Goal: Task Accomplishment & Management: Manage account settings

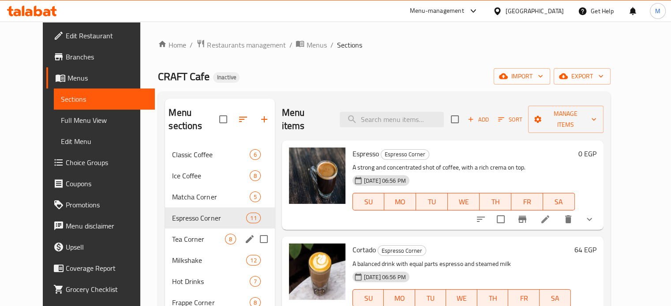
scroll to position [68, 0]
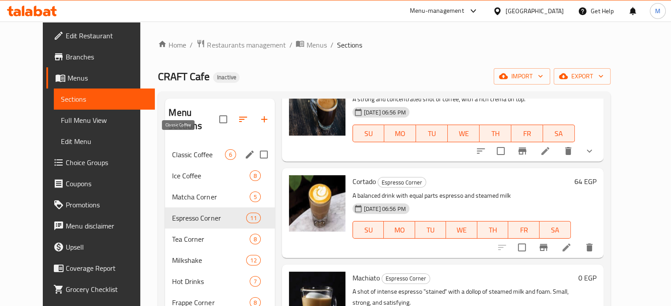
click at [189, 150] on span "Classic Coffee" at bounding box center [198, 155] width 52 height 11
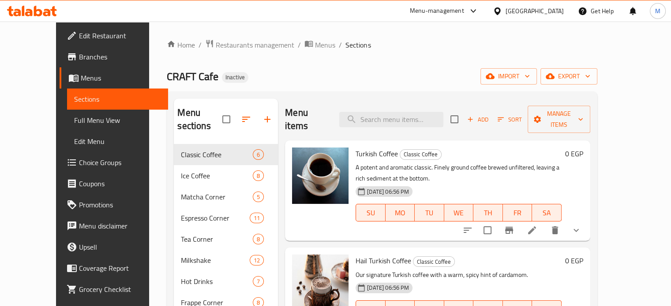
click at [435, 221] on div "Turkish Coffee Classic Coffee A potent and aromatic classic. Finely ground coff…" at bounding box center [458, 190] width 213 height 93
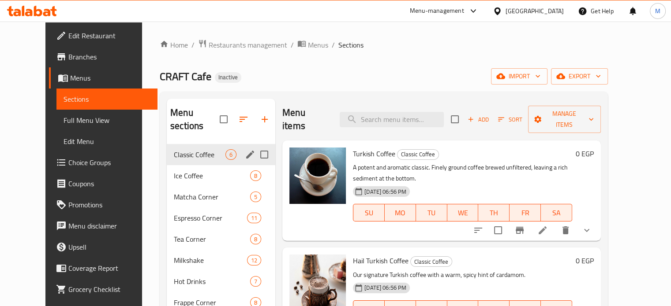
click at [191, 150] on span "Classic Coffee" at bounding box center [200, 155] width 52 height 11
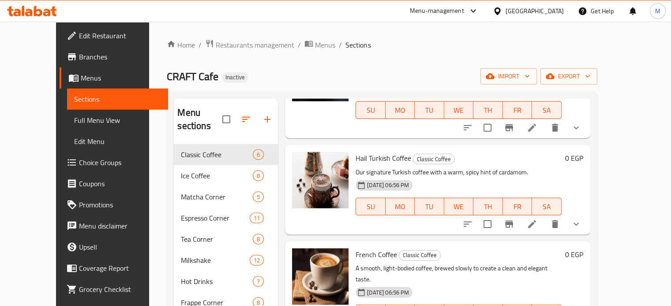
scroll to position [117, 0]
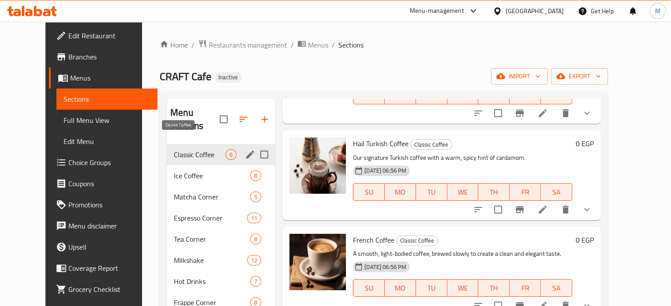
click at [188, 150] on span "Classic Coffee" at bounding box center [200, 155] width 52 height 11
click at [182, 171] on span "Ice Coffee" at bounding box center [200, 176] width 52 height 11
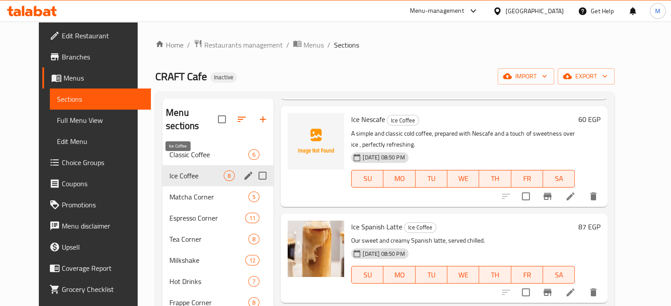
click at [182, 171] on span "Ice Coffee" at bounding box center [196, 176] width 54 height 11
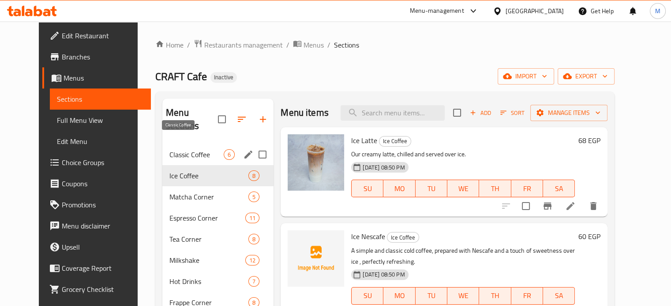
click at [169, 144] on div "Classic Coffee 6" at bounding box center [217, 154] width 111 height 21
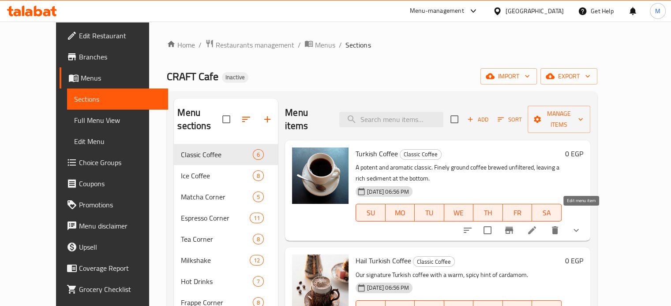
click at [537, 225] on icon at bounding box center [532, 230] width 11 height 11
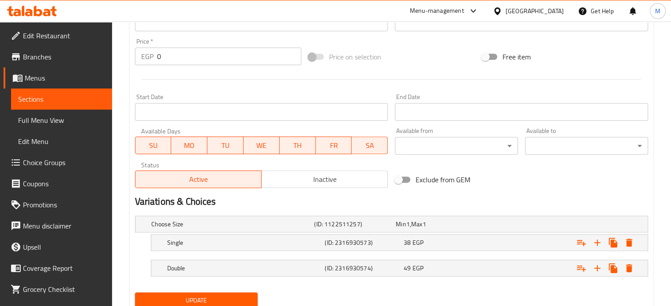
scroll to position [348, 0]
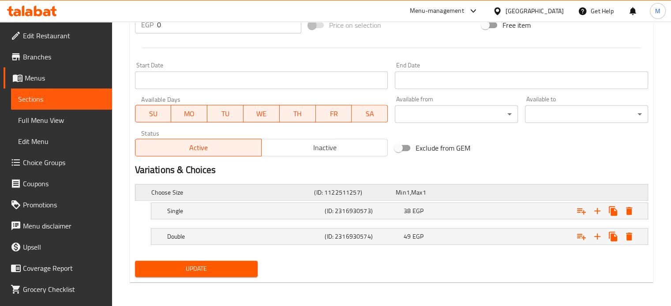
click at [564, 192] on div "Expand" at bounding box center [556, 193] width 163 height 4
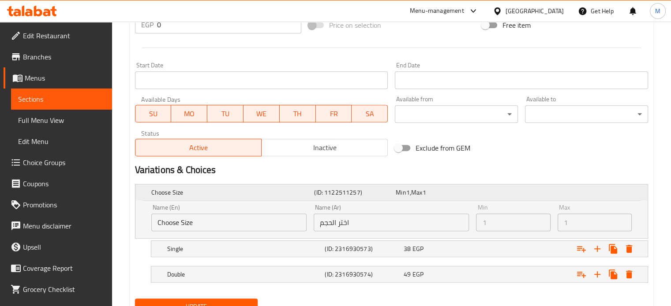
click at [564, 192] on div "Expand" at bounding box center [556, 193] width 163 height 4
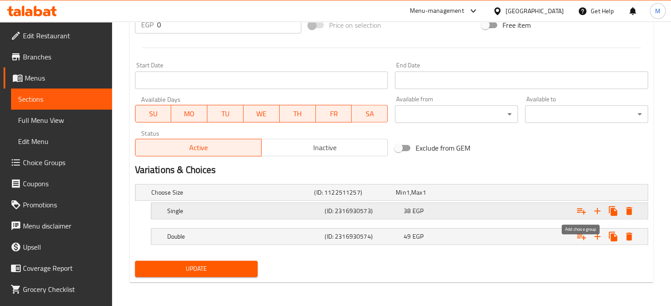
click at [582, 211] on icon "Expand" at bounding box center [581, 212] width 9 height 6
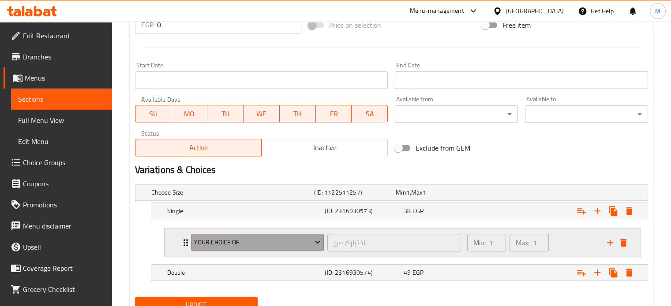
click at [213, 241] on span "Your Choice Of" at bounding box center [257, 242] width 126 height 11
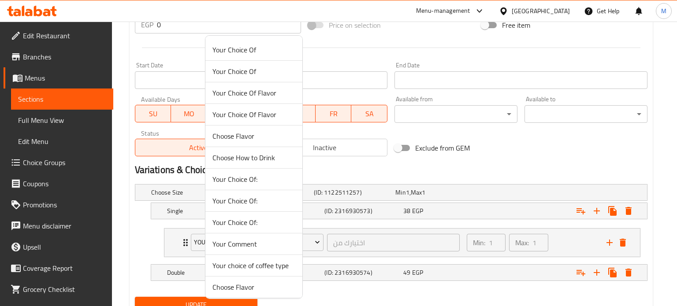
click at [257, 265] on span "Your choice of coffee type" at bounding box center [254, 266] width 83 height 11
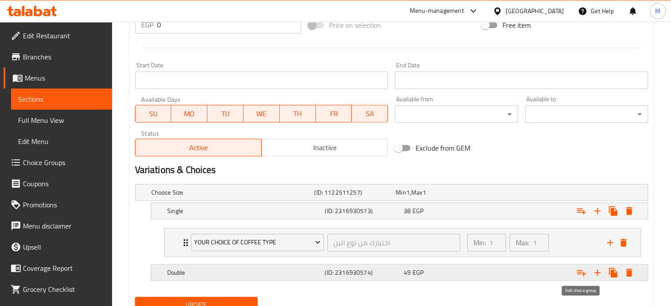
click at [579, 275] on icon "Expand" at bounding box center [581, 273] width 11 height 11
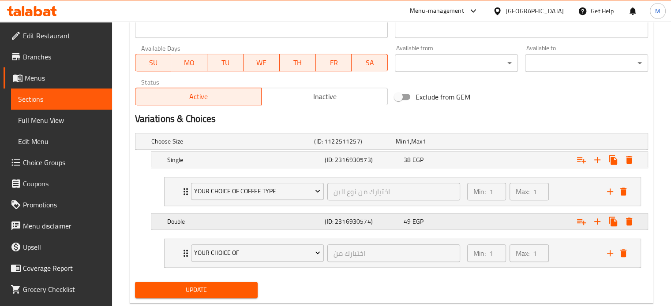
scroll to position [407, 0]
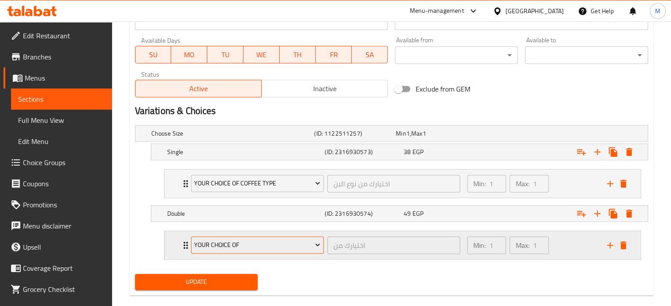
click at [244, 248] on span "Your Choice Of" at bounding box center [257, 245] width 126 height 11
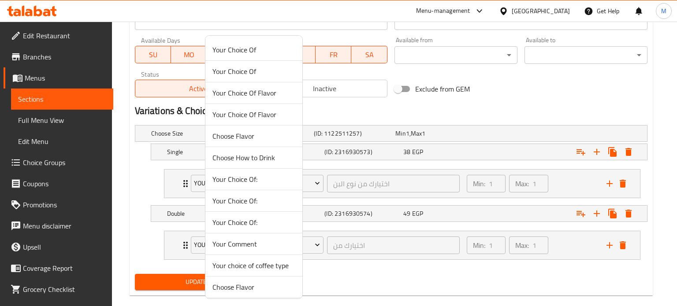
click at [249, 271] on span "Your choice of coffee type" at bounding box center [254, 266] width 83 height 11
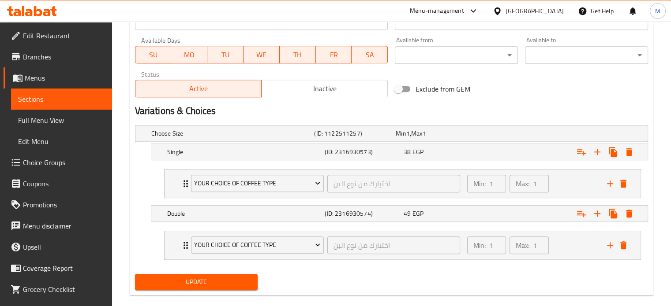
click at [208, 282] on span "Update" at bounding box center [196, 282] width 109 height 11
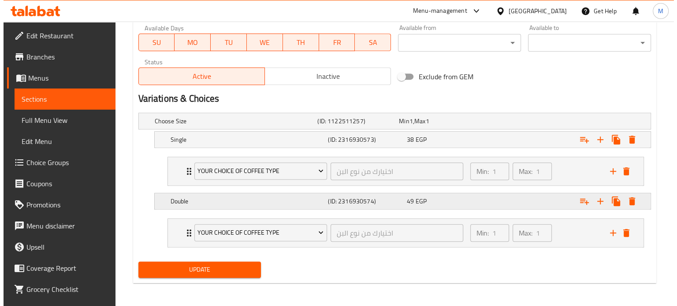
scroll to position [420, 0]
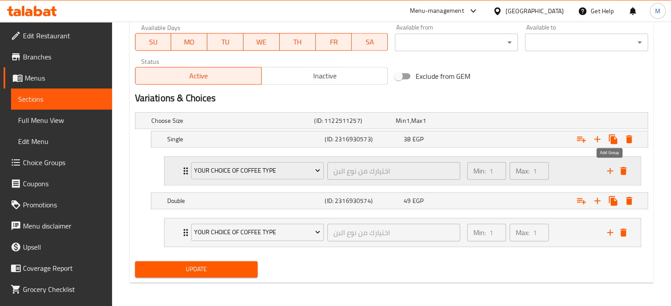
click at [609, 172] on icon "add" at bounding box center [610, 171] width 11 height 11
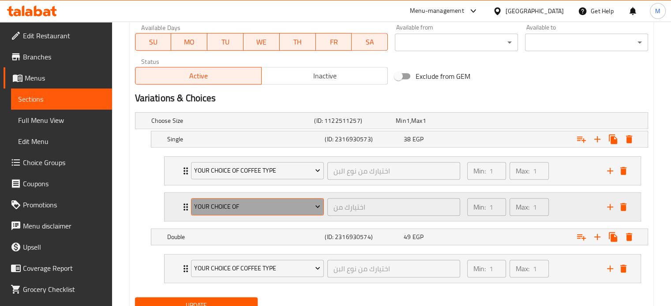
click at [258, 202] on span "Your Choice Of" at bounding box center [257, 207] width 126 height 11
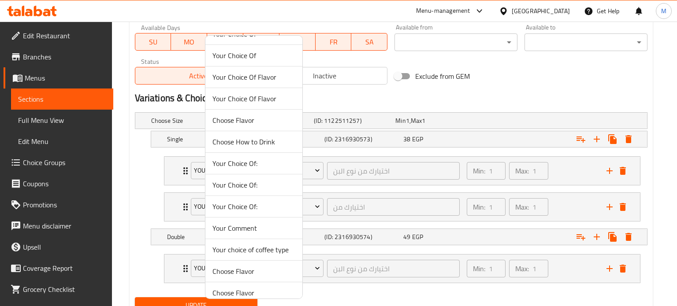
scroll to position [23, 0]
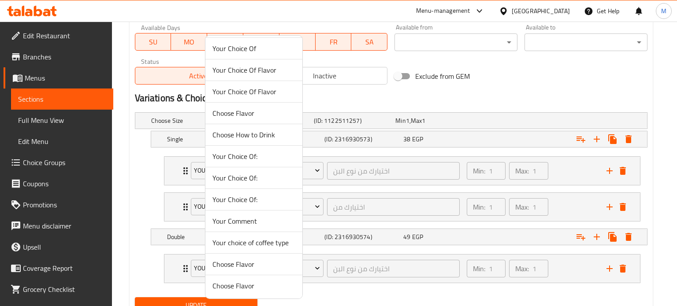
click at [422, 99] on div at bounding box center [338, 153] width 677 height 306
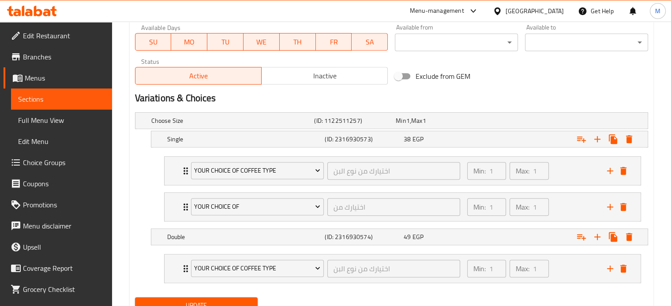
click at [216, 303] on span "Update" at bounding box center [196, 305] width 109 height 11
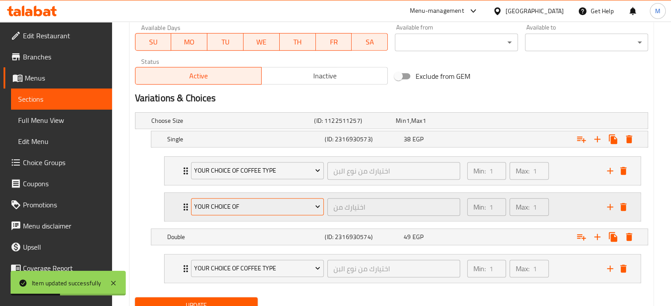
click at [286, 209] on span "Your Choice Of" at bounding box center [257, 207] width 126 height 11
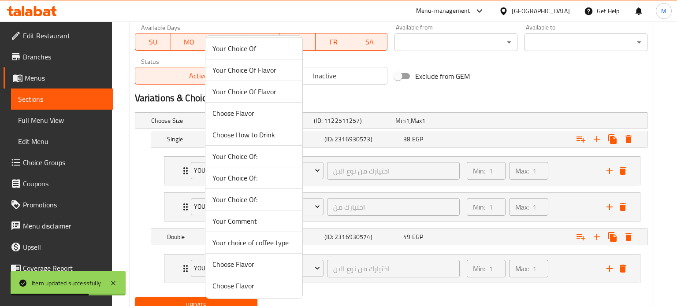
click at [147, 174] on div at bounding box center [338, 153] width 677 height 306
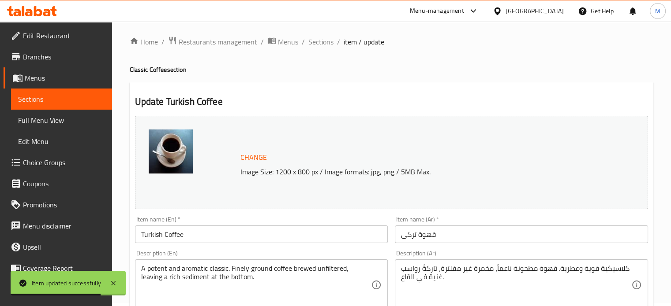
scroll to position [0, 0]
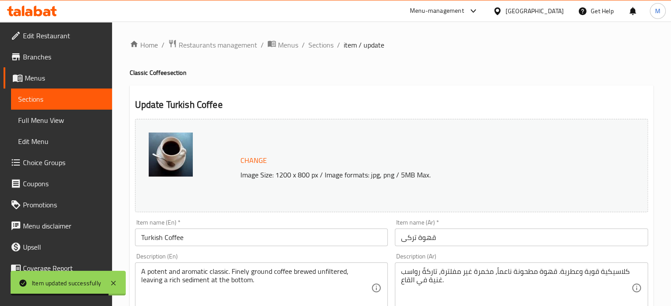
click at [314, 45] on span "Sections" at bounding box center [320, 45] width 25 height 11
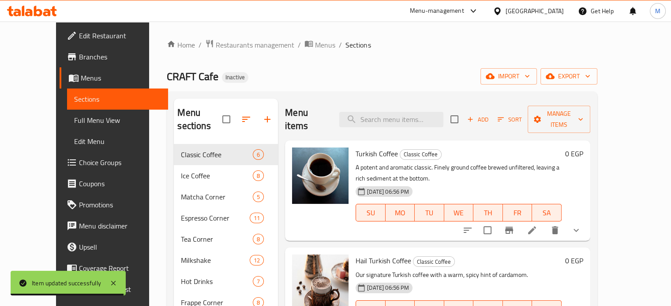
click at [544, 223] on li at bounding box center [532, 231] width 25 height 16
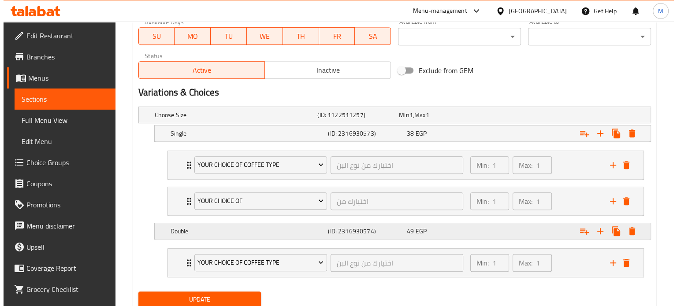
scroll to position [456, 0]
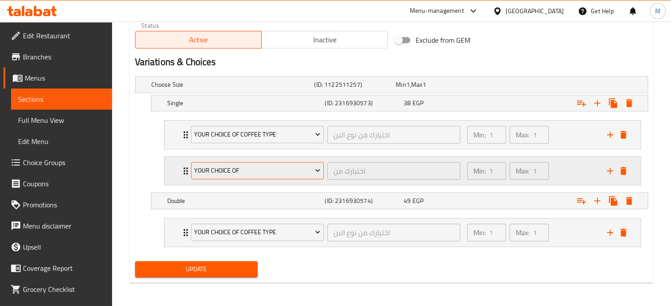
click at [285, 171] on span "Your Choice Of" at bounding box center [257, 170] width 126 height 11
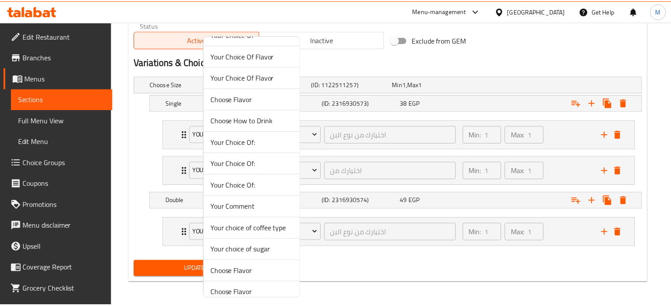
scroll to position [44, 0]
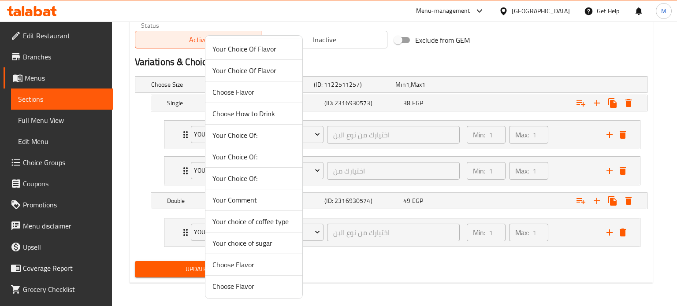
click at [263, 240] on span "Your choice of sugar" at bounding box center [254, 243] width 83 height 11
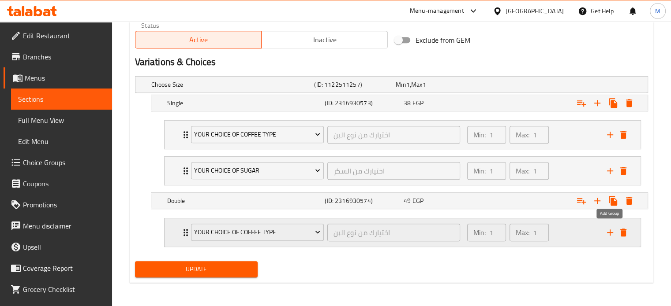
click at [609, 231] on icon "add" at bounding box center [610, 233] width 6 height 6
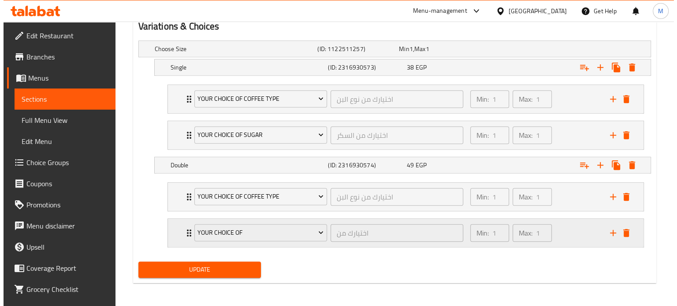
scroll to position [492, 0]
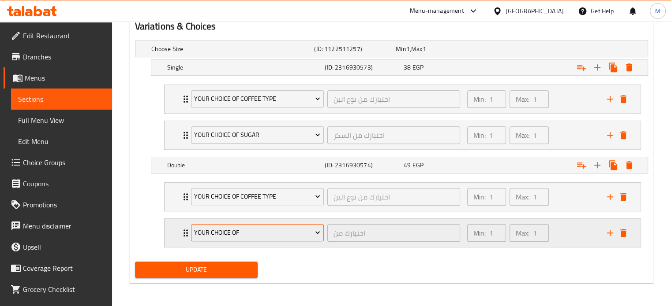
click at [246, 239] on button "Your Choice Of" at bounding box center [257, 233] width 133 height 18
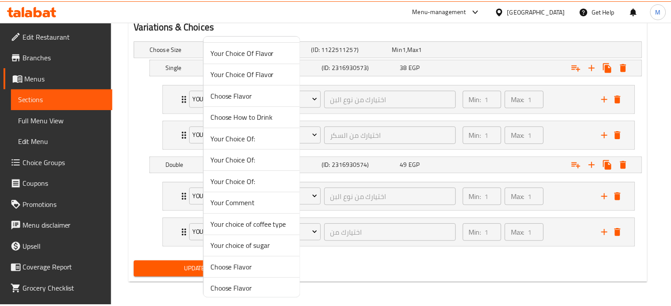
scroll to position [44, 0]
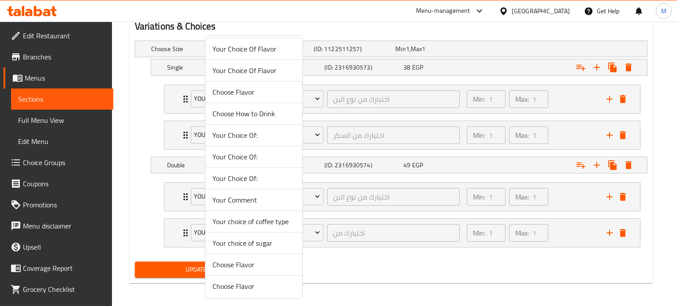
click at [256, 244] on span "Your choice of sugar" at bounding box center [254, 243] width 83 height 11
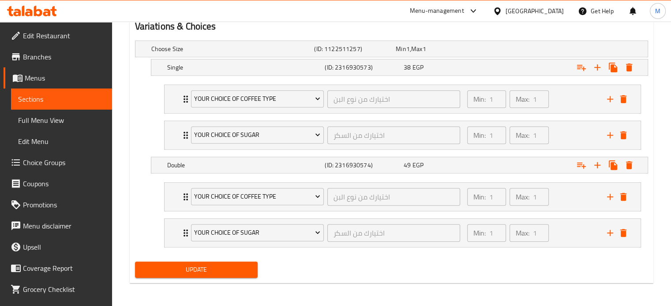
click at [228, 266] on span "Update" at bounding box center [196, 270] width 109 height 11
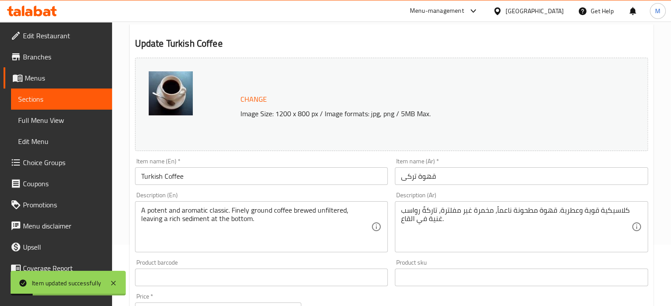
scroll to position [0, 0]
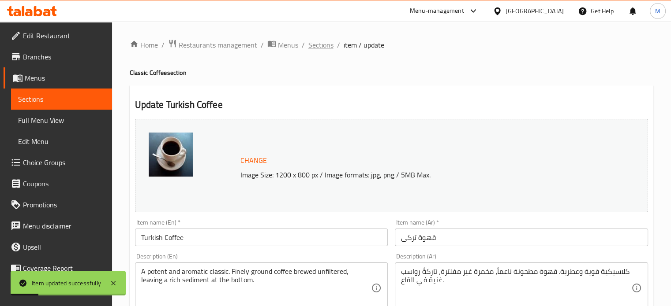
click at [314, 47] on span "Sections" at bounding box center [320, 45] width 25 height 11
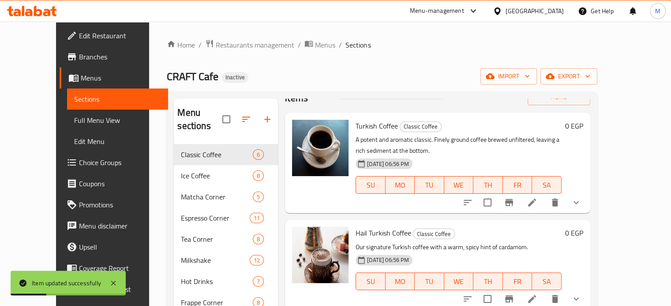
scroll to position [88, 0]
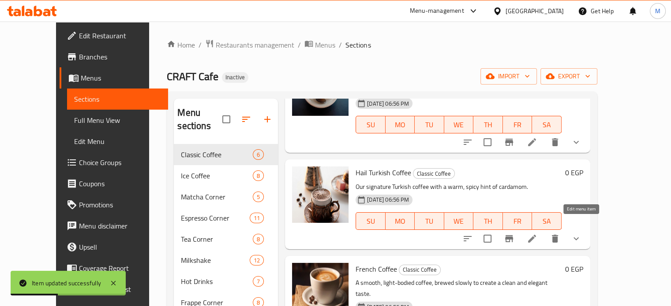
click at [537, 234] on icon at bounding box center [532, 239] width 11 height 11
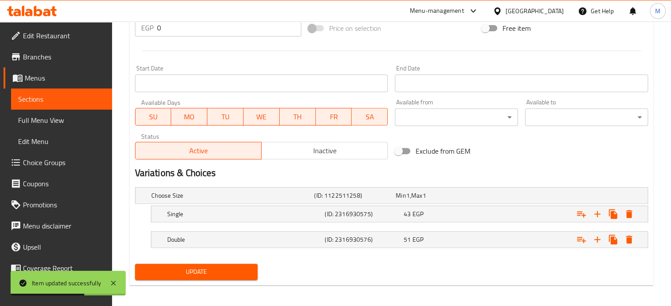
scroll to position [348, 0]
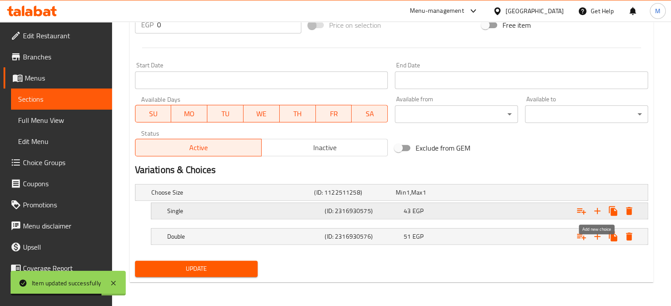
click at [596, 211] on icon "Expand" at bounding box center [597, 211] width 11 height 11
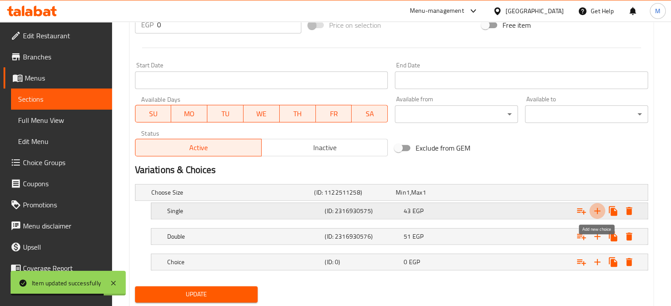
click at [596, 211] on icon "Expand" at bounding box center [597, 211] width 11 height 11
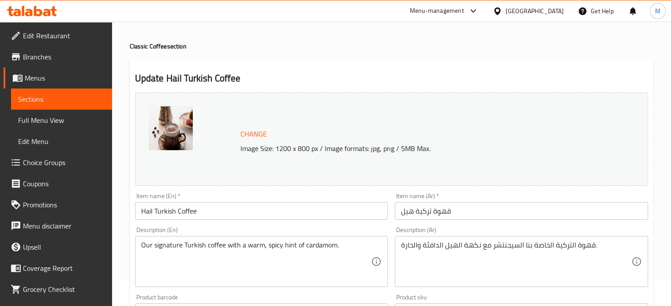
scroll to position [0, 0]
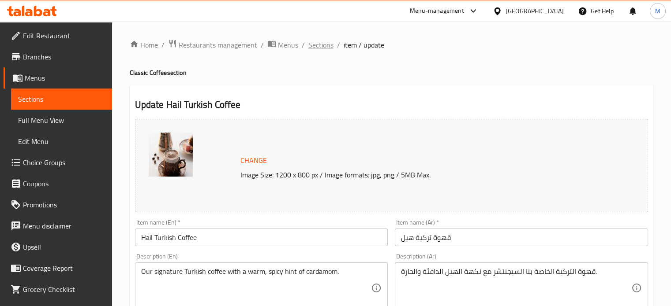
click at [318, 49] on span "Sections" at bounding box center [320, 45] width 25 height 11
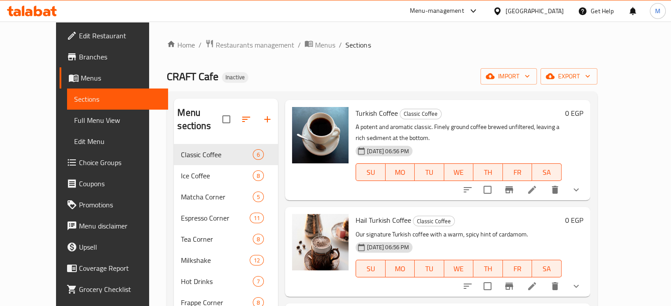
scroll to position [59, 0]
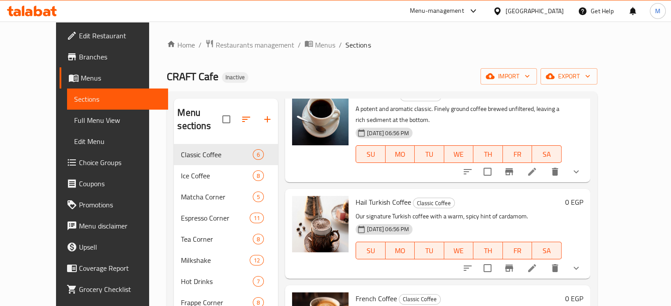
click at [537, 263] on icon at bounding box center [532, 268] width 11 height 11
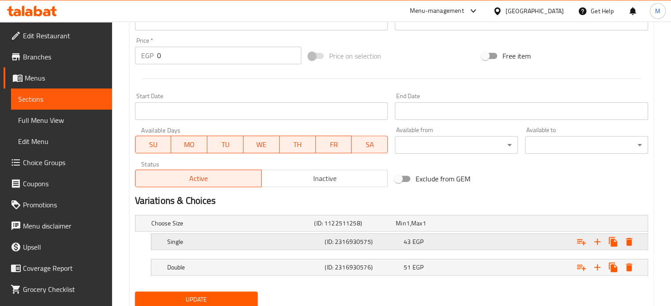
scroll to position [348, 0]
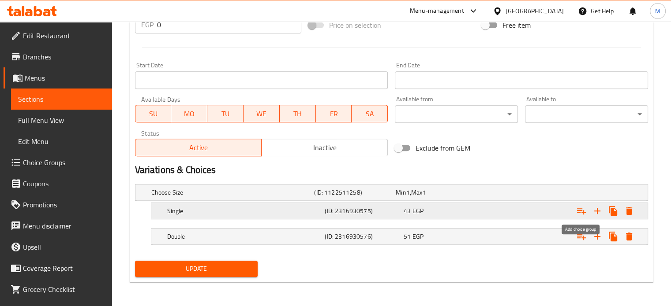
click at [577, 213] on icon "Expand" at bounding box center [581, 211] width 11 height 11
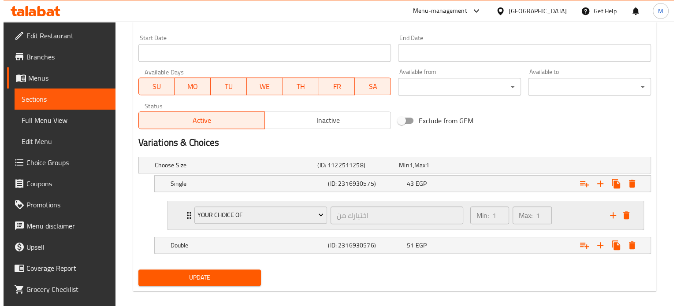
scroll to position [377, 0]
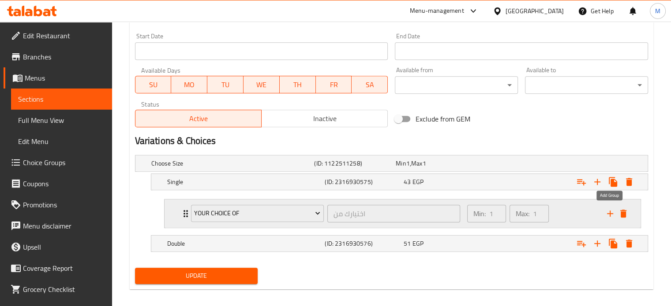
click at [610, 212] on icon "add" at bounding box center [610, 214] width 11 height 11
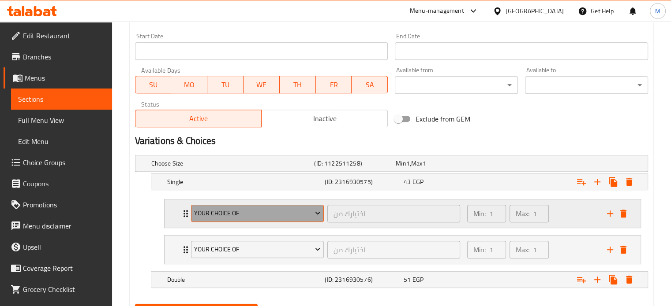
click at [271, 210] on span "Your Choice Of" at bounding box center [257, 213] width 126 height 11
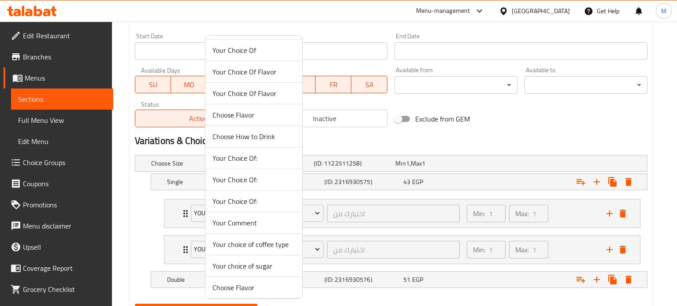
scroll to position [44, 0]
click at [260, 224] on span "Your choice of coffee type" at bounding box center [254, 222] width 83 height 11
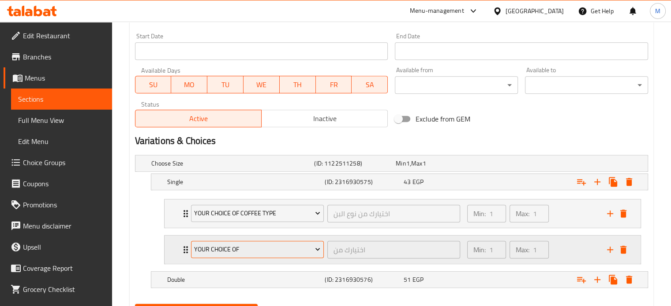
click at [242, 252] on span "Your Choice Of" at bounding box center [257, 249] width 126 height 11
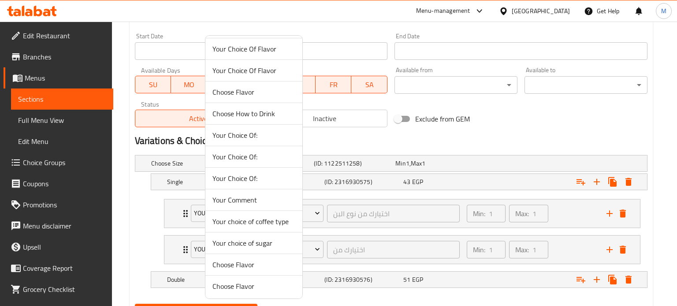
click at [247, 242] on span "Your choice of sugar" at bounding box center [254, 243] width 83 height 11
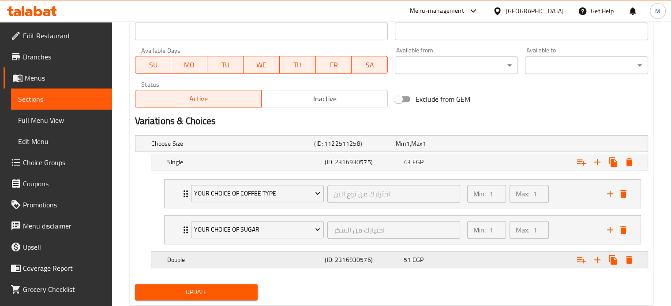
scroll to position [420, 0]
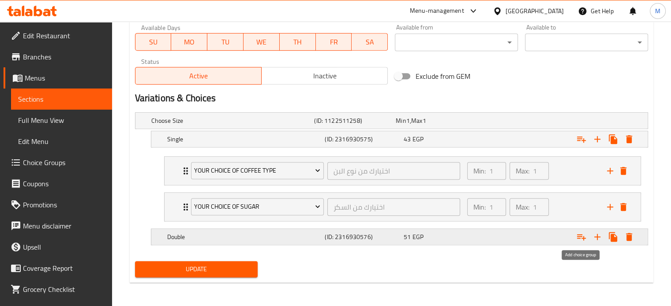
click at [582, 238] on icon "Expand" at bounding box center [581, 237] width 11 height 11
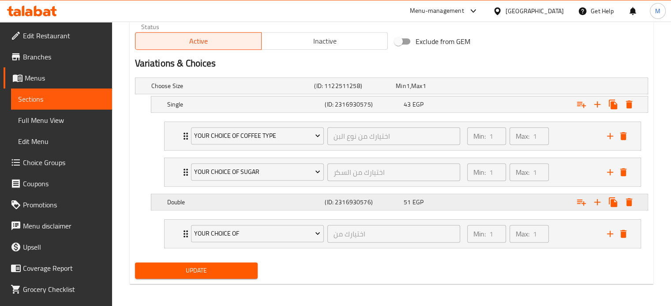
scroll to position [456, 0]
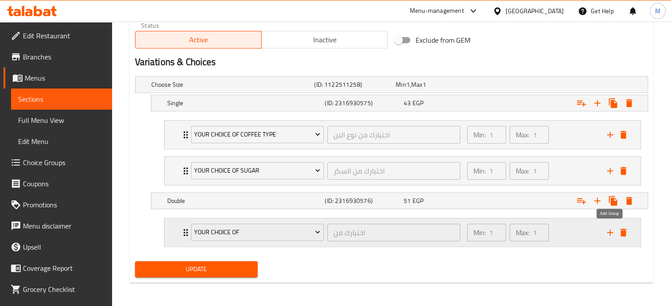
click at [610, 230] on icon "add" at bounding box center [610, 233] width 6 height 6
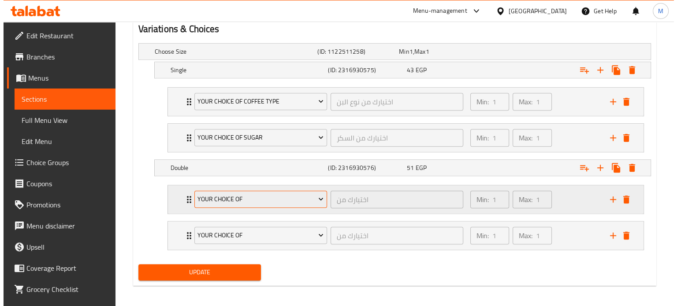
scroll to position [492, 0]
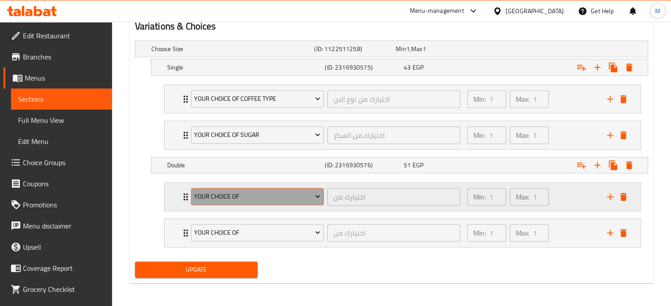
click at [218, 201] on button "Your Choice Of" at bounding box center [257, 197] width 133 height 18
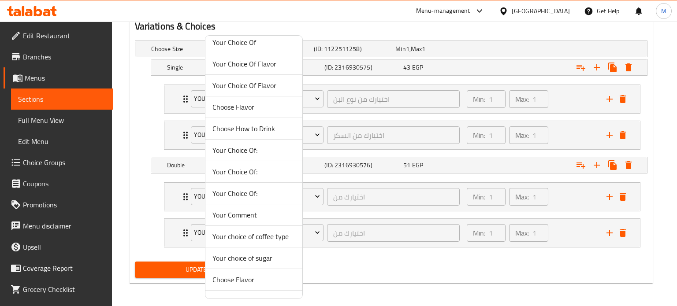
scroll to position [44, 0]
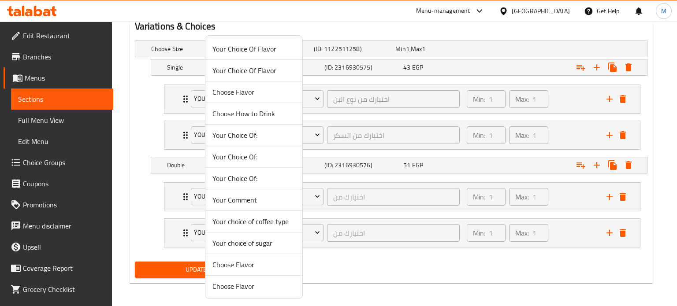
click at [259, 221] on span "Your choice of coffee type" at bounding box center [254, 222] width 83 height 11
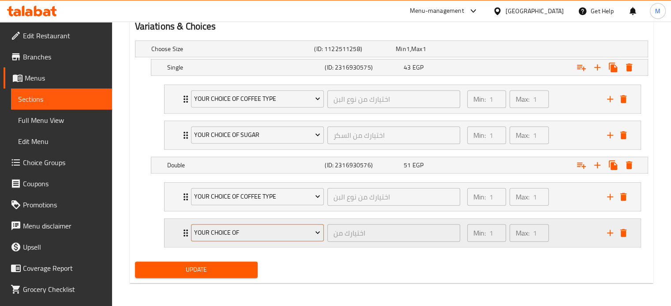
click at [243, 234] on span "Your Choice Of" at bounding box center [257, 233] width 126 height 11
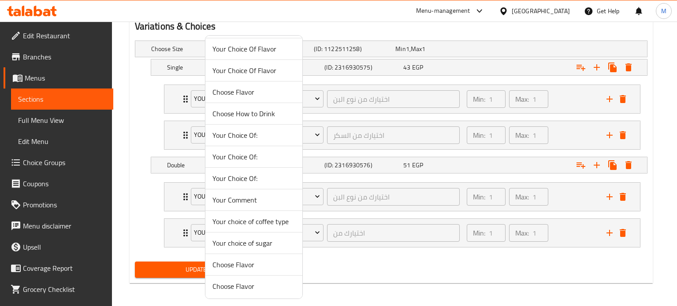
click at [252, 246] on span "Your choice of sugar" at bounding box center [254, 243] width 83 height 11
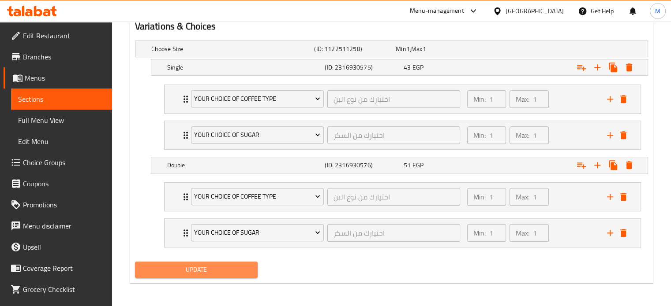
click at [222, 268] on span "Update" at bounding box center [196, 270] width 109 height 11
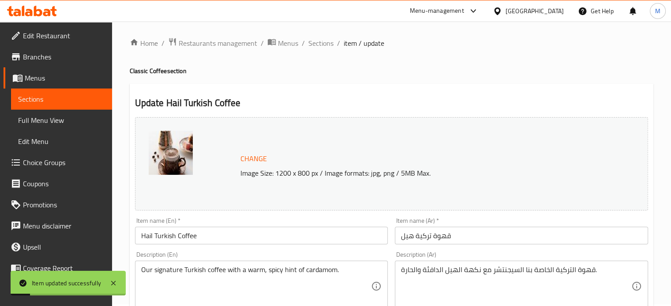
scroll to position [0, 0]
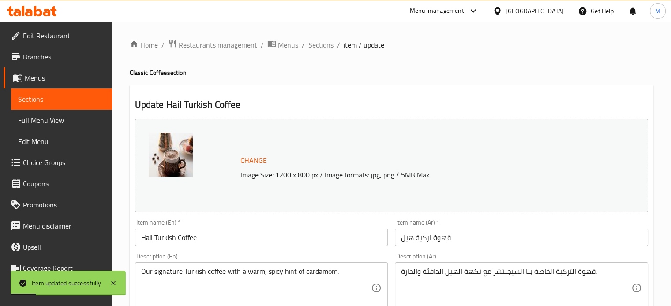
click at [322, 47] on span "Sections" at bounding box center [320, 45] width 25 height 11
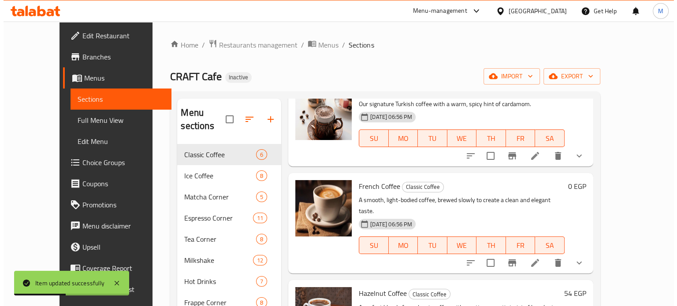
scroll to position [176, 0]
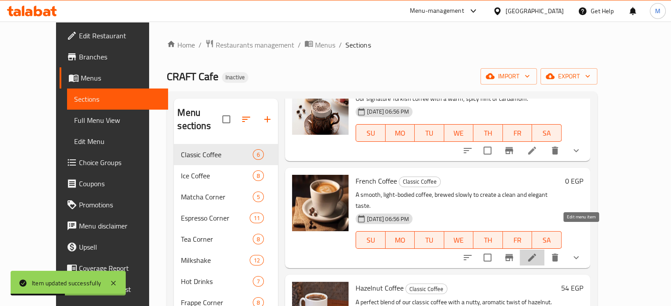
click at [537, 253] on icon at bounding box center [532, 258] width 11 height 11
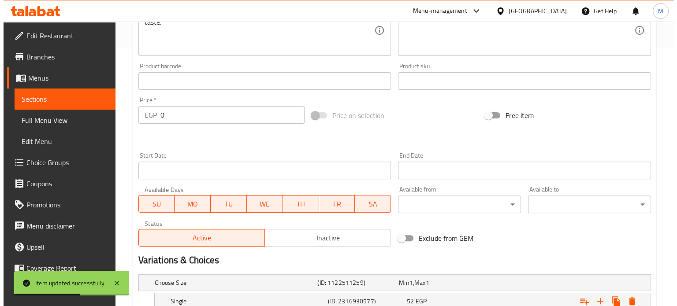
scroll to position [348, 0]
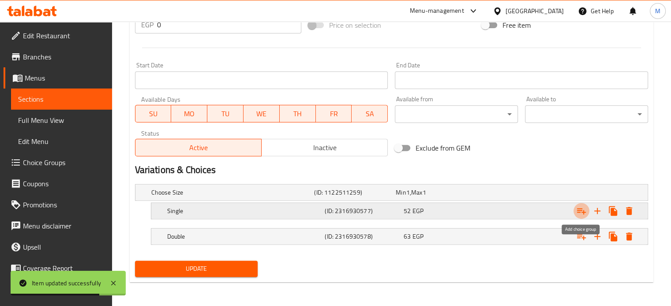
click at [579, 211] on icon "Expand" at bounding box center [581, 211] width 11 height 11
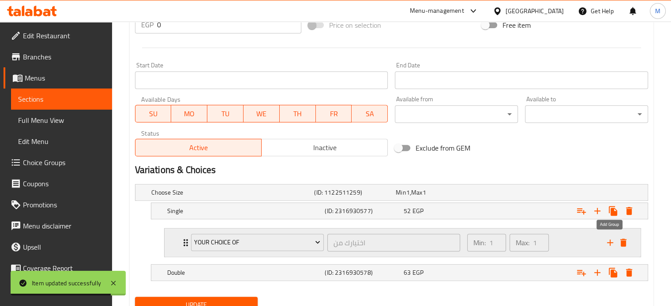
click at [607, 241] on icon "add" at bounding box center [610, 243] width 11 height 11
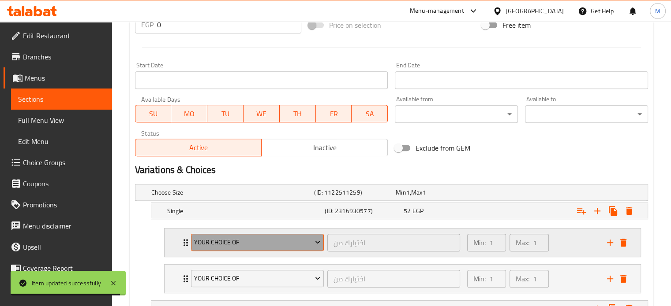
click at [266, 242] on span "Your Choice Of" at bounding box center [257, 242] width 126 height 11
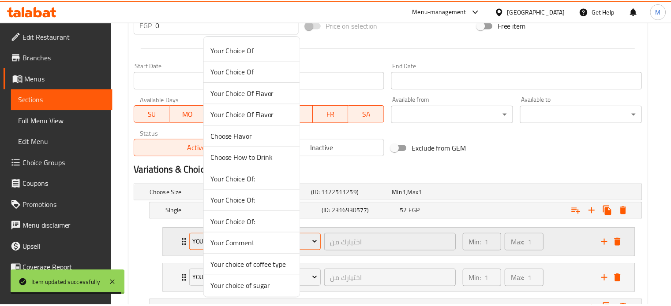
scroll to position [44, 0]
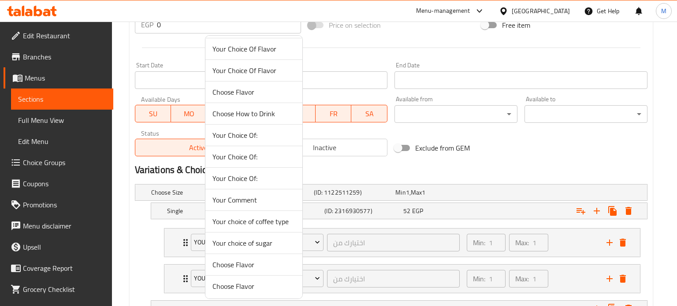
click at [265, 218] on span "Your choice of coffee type" at bounding box center [254, 222] width 83 height 11
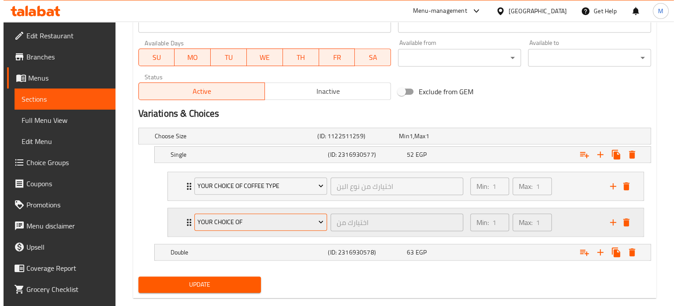
scroll to position [407, 0]
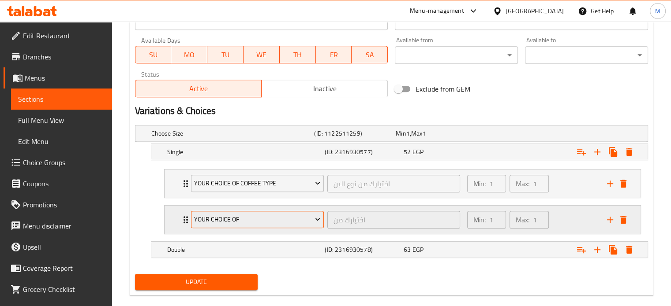
click at [252, 217] on span "Your Choice Of" at bounding box center [257, 219] width 126 height 11
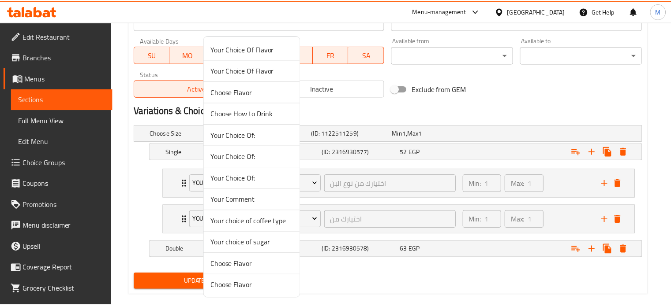
scroll to position [44, 0]
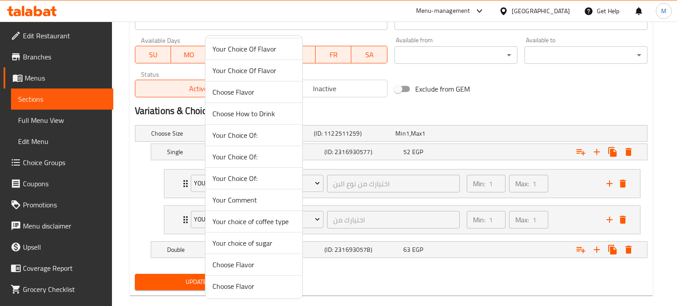
click at [253, 241] on span "Your choice of sugar" at bounding box center [254, 243] width 83 height 11
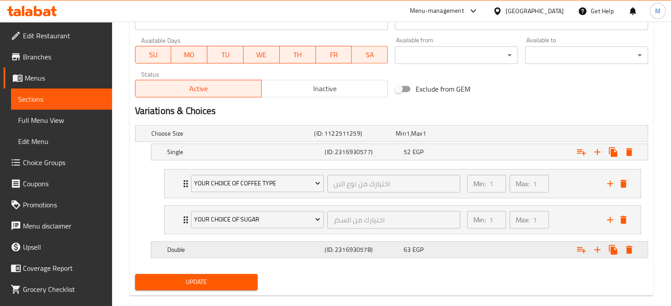
click at [580, 247] on icon "Expand" at bounding box center [581, 250] width 11 height 11
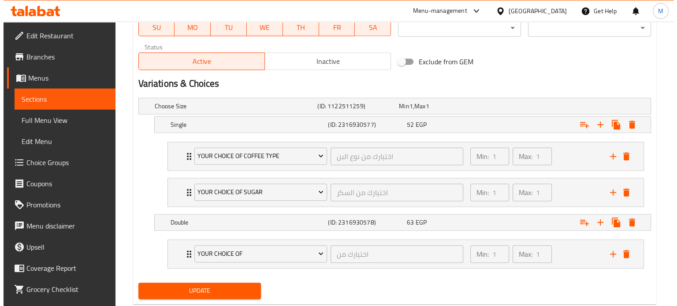
scroll to position [456, 0]
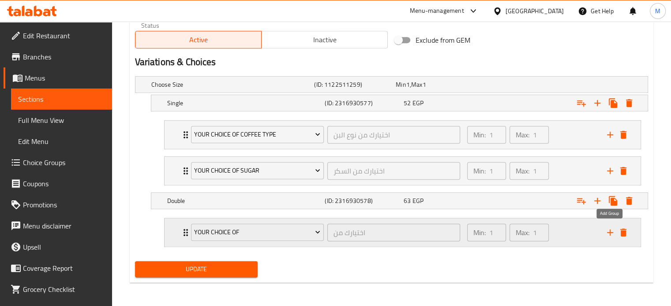
click at [608, 231] on icon "add" at bounding box center [610, 233] width 11 height 11
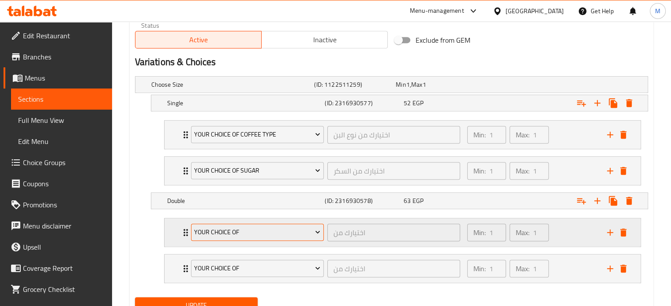
click at [226, 227] on span "Your Choice Of" at bounding box center [257, 232] width 126 height 11
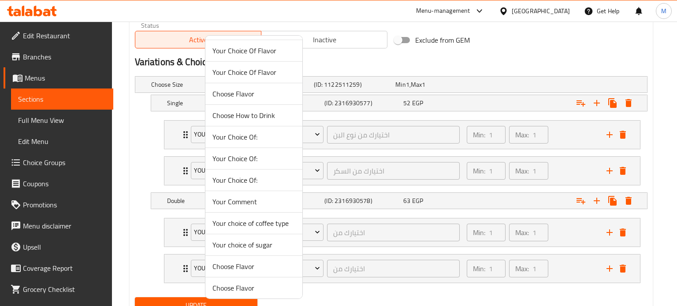
scroll to position [44, 0]
click at [256, 221] on span "Your choice of coffee type" at bounding box center [254, 222] width 83 height 11
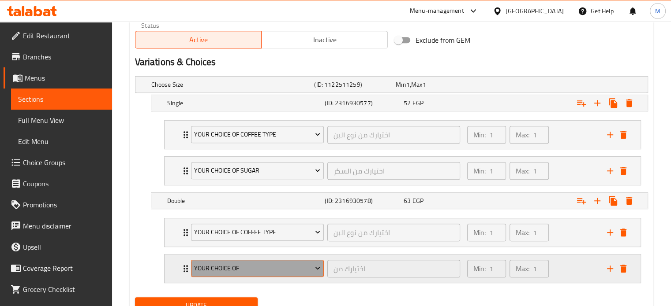
click at [241, 272] on span "Your Choice Of" at bounding box center [257, 268] width 126 height 11
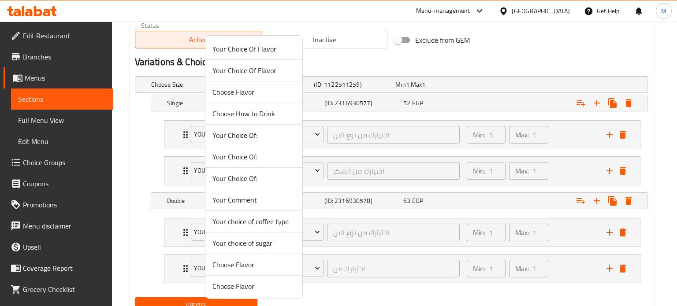
click at [258, 243] on span "Your choice of sugar" at bounding box center [254, 243] width 83 height 11
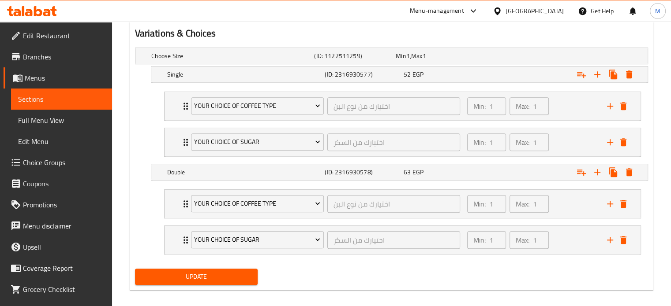
scroll to position [486, 0]
click at [221, 272] on span "Update" at bounding box center [196, 276] width 109 height 11
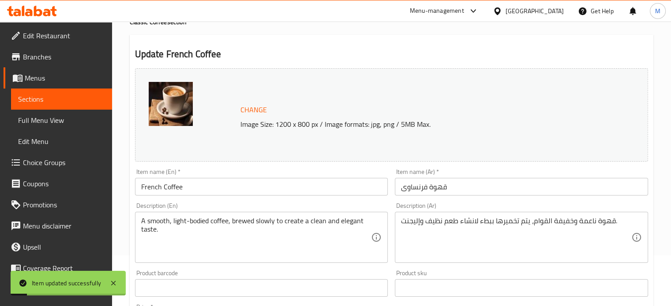
scroll to position [0, 0]
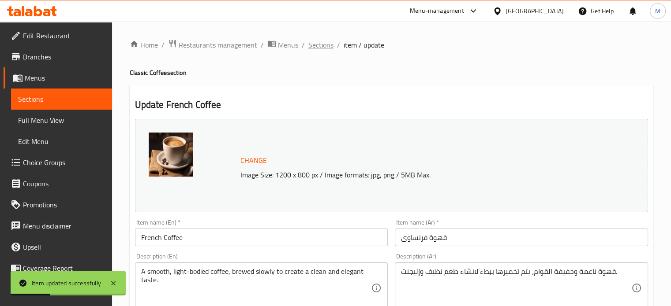
click at [318, 44] on span "Sections" at bounding box center [320, 45] width 25 height 11
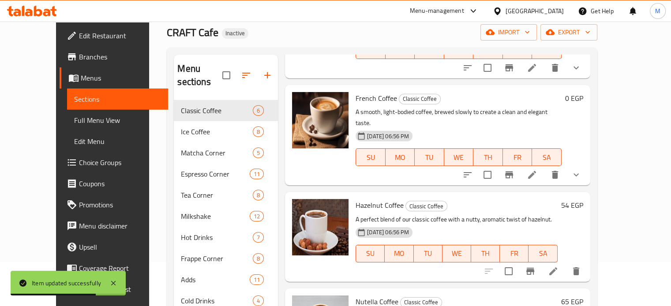
scroll to position [73, 0]
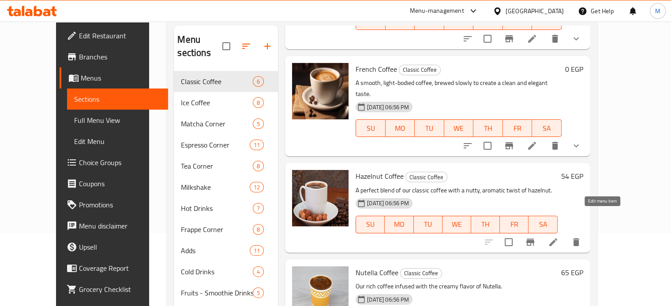
click at [558, 237] on icon at bounding box center [553, 242] width 11 height 11
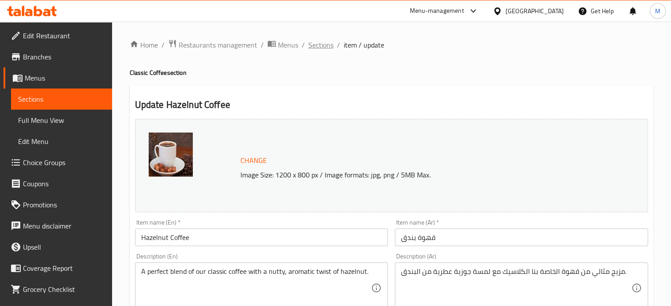
click at [314, 45] on span "Sections" at bounding box center [320, 45] width 25 height 11
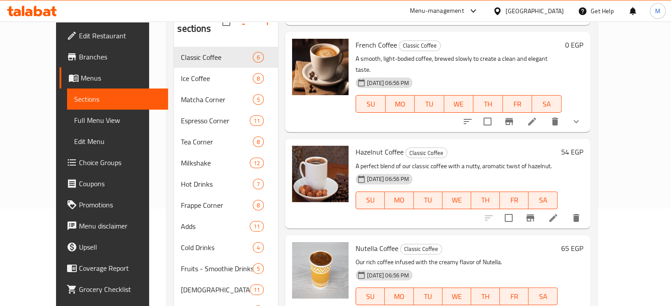
scroll to position [103, 0]
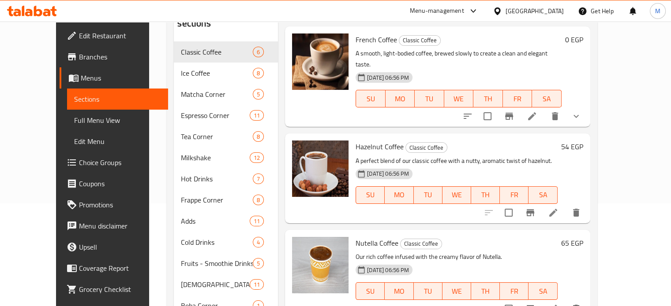
click at [558, 208] on icon at bounding box center [553, 213] width 11 height 11
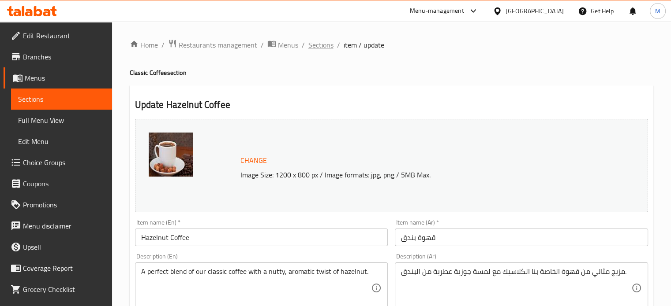
click at [326, 42] on span "Sections" at bounding box center [320, 45] width 25 height 11
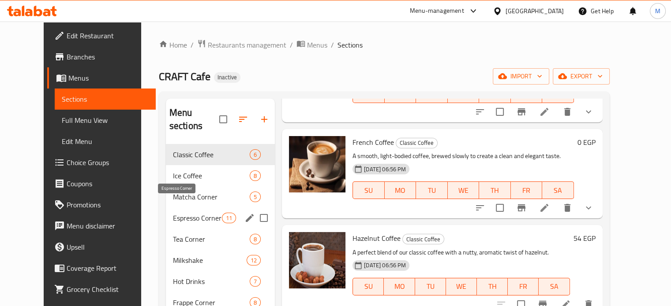
click at [180, 213] on span "Espresso Corner" at bounding box center [197, 218] width 49 height 11
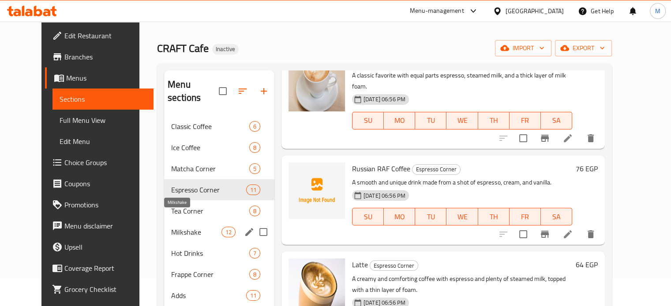
scroll to position [29, 0]
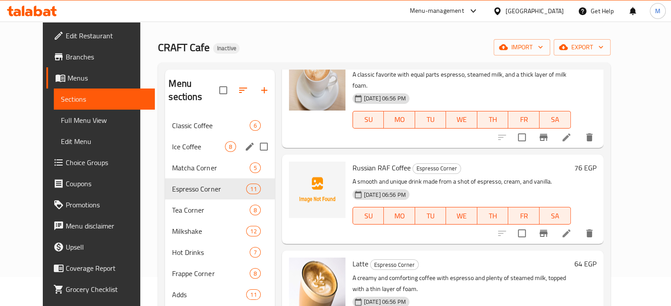
click at [186, 142] on span "Ice Coffee" at bounding box center [198, 147] width 52 height 11
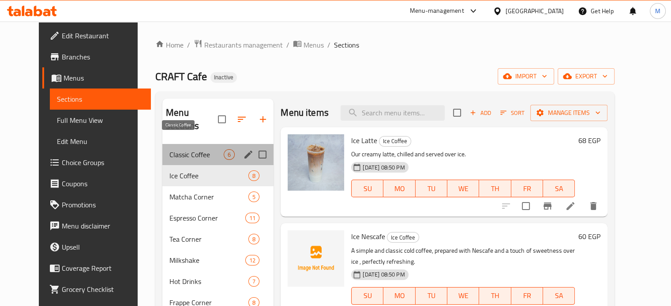
click at [191, 150] on span "Classic Coffee" at bounding box center [196, 155] width 54 height 11
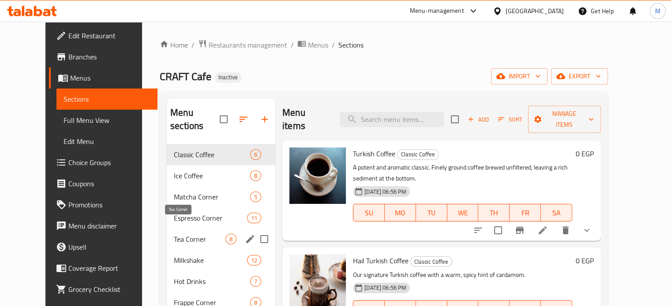
click at [194, 234] on span "Tea Corner" at bounding box center [200, 239] width 52 height 11
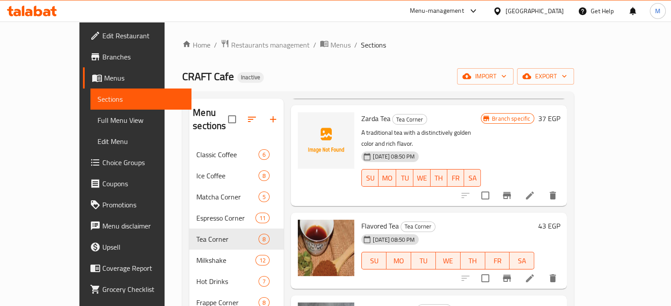
scroll to position [147, 0]
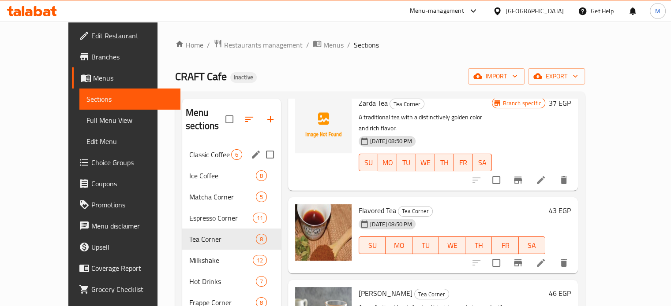
click at [189, 150] on span "Classic Coffee" at bounding box center [210, 155] width 42 height 11
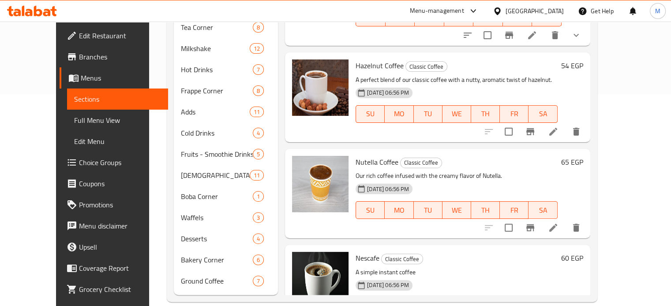
scroll to position [186, 0]
click at [558, 224] on icon at bounding box center [553, 229] width 11 height 11
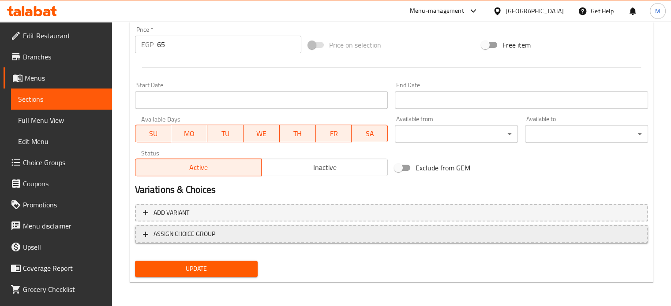
click at [231, 233] on span "ASSIGN CHOICE GROUP" at bounding box center [391, 234] width 497 height 11
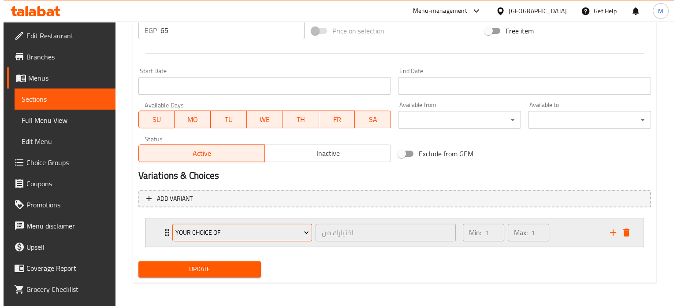
scroll to position [344, 0]
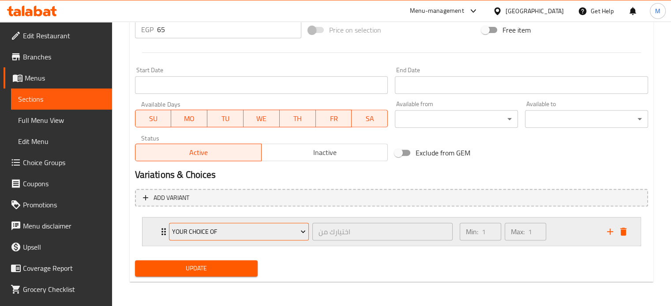
click at [230, 230] on span "Your Choice Of" at bounding box center [239, 232] width 134 height 11
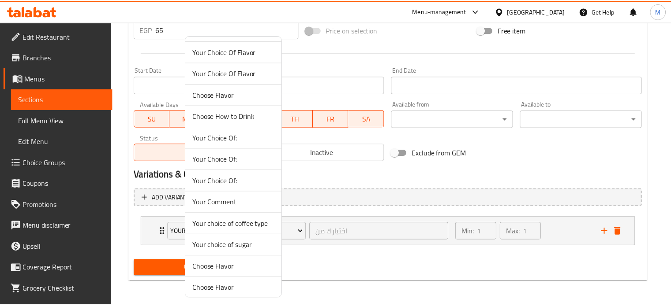
scroll to position [44, 0]
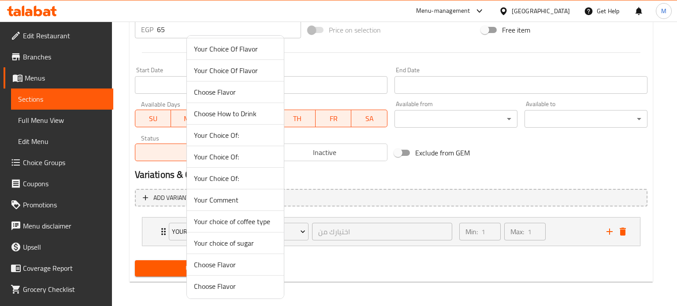
click at [243, 221] on span "Your choice of coffee type" at bounding box center [235, 222] width 83 height 11
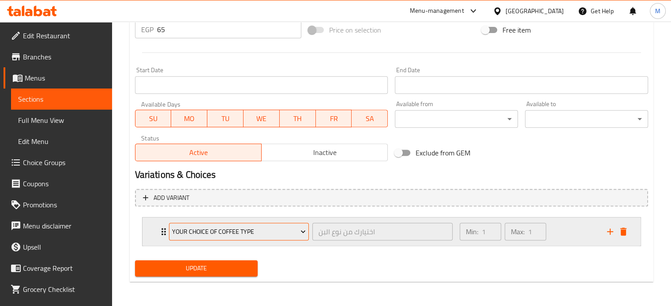
click at [280, 231] on span "Your choice of coffee type" at bounding box center [239, 232] width 134 height 11
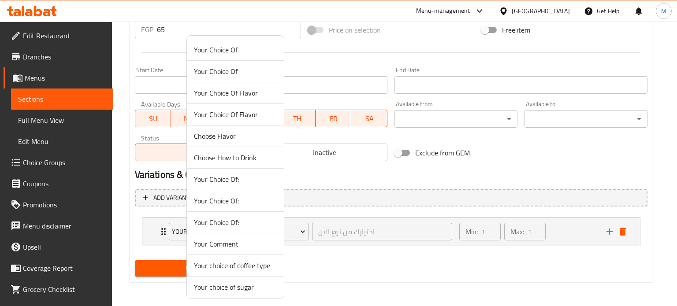
click at [228, 288] on span "Your choice of sugar" at bounding box center [235, 287] width 83 height 11
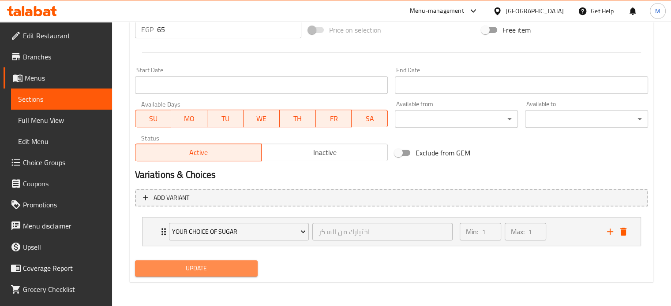
click at [221, 266] on span "Update" at bounding box center [196, 268] width 109 height 11
click at [231, 267] on span "Update" at bounding box center [196, 268] width 109 height 11
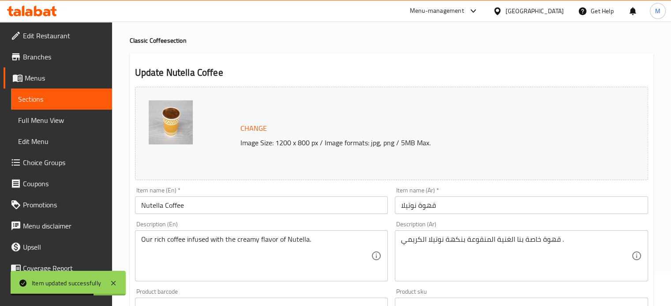
scroll to position [0, 0]
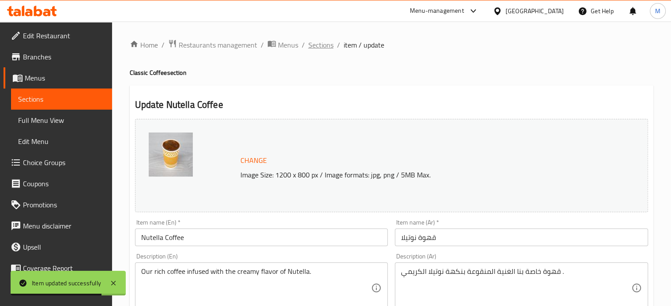
click at [320, 47] on span "Sections" at bounding box center [320, 45] width 25 height 11
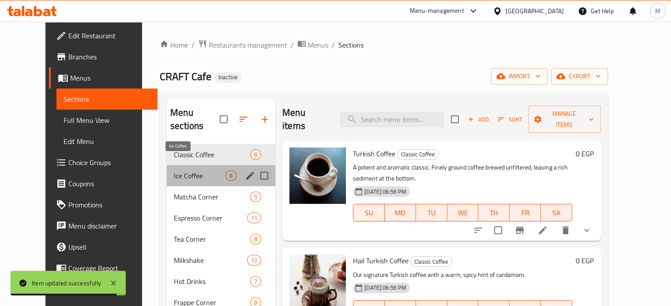
click at [197, 171] on span "Ice Coffee" at bounding box center [200, 176] width 52 height 11
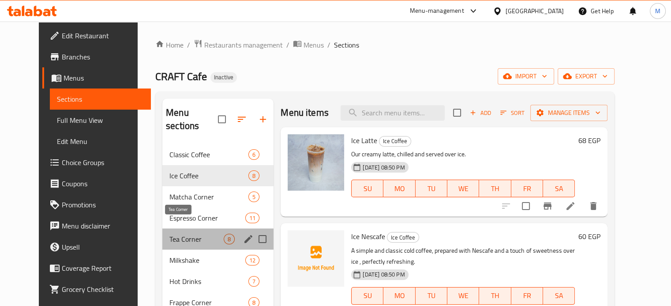
click at [175, 234] on span "Tea Corner" at bounding box center [196, 239] width 54 height 11
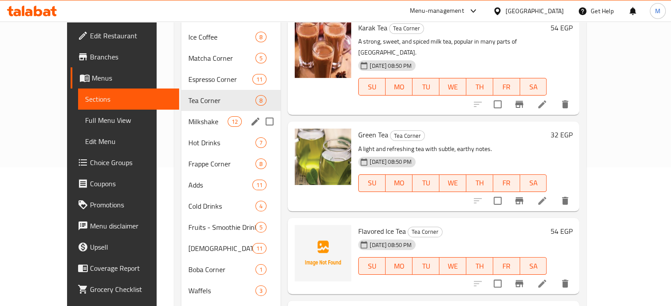
scroll to position [95, 0]
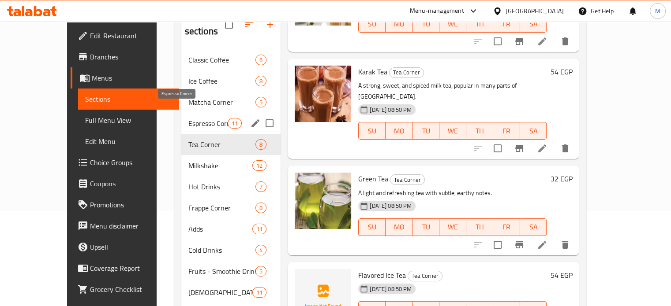
click at [188, 118] on span "Espresso Corner" at bounding box center [207, 123] width 39 height 11
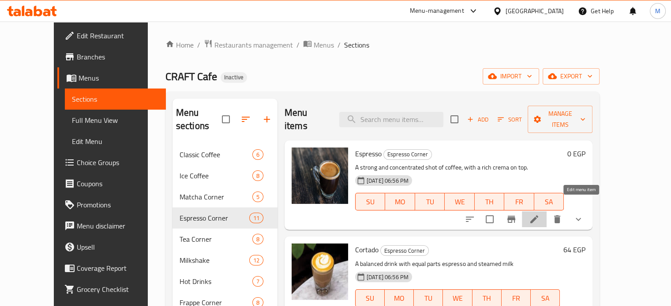
click at [538, 216] on icon at bounding box center [534, 220] width 8 height 8
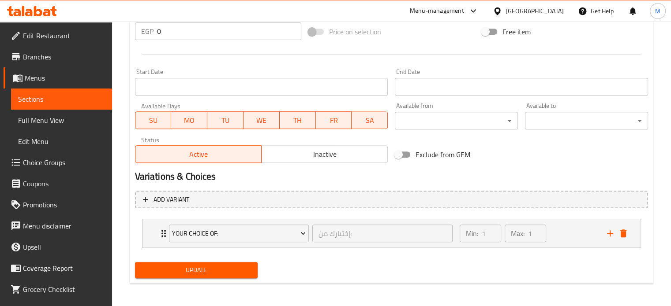
scroll to position [344, 0]
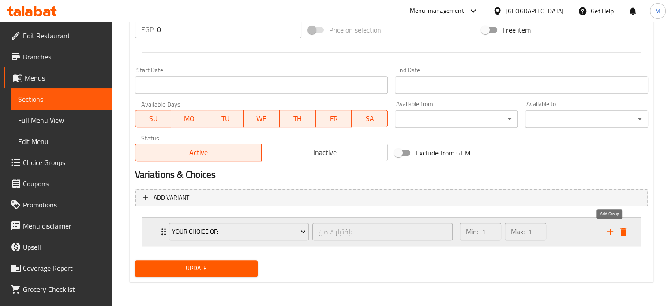
click at [609, 234] on icon "add" at bounding box center [610, 232] width 11 height 11
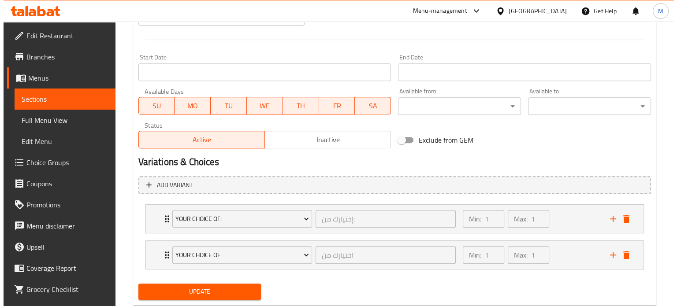
scroll to position [379, 0]
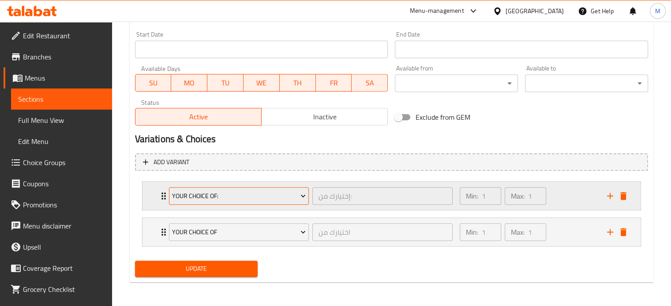
click at [249, 197] on span "Your Choice Of:" at bounding box center [239, 196] width 134 height 11
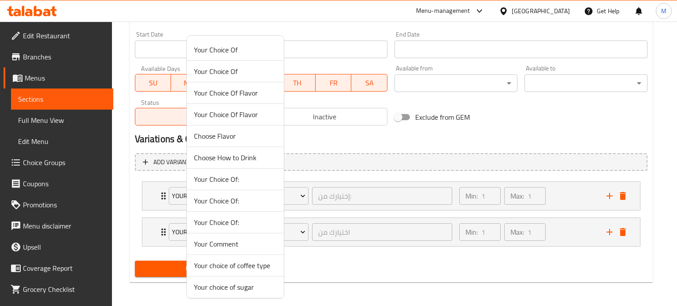
click at [337, 178] on div at bounding box center [338, 153] width 677 height 306
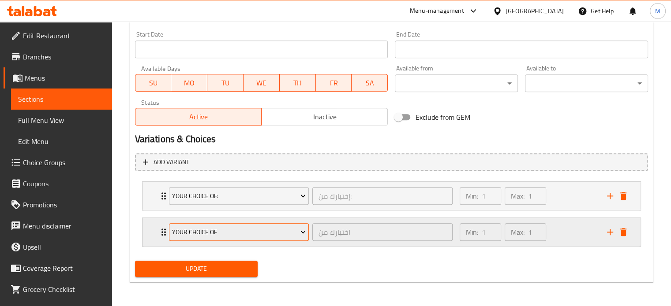
click at [259, 235] on span "Your Choice Of" at bounding box center [239, 232] width 134 height 11
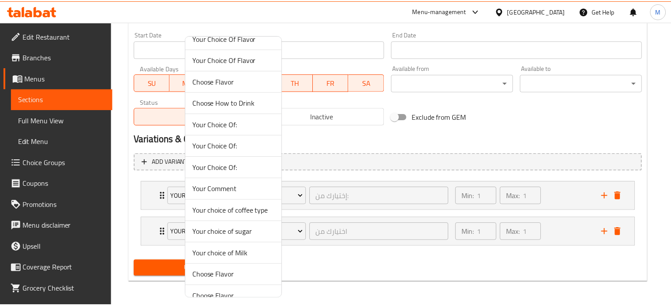
scroll to position [66, 0]
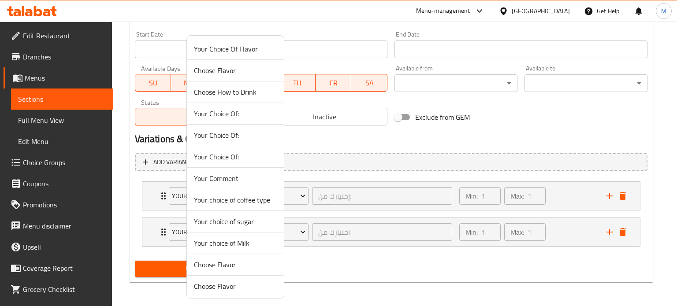
click at [235, 241] on span "Your choice of Milk" at bounding box center [235, 243] width 83 height 11
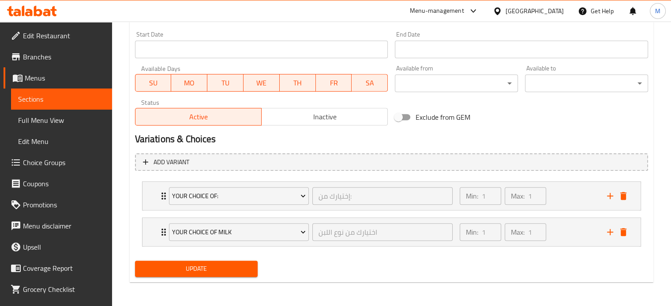
click at [206, 269] on span "Update" at bounding box center [196, 269] width 109 height 11
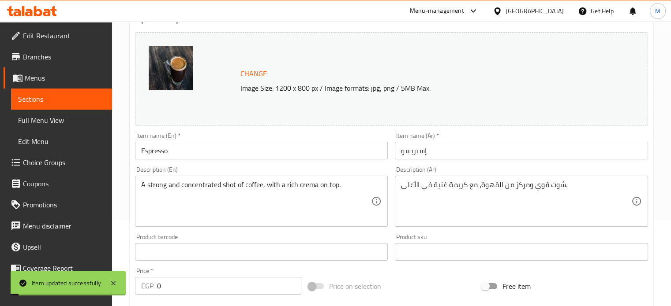
scroll to position [12, 0]
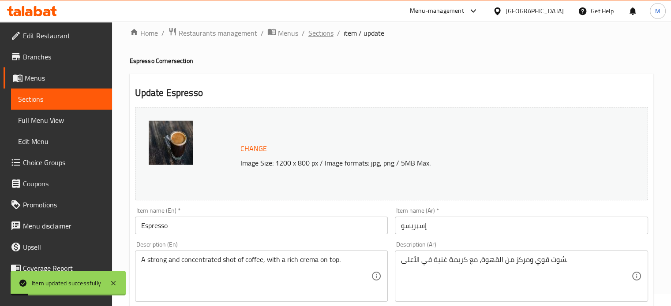
click at [316, 34] on span "Sections" at bounding box center [320, 33] width 25 height 11
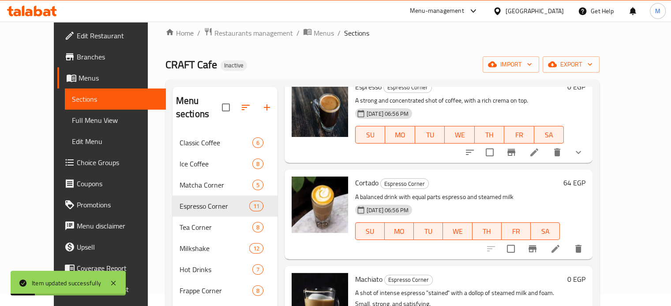
scroll to position [59, 0]
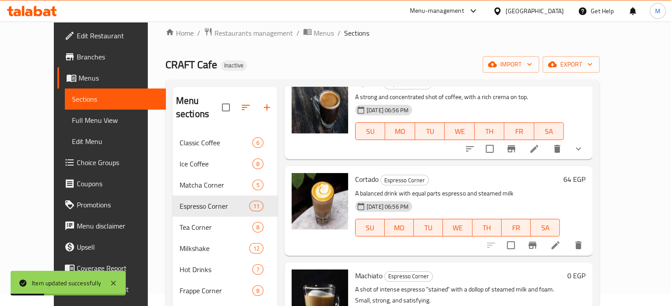
click at [561, 240] on icon at bounding box center [555, 245] width 11 height 11
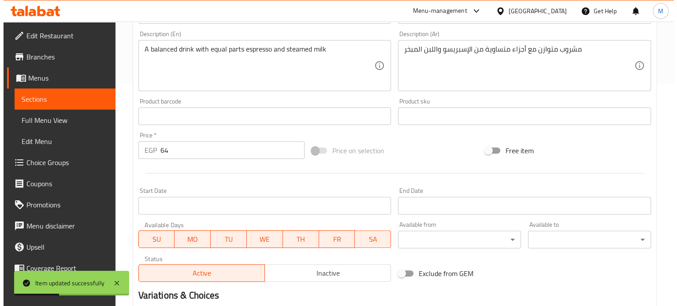
scroll to position [329, 0]
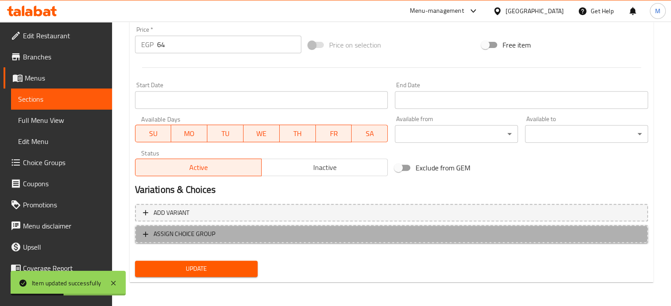
click at [211, 238] on span "ASSIGN CHOICE GROUP" at bounding box center [184, 234] width 62 height 11
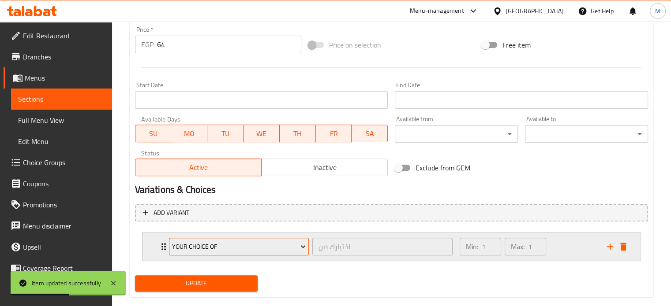
click at [216, 243] on span "Your Choice Of" at bounding box center [239, 247] width 134 height 11
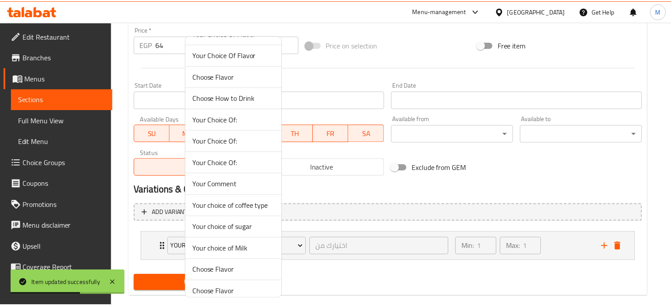
scroll to position [66, 0]
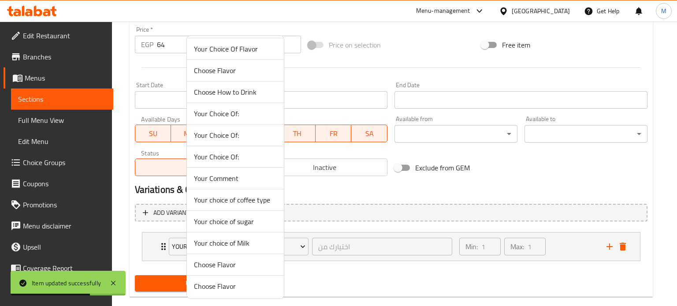
click at [244, 238] on span "Your choice of Milk" at bounding box center [235, 243] width 83 height 11
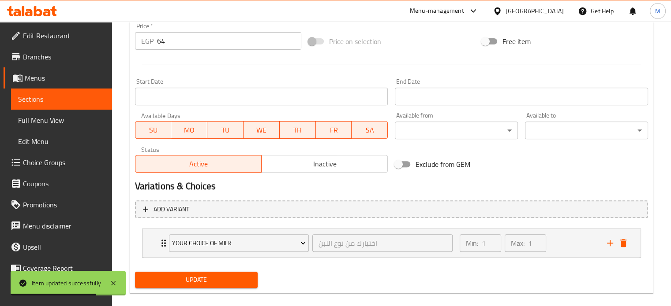
scroll to position [344, 0]
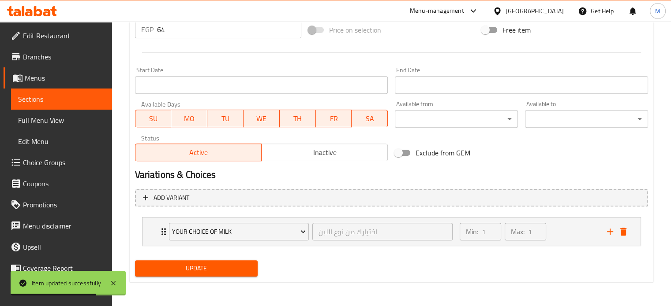
click at [209, 260] on div "Update" at bounding box center [196, 268] width 130 height 23
click at [211, 262] on button "Update" at bounding box center [196, 269] width 123 height 16
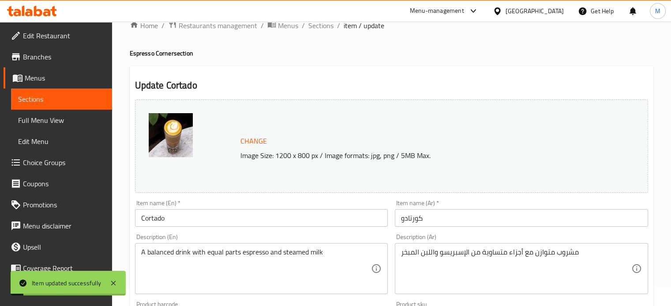
scroll to position [0, 0]
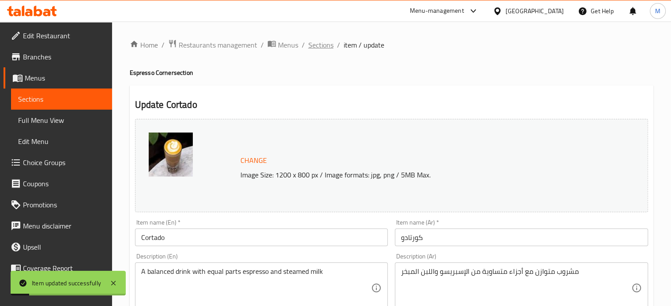
click at [320, 41] on span "Sections" at bounding box center [320, 45] width 25 height 11
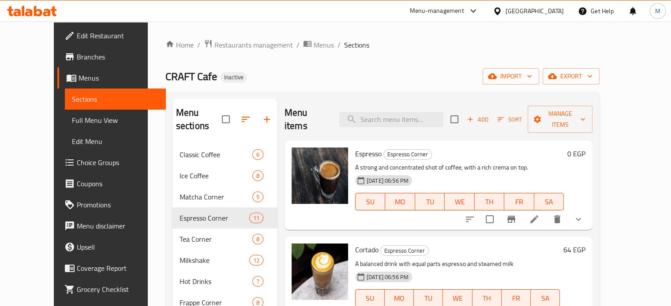
click at [546, 212] on li at bounding box center [534, 220] width 25 height 16
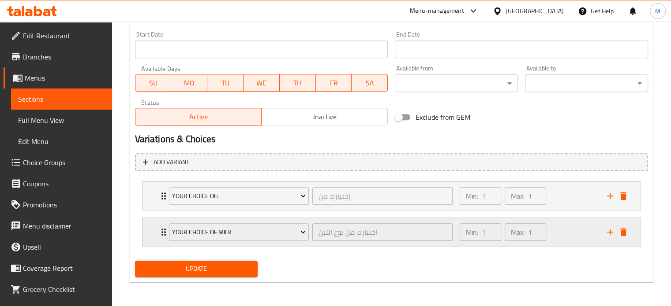
scroll to position [379, 0]
click at [623, 234] on icon "delete" at bounding box center [623, 232] width 6 height 8
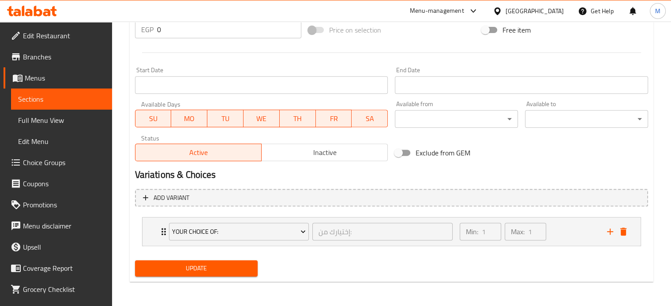
click at [220, 275] on button "Update" at bounding box center [196, 269] width 123 height 16
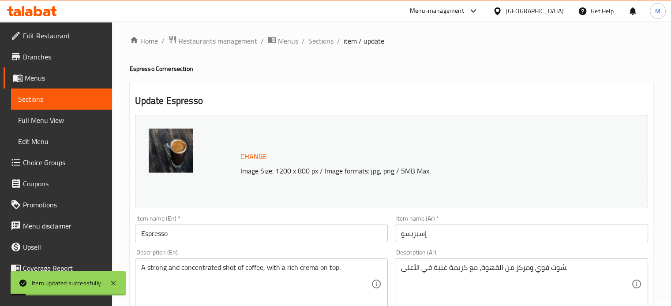
scroll to position [0, 0]
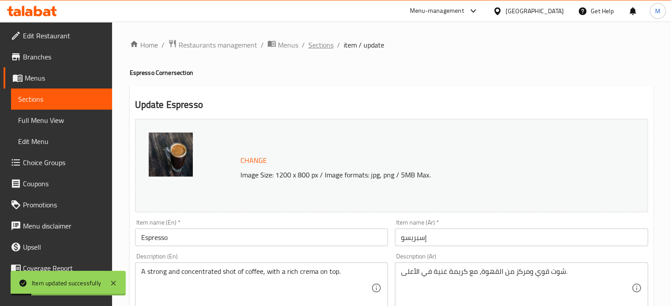
click at [318, 45] on span "Sections" at bounding box center [320, 45] width 25 height 11
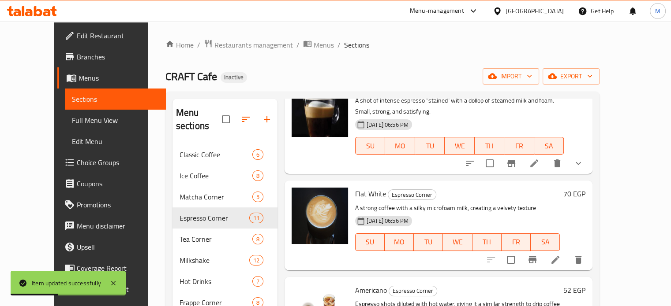
scroll to position [265, 0]
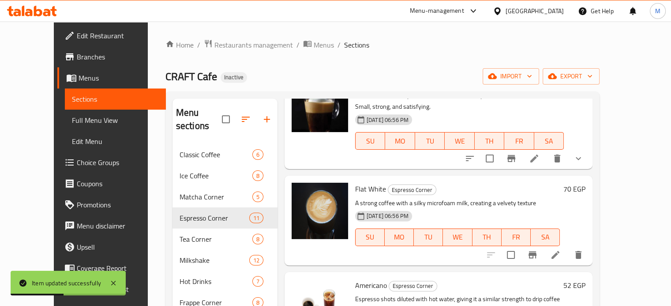
click at [568, 247] on li at bounding box center [555, 255] width 25 height 16
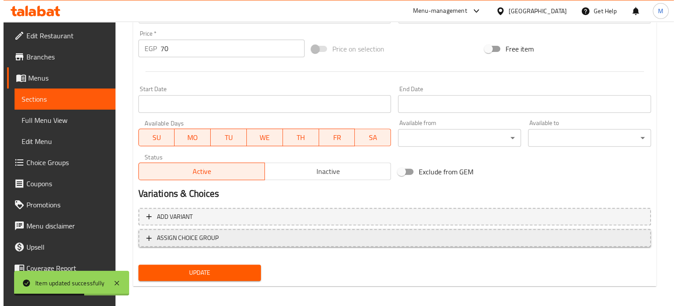
scroll to position [329, 0]
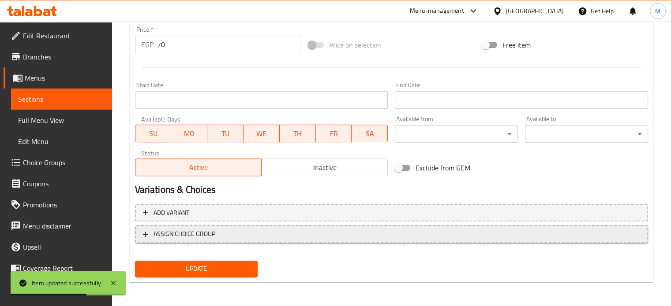
click at [210, 239] on span "ASSIGN CHOICE GROUP" at bounding box center [184, 234] width 62 height 11
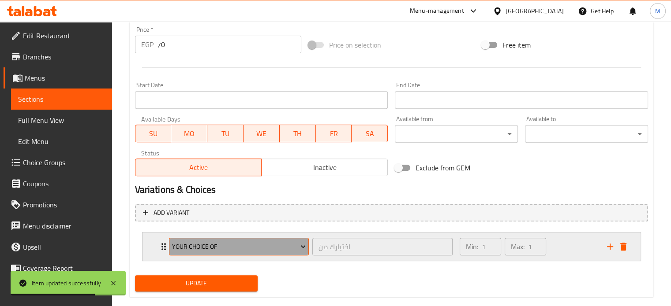
click at [213, 245] on span "Your Choice Of" at bounding box center [239, 247] width 134 height 11
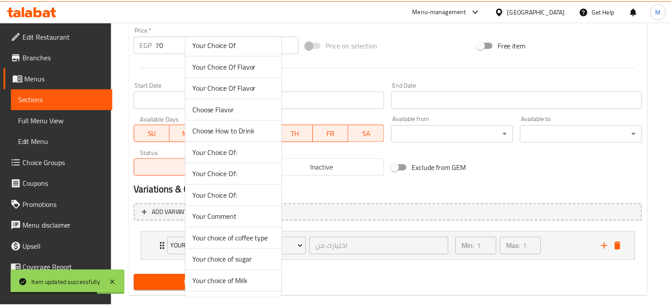
scroll to position [66, 0]
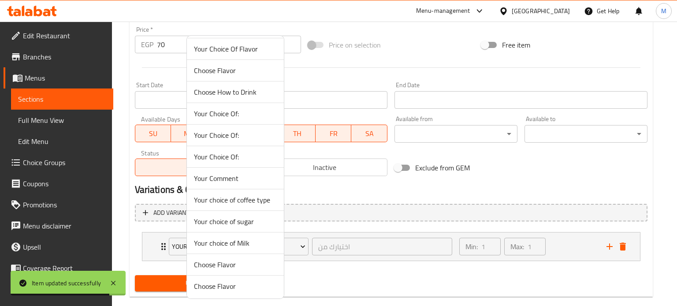
click at [236, 243] on span "Your choice of Milk" at bounding box center [235, 243] width 83 height 11
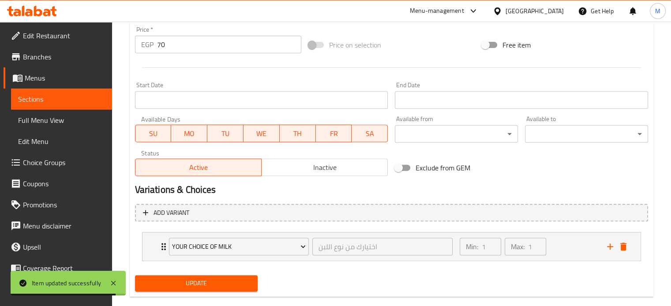
click at [217, 285] on span "Update" at bounding box center [196, 283] width 109 height 11
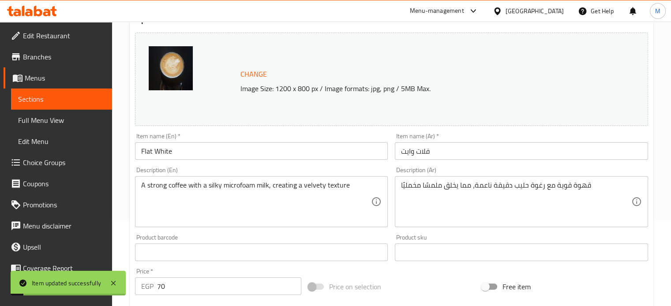
scroll to position [0, 0]
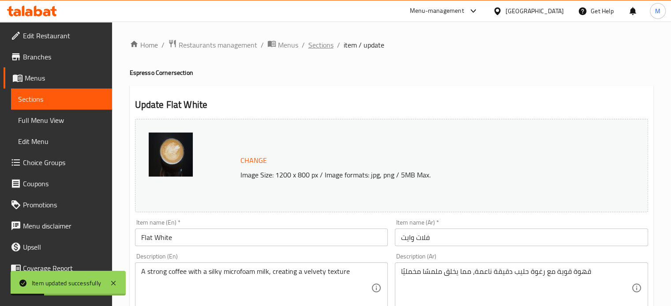
click at [319, 47] on span "Sections" at bounding box center [320, 45] width 25 height 11
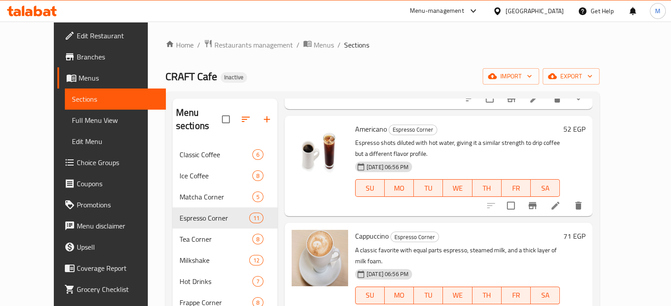
scroll to position [426, 0]
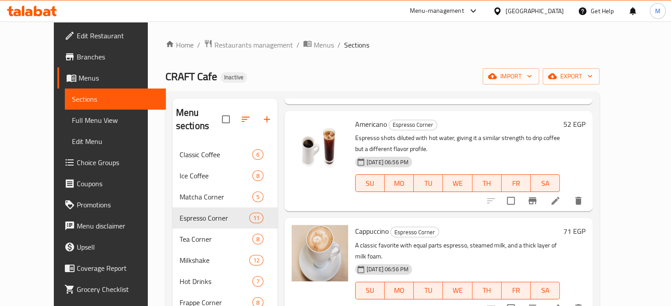
click at [559, 305] on icon at bounding box center [555, 309] width 8 height 8
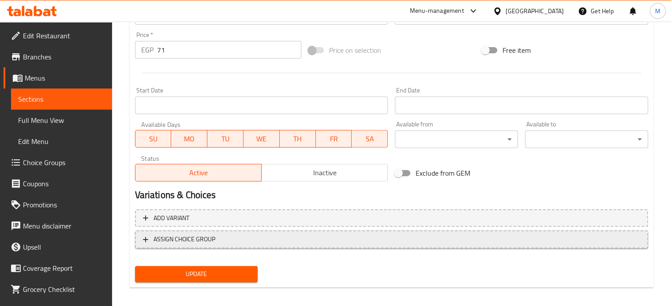
click at [211, 241] on span "ASSIGN CHOICE GROUP" at bounding box center [184, 239] width 62 height 11
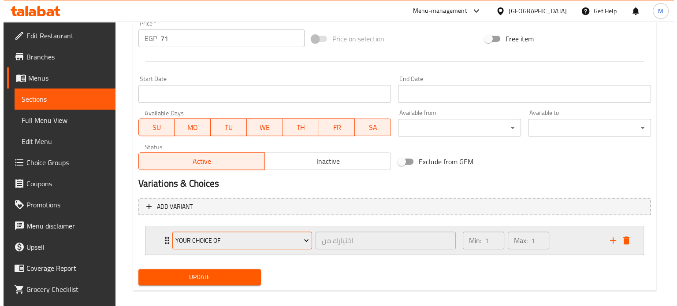
scroll to position [344, 0]
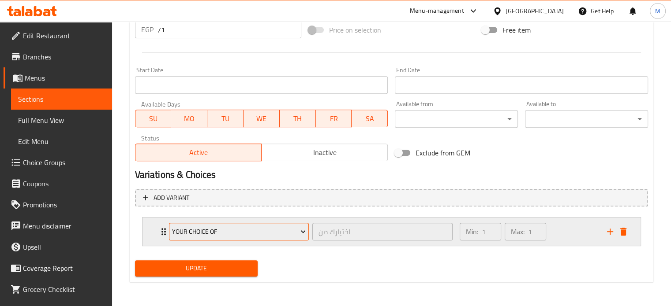
click at [213, 236] on span "Your Choice Of" at bounding box center [239, 232] width 134 height 11
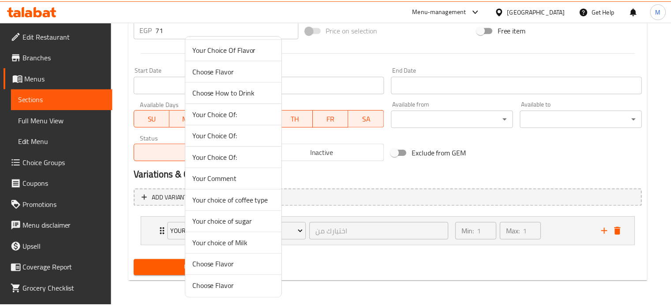
scroll to position [66, 0]
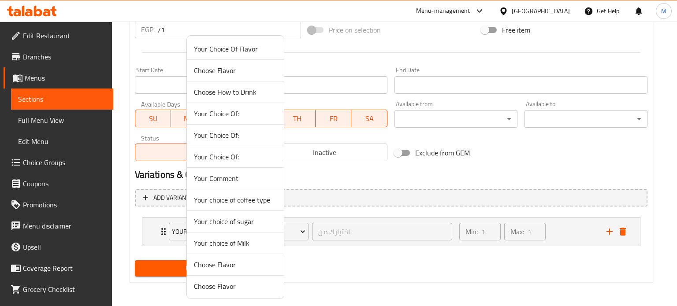
click at [233, 244] on span "Your choice of Milk" at bounding box center [235, 243] width 83 height 11
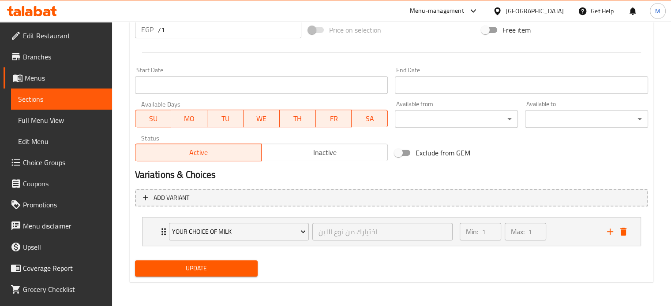
click at [216, 269] on span "Update" at bounding box center [196, 268] width 109 height 11
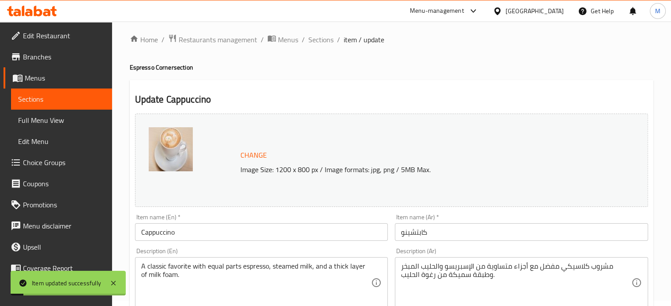
scroll to position [0, 0]
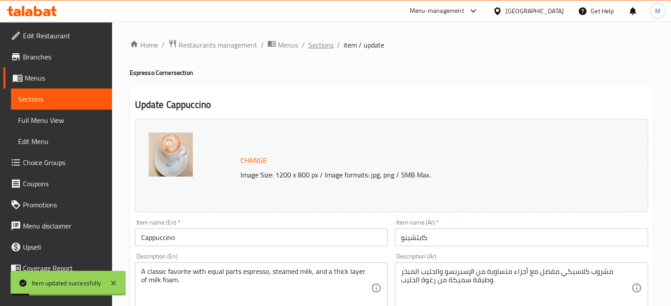
click at [319, 45] on span "Sections" at bounding box center [320, 45] width 25 height 11
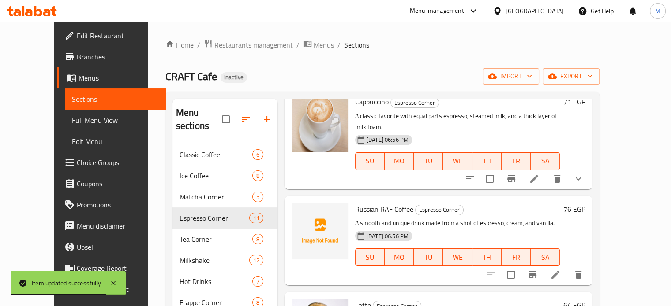
scroll to position [573, 0]
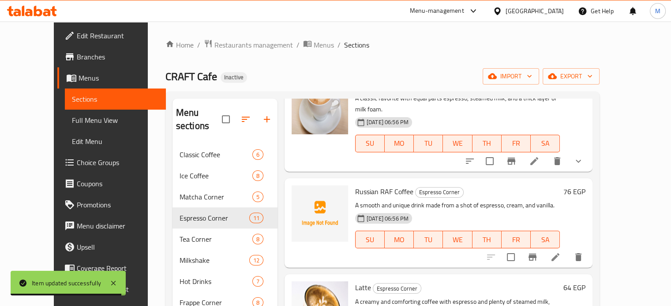
click at [559, 254] on icon at bounding box center [555, 258] width 8 height 8
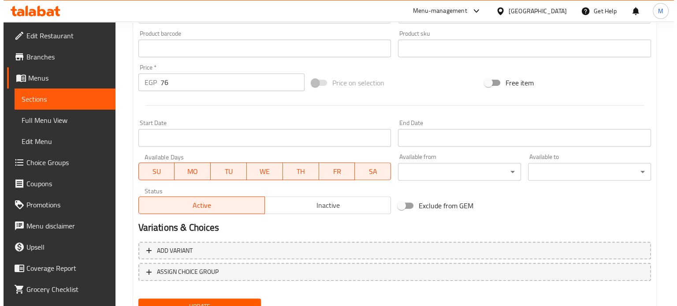
scroll to position [316, 0]
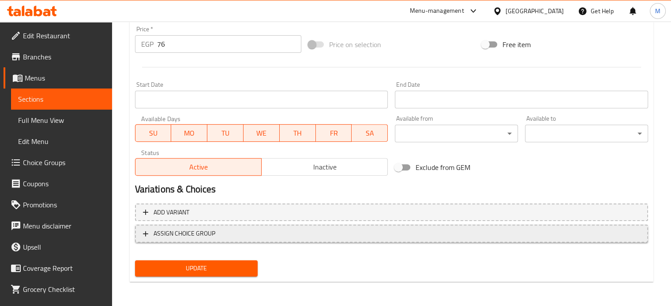
click at [227, 239] on button "ASSIGN CHOICE GROUP" at bounding box center [391, 234] width 513 height 18
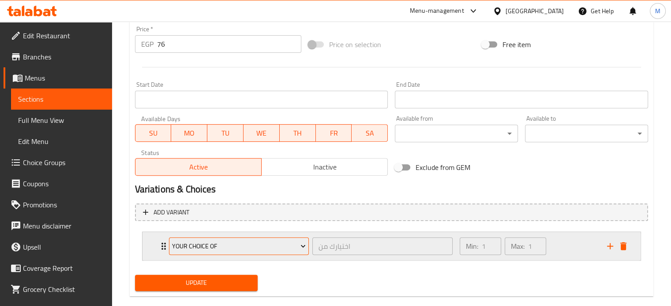
click at [221, 247] on span "Your Choice Of" at bounding box center [239, 246] width 134 height 11
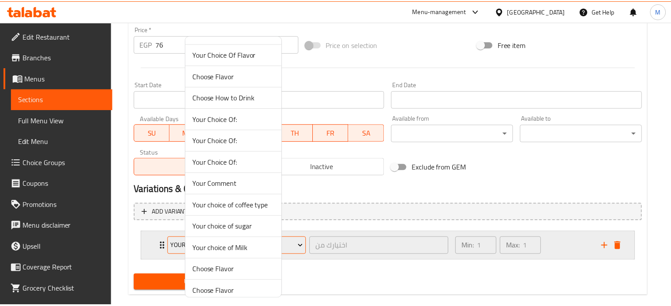
scroll to position [66, 0]
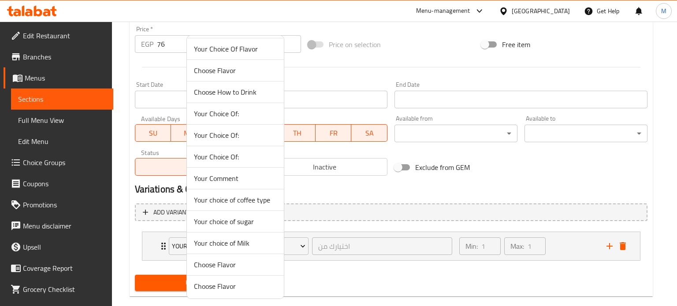
click at [233, 242] on span "Your choice of Milk" at bounding box center [235, 243] width 83 height 11
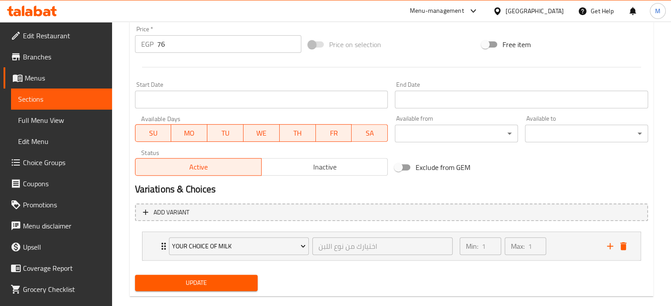
click at [208, 280] on span "Update" at bounding box center [196, 283] width 109 height 11
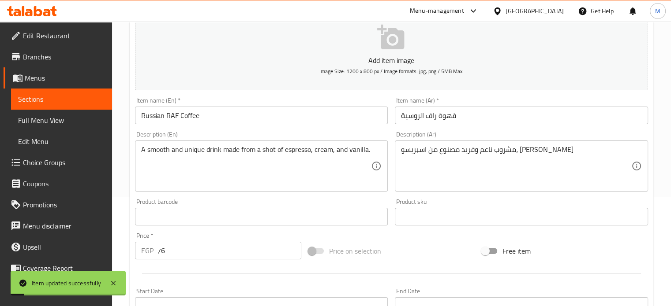
scroll to position [0, 0]
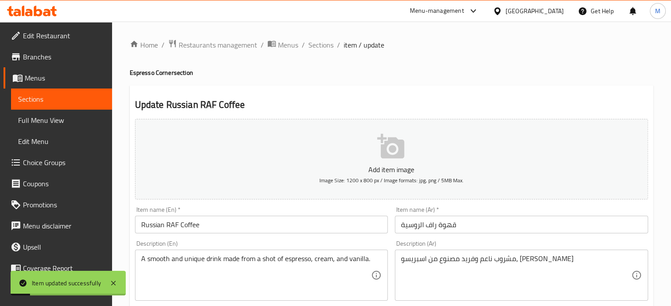
drag, startPoint x: 319, startPoint y: 49, endPoint x: 327, endPoint y: 63, distance: 16.4
click at [319, 49] on span "Sections" at bounding box center [320, 45] width 25 height 11
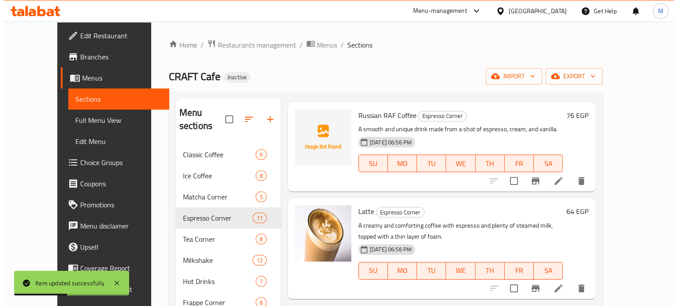
scroll to position [662, 0]
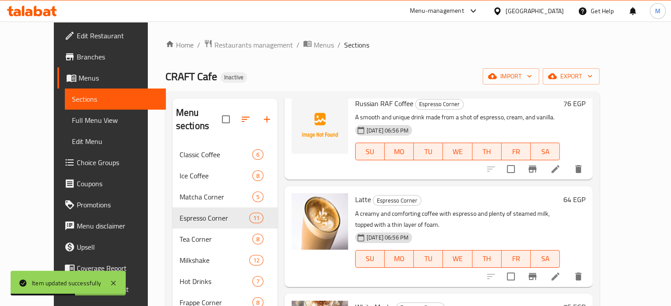
click at [561, 272] on icon at bounding box center [555, 277] width 11 height 11
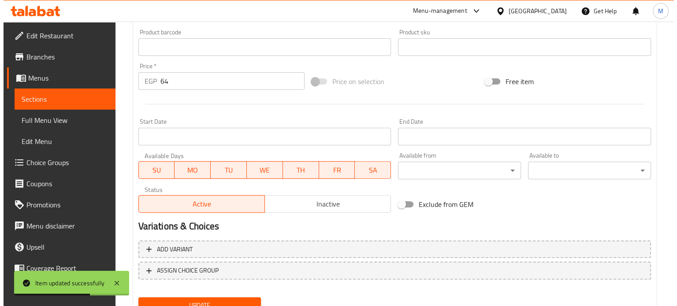
scroll to position [294, 0]
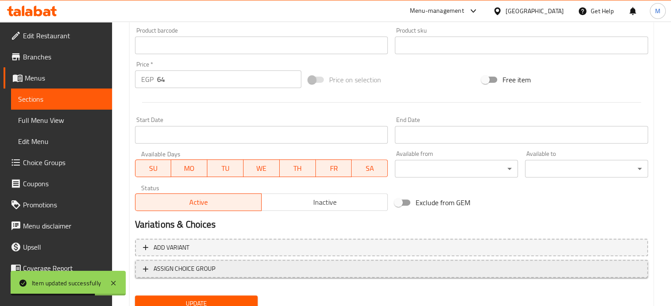
click at [194, 265] on span "ASSIGN CHOICE GROUP" at bounding box center [184, 269] width 62 height 11
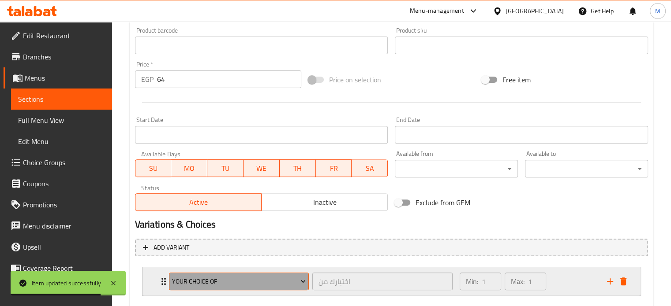
click at [200, 277] on span "Your Choice Of" at bounding box center [239, 282] width 134 height 11
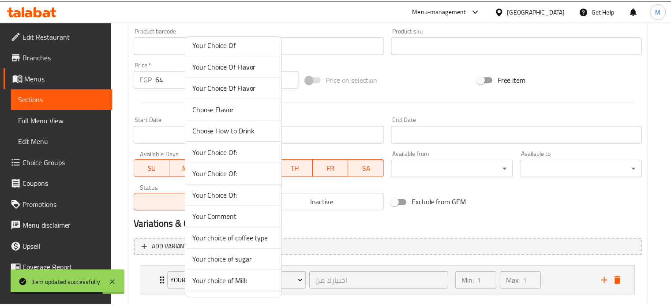
scroll to position [66, 0]
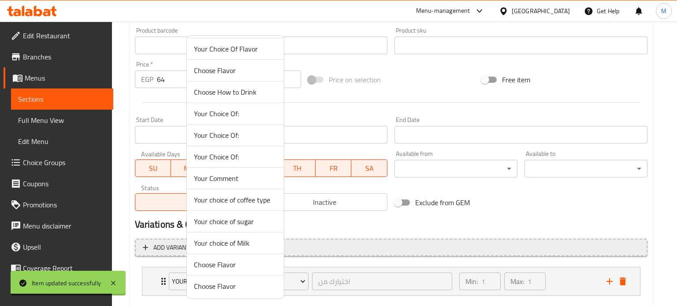
click at [229, 244] on span "Your choice of Milk" at bounding box center [235, 243] width 83 height 11
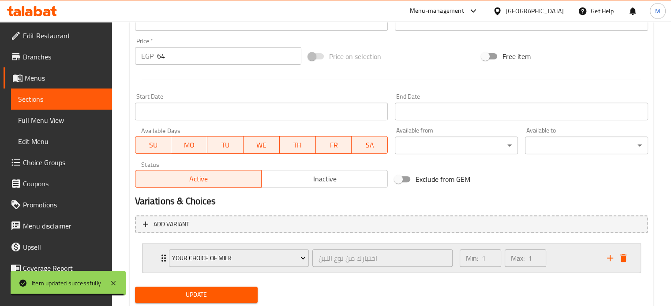
scroll to position [344, 0]
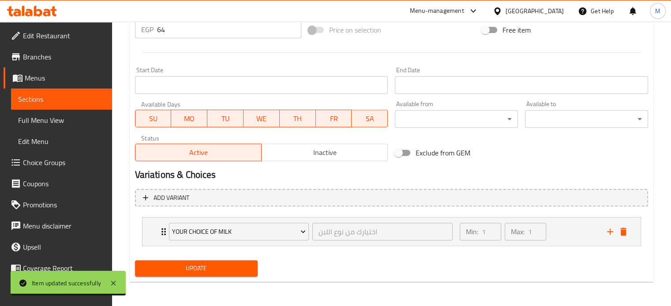
click at [219, 270] on span "Update" at bounding box center [196, 268] width 109 height 11
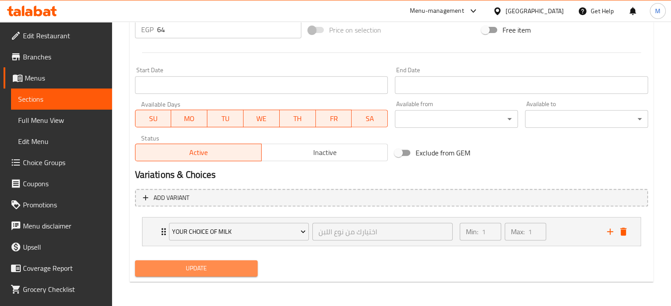
click at [232, 270] on span "Update" at bounding box center [196, 268] width 109 height 11
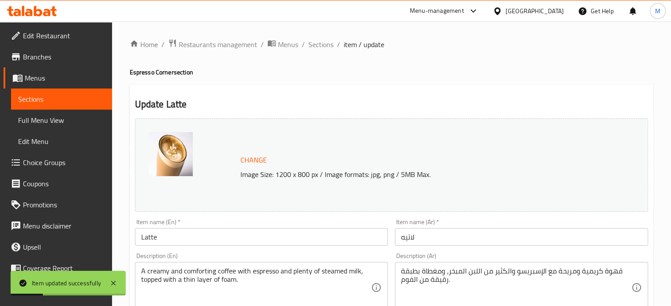
scroll to position [0, 0]
click at [321, 46] on span "Sections" at bounding box center [320, 45] width 25 height 11
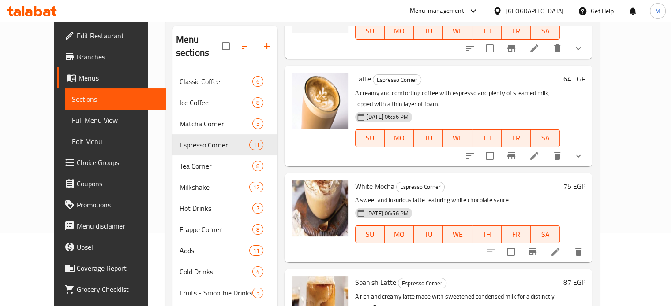
scroll to position [704, 0]
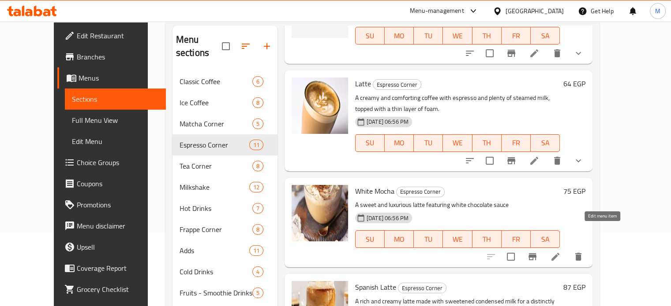
click at [561, 252] on icon at bounding box center [555, 257] width 11 height 11
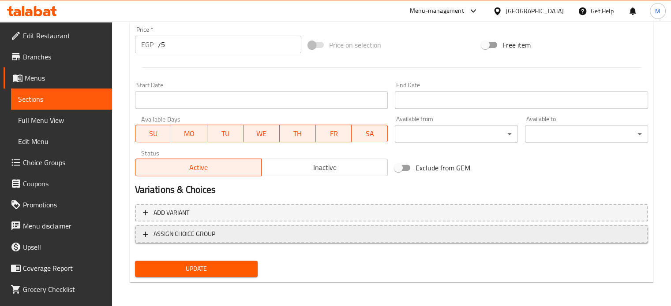
click at [201, 239] on span "ASSIGN CHOICE GROUP" at bounding box center [184, 234] width 62 height 11
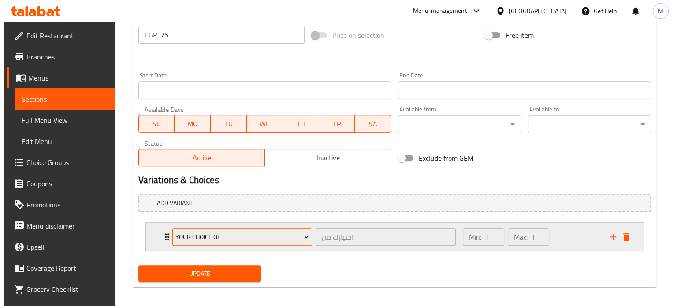
scroll to position [344, 0]
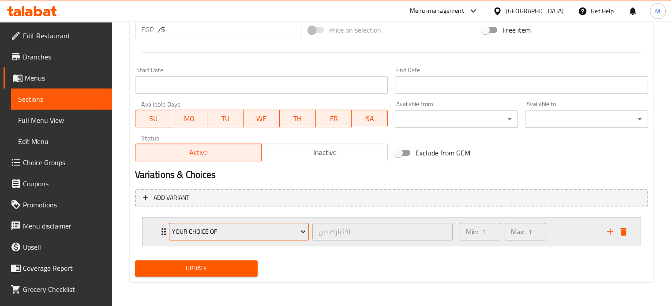
click at [213, 225] on button "Your Choice Of" at bounding box center [239, 232] width 140 height 18
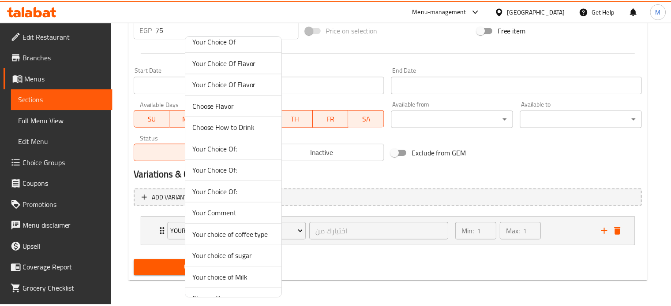
scroll to position [66, 0]
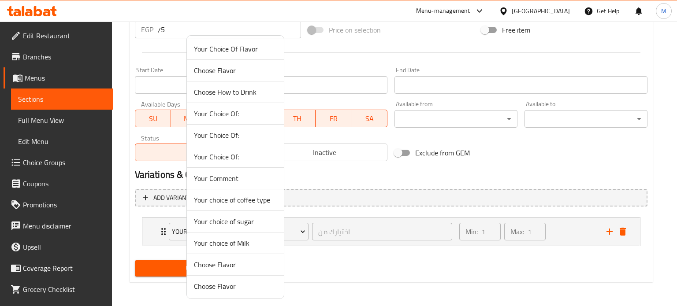
click at [231, 243] on span "Your choice of Milk" at bounding box center [235, 243] width 83 height 11
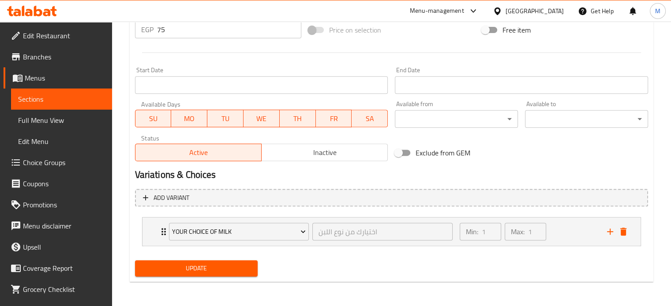
click at [194, 272] on span "Update" at bounding box center [196, 268] width 109 height 11
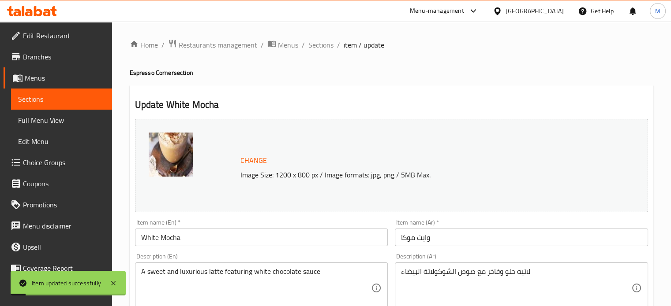
scroll to position [0, 0]
click at [321, 45] on span "Sections" at bounding box center [320, 45] width 25 height 11
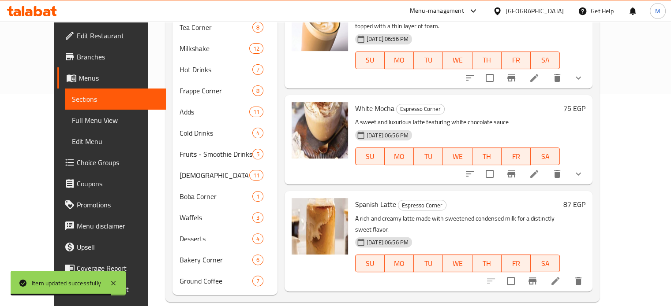
scroll to position [660, 0]
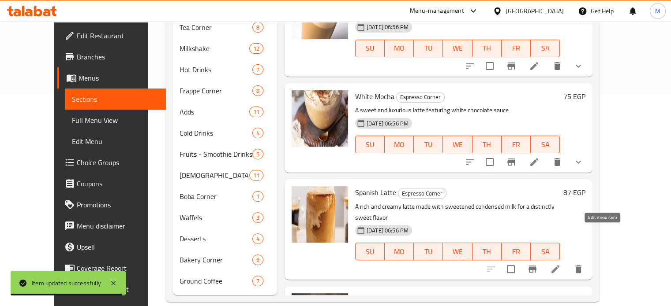
click at [561, 264] on icon at bounding box center [555, 269] width 11 height 11
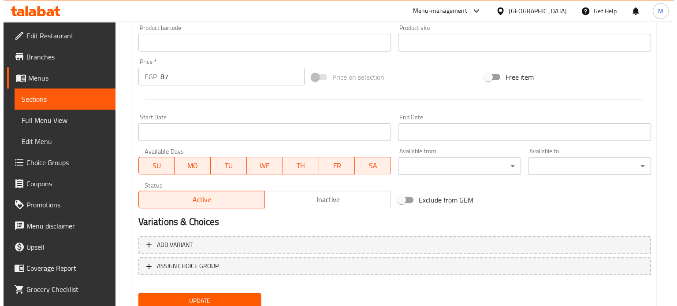
scroll to position [329, 0]
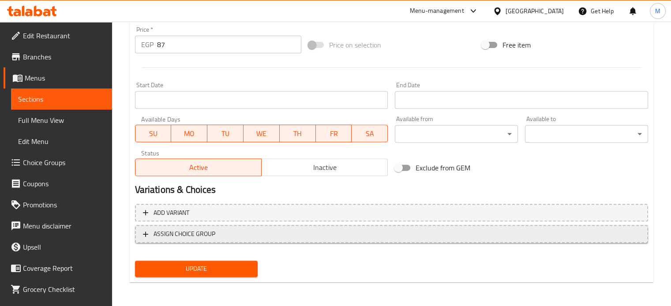
click at [204, 236] on span "ASSIGN CHOICE GROUP" at bounding box center [184, 234] width 62 height 11
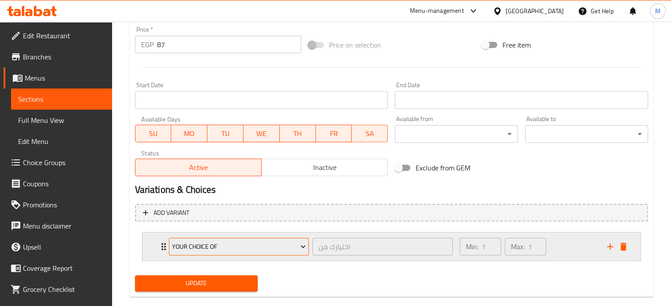
click at [215, 244] on span "Your Choice Of" at bounding box center [239, 247] width 134 height 11
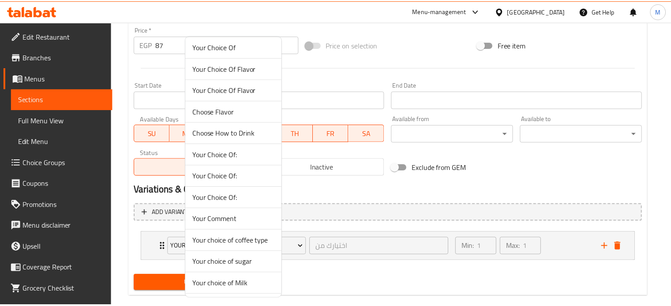
scroll to position [29, 0]
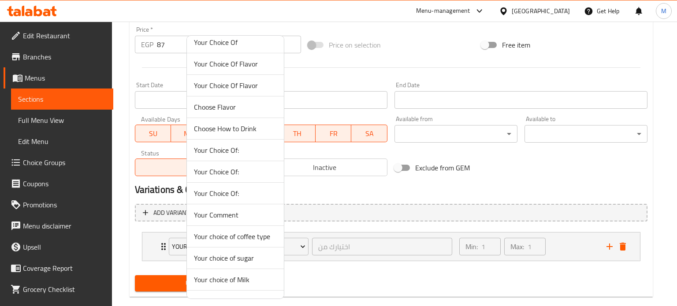
click at [231, 277] on span "Your choice of Milk" at bounding box center [235, 280] width 83 height 11
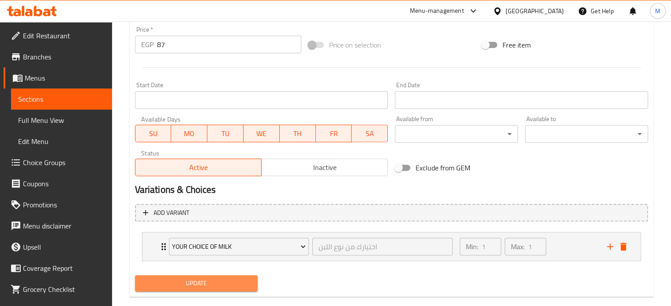
click at [215, 280] on span "Update" at bounding box center [196, 283] width 109 height 11
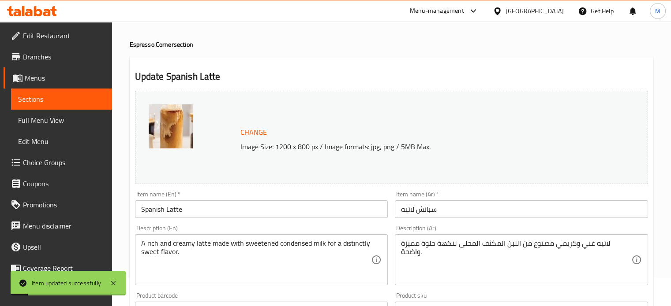
scroll to position [0, 0]
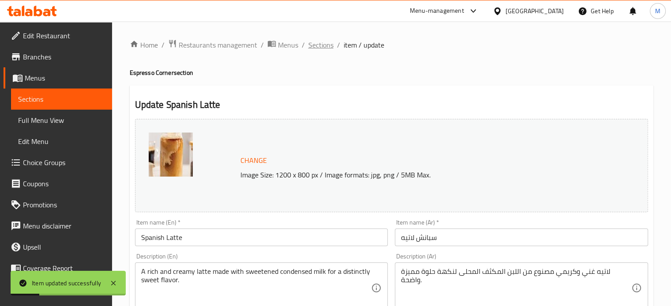
click at [326, 49] on span "Sections" at bounding box center [320, 45] width 25 height 11
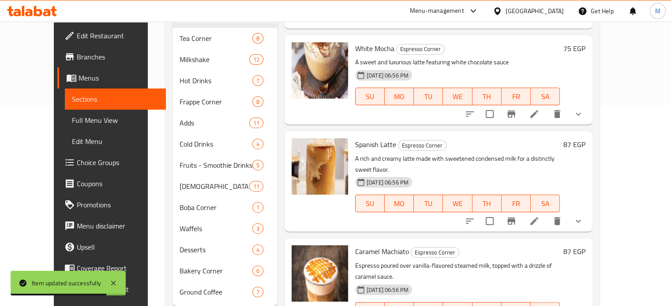
scroll to position [212, 0]
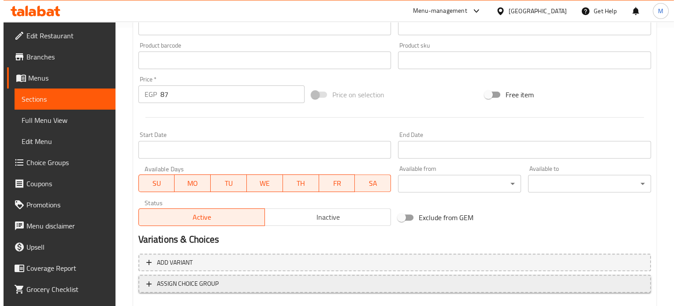
scroll to position [329, 0]
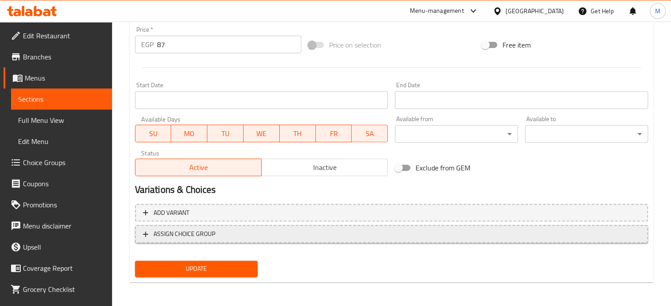
click at [226, 236] on span "ASSIGN CHOICE GROUP" at bounding box center [391, 234] width 497 height 11
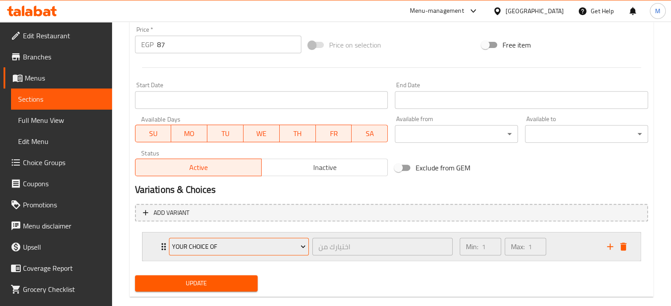
click at [227, 238] on div "Your Choice Of" at bounding box center [239, 247] width 140 height 18
click at [227, 245] on span "Your Choice Of" at bounding box center [239, 247] width 134 height 11
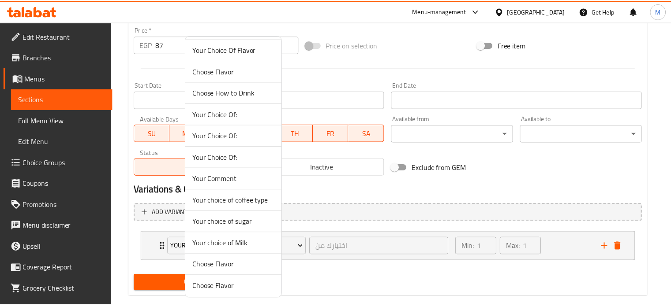
scroll to position [66, 0]
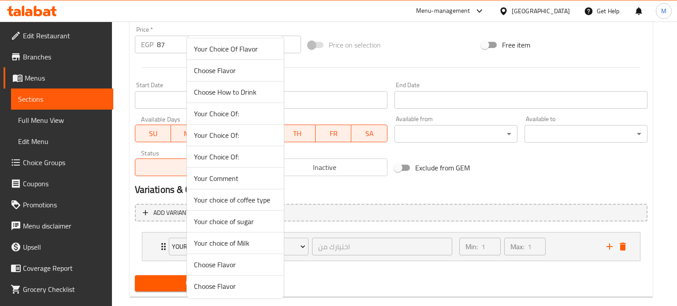
click at [231, 243] on span "Your choice of Milk" at bounding box center [235, 243] width 83 height 11
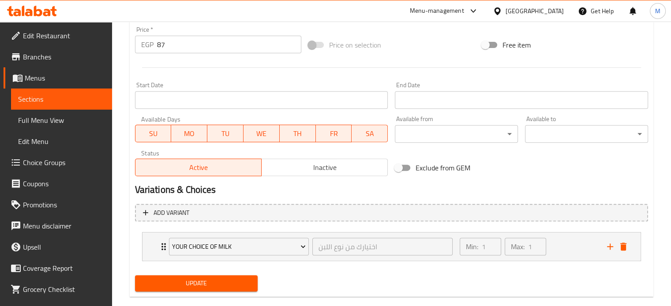
click at [187, 282] on span "Update" at bounding box center [196, 283] width 109 height 11
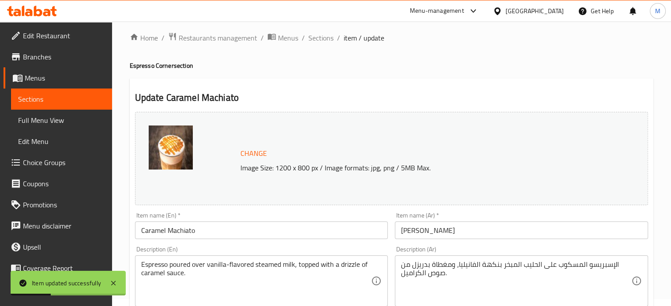
scroll to position [0, 0]
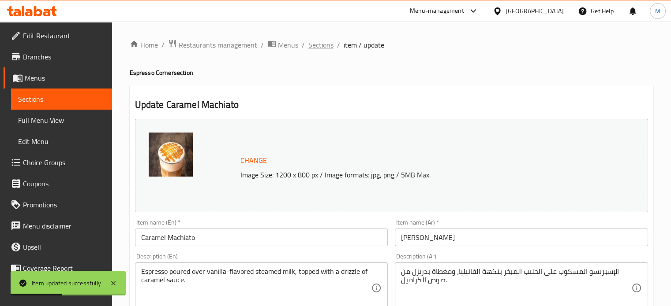
click at [319, 45] on span "Sections" at bounding box center [320, 45] width 25 height 11
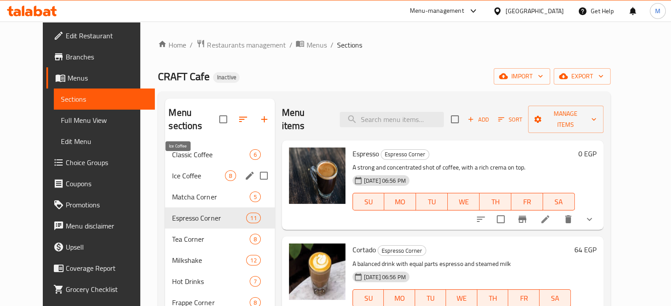
click at [179, 171] on span "Ice Coffee" at bounding box center [198, 176] width 52 height 11
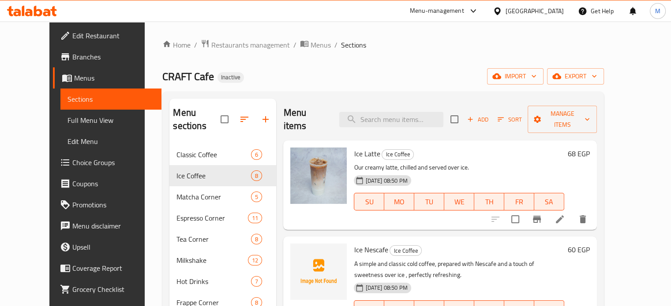
click at [565, 214] on icon at bounding box center [559, 219] width 11 height 11
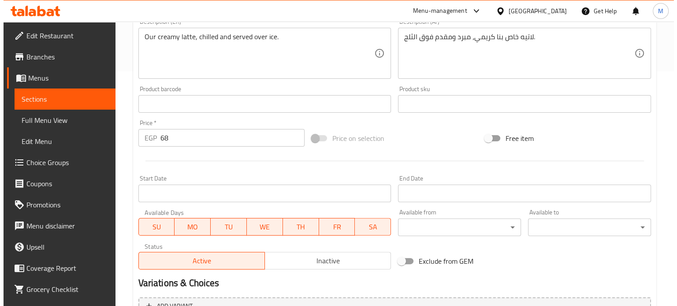
scroll to position [329, 0]
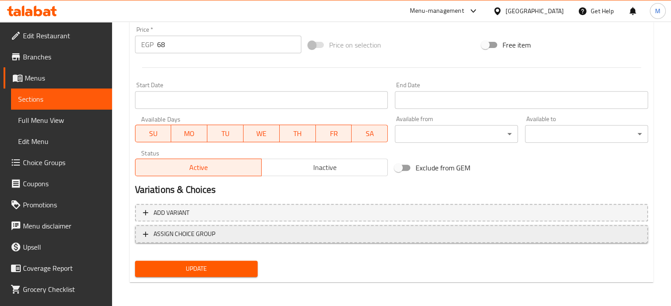
click at [205, 237] on span "ASSIGN CHOICE GROUP" at bounding box center [184, 234] width 62 height 11
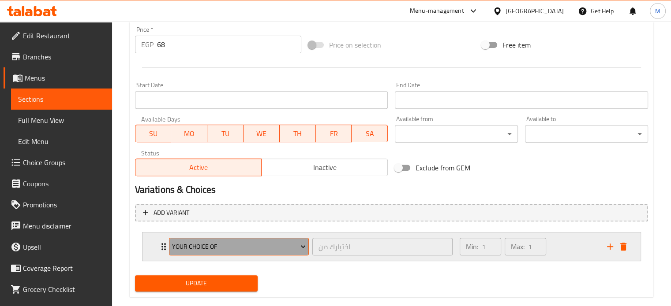
click at [212, 245] on span "Your Choice Of" at bounding box center [239, 247] width 134 height 11
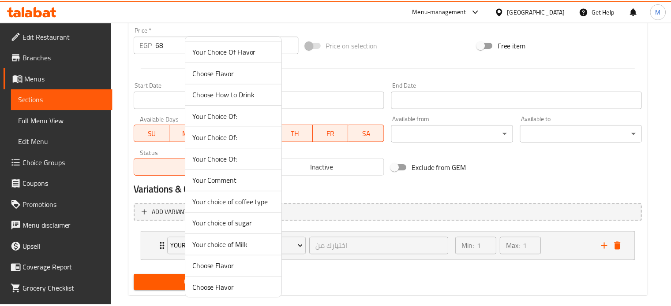
scroll to position [66, 0]
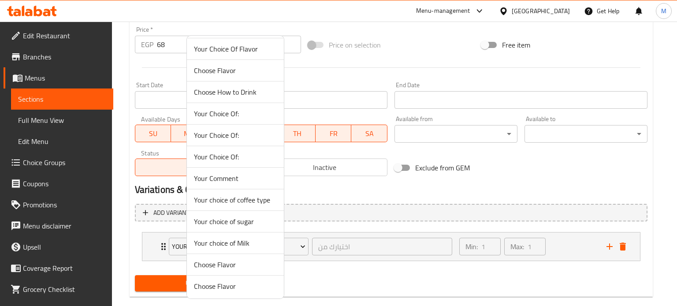
click at [231, 244] on span "Your choice of Milk" at bounding box center [235, 243] width 83 height 11
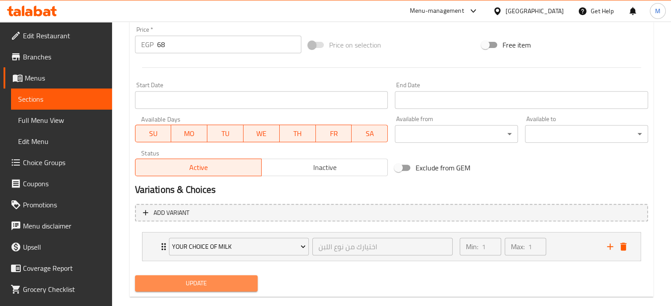
click at [205, 277] on button "Update" at bounding box center [196, 284] width 123 height 16
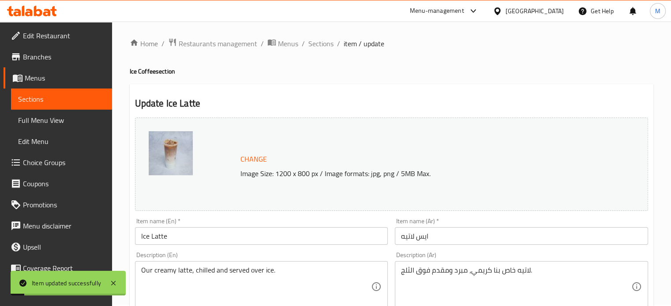
scroll to position [0, 0]
click at [319, 42] on span "Sections" at bounding box center [320, 45] width 25 height 11
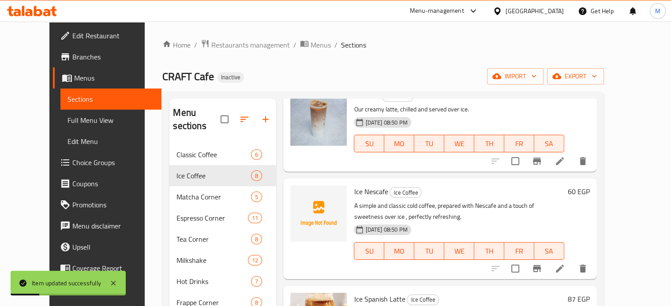
scroll to position [59, 0]
click at [565, 263] on icon at bounding box center [559, 268] width 11 height 11
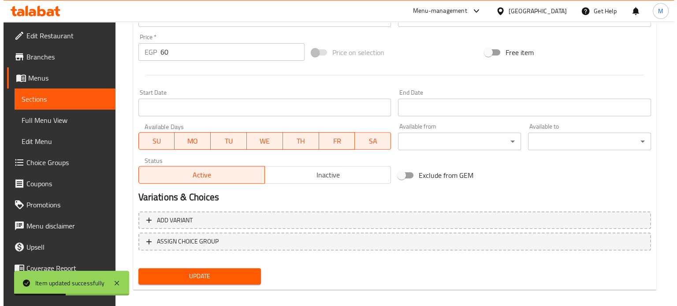
scroll to position [316, 0]
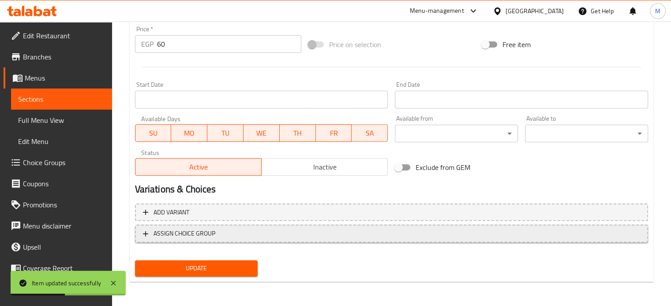
click at [203, 232] on span "ASSIGN CHOICE GROUP" at bounding box center [184, 233] width 62 height 11
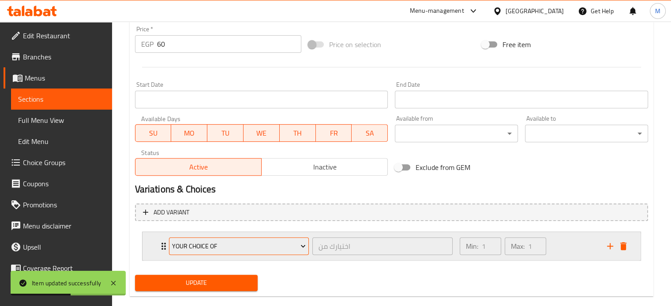
click at [205, 247] on span "Your Choice Of" at bounding box center [239, 246] width 134 height 11
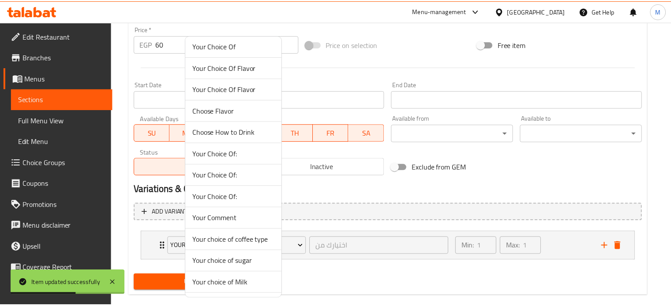
scroll to position [66, 0]
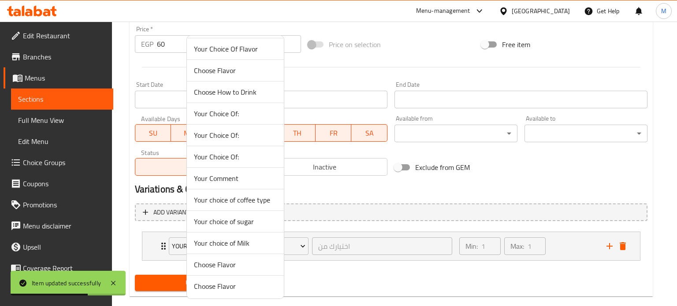
click at [231, 247] on span "Your choice of Milk" at bounding box center [235, 243] width 83 height 11
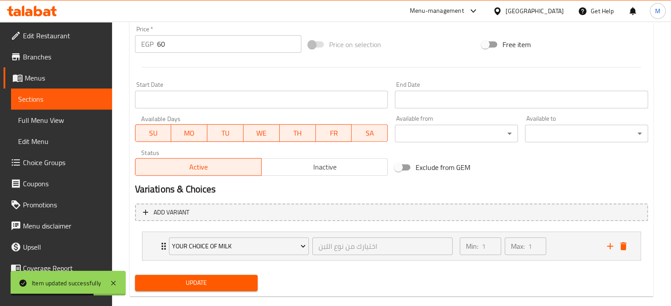
click at [197, 280] on span "Update" at bounding box center [196, 283] width 109 height 11
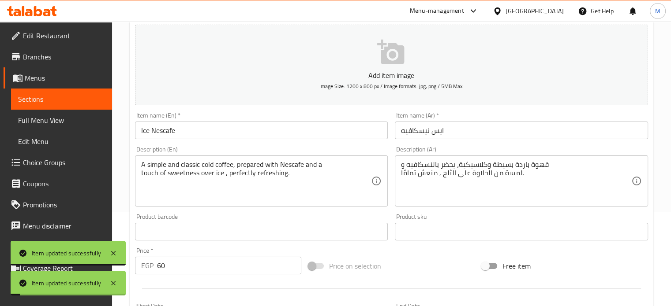
scroll to position [0, 0]
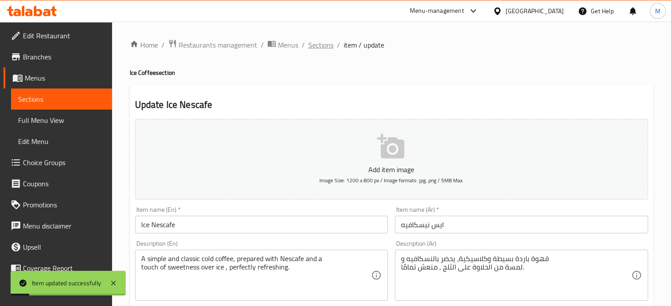
click at [314, 49] on span "Sections" at bounding box center [320, 45] width 25 height 11
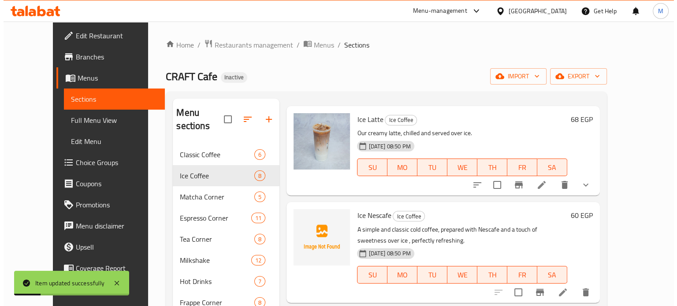
scroll to position [176, 0]
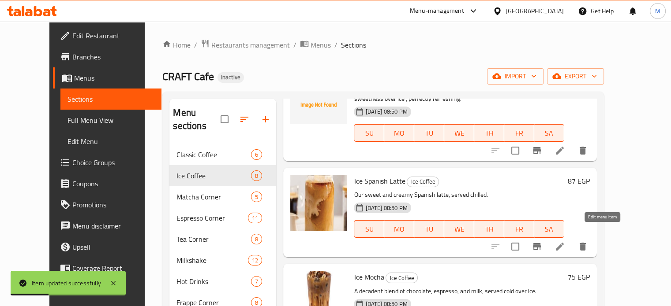
click at [565, 242] on icon at bounding box center [559, 247] width 11 height 11
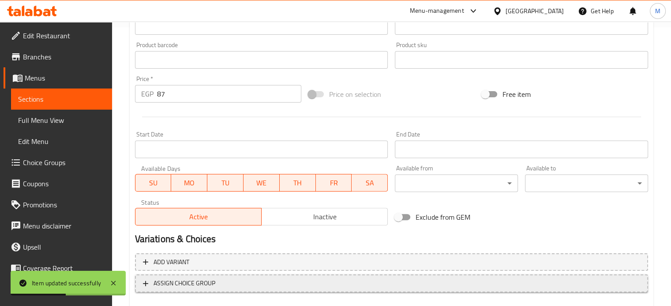
scroll to position [323, 0]
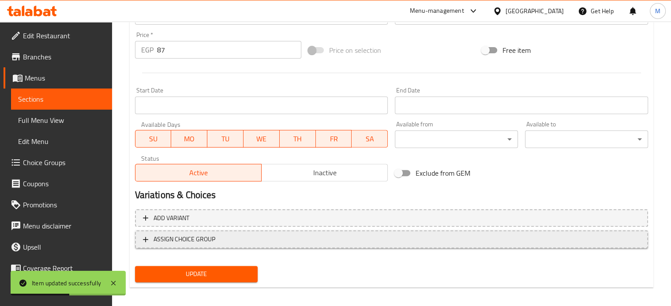
click at [203, 247] on button "ASSIGN CHOICE GROUP" at bounding box center [391, 240] width 513 height 18
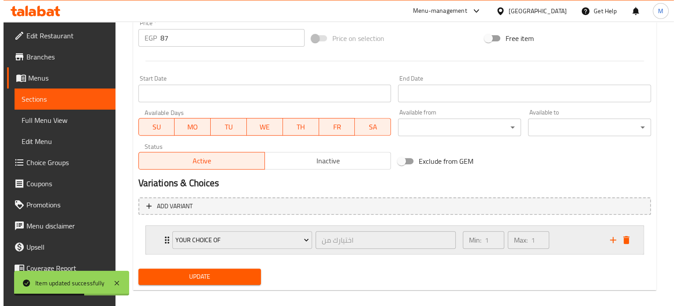
scroll to position [344, 0]
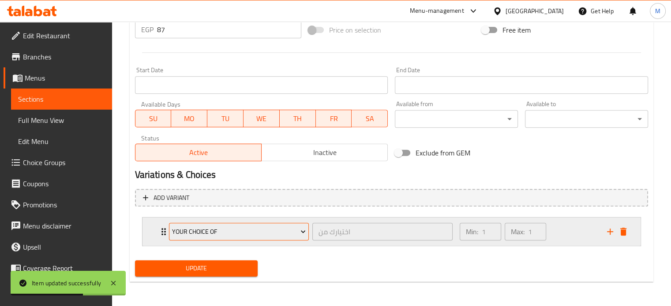
click at [219, 231] on span "Your Choice Of" at bounding box center [239, 232] width 134 height 11
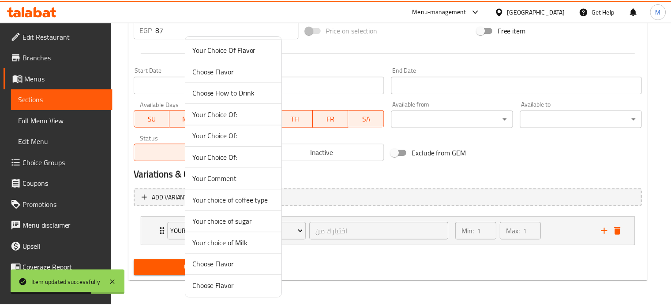
scroll to position [66, 0]
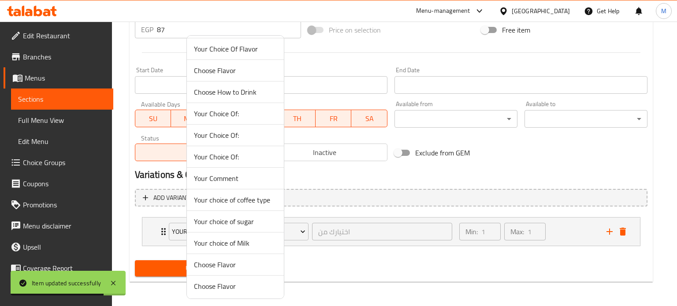
click at [229, 244] on span "Your choice of Milk" at bounding box center [235, 243] width 83 height 11
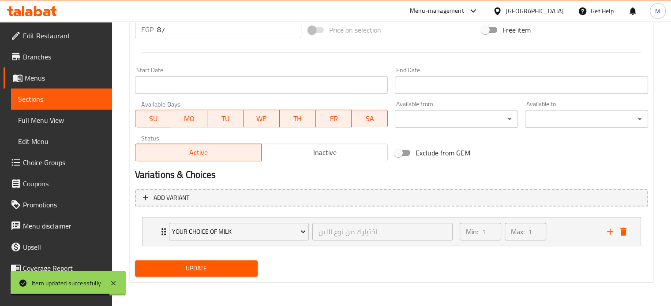
click at [199, 270] on span "Update" at bounding box center [196, 268] width 109 height 11
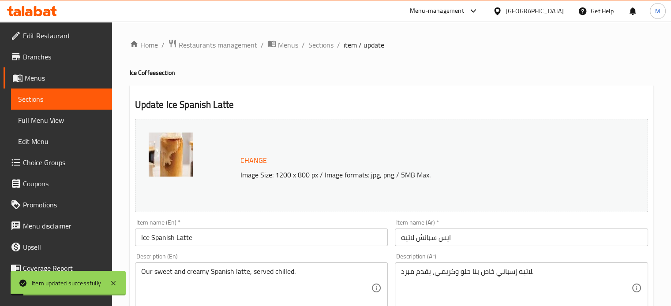
scroll to position [0, 0]
click at [318, 47] on span "Sections" at bounding box center [320, 45] width 25 height 11
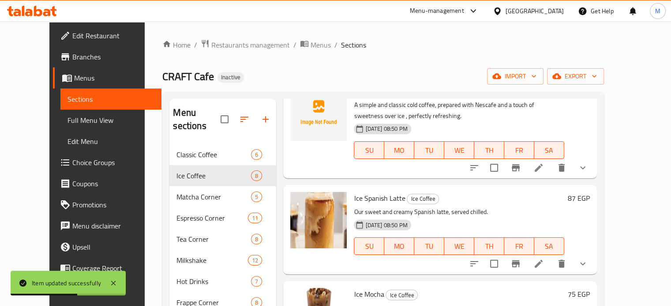
scroll to position [176, 0]
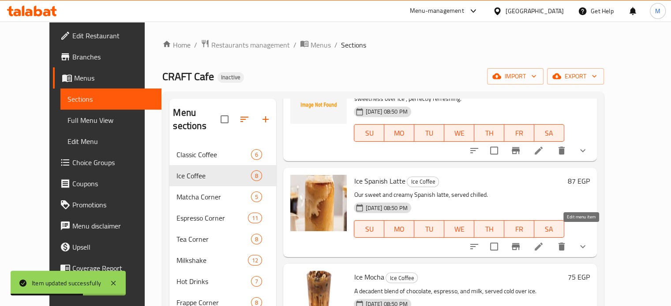
click at [544, 242] on icon at bounding box center [538, 247] width 11 height 11
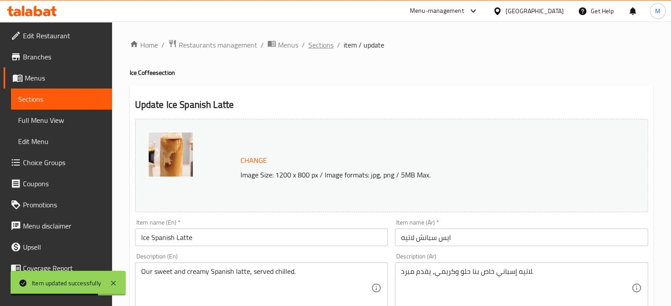
click at [314, 41] on span "Sections" at bounding box center [320, 45] width 25 height 11
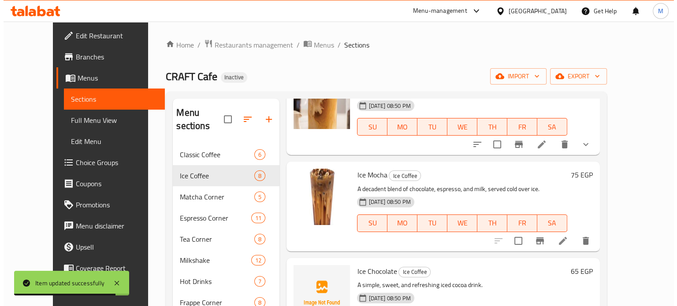
scroll to position [279, 0]
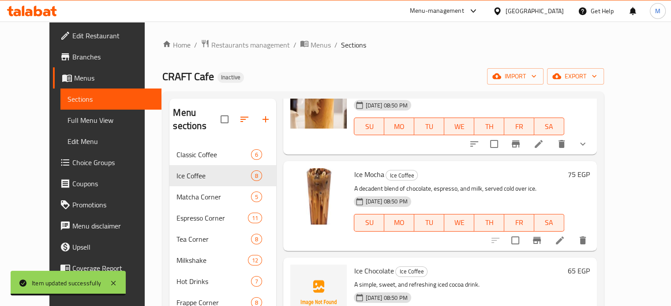
click at [564, 237] on icon at bounding box center [560, 241] width 8 height 8
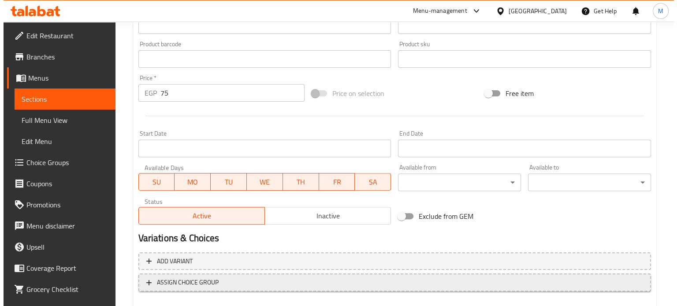
scroll to position [329, 0]
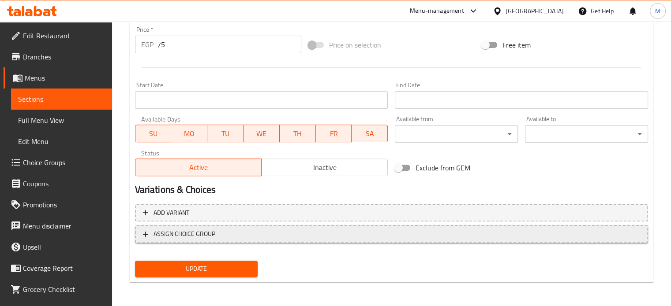
click at [226, 236] on span "ASSIGN CHOICE GROUP" at bounding box center [391, 234] width 497 height 11
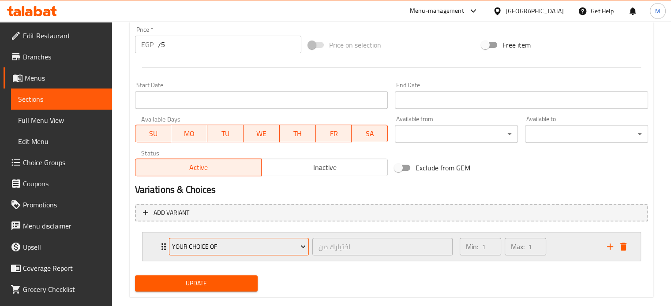
click at [224, 245] on span "Your Choice Of" at bounding box center [239, 247] width 134 height 11
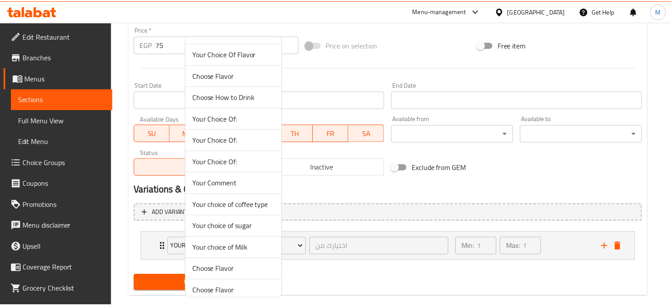
scroll to position [66, 0]
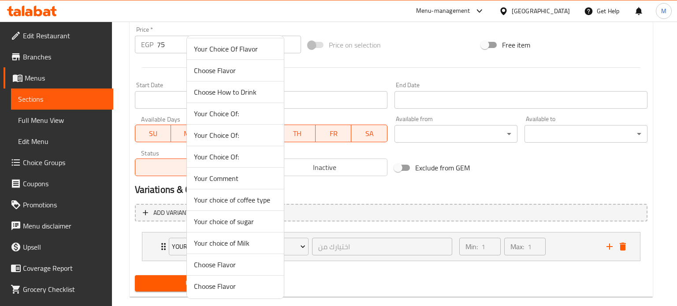
click at [224, 245] on span "Your choice of Milk" at bounding box center [235, 243] width 83 height 11
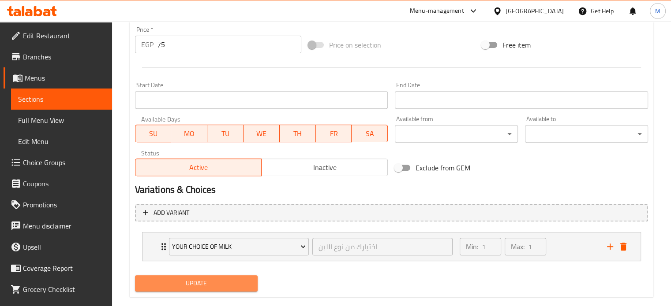
click at [198, 278] on span "Update" at bounding box center [196, 283] width 109 height 11
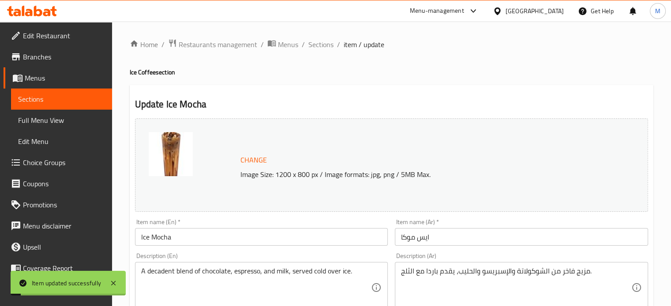
scroll to position [0, 0]
click at [316, 47] on span "Sections" at bounding box center [320, 45] width 25 height 11
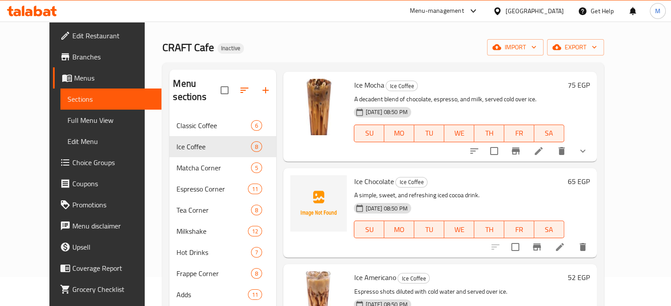
scroll to position [364, 0]
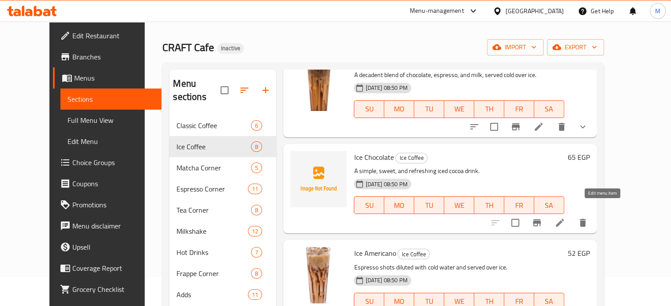
click at [564, 219] on icon at bounding box center [560, 223] width 8 height 8
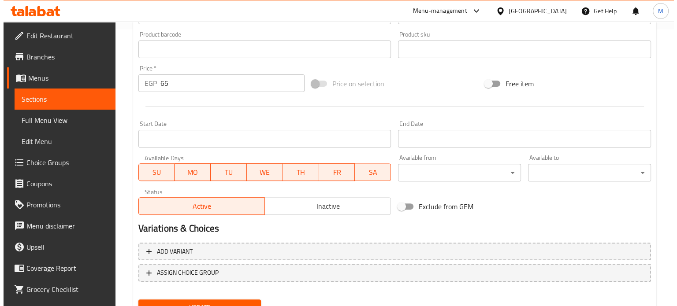
scroll to position [316, 0]
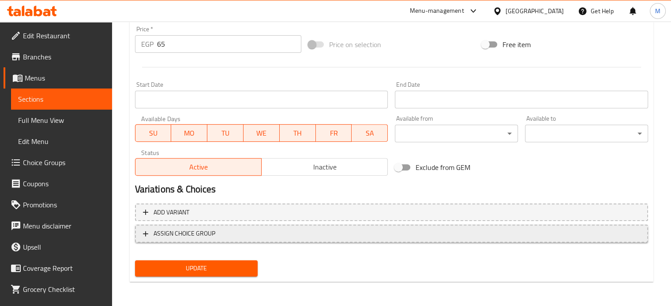
click at [205, 233] on span "ASSIGN CHOICE GROUP" at bounding box center [184, 233] width 62 height 11
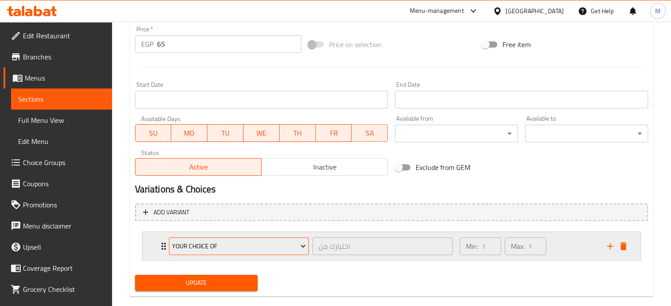
click at [216, 246] on span "Your Choice Of" at bounding box center [239, 246] width 134 height 11
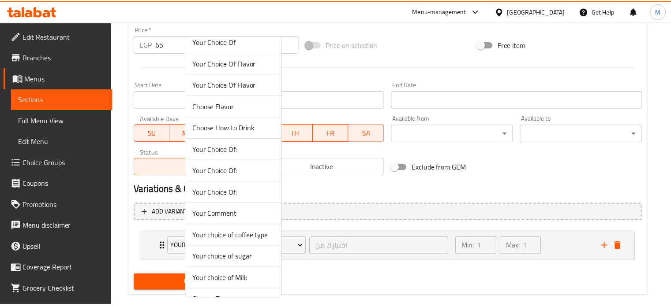
scroll to position [66, 0]
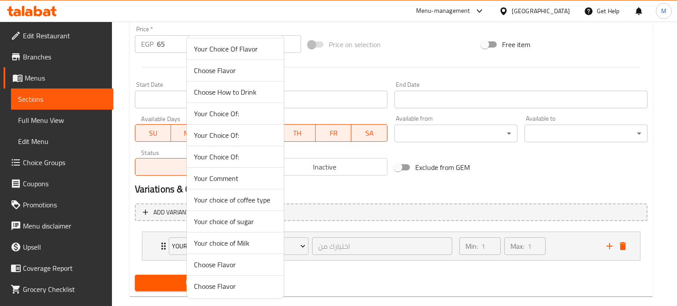
click at [232, 247] on span "Your choice of Milk" at bounding box center [235, 243] width 83 height 11
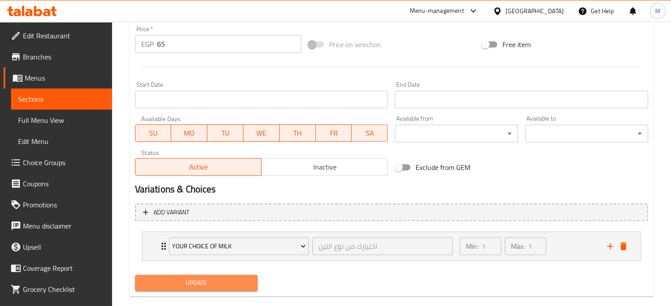
click at [199, 282] on span "Update" at bounding box center [196, 283] width 109 height 11
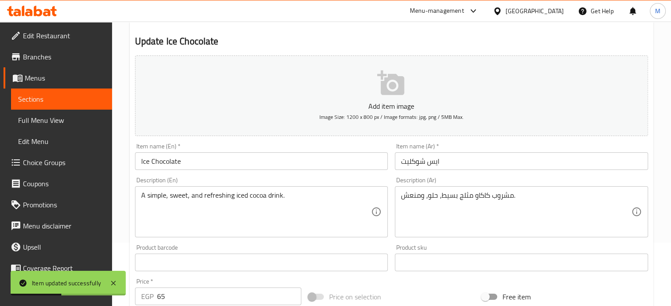
scroll to position [0, 0]
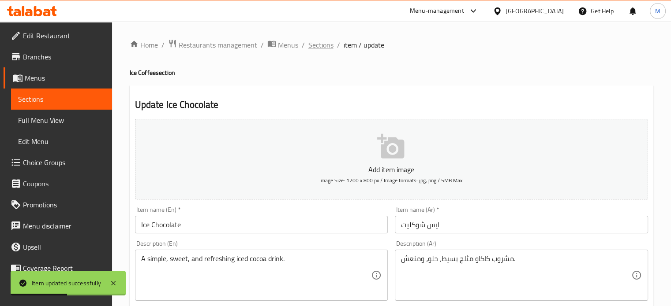
click at [324, 42] on span "Sections" at bounding box center [320, 45] width 25 height 11
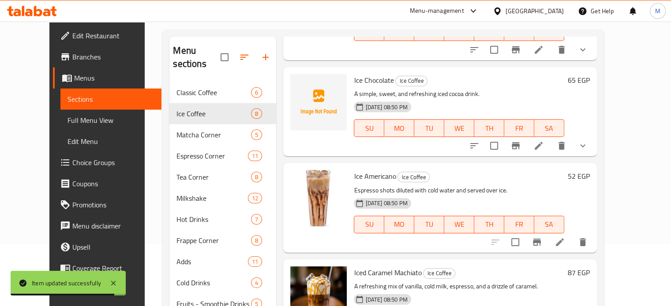
scroll to position [73, 0]
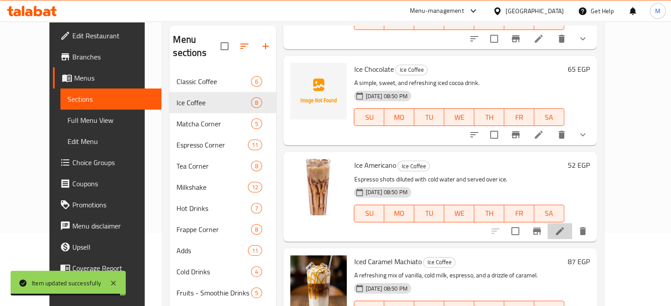
click at [572, 225] on li at bounding box center [559, 232] width 25 height 16
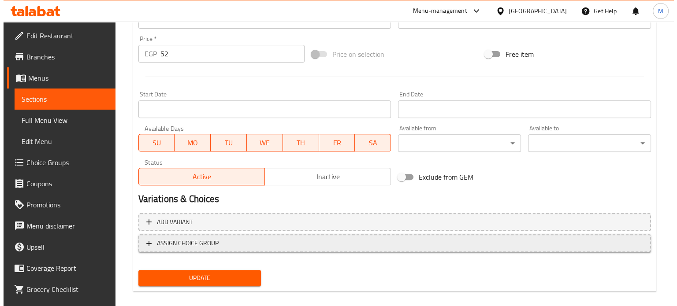
scroll to position [329, 0]
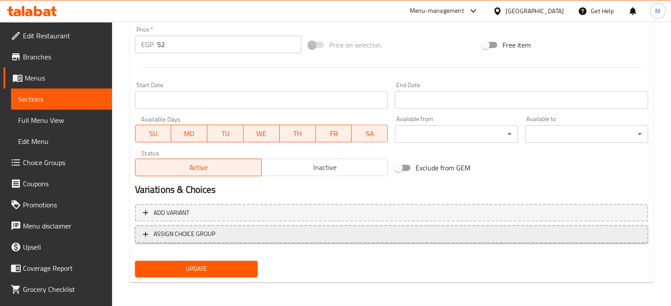
click at [214, 234] on span "ASSIGN CHOICE GROUP" at bounding box center [184, 234] width 62 height 11
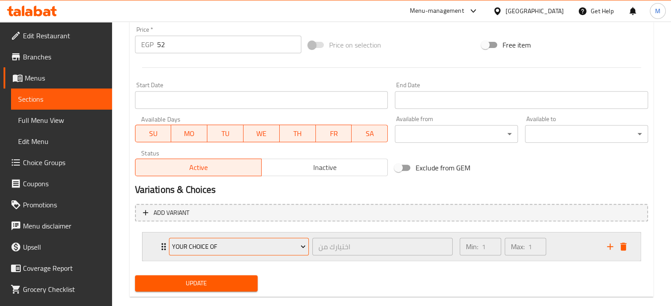
click at [212, 252] on button "Your Choice Of" at bounding box center [239, 247] width 140 height 18
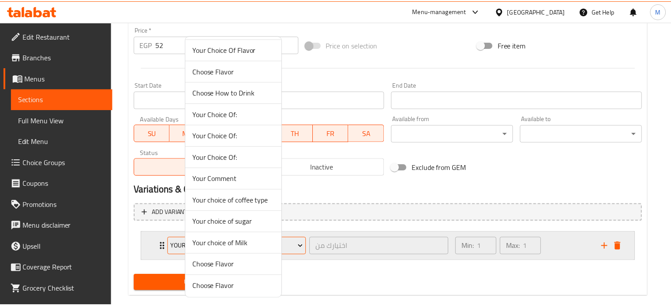
scroll to position [66, 0]
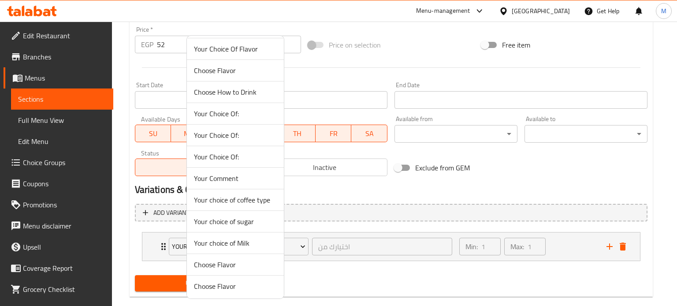
click at [226, 243] on span "Your choice of Milk" at bounding box center [235, 243] width 83 height 11
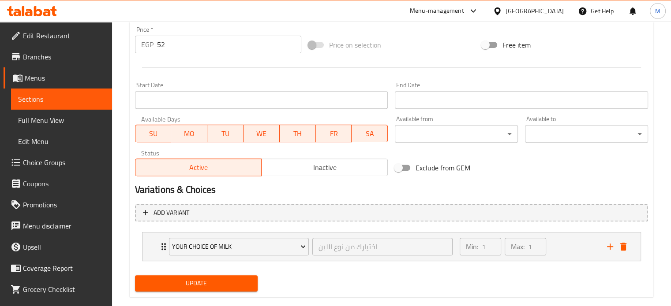
click at [203, 277] on button "Update" at bounding box center [196, 284] width 123 height 16
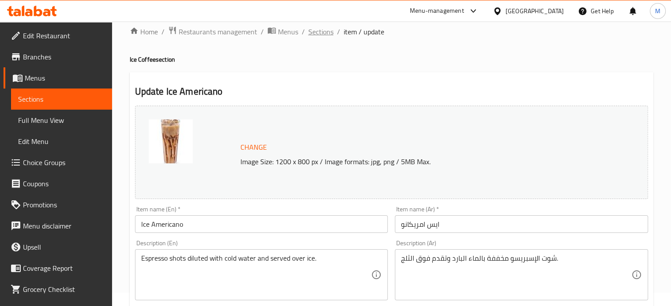
scroll to position [0, 0]
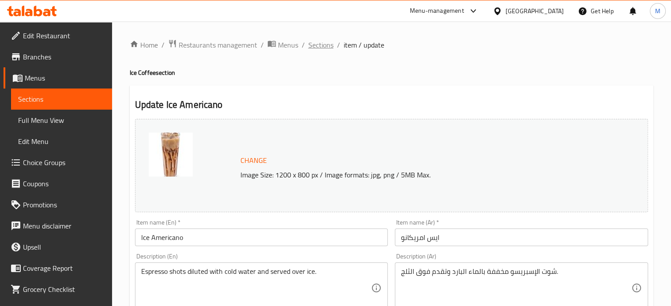
click at [319, 45] on span "Sections" at bounding box center [320, 45] width 25 height 11
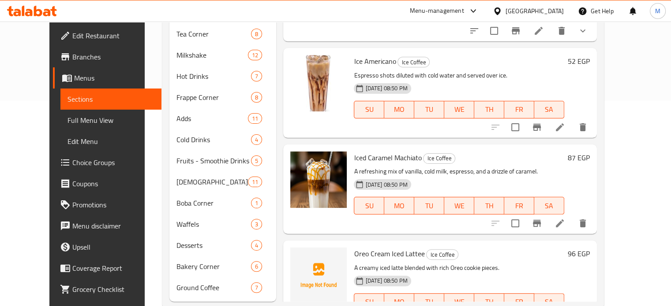
scroll to position [379, 0]
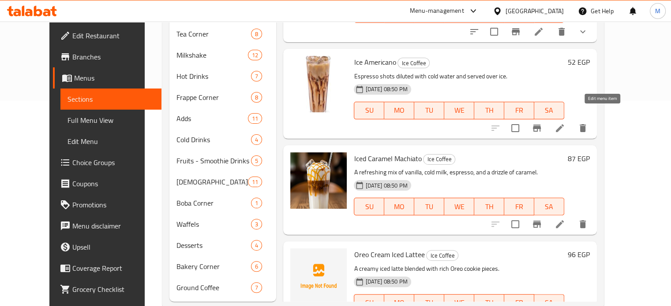
click at [565, 123] on icon at bounding box center [559, 128] width 11 height 11
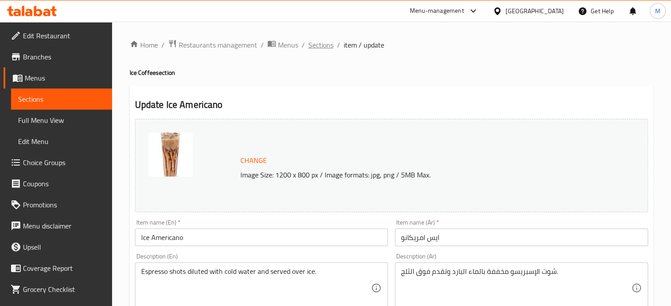
click at [313, 49] on span "Sections" at bounding box center [320, 45] width 25 height 11
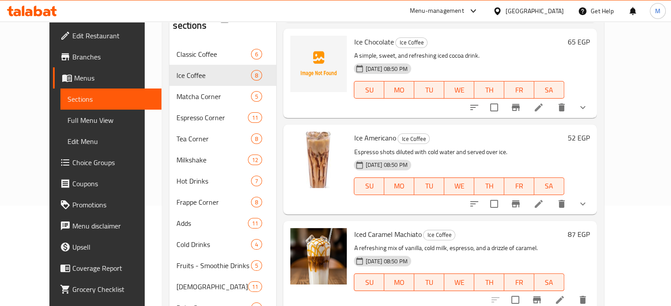
scroll to position [132, 0]
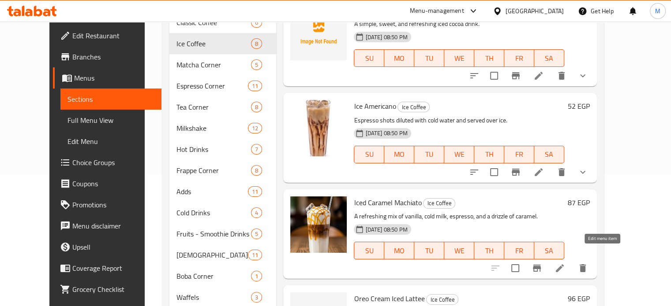
click at [565, 263] on icon at bounding box center [559, 268] width 11 height 11
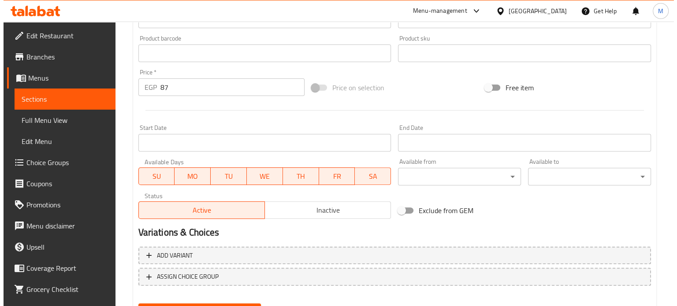
scroll to position [329, 0]
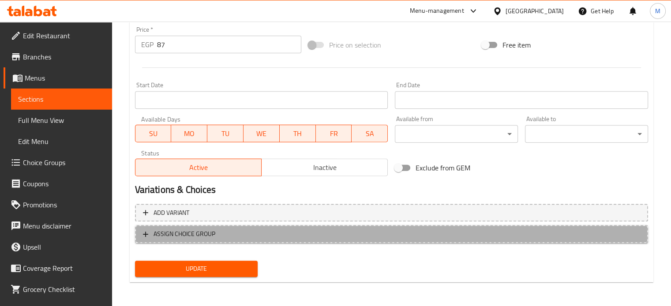
click at [206, 234] on span "ASSIGN CHOICE GROUP" at bounding box center [184, 234] width 62 height 11
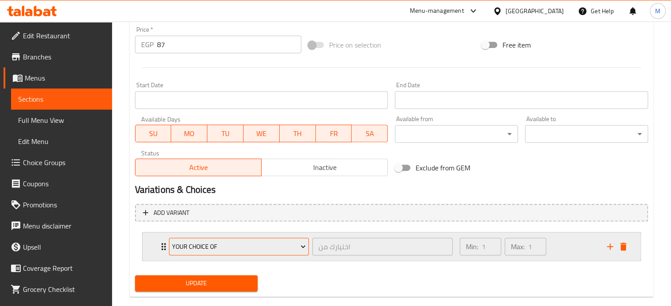
click at [213, 243] on span "Your Choice Of" at bounding box center [239, 247] width 134 height 11
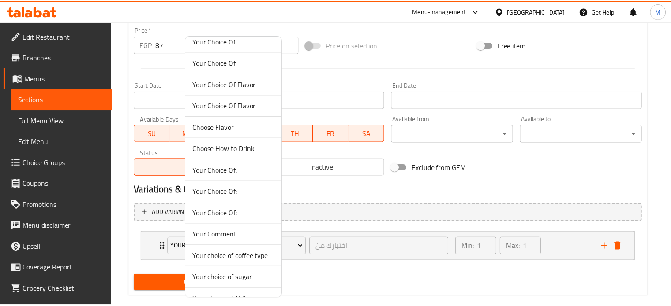
scroll to position [44, 0]
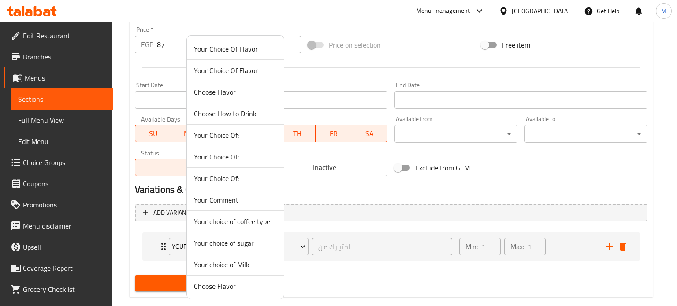
click at [229, 262] on span "Your choice of Milk" at bounding box center [235, 265] width 83 height 11
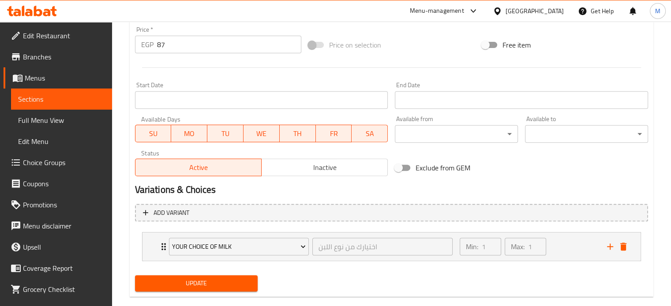
click at [215, 280] on span "Update" at bounding box center [196, 283] width 109 height 11
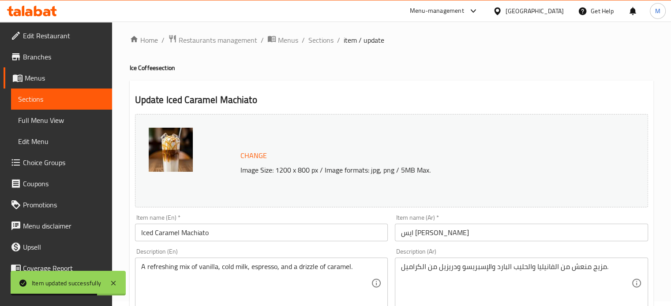
scroll to position [0, 0]
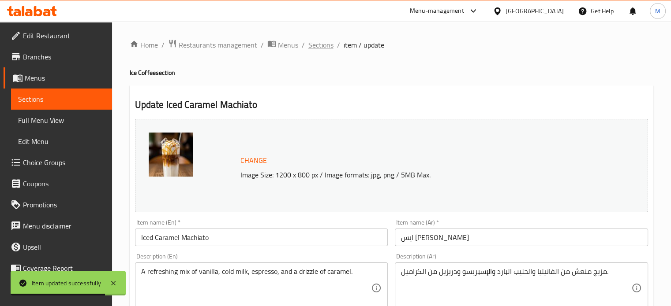
click at [321, 48] on span "Sections" at bounding box center [320, 45] width 25 height 11
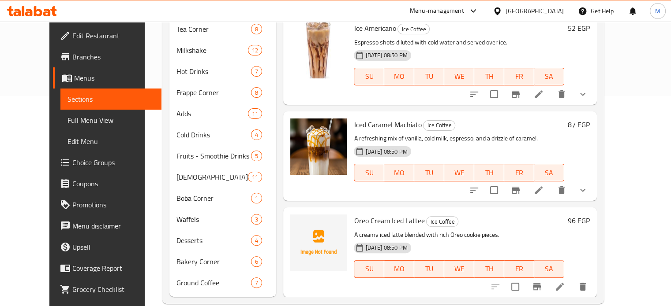
scroll to position [212, 0]
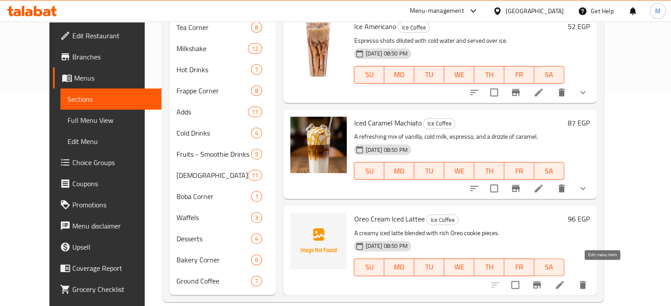
click at [565, 280] on icon at bounding box center [559, 285] width 11 height 11
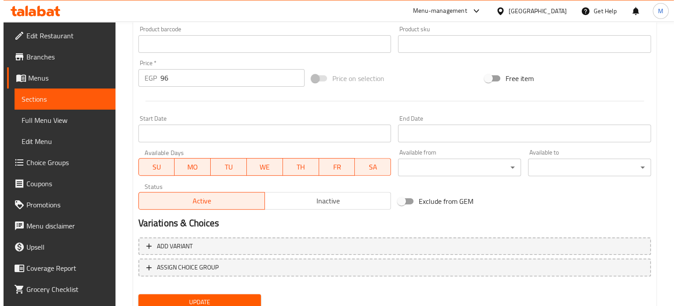
scroll to position [316, 0]
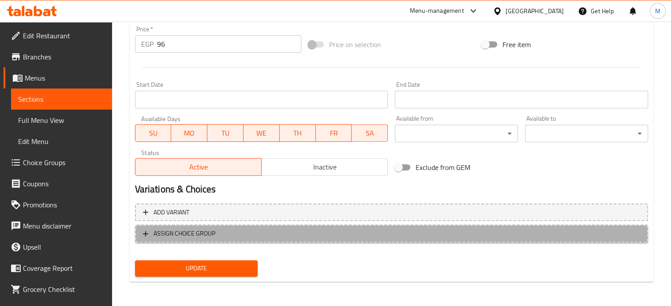
click at [201, 231] on span "ASSIGN CHOICE GROUP" at bounding box center [184, 233] width 62 height 11
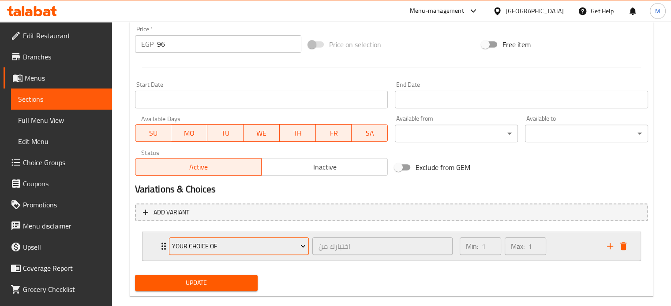
click at [209, 249] on span "Your Choice Of" at bounding box center [239, 246] width 134 height 11
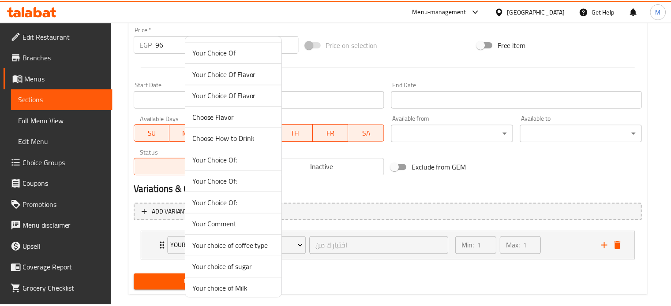
scroll to position [66, 0]
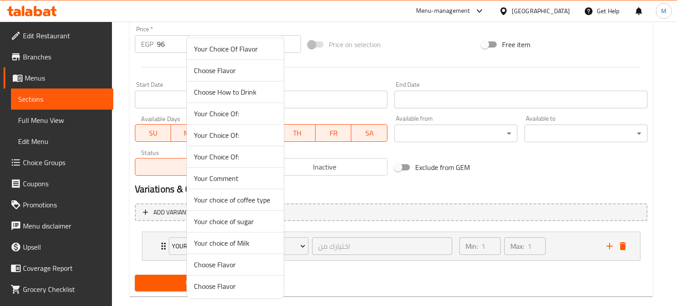
click at [232, 239] on span "Your choice of Milk" at bounding box center [235, 243] width 83 height 11
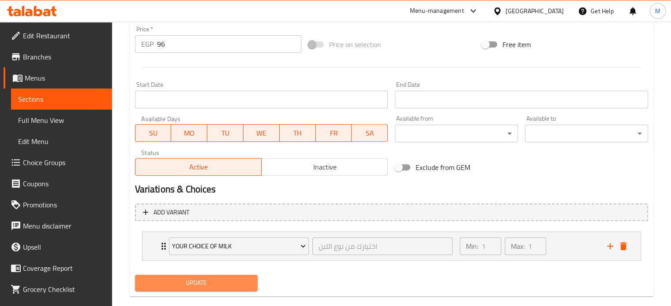
click at [219, 277] on button "Update" at bounding box center [196, 283] width 123 height 16
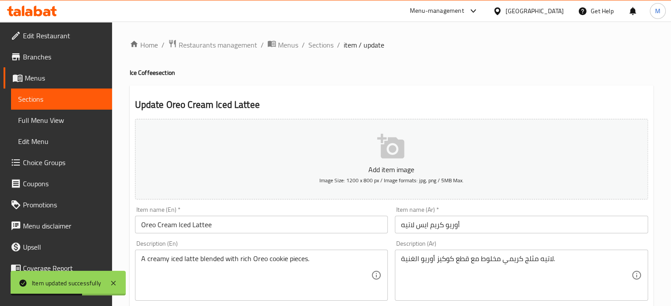
scroll to position [0, 0]
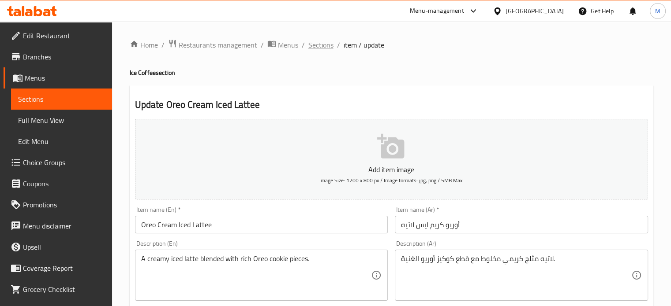
click at [321, 44] on span "Sections" at bounding box center [320, 45] width 25 height 11
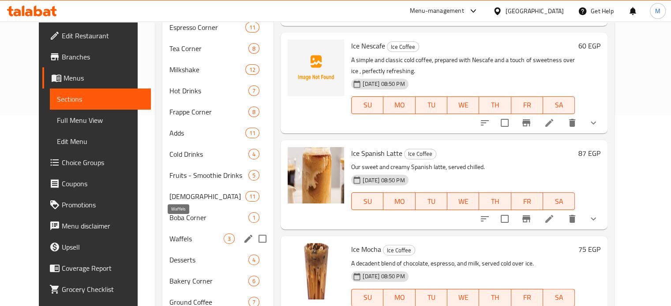
scroll to position [212, 0]
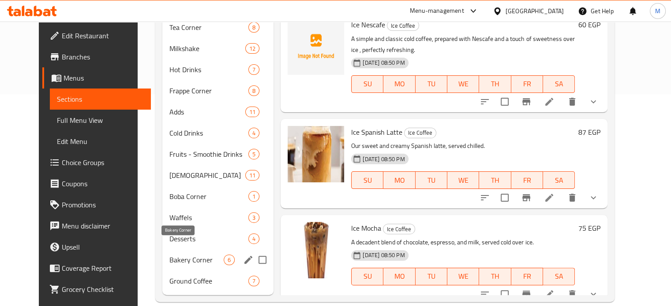
click at [188, 255] on span "Bakery Corner" at bounding box center [196, 260] width 54 height 11
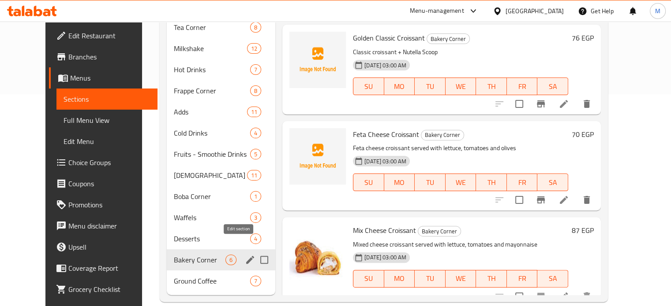
click at [245, 255] on icon "edit" at bounding box center [250, 260] width 11 height 11
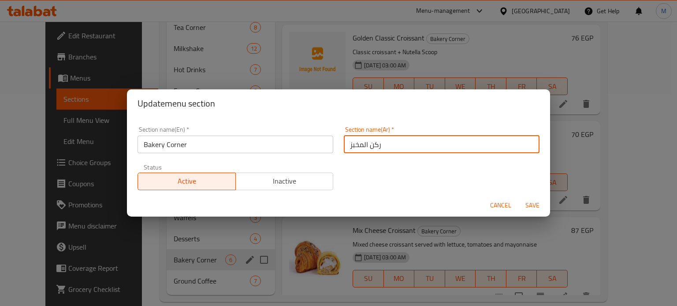
click at [382, 142] on input "ركن المخبز" at bounding box center [442, 145] width 196 height 18
paste input "رواسون"
type input "ركن الكرواسون"
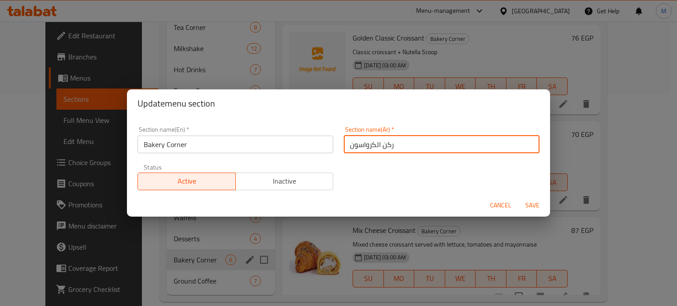
click at [532, 207] on span "Save" at bounding box center [532, 205] width 21 height 11
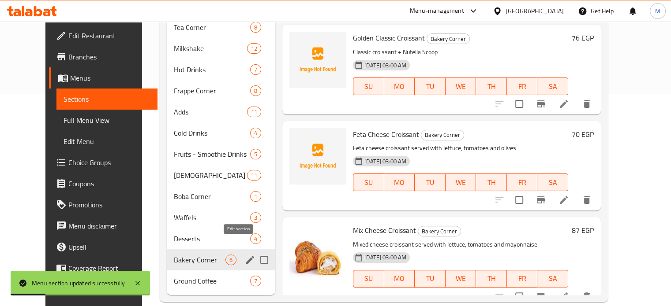
click at [245, 255] on icon "edit" at bounding box center [250, 260] width 11 height 11
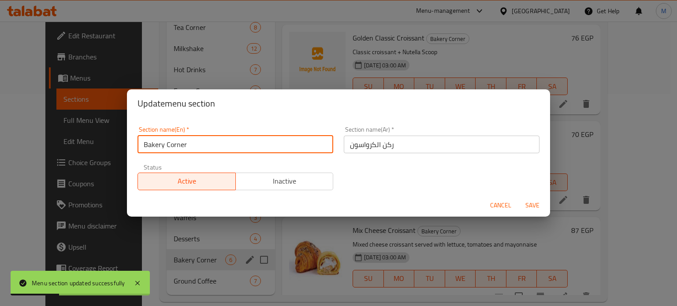
click at [215, 142] on input "Bakery Corner" at bounding box center [236, 145] width 196 height 18
paste input "Croissant"
type input "Croissant Corner"
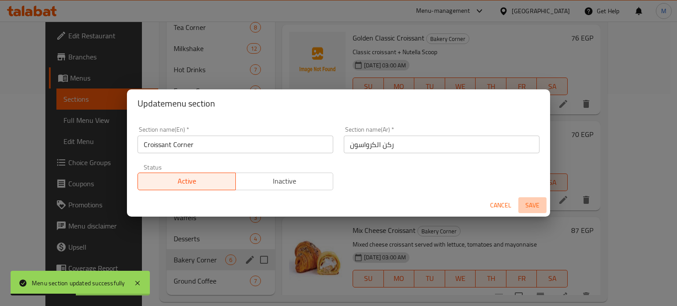
click at [533, 207] on span "Save" at bounding box center [532, 205] width 21 height 11
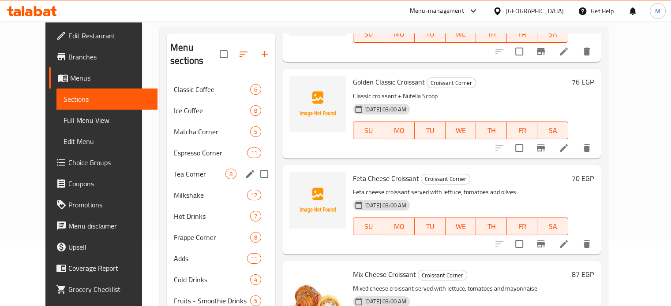
scroll to position [51, 0]
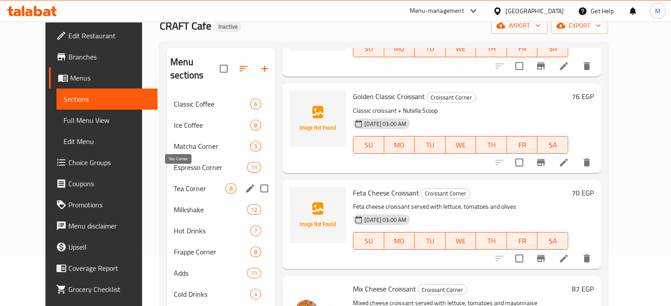
click at [174, 183] on span "Tea Corner" at bounding box center [200, 188] width 52 height 11
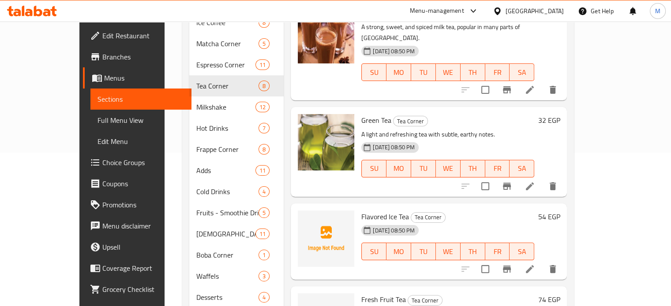
scroll to position [212, 0]
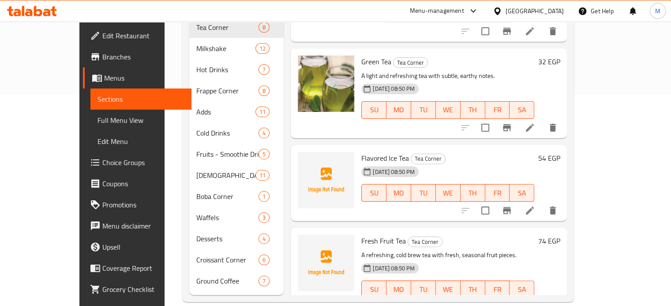
click at [534, 303] on icon at bounding box center [530, 307] width 8 height 8
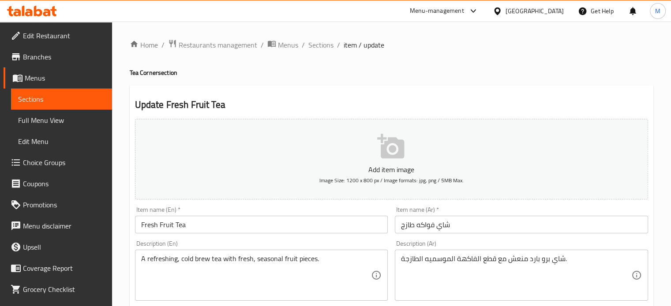
click at [428, 228] on input "شاي فواكه طازج" at bounding box center [521, 225] width 253 height 18
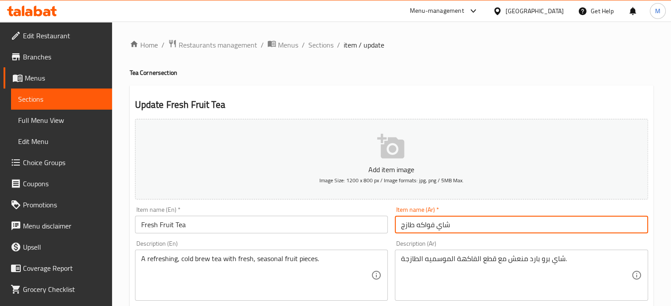
click at [428, 228] on input "شاي فواكه طازج" at bounding box center [521, 225] width 253 height 18
click at [318, 40] on span "Sections" at bounding box center [320, 45] width 25 height 11
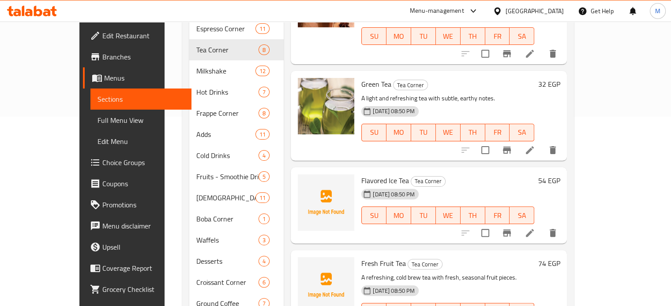
scroll to position [212, 0]
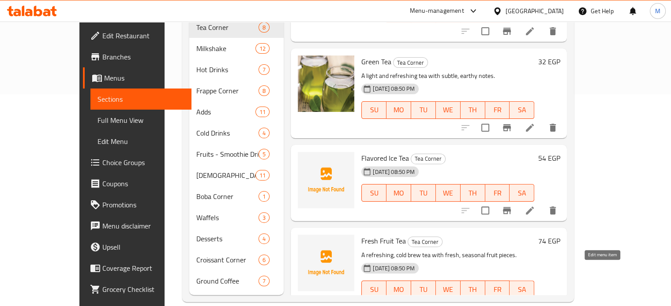
click at [535, 302] on icon at bounding box center [529, 307] width 11 height 11
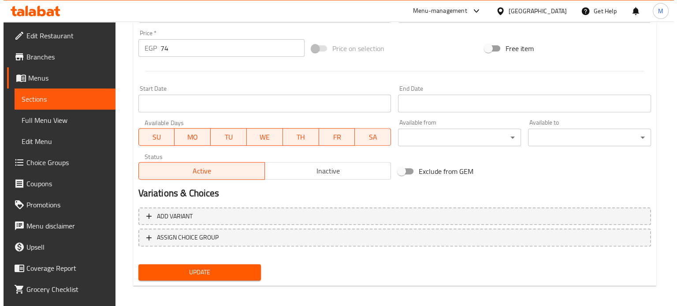
scroll to position [316, 0]
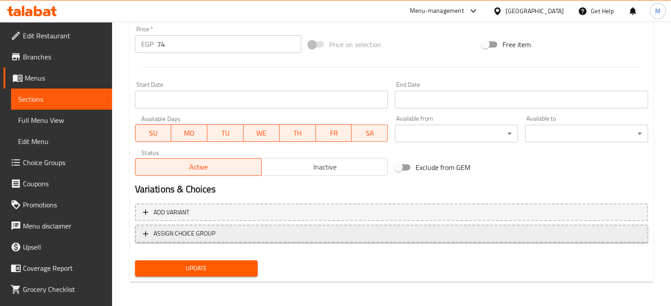
click at [211, 235] on span "ASSIGN CHOICE GROUP" at bounding box center [184, 233] width 62 height 11
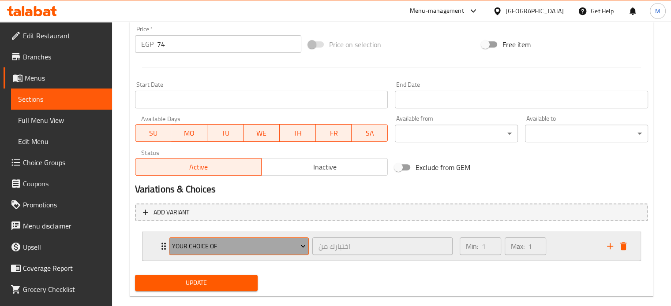
click at [217, 239] on button "Your Choice Of" at bounding box center [239, 247] width 140 height 18
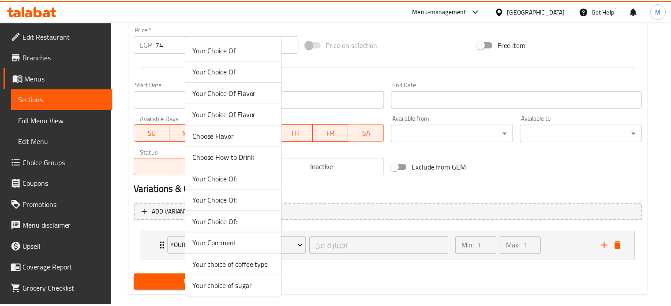
scroll to position [87, 0]
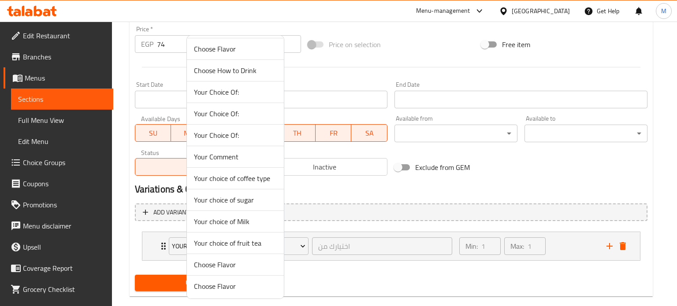
click at [243, 243] on span "Your choice of fruit tea" at bounding box center [235, 243] width 83 height 11
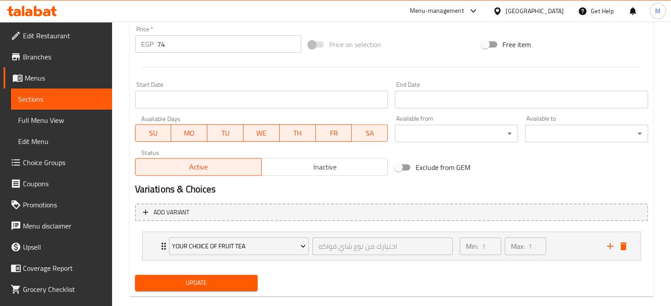
click at [209, 280] on span "Update" at bounding box center [196, 283] width 109 height 11
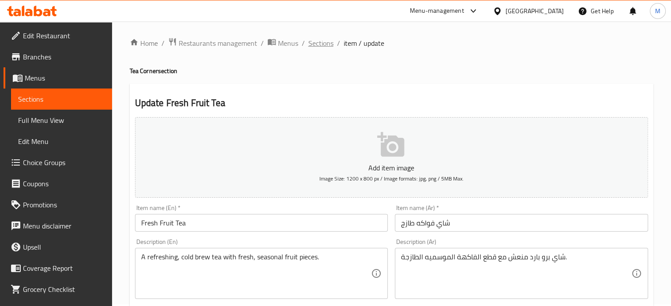
scroll to position [0, 0]
click at [316, 43] on span "Sections" at bounding box center [320, 45] width 25 height 11
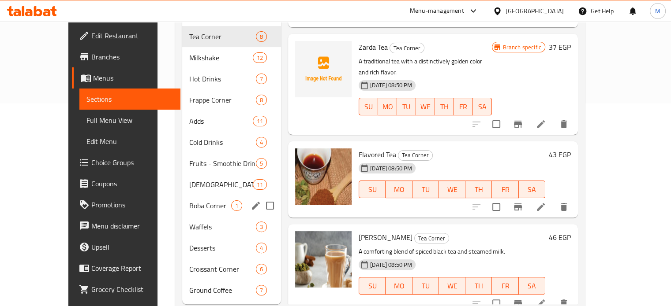
scroll to position [206, 0]
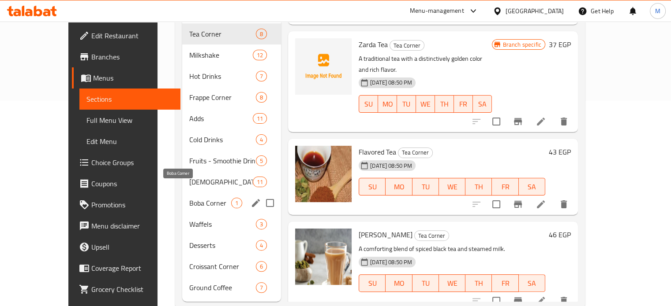
click at [189, 198] on span "Boba Corner" at bounding box center [210, 203] width 42 height 11
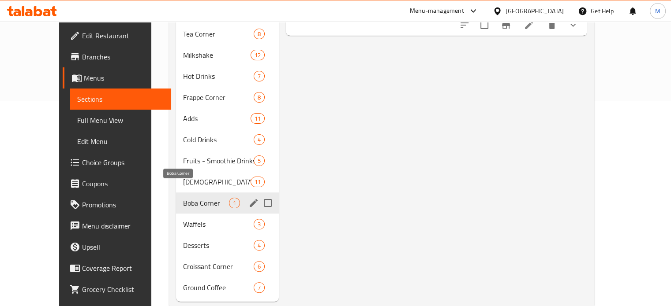
click at [192, 198] on span "Boba Corner" at bounding box center [206, 203] width 46 height 11
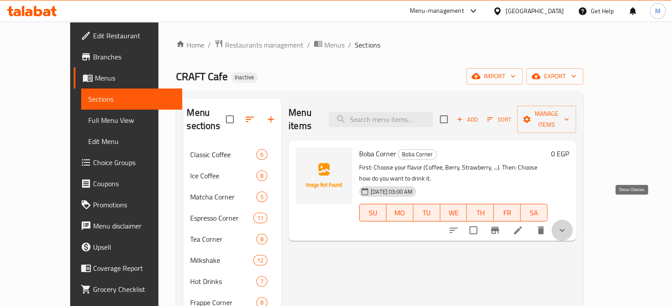
click at [567, 225] on icon "show more" at bounding box center [562, 230] width 11 height 11
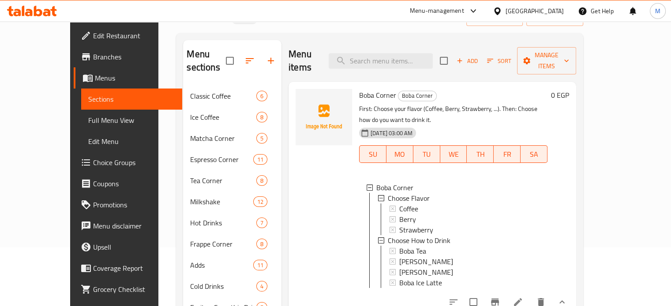
scroll to position [1, 0]
click at [522, 299] on icon at bounding box center [518, 303] width 8 height 8
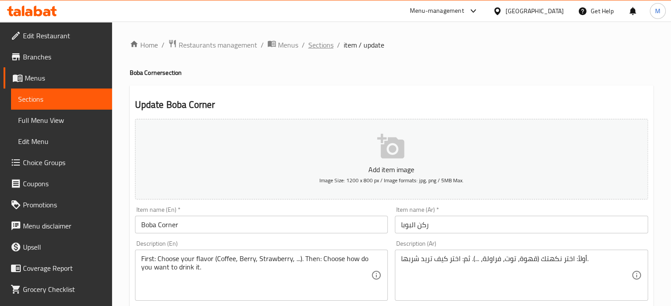
click at [314, 44] on span "Sections" at bounding box center [320, 45] width 25 height 11
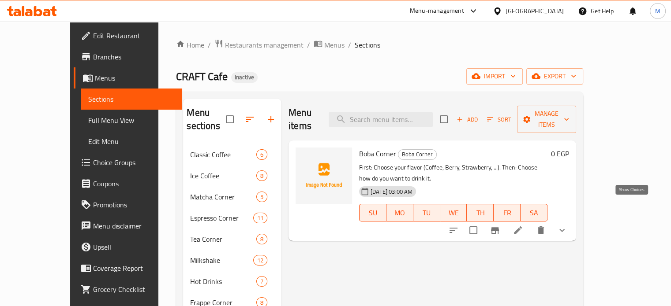
click at [567, 225] on icon "show more" at bounding box center [562, 230] width 11 height 11
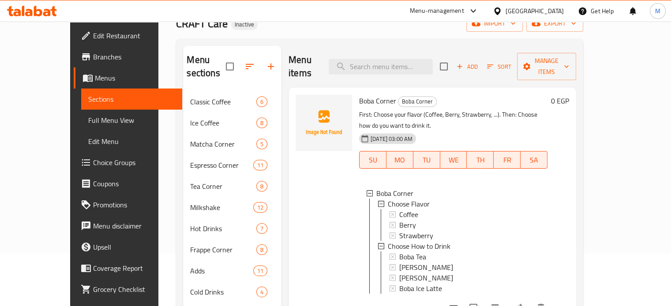
scroll to position [103, 0]
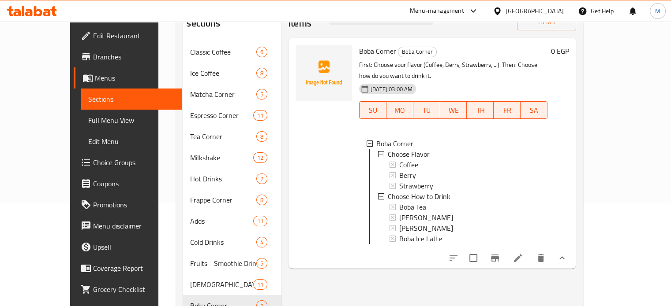
click at [523, 253] on icon at bounding box center [517, 258] width 11 height 11
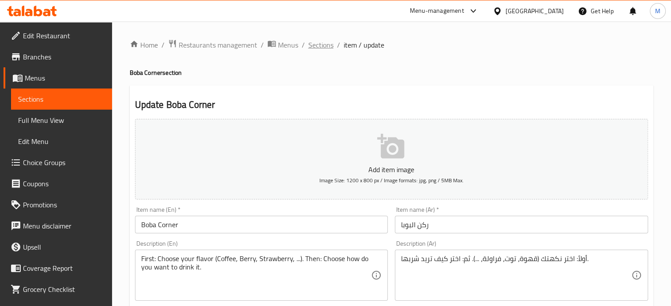
click at [328, 44] on span "Sections" at bounding box center [320, 45] width 25 height 11
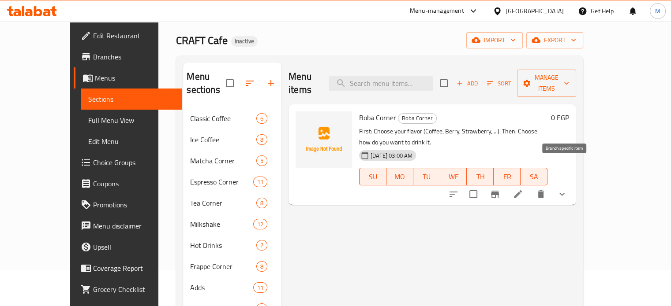
scroll to position [88, 0]
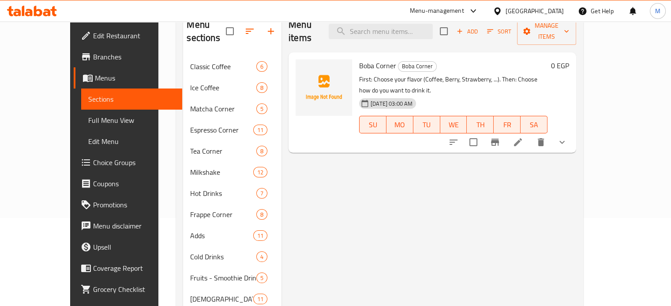
click at [572, 132] on button "show more" at bounding box center [561, 142] width 21 height 21
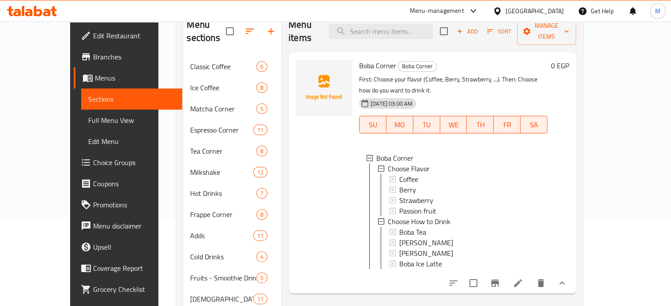
click at [326, 174] on div at bounding box center [324, 173] width 64 height 235
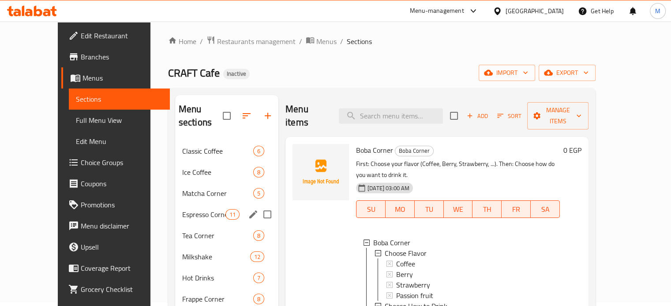
scroll to position [0, 0]
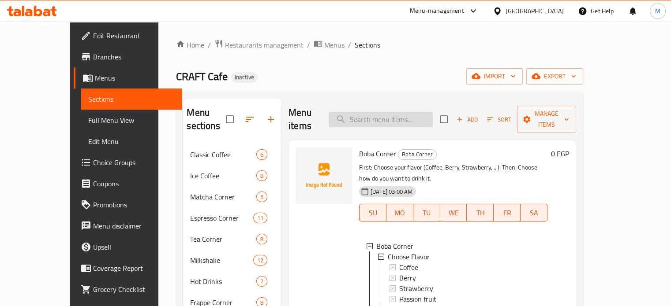
click at [393, 112] on input "search" at bounding box center [381, 119] width 104 height 15
type input "ة"
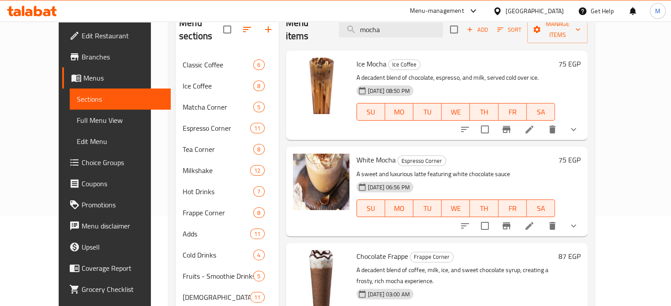
scroll to position [95, 0]
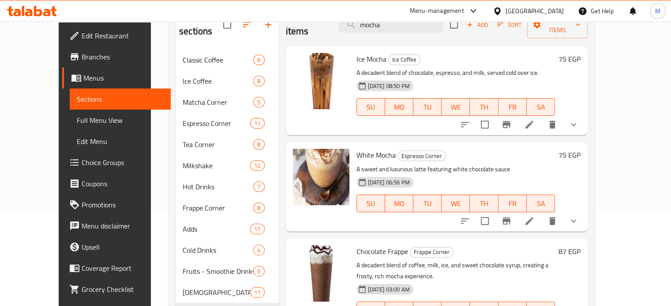
type input "mocha"
click at [579, 216] on icon "show more" at bounding box center [573, 221] width 11 height 11
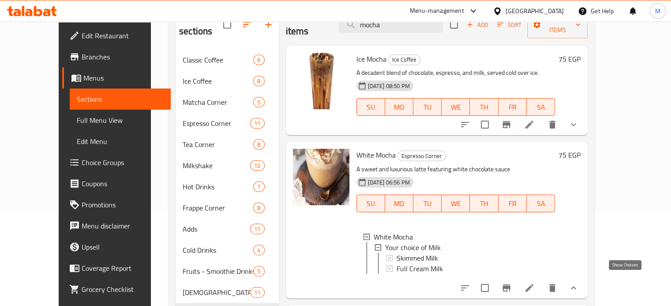
click at [579, 283] on icon "show more" at bounding box center [573, 288] width 11 height 11
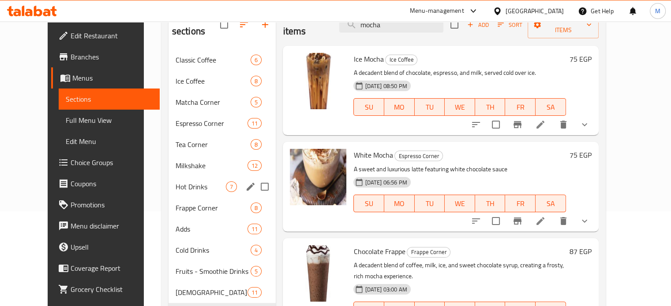
scroll to position [65, 0]
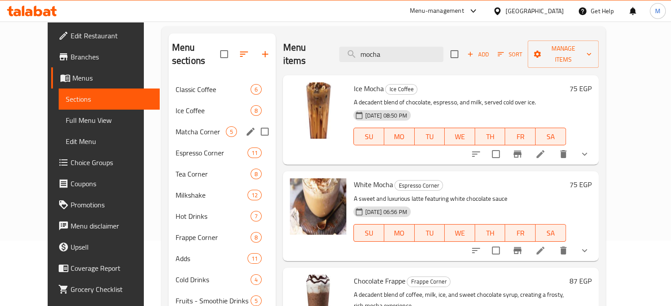
click at [191, 124] on div "Matcha Corner 5" at bounding box center [222, 131] width 108 height 21
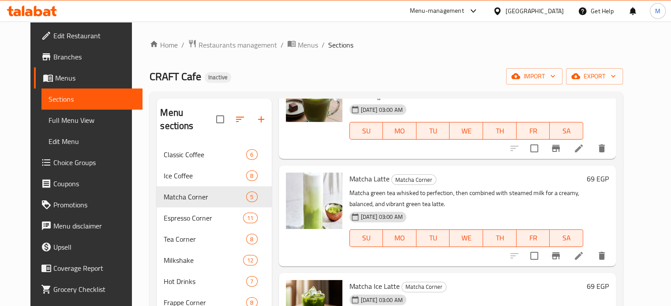
scroll to position [73, 0]
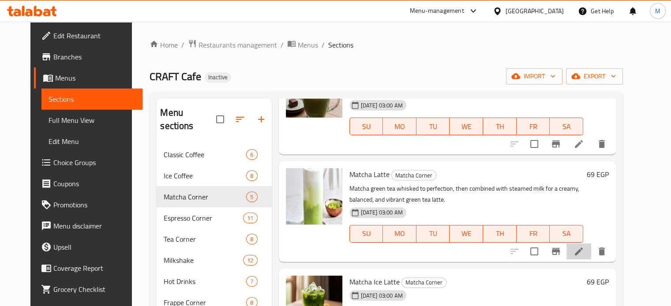
click at [591, 259] on li at bounding box center [578, 252] width 25 height 16
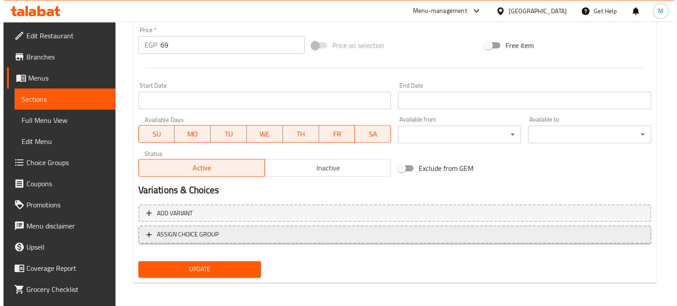
scroll to position [329, 0]
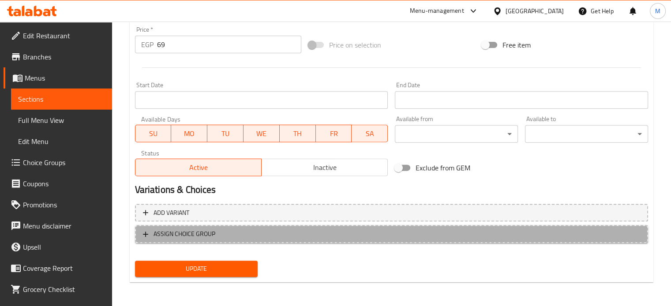
click at [243, 232] on span "ASSIGN CHOICE GROUP" at bounding box center [391, 234] width 497 height 11
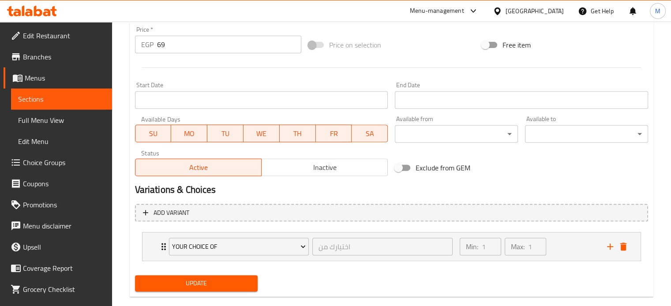
click at [247, 262] on li "Your Choice Of اختيارك من ​ Min: 1 ​ Max: 1 ​ Mango (ID: 2317263655) 0 EGP Name…" at bounding box center [391, 247] width 513 height 36
click at [247, 253] on button "Your Choice Of" at bounding box center [239, 247] width 140 height 18
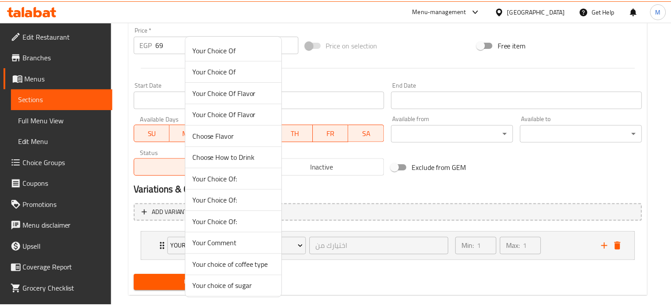
scroll to position [87, 0]
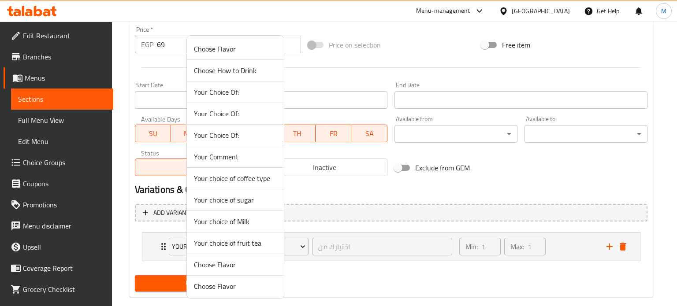
click at [237, 225] on span "Your choice of Milk" at bounding box center [235, 222] width 83 height 11
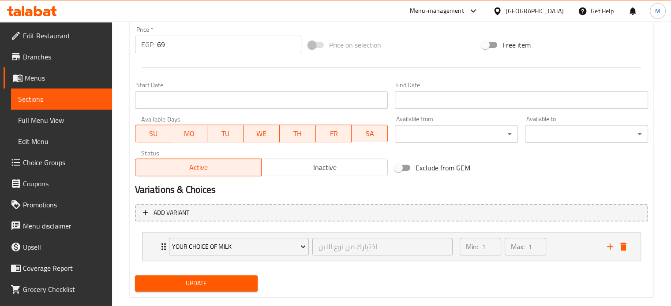
click at [217, 287] on span "Update" at bounding box center [196, 283] width 109 height 11
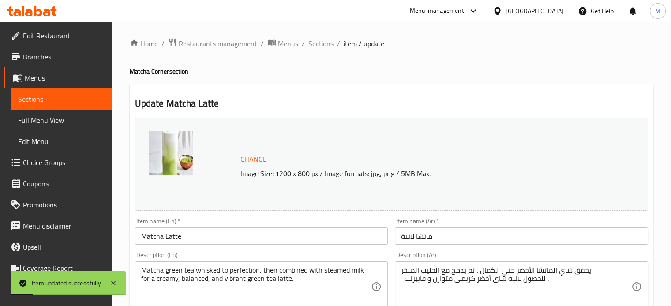
scroll to position [0, 0]
click at [313, 47] on span "Sections" at bounding box center [320, 45] width 25 height 11
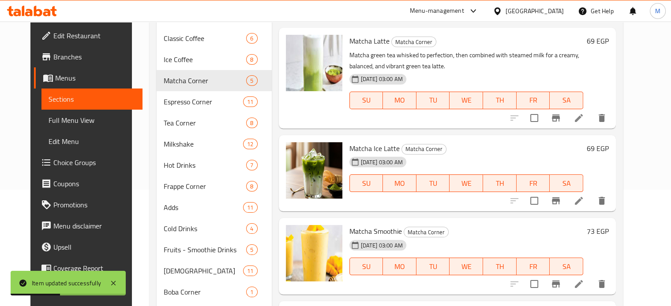
scroll to position [117, 0]
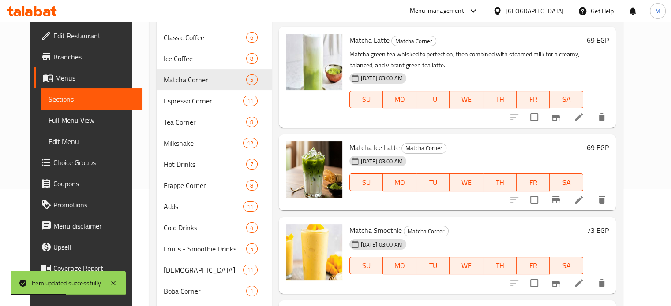
click at [583, 196] on icon at bounding box center [579, 200] width 8 height 8
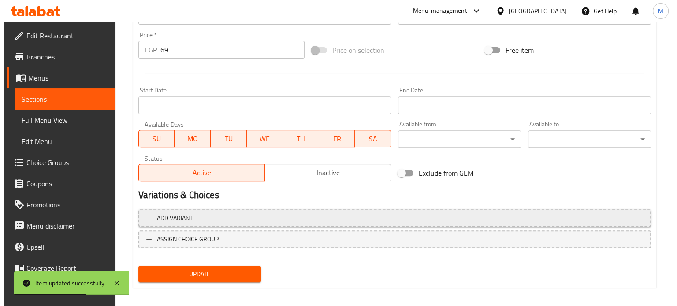
scroll to position [329, 0]
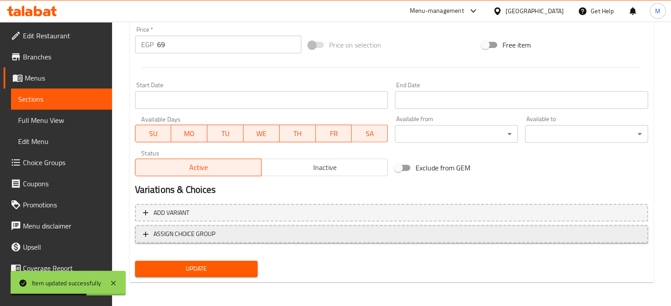
click at [202, 231] on span "ASSIGN CHOICE GROUP" at bounding box center [184, 234] width 62 height 11
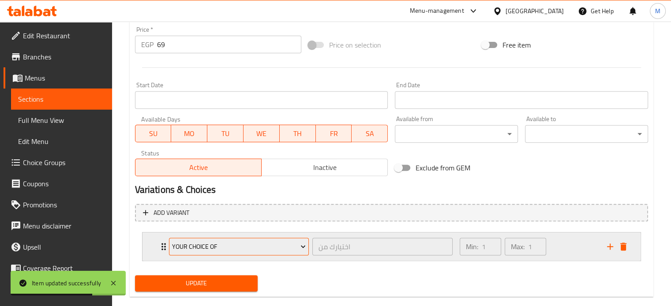
click at [207, 240] on button "Your Choice Of" at bounding box center [239, 247] width 140 height 18
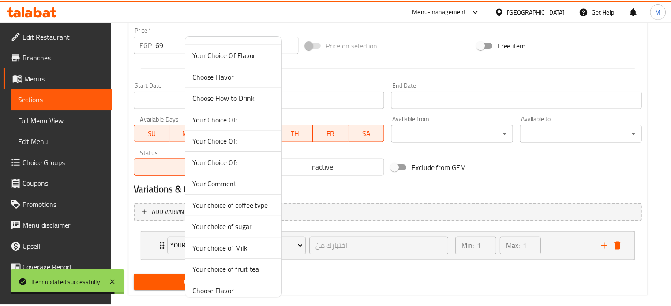
scroll to position [73, 0]
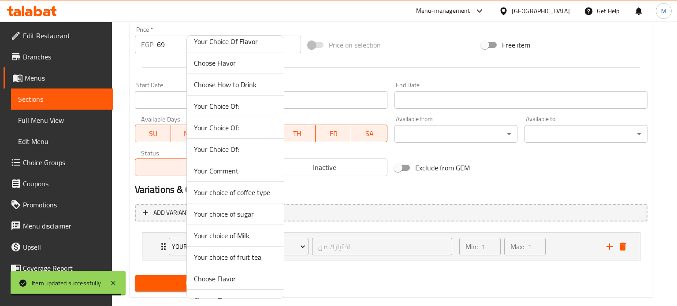
click at [243, 235] on span "Your choice of Milk" at bounding box center [235, 236] width 83 height 11
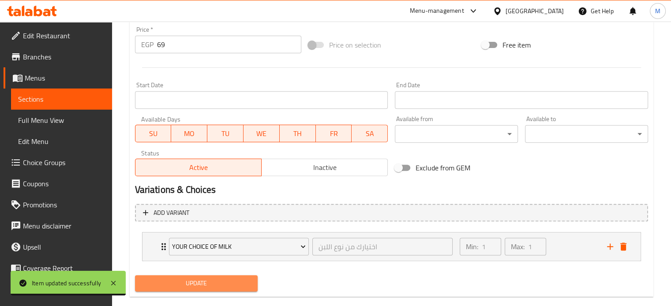
click at [214, 291] on button "Update" at bounding box center [196, 284] width 123 height 16
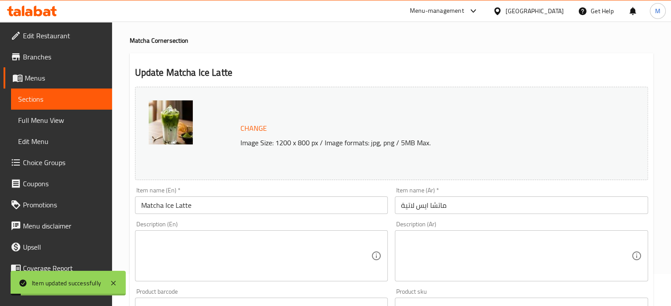
scroll to position [0, 0]
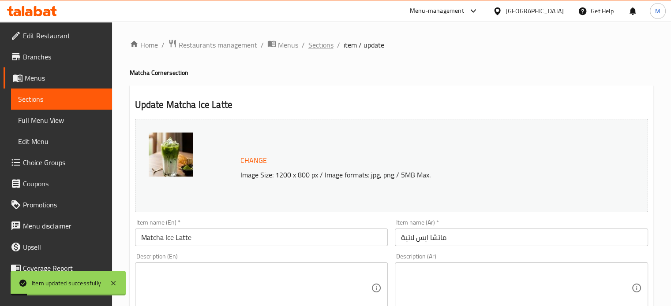
click at [327, 46] on span "Sections" at bounding box center [320, 45] width 25 height 11
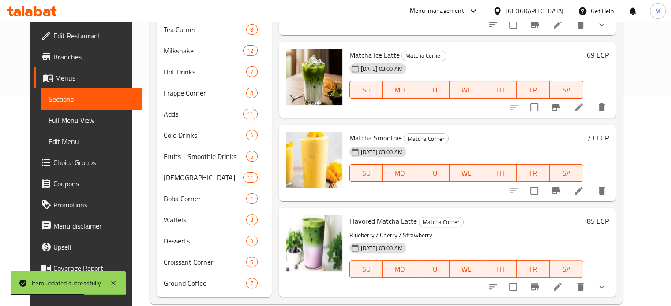
scroll to position [212, 0]
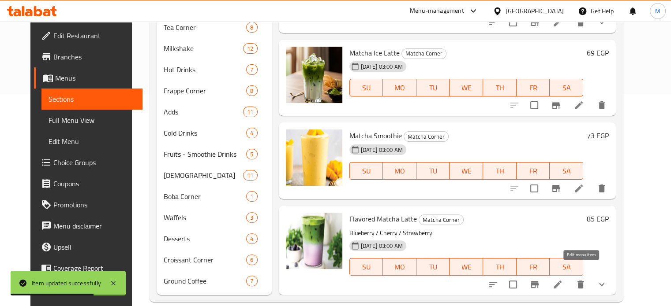
click at [563, 280] on icon at bounding box center [557, 285] width 11 height 11
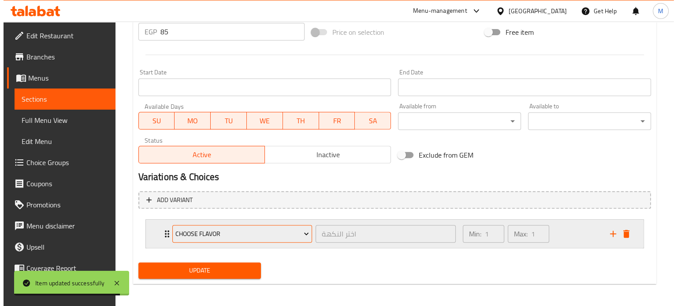
scroll to position [344, 0]
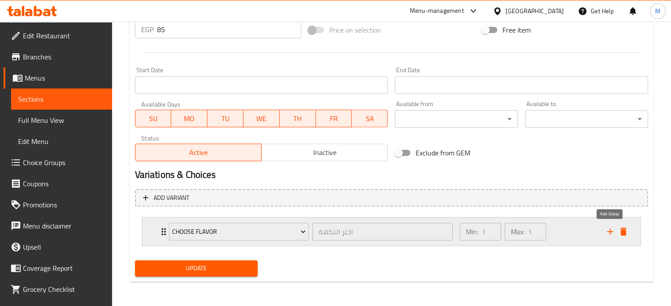
click at [606, 231] on icon "add" at bounding box center [610, 232] width 11 height 11
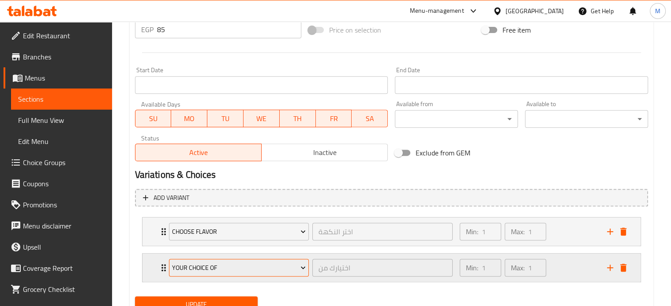
click at [210, 268] on span "Your Choice Of" at bounding box center [239, 268] width 134 height 11
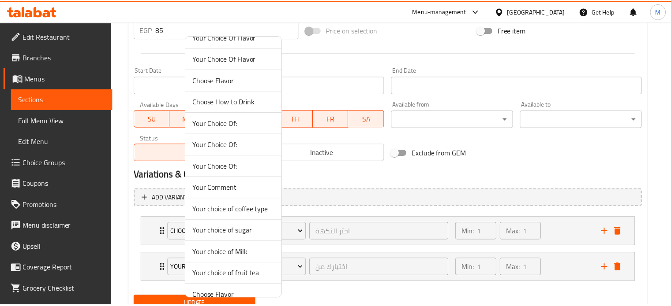
scroll to position [87, 0]
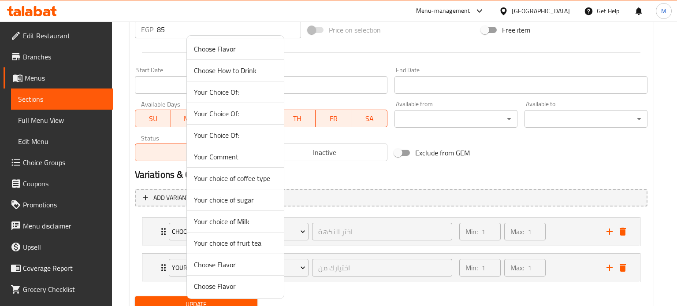
click at [242, 221] on span "Your choice of Milk" at bounding box center [235, 222] width 83 height 11
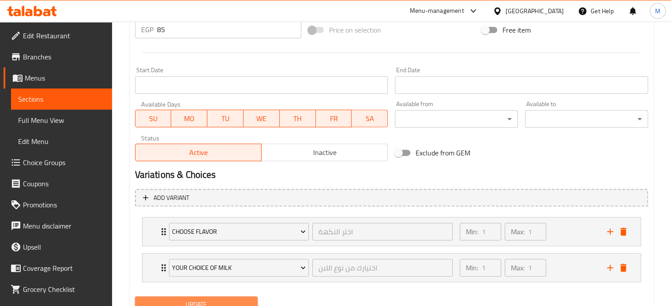
click at [205, 301] on span "Update" at bounding box center [196, 304] width 109 height 11
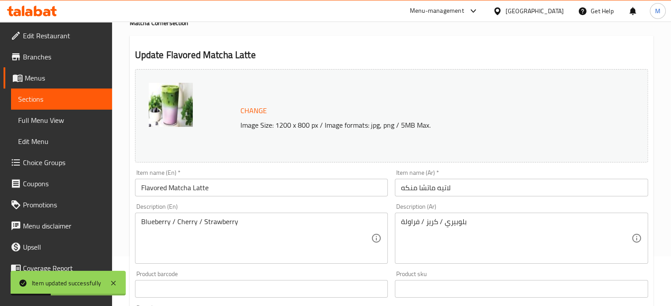
scroll to position [0, 0]
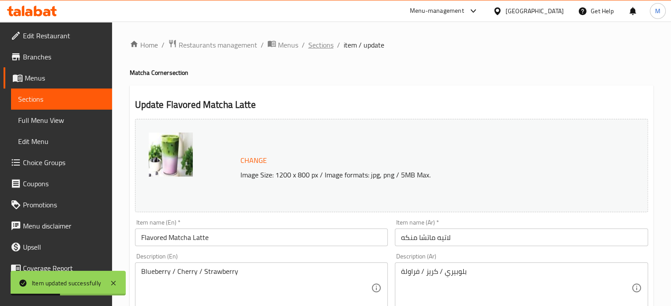
click at [319, 49] on span "Sections" at bounding box center [320, 45] width 25 height 11
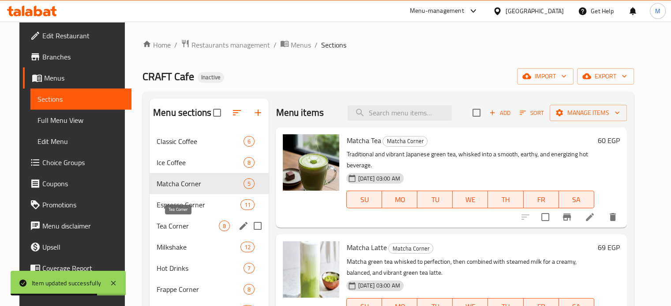
click at [177, 230] on span "Tea Corner" at bounding box center [188, 226] width 62 height 11
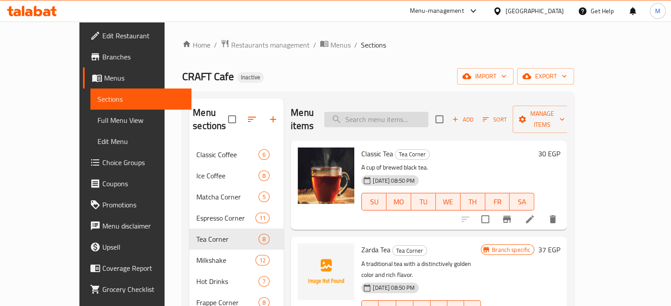
click at [392, 112] on input "search" at bounding box center [376, 119] width 104 height 15
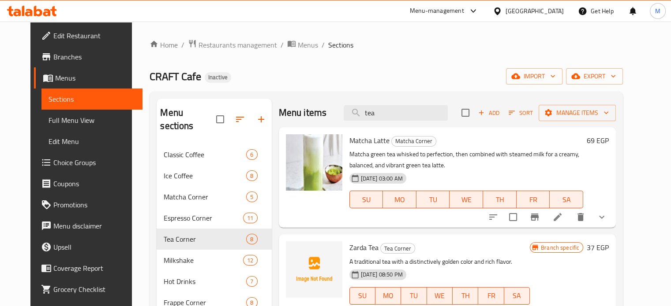
click at [398, 101] on div "Menu items tea Add Sort Manage items" at bounding box center [447, 113] width 337 height 29
click at [398, 117] on input "tea" at bounding box center [396, 112] width 104 height 15
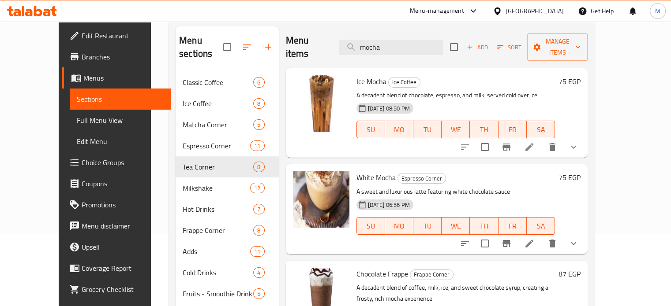
scroll to position [73, 0]
type input "mocha"
click at [534, 238] on icon at bounding box center [529, 243] width 11 height 11
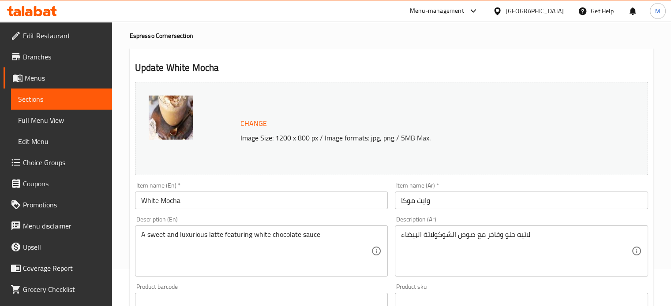
scroll to position [44, 0]
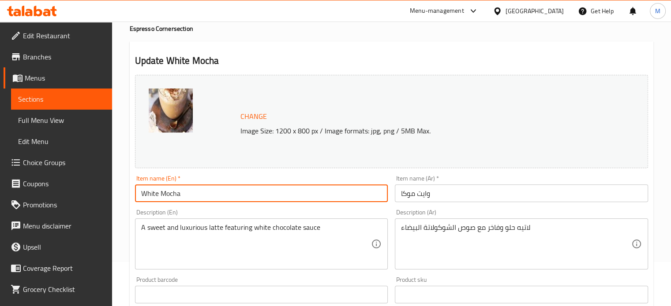
click at [151, 195] on input "White Mocha" at bounding box center [261, 194] width 253 height 18
type input "Mocha"
click at [420, 193] on input "وايت موكا" at bounding box center [521, 194] width 253 height 18
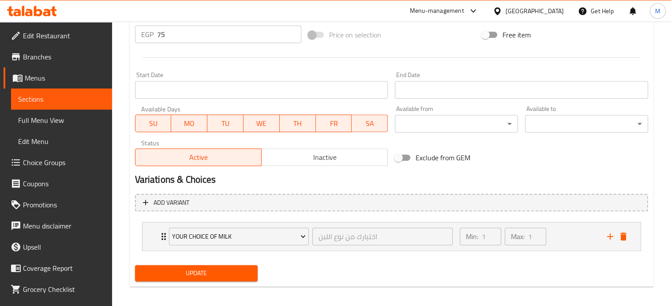
scroll to position [344, 0]
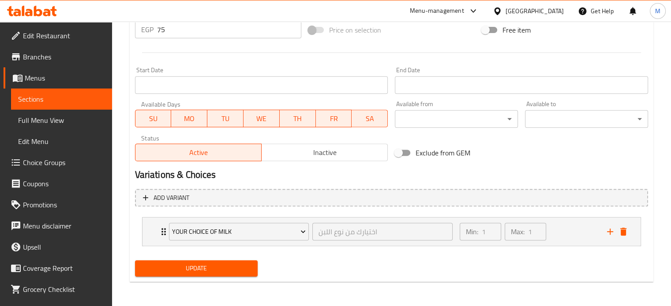
type input "موكا"
click at [229, 269] on span "Update" at bounding box center [196, 268] width 109 height 11
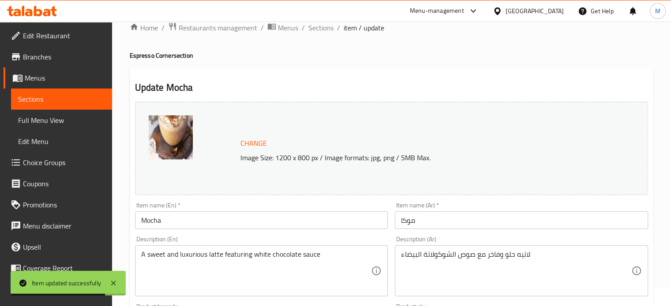
scroll to position [0, 0]
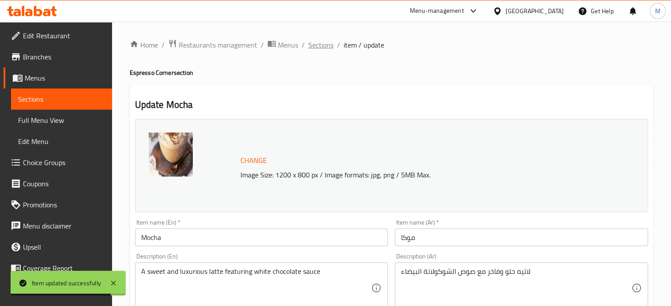
click at [317, 44] on span "Sections" at bounding box center [320, 45] width 25 height 11
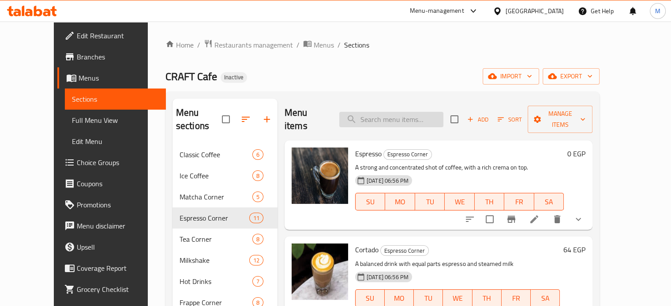
click at [404, 114] on input "search" at bounding box center [391, 119] width 104 height 15
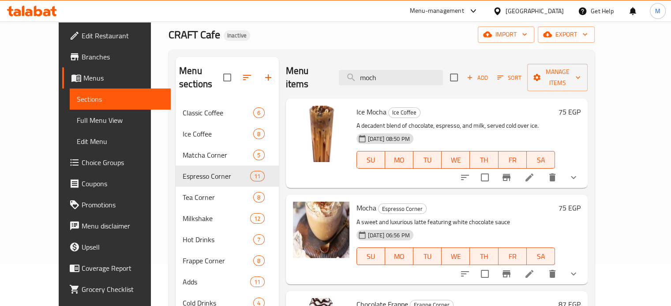
scroll to position [88, 0]
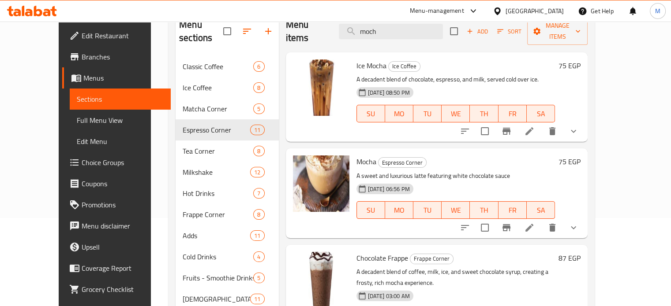
type input "moch"
click at [533, 224] on icon at bounding box center [529, 228] width 8 height 8
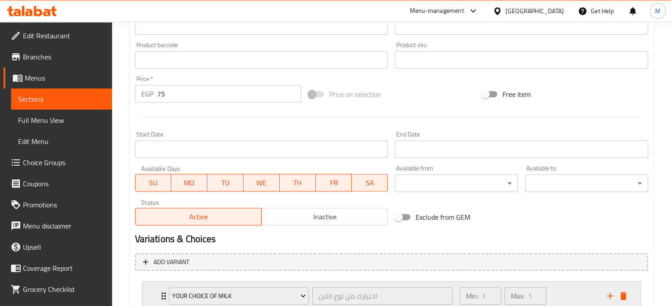
scroll to position [344, 0]
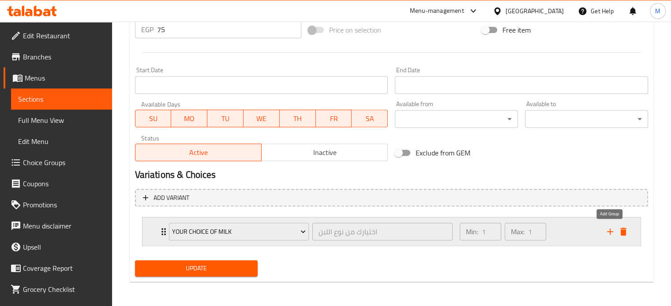
click at [609, 230] on icon "add" at bounding box center [610, 232] width 6 height 6
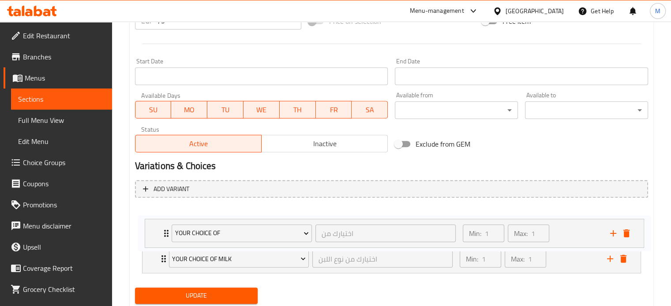
drag, startPoint x: 150, startPoint y: 268, endPoint x: 153, endPoint y: 232, distance: 36.3
click at [153, 232] on div "Your choice of Milk اختيارك من نوع اللبن ​ Min: 1 ​ Max: 1 ​ Skimmed Milk (ID: …" at bounding box center [391, 241] width 513 height 72
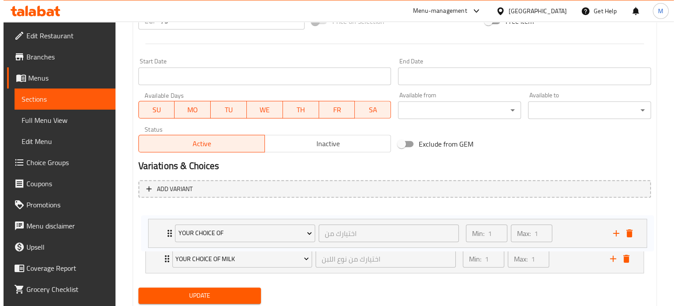
scroll to position [353, 0]
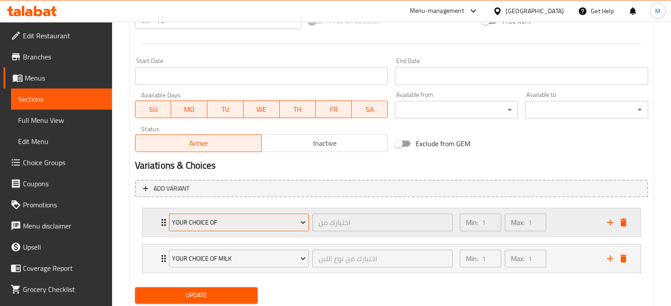
click at [226, 226] on span "Your Choice Of" at bounding box center [239, 222] width 134 height 11
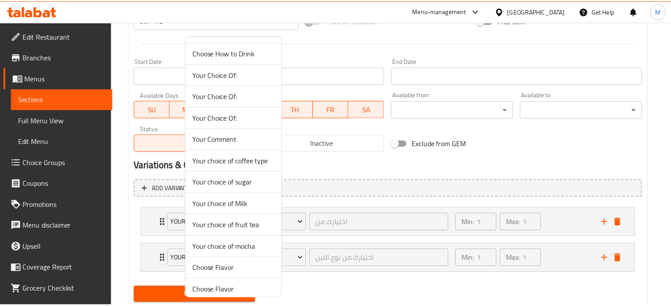
scroll to position [109, 0]
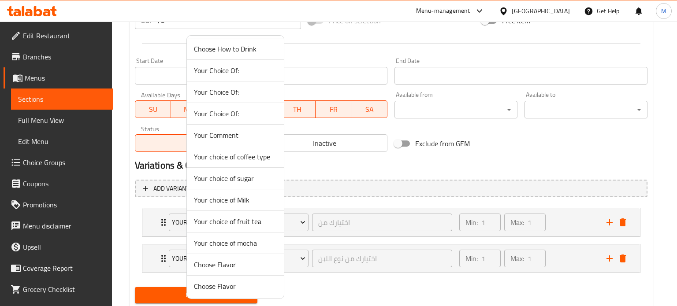
click at [245, 243] on span "Your choice of mocha" at bounding box center [235, 243] width 83 height 11
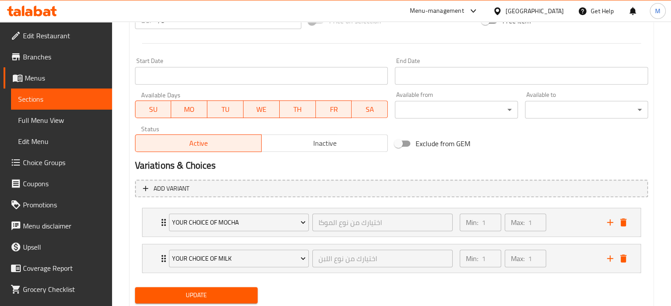
click at [217, 294] on span "Update" at bounding box center [196, 295] width 109 height 11
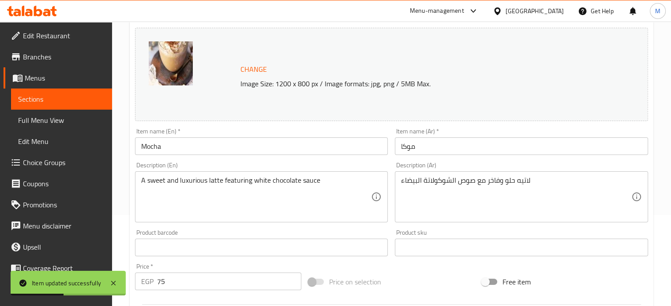
scroll to position [0, 0]
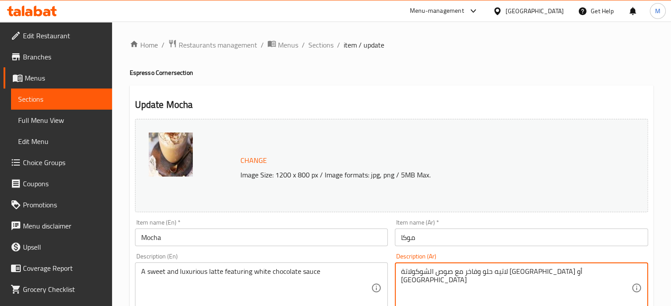
type textarea "لاتيه حلو وفاخر مع صوص الشوكولاتة [GEOGRAPHIC_DATA] أو [GEOGRAPHIC_DATA]"
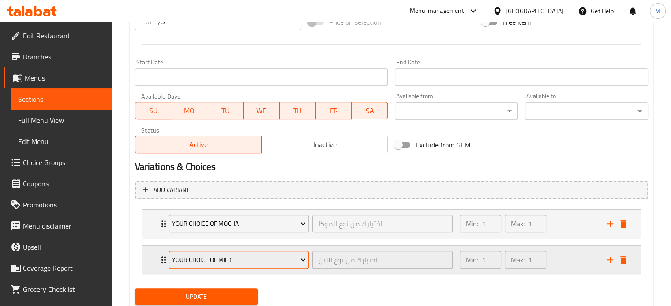
scroll to position [353, 0]
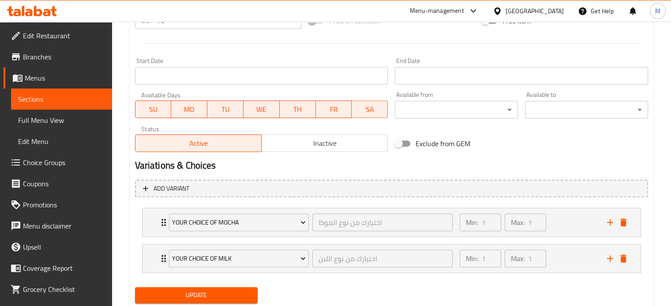
type textarea "A sweet and luxurious latte featuring white chocolate sauce or dark"
click at [220, 296] on span "Update" at bounding box center [196, 295] width 109 height 11
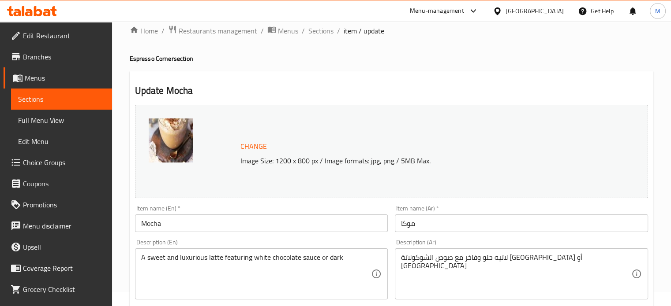
scroll to position [0, 0]
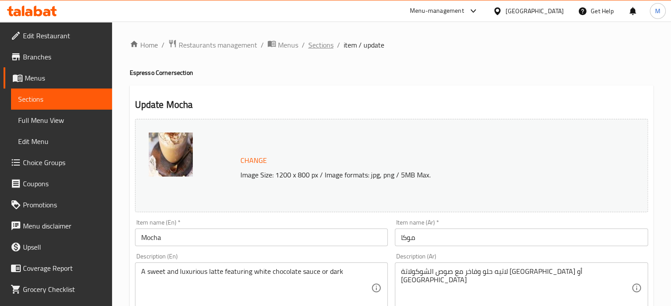
click at [321, 44] on span "Sections" at bounding box center [320, 45] width 25 height 11
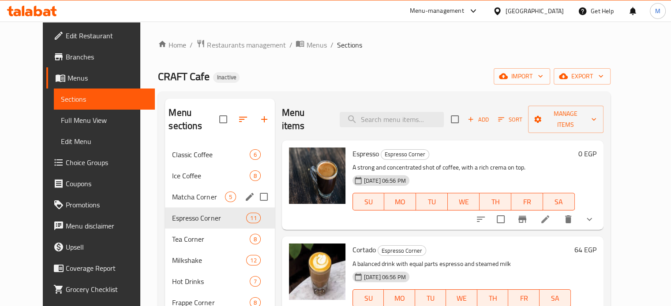
click at [182, 190] on div "Matcha Corner 5" at bounding box center [219, 197] width 109 height 21
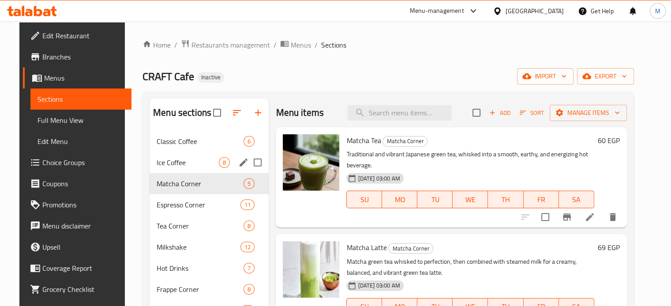
click at [169, 170] on div "Ice Coffee 8" at bounding box center [209, 162] width 119 height 21
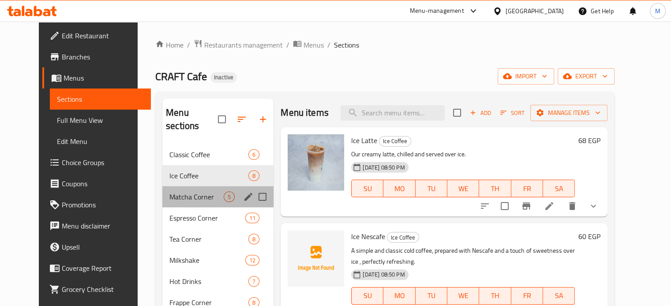
click at [176, 191] on div "Matcha Corner 5" at bounding box center [217, 197] width 111 height 21
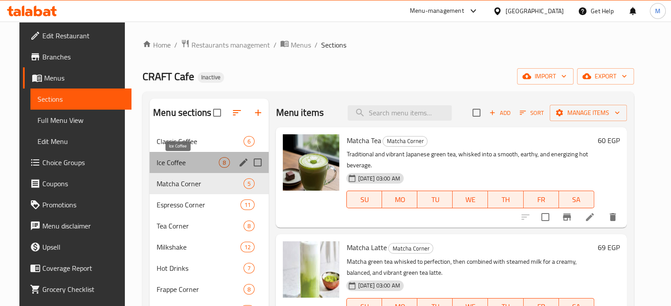
click at [169, 159] on span "Ice Coffee" at bounding box center [188, 162] width 62 height 11
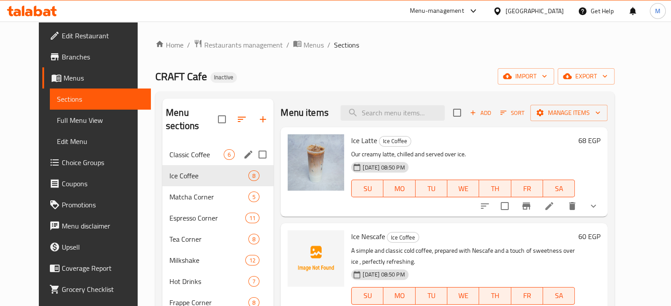
click at [187, 150] on span "Classic Coffee" at bounding box center [196, 155] width 54 height 11
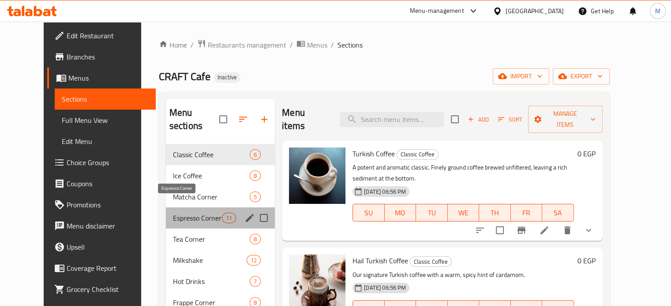
click at [176, 213] on span "Espresso Corner" at bounding box center [197, 218] width 49 height 11
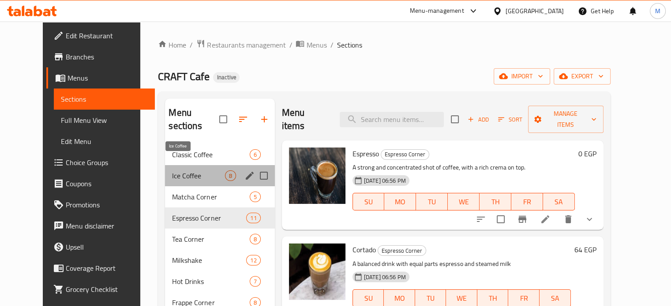
click at [175, 171] on span "Ice Coffee" at bounding box center [198, 176] width 52 height 11
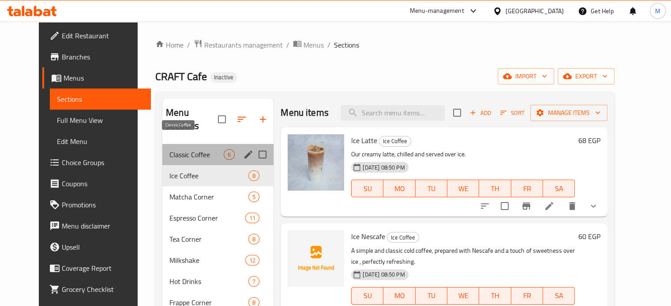
click at [179, 150] on span "Classic Coffee" at bounding box center [196, 155] width 54 height 11
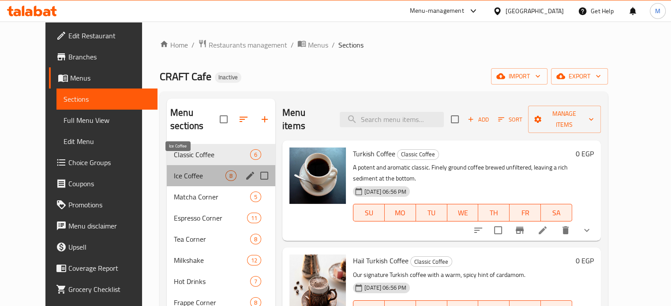
click at [174, 171] on span "Ice Coffee" at bounding box center [200, 176] width 52 height 11
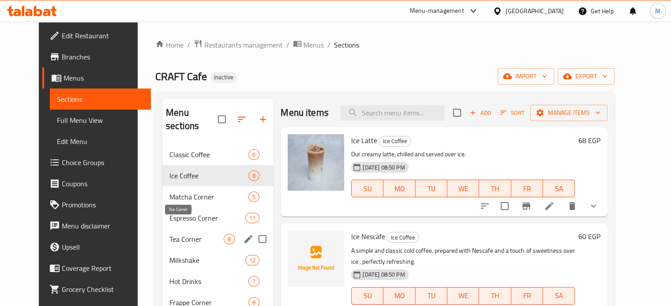
click at [169, 234] on span "Tea Corner" at bounding box center [196, 239] width 54 height 11
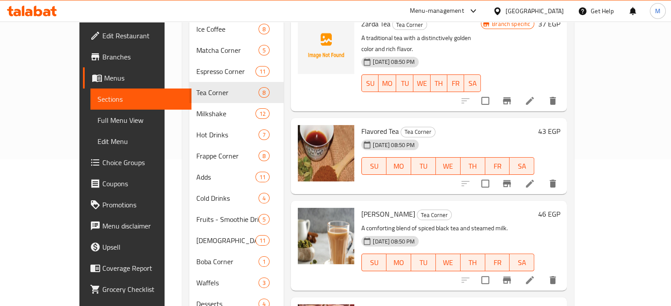
scroll to position [62, 0]
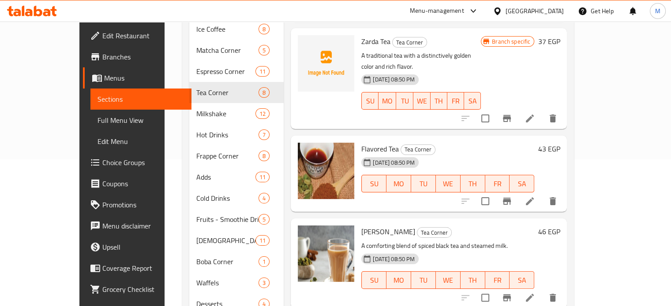
click at [535, 196] on icon at bounding box center [529, 201] width 11 height 11
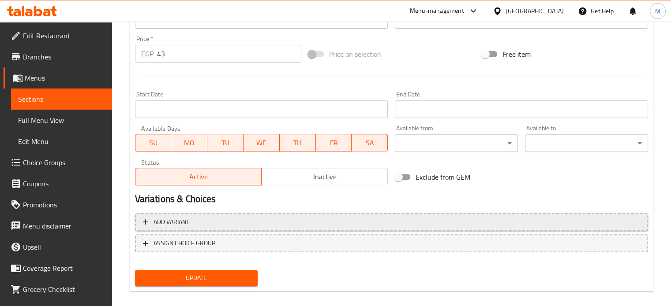
scroll to position [329, 0]
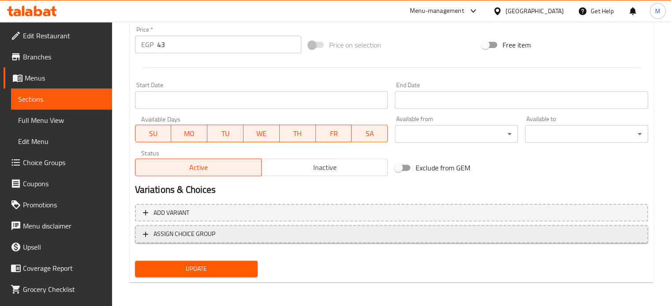
click at [240, 234] on span "ASSIGN CHOICE GROUP" at bounding box center [391, 234] width 497 height 11
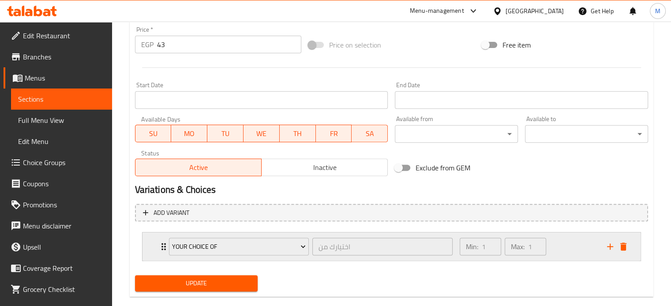
click at [240, 236] on div "Your Choice Of" at bounding box center [239, 246] width 144 height 21
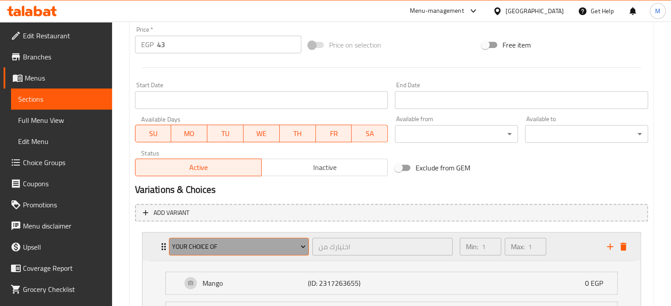
click at [238, 243] on span "Your Choice Of" at bounding box center [239, 247] width 134 height 11
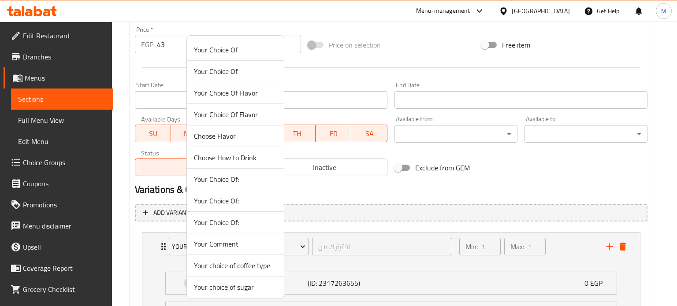
click at [366, 199] on div at bounding box center [338, 153] width 677 height 306
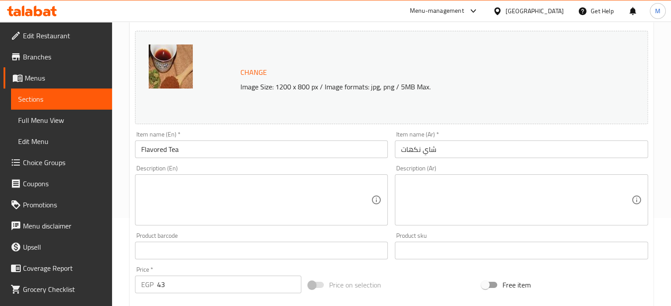
scroll to position [0, 0]
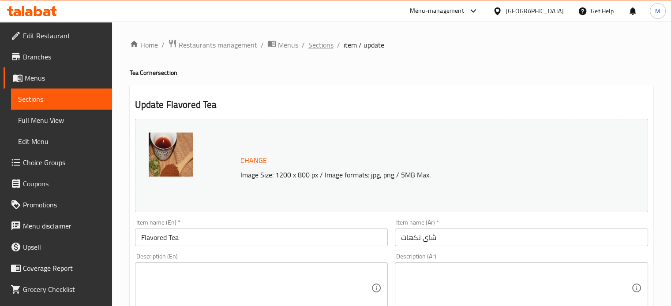
click at [323, 46] on span "Sections" at bounding box center [320, 45] width 25 height 11
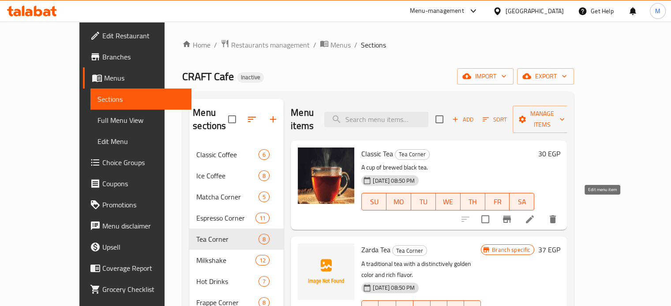
click at [535, 214] on icon at bounding box center [529, 219] width 11 height 11
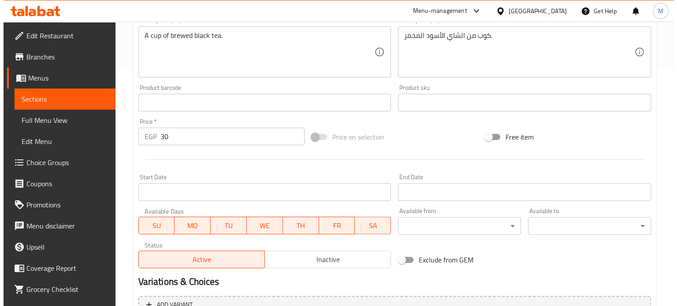
scroll to position [323, 0]
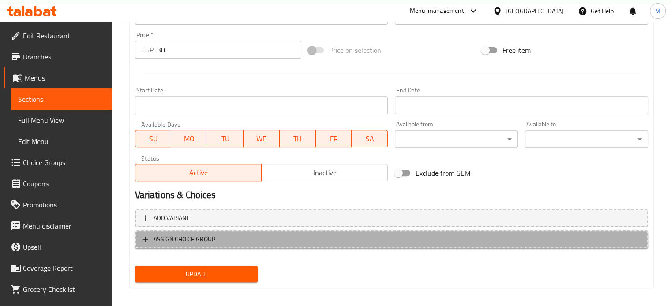
click at [281, 236] on span "ASSIGN CHOICE GROUP" at bounding box center [391, 239] width 497 height 11
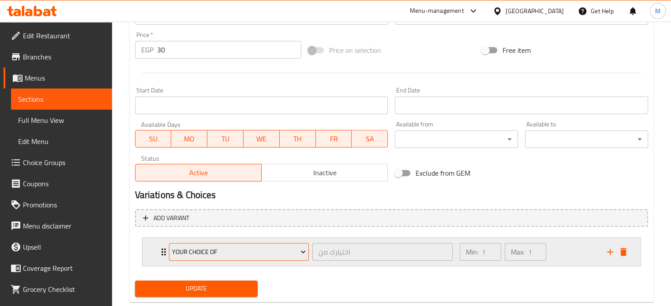
click at [250, 255] on span "Your Choice Of" at bounding box center [239, 252] width 134 height 11
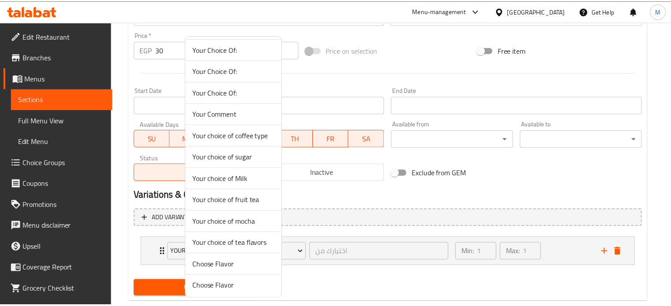
scroll to position [131, 0]
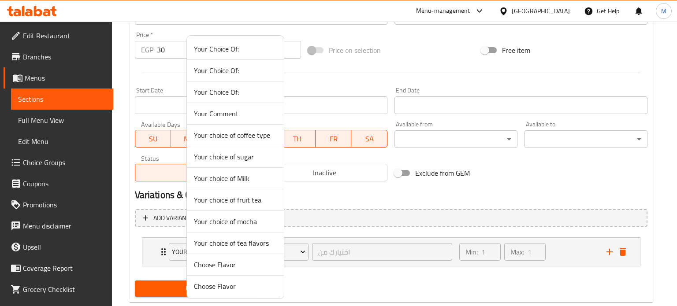
click at [243, 241] on span "Your choice of tea flavors" at bounding box center [235, 243] width 83 height 11
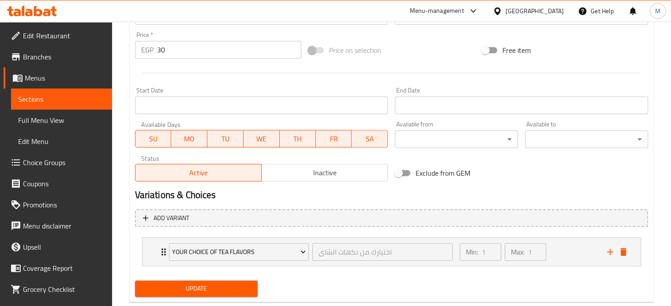
click at [204, 289] on span "Update" at bounding box center [196, 289] width 109 height 11
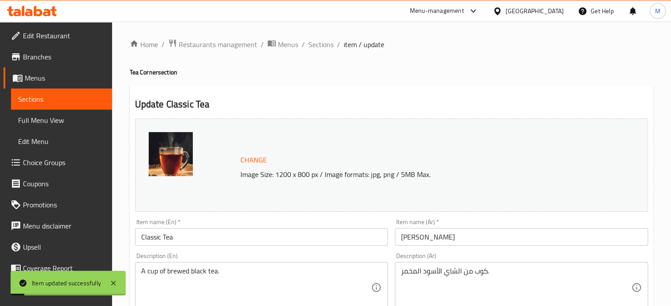
scroll to position [0, 0]
click at [318, 47] on span "Sections" at bounding box center [320, 45] width 25 height 11
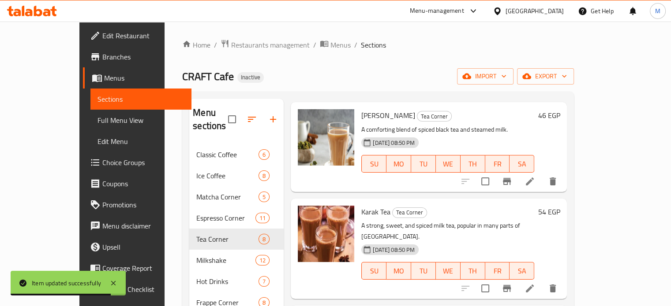
scroll to position [309, 0]
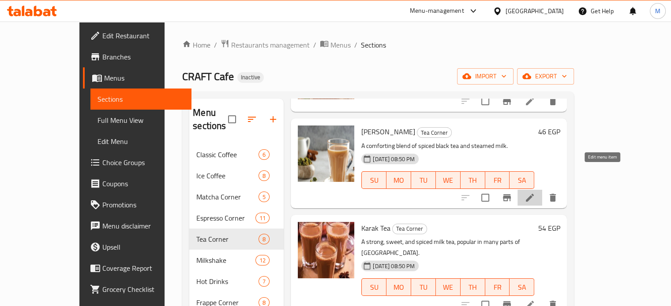
click at [535, 193] on icon at bounding box center [529, 198] width 11 height 11
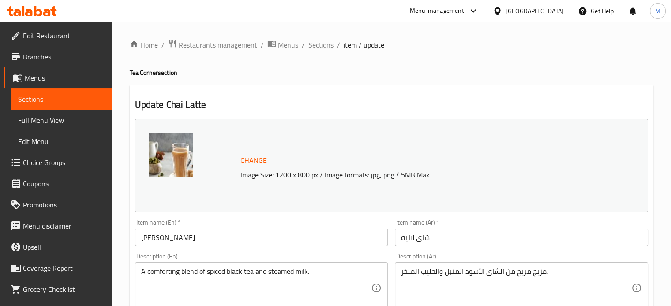
click at [323, 40] on span "Sections" at bounding box center [320, 45] width 25 height 11
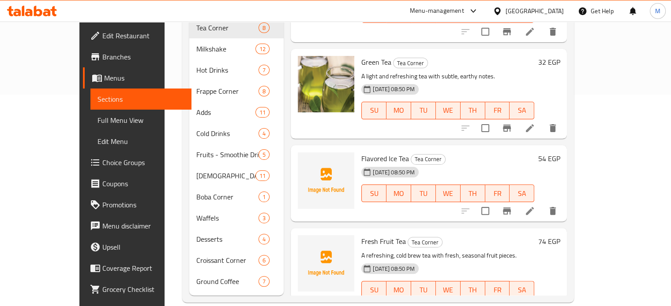
scroll to position [212, 0]
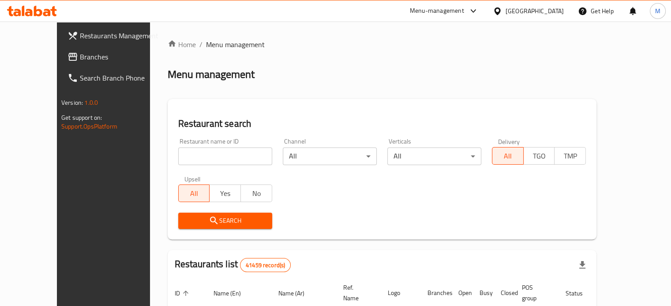
click at [183, 157] on input "search" at bounding box center [225, 157] width 94 height 18
paste input "707167"
type input "707167"
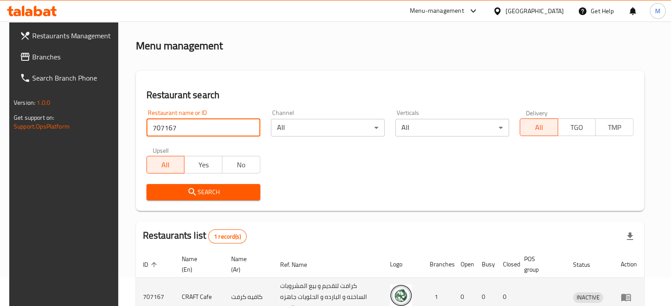
scroll to position [79, 0]
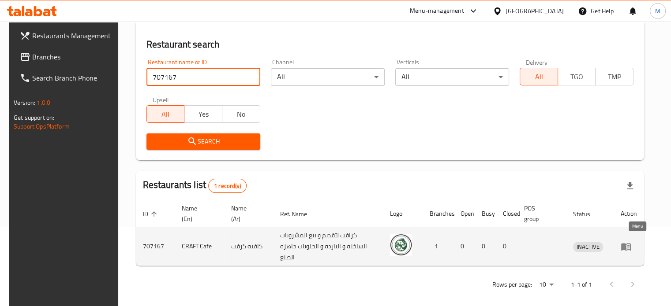
click at [630, 243] on icon "enhanced table" at bounding box center [625, 247] width 11 height 11
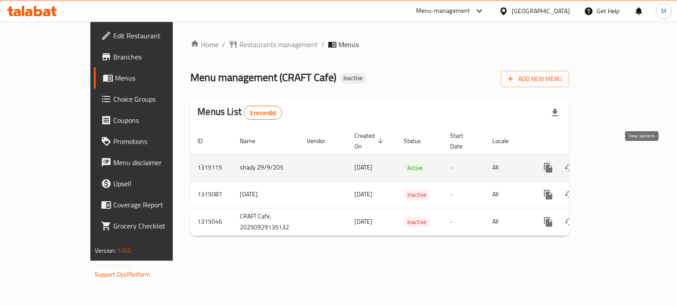
click at [623, 164] on link "enhanced table" at bounding box center [612, 167] width 21 height 21
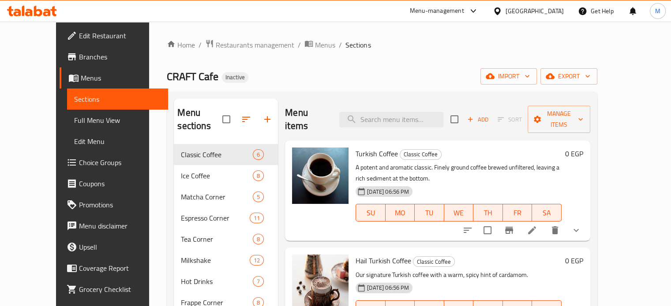
click at [79, 163] on span "Choice Groups" at bounding box center [120, 162] width 82 height 11
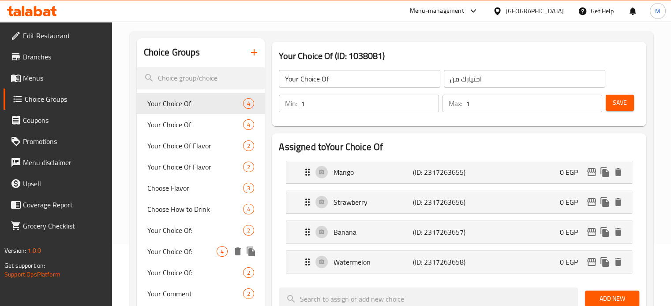
scroll to position [59, 0]
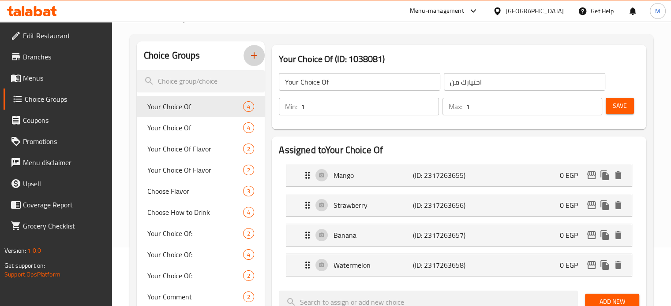
click at [248, 56] on button "button" at bounding box center [253, 55] width 21 height 21
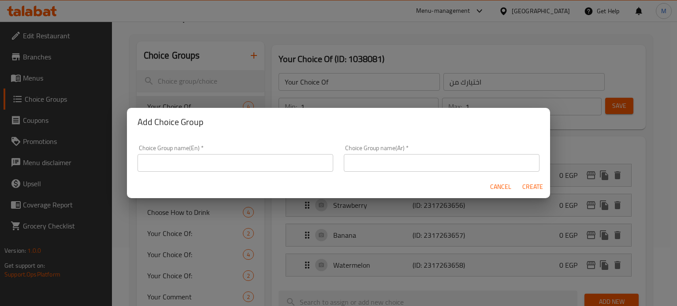
click at [371, 162] on input "text" at bounding box center [442, 163] width 196 height 18
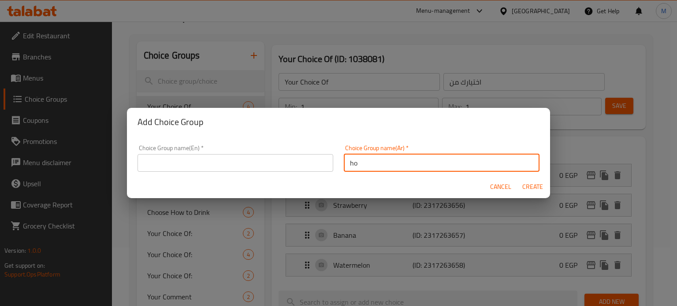
type input "h"
click at [371, 161] on input "اختيارك من نوع البن" at bounding box center [442, 163] width 196 height 18
type input "اختيارك من نوع البن"
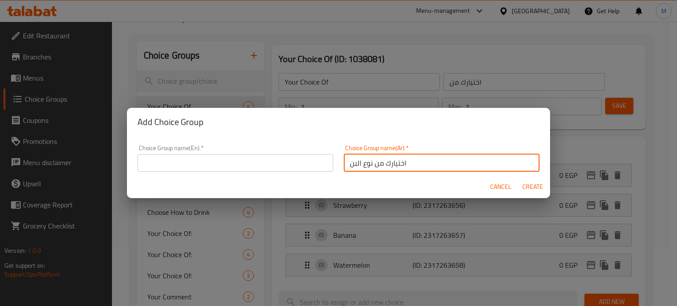
click at [253, 164] on input "text" at bounding box center [236, 163] width 196 height 18
paste input "Your choice of coffee type"
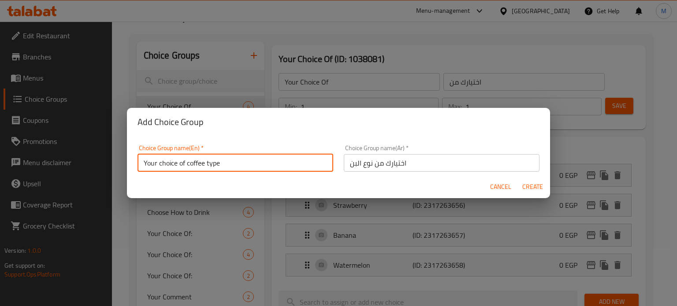
type input "Your choice of coffee type"
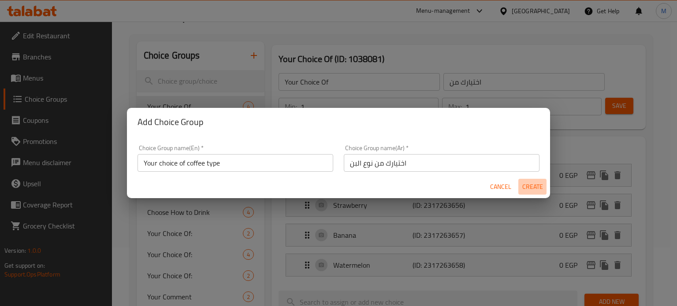
click at [534, 190] on span "Create" at bounding box center [532, 187] width 21 height 11
type input "Your choice of coffee type"
type input "اختيارك من نوع البن"
type input "0"
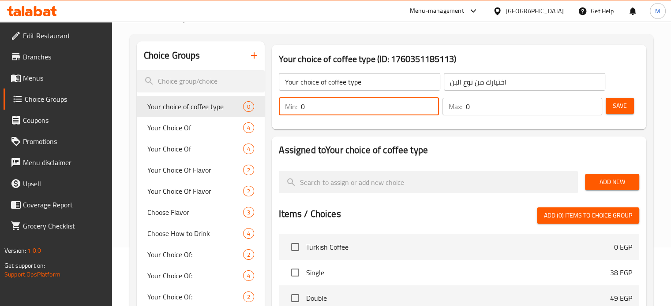
drag, startPoint x: 321, startPoint y: 104, endPoint x: 265, endPoint y: 114, distance: 57.4
click at [265, 114] on div "Your choice of coffee type (ID: 1760351185113) Your choice of coffee type ​ اخت…" at bounding box center [457, 264] width 385 height 446
type input "1"
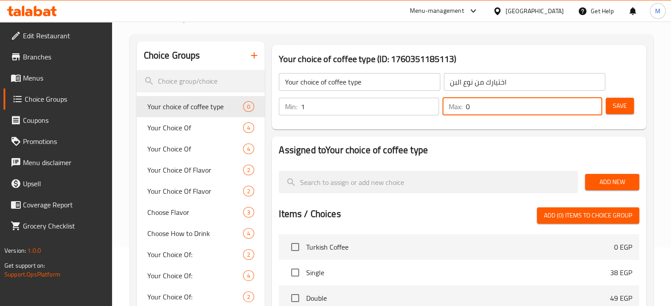
drag, startPoint x: 480, startPoint y: 108, endPoint x: 453, endPoint y: 108, distance: 26.5
click at [455, 108] on div "Max: 0 ​" at bounding box center [522, 107] width 160 height 18
type input "1"
click at [625, 188] on button "Add New" at bounding box center [612, 182] width 54 height 16
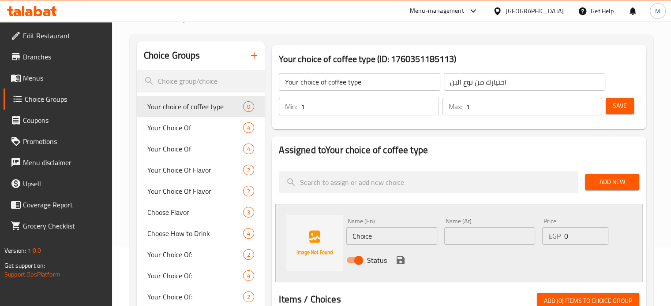
click at [485, 235] on input "text" at bounding box center [489, 237] width 91 height 18
type input "وسط"
click at [416, 235] on input "Choice" at bounding box center [391, 237] width 91 height 18
type input "Medium"
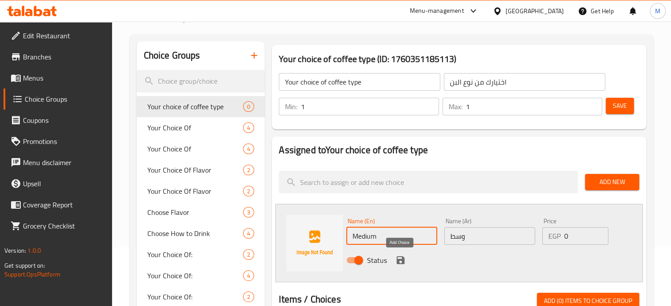
click at [401, 262] on icon "save" at bounding box center [400, 260] width 11 height 11
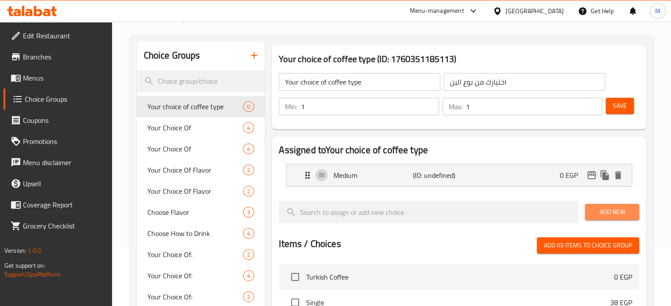
click at [600, 211] on span "Add New" at bounding box center [612, 212] width 40 height 11
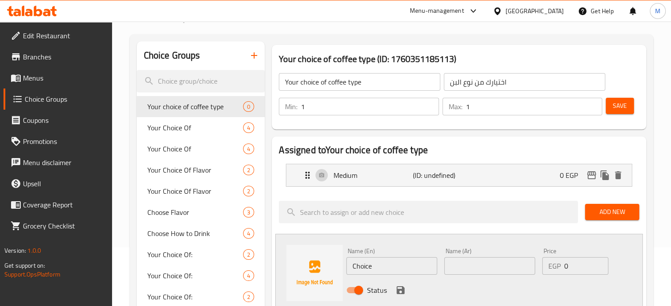
click at [480, 268] on input "text" at bounding box center [489, 267] width 91 height 18
click at [460, 262] on input "غامق" at bounding box center [489, 267] width 91 height 18
type input "غامق"
click at [382, 260] on input "Choice" at bounding box center [391, 267] width 91 height 18
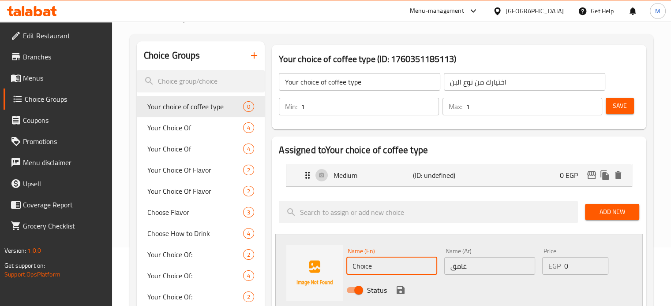
click at [382, 260] on input "Choice" at bounding box center [391, 267] width 91 height 18
type input "Dark"
click at [400, 292] on icon "save" at bounding box center [400, 290] width 11 height 11
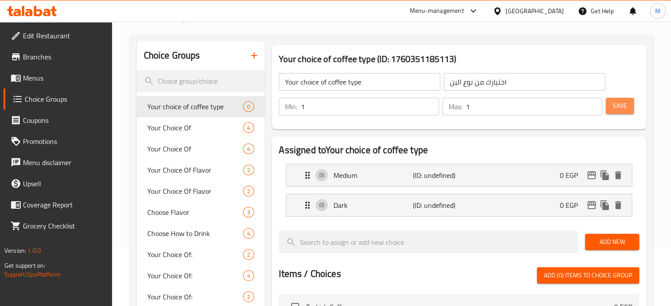
click at [619, 105] on span "Save" at bounding box center [620, 106] width 14 height 11
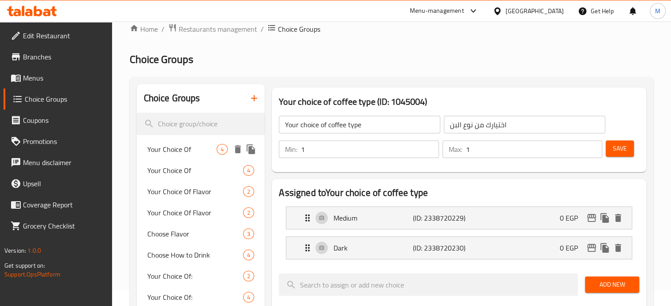
scroll to position [15, 0]
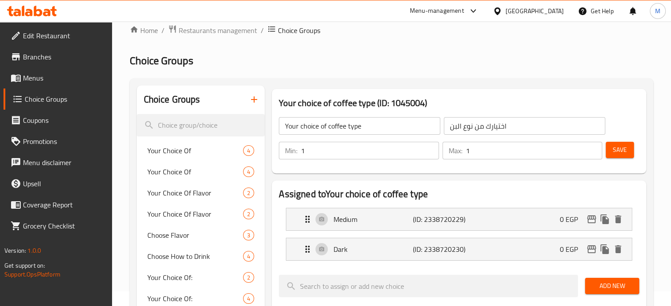
click at [253, 100] on icon "button" at bounding box center [254, 100] width 6 height 6
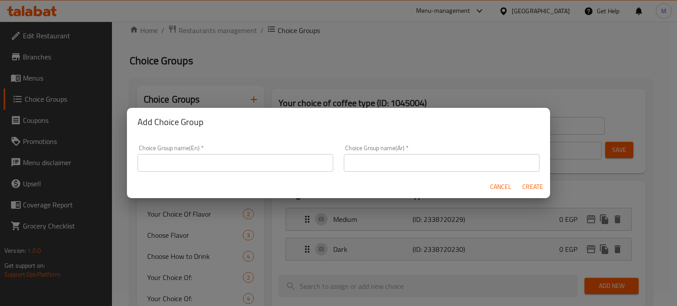
click at [369, 162] on input "text" at bounding box center [442, 163] width 196 height 18
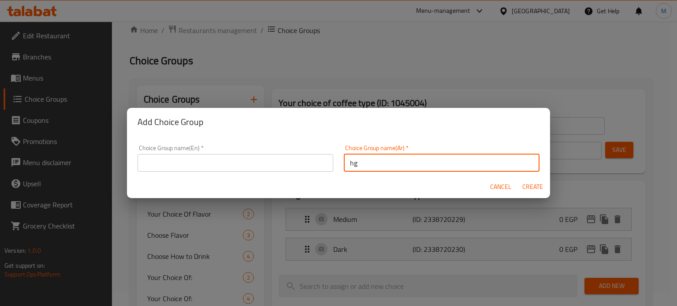
type input "h"
click at [370, 162] on input "اختيارك من السكر" at bounding box center [442, 163] width 196 height 18
click at [369, 161] on input "اختيارك من السكر" at bounding box center [442, 163] width 196 height 18
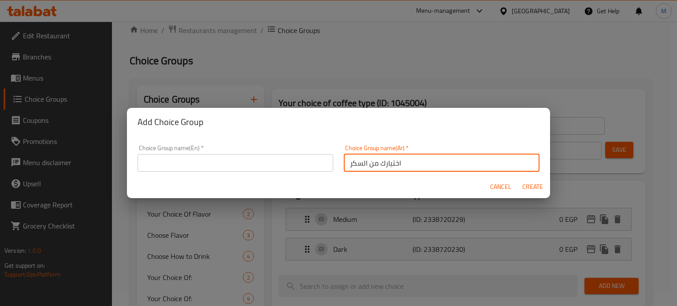
type input "اختيارك من السكر"
drag, startPoint x: 241, startPoint y: 168, endPoint x: 247, endPoint y: 168, distance: 6.2
click at [241, 168] on input "text" at bounding box center [236, 163] width 196 height 18
paste input "Your choice of sugar"
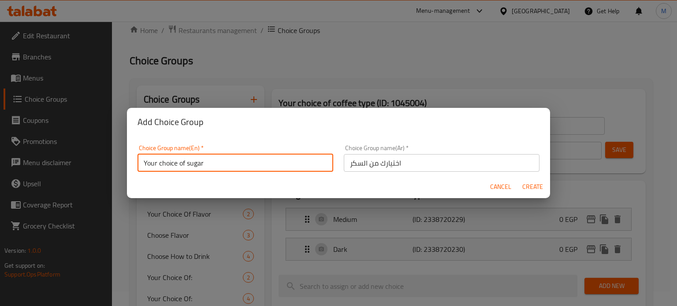
type input "Your choice of sugar"
click at [529, 186] on span "Create" at bounding box center [532, 187] width 21 height 11
type input "Your choice of sugar"
type input "اختيارك من السكر"
type input "0"
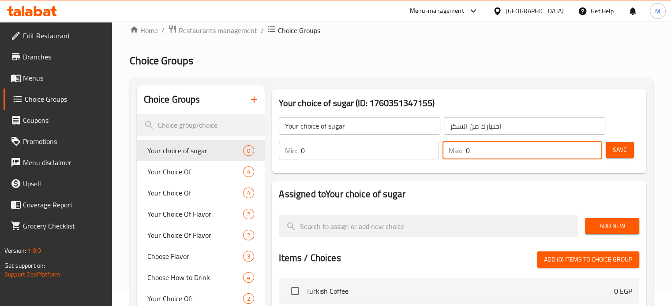
drag, startPoint x: 474, startPoint y: 151, endPoint x: 456, endPoint y: 150, distance: 17.2
click at [456, 150] on div "Max: 0 ​" at bounding box center [522, 151] width 160 height 18
type input "11"
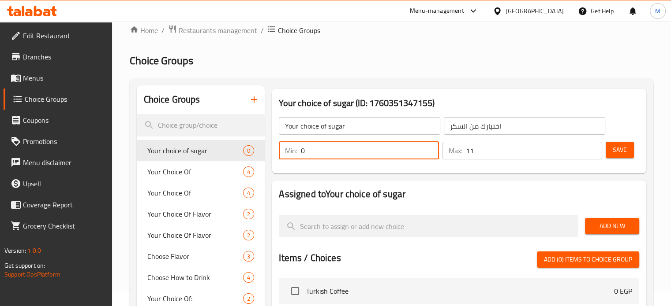
drag, startPoint x: 311, startPoint y: 148, endPoint x: 301, endPoint y: 149, distance: 10.2
click at [302, 149] on input "0" at bounding box center [370, 151] width 138 height 18
type input "1"
click at [476, 153] on input "11" at bounding box center [534, 151] width 136 height 18
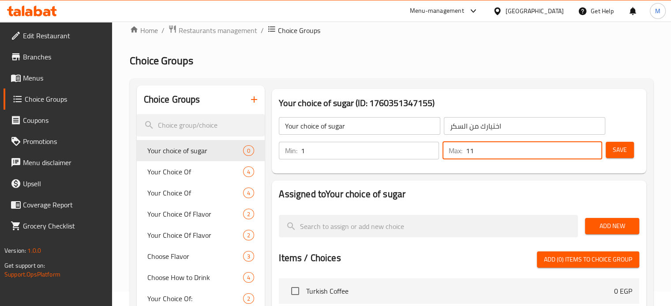
click at [476, 153] on input "11" at bounding box center [534, 151] width 136 height 18
type input "1"
click at [601, 227] on span "Add New" at bounding box center [612, 226] width 40 height 11
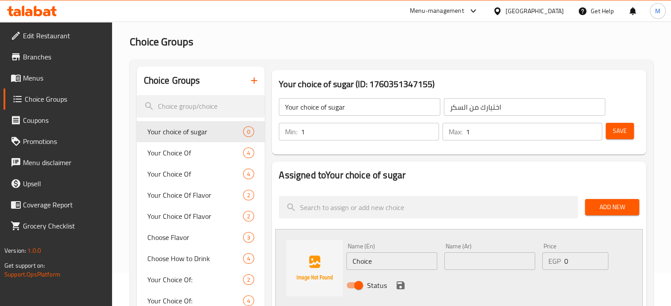
scroll to position [44, 0]
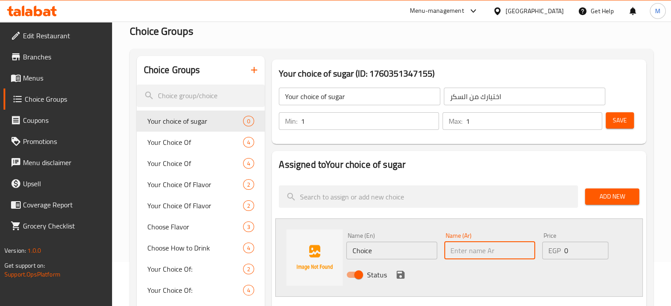
click at [485, 248] on input "text" at bounding box center [489, 251] width 91 height 18
type input "s"
type input "ا"
type input "سادة"
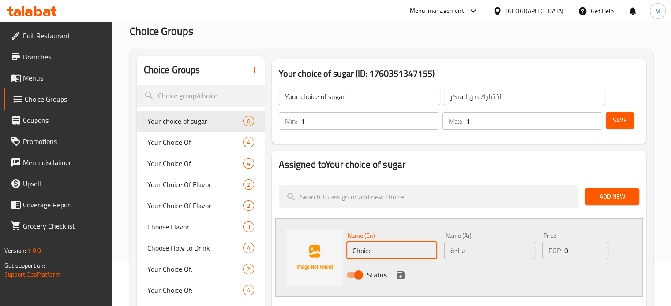
click at [394, 252] on input "Choice" at bounding box center [391, 251] width 91 height 18
type input "Plain"
click at [407, 271] on div "Status" at bounding box center [490, 275] width 294 height 24
click at [401, 276] on icon "save" at bounding box center [400, 275] width 8 height 8
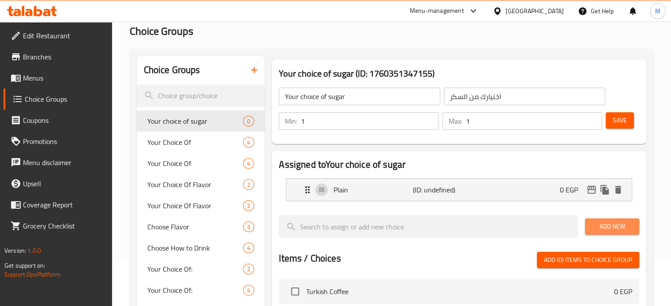
click at [600, 227] on span "Add New" at bounding box center [612, 226] width 40 height 11
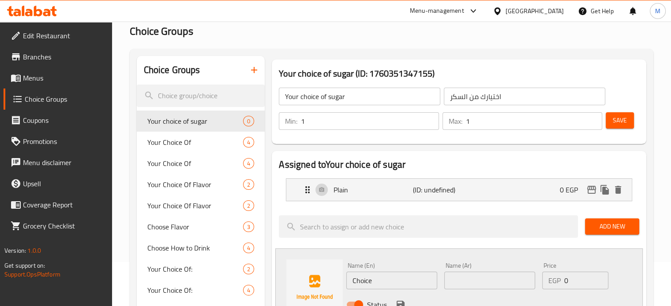
click at [478, 277] on input "text" at bounding box center [489, 281] width 91 height 18
type input "سكر"
click at [404, 282] on input "Choice" at bounding box center [391, 281] width 91 height 18
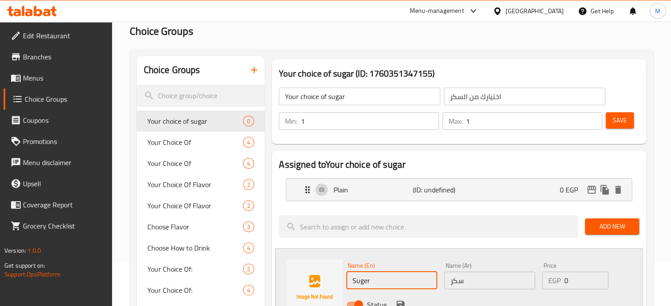
click at [370, 279] on input "Suger" at bounding box center [391, 281] width 91 height 18
type input "Sugar"
click at [399, 299] on button "save" at bounding box center [400, 305] width 13 height 13
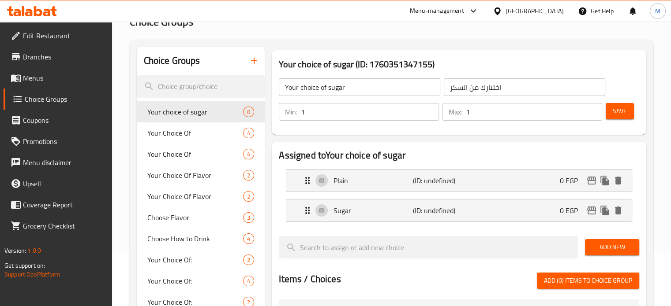
scroll to position [59, 0]
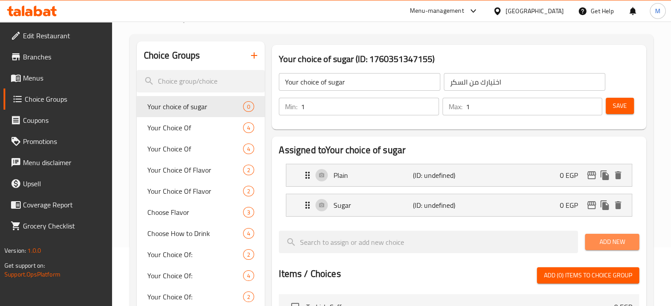
click at [605, 242] on span "Add New" at bounding box center [612, 242] width 40 height 11
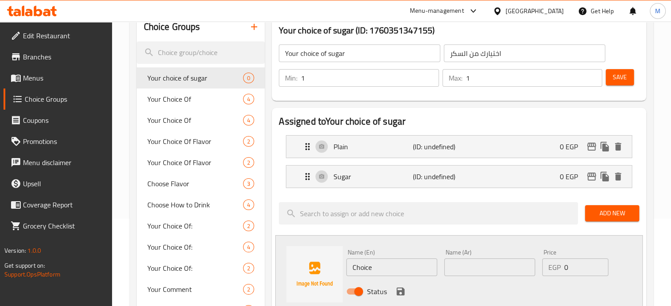
scroll to position [103, 0]
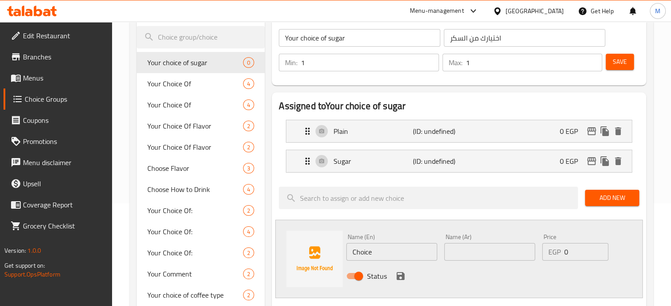
click at [490, 255] on input "text" at bounding box center [489, 252] width 91 height 18
type input "s"
type input ";"
type input "s"
type input "سكر زيادة"
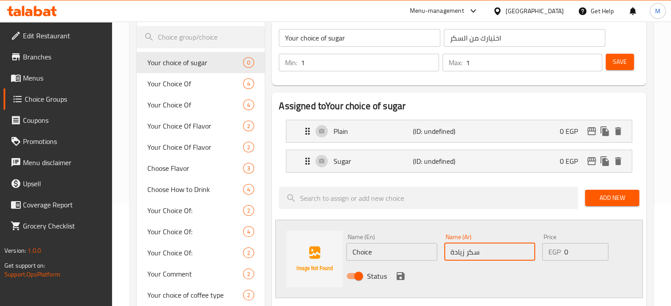
click at [381, 247] on input "Choice" at bounding box center [391, 252] width 91 height 18
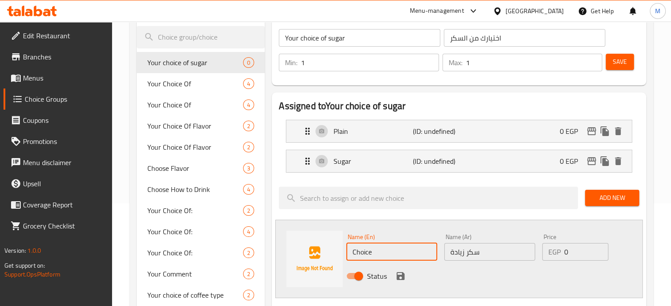
click at [381, 247] on input "Choice" at bounding box center [391, 252] width 91 height 18
type input "Extra Sugar"
click at [466, 251] on input "سكر زيادة" at bounding box center [489, 252] width 91 height 18
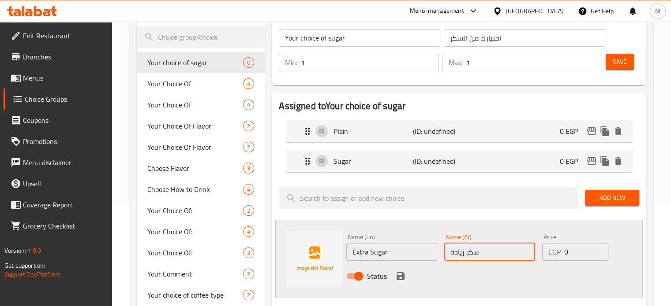
click at [466, 251] on input "سكر زيادة" at bounding box center [489, 252] width 91 height 18
click at [401, 276] on icon "save" at bounding box center [400, 277] width 8 height 8
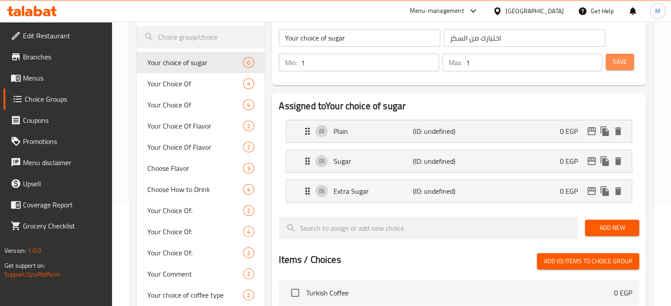
click at [620, 65] on span "Save" at bounding box center [620, 61] width 14 height 11
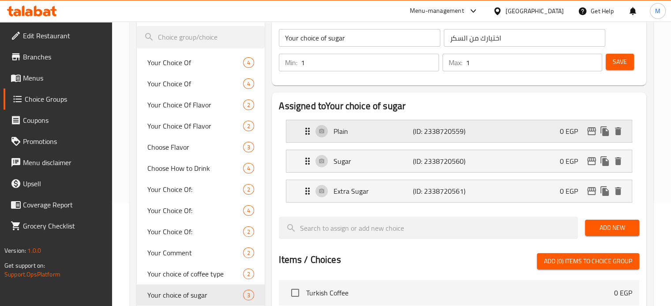
click at [515, 131] on div "Plain (ID: 2338720559) 0 EGP" at bounding box center [461, 131] width 319 height 22
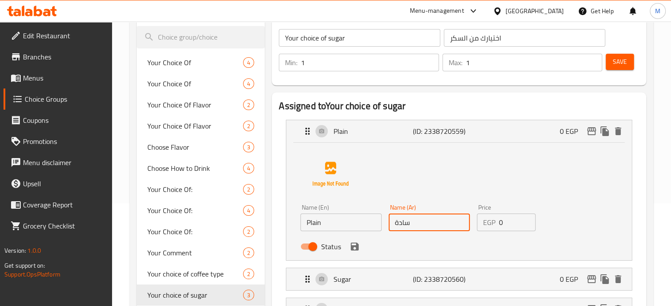
click at [430, 221] on input "سادة" at bounding box center [429, 223] width 81 height 18
type input "بدون سكر"
click at [336, 227] on input "Plain" at bounding box center [340, 223] width 81 height 18
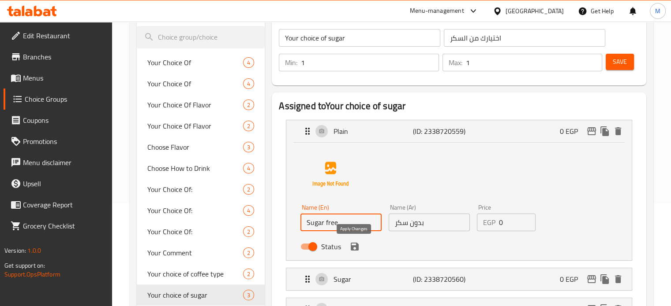
click at [355, 250] on icon "save" at bounding box center [355, 247] width 8 height 8
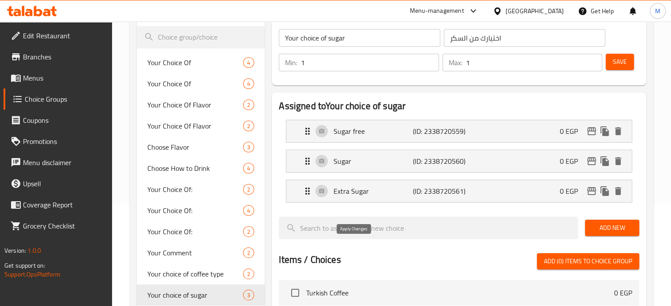
type input "Sugar free"
click at [527, 153] on div "Sugar (ID: 2338720560) 0 EGP" at bounding box center [461, 161] width 319 height 22
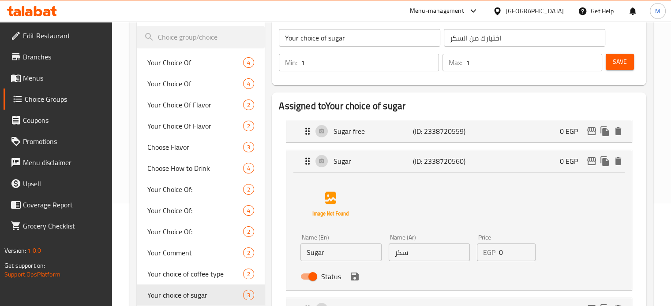
click at [431, 250] on input "سكر" at bounding box center [429, 253] width 81 height 18
type input "s"
type input "سكر مظبوط"
click at [342, 258] on input "Sugar" at bounding box center [340, 253] width 81 height 18
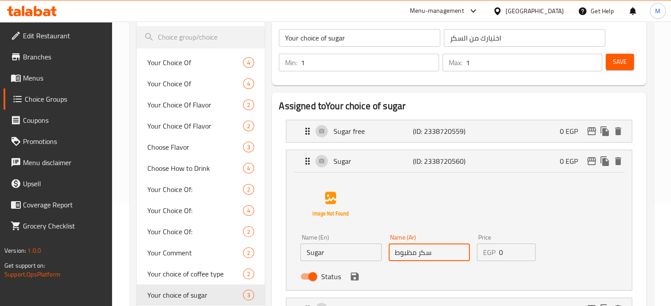
click at [342, 258] on input "Sugar" at bounding box center [340, 253] width 81 height 18
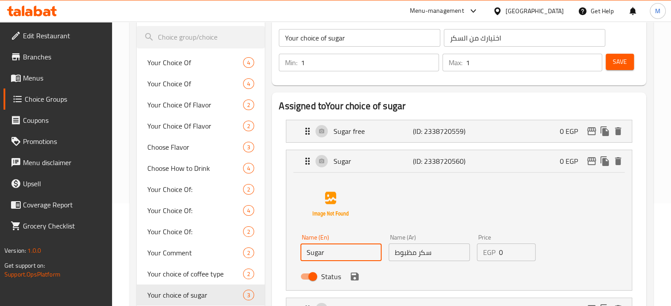
click at [342, 258] on input "Sugar" at bounding box center [340, 253] width 81 height 18
click at [342, 256] on input "Sugar" at bounding box center [340, 253] width 81 height 18
click at [356, 277] on icon "save" at bounding box center [355, 277] width 8 height 8
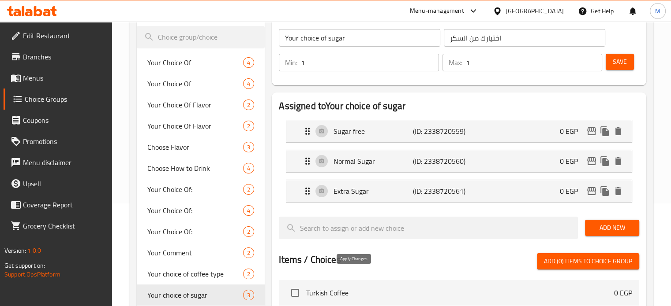
type input "Normal Sugar"
click at [377, 163] on p "Normal Sugar" at bounding box center [372, 161] width 79 height 11
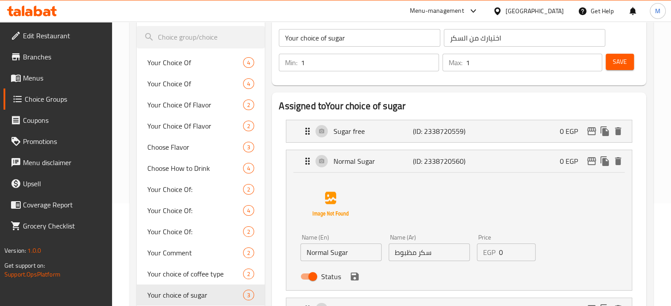
click at [330, 253] on input "Normal Sugar" at bounding box center [340, 253] width 81 height 18
click at [361, 133] on p "Sugar free" at bounding box center [372, 131] width 79 height 11
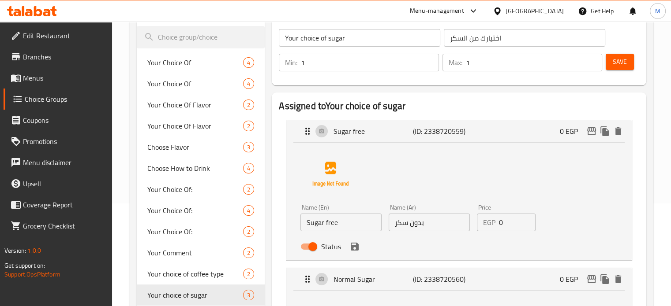
click at [323, 222] on input "Sugar free" at bounding box center [340, 223] width 81 height 18
click at [354, 250] on icon "save" at bounding box center [354, 247] width 11 height 11
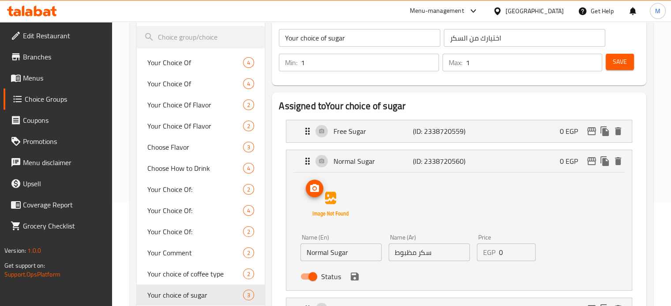
type input "Free Sugar"
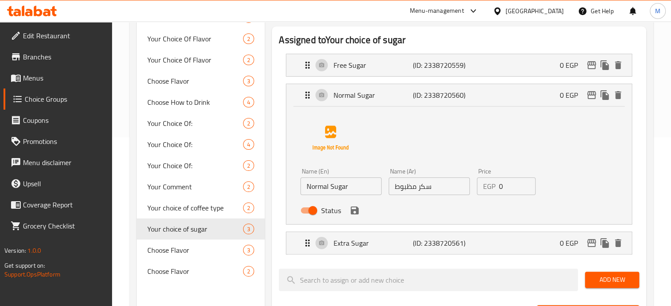
scroll to position [176, 0]
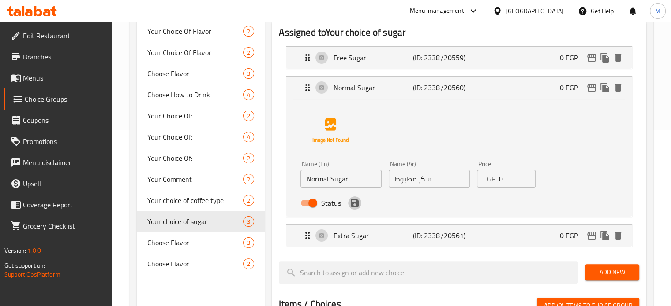
click at [356, 206] on icon "save" at bounding box center [355, 203] width 8 height 8
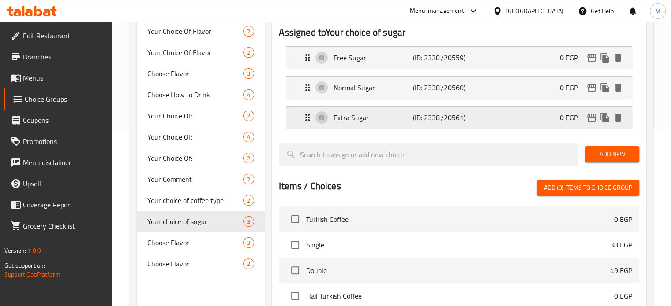
click at [470, 116] on div "Extra Sugar (ID: 2338720561) 0 EGP" at bounding box center [461, 118] width 319 height 22
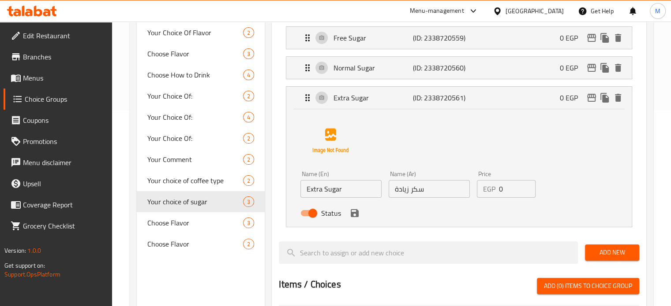
scroll to position [221, 0]
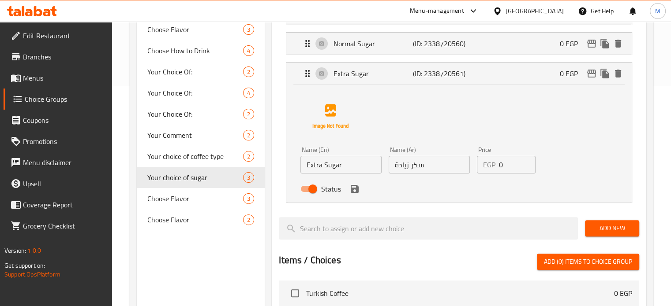
click at [432, 166] on input "سكر زيادة" at bounding box center [429, 165] width 81 height 18
click at [348, 167] on input "Extra Sugar" at bounding box center [340, 165] width 81 height 18
click at [353, 190] on icon "save" at bounding box center [355, 189] width 8 height 8
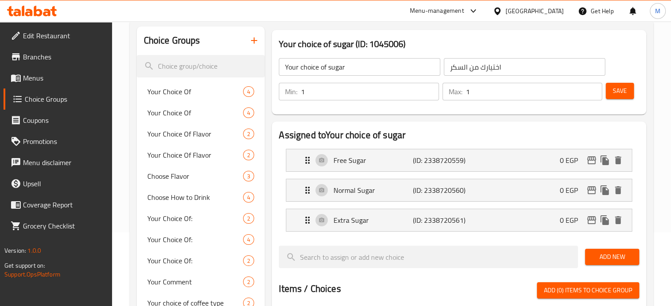
scroll to position [73, 0]
click at [622, 98] on button "Save" at bounding box center [619, 91] width 28 height 16
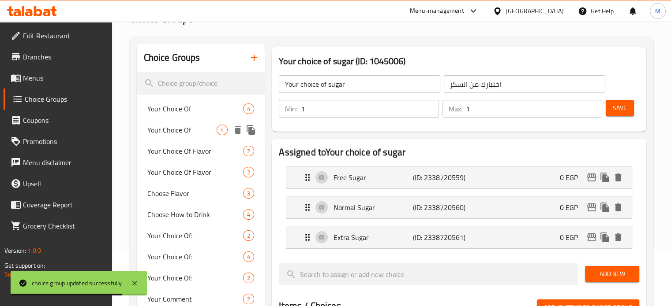
scroll to position [44, 0]
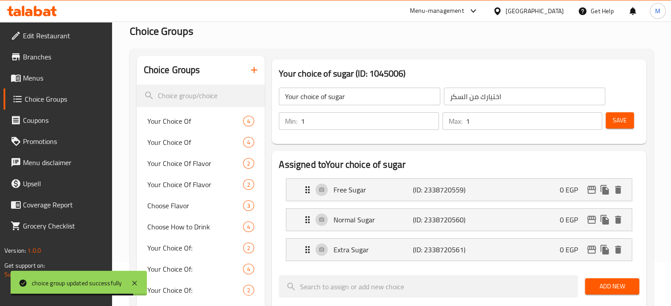
click at [251, 72] on icon "button" at bounding box center [254, 70] width 11 height 11
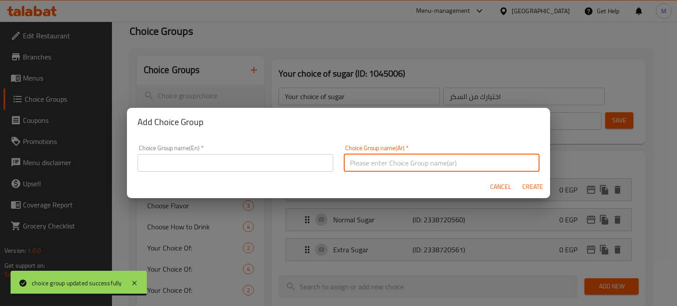
click at [393, 164] on input "text" at bounding box center [442, 163] width 196 height 18
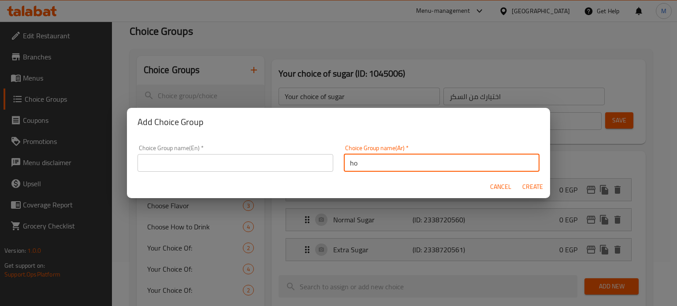
type input "h"
click at [371, 160] on input "اختيارك من نوع اللبن" at bounding box center [442, 163] width 196 height 18
type input "اختيارك من نوع اللبن"
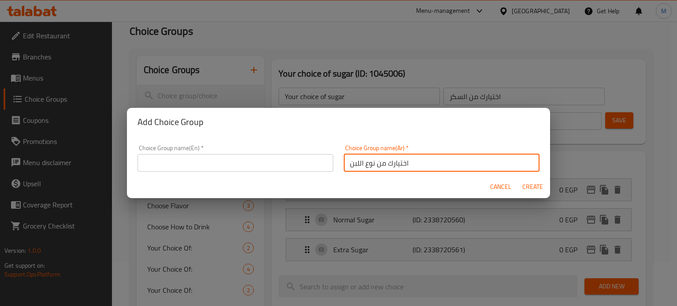
click at [235, 165] on input "text" at bounding box center [236, 163] width 196 height 18
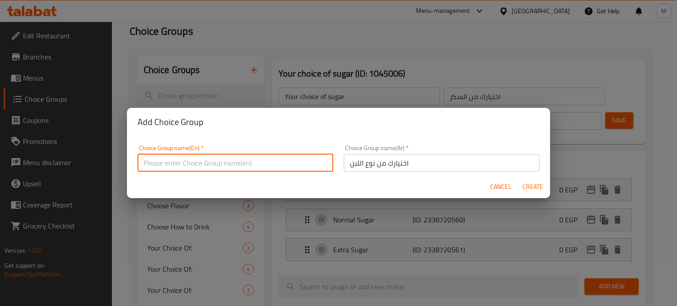
paste input "Your choice of yogurt"
click at [198, 164] on input "Your choice of yogurt" at bounding box center [236, 163] width 196 height 18
type input "Your choice of Milk"
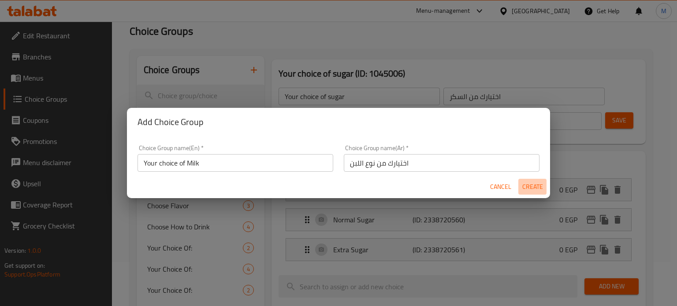
click at [535, 186] on span "Create" at bounding box center [532, 187] width 21 height 11
type input "Your choice of Milk"
type input "اختيارك من نوع اللبن"
type input "0"
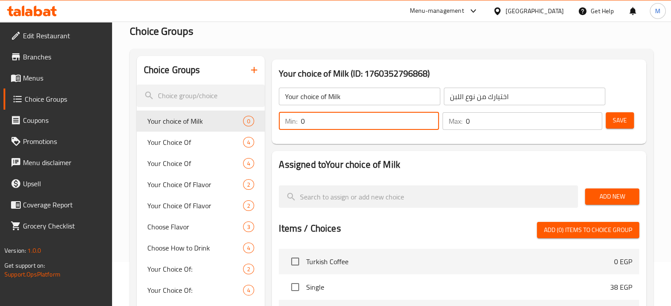
drag, startPoint x: 318, startPoint y: 123, endPoint x: 280, endPoint y: 121, distance: 38.0
click at [280, 121] on div "Min: 0 ​" at bounding box center [359, 121] width 160 height 18
type input "1"
drag, startPoint x: 471, startPoint y: 123, endPoint x: 460, endPoint y: 124, distance: 10.2
click at [461, 124] on div "Max: 0 ​" at bounding box center [522, 121] width 160 height 18
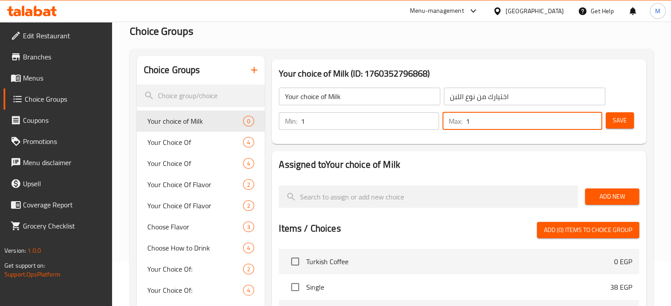
type input "1"
click at [595, 195] on span "Add New" at bounding box center [612, 196] width 40 height 11
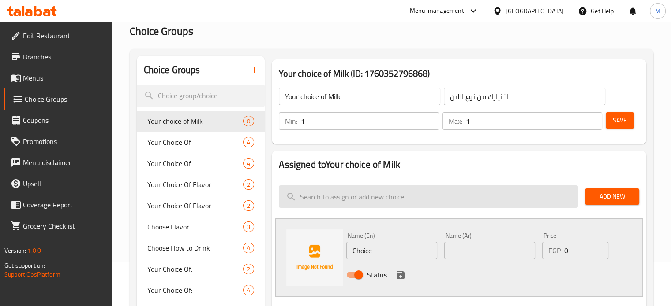
scroll to position [73, 0]
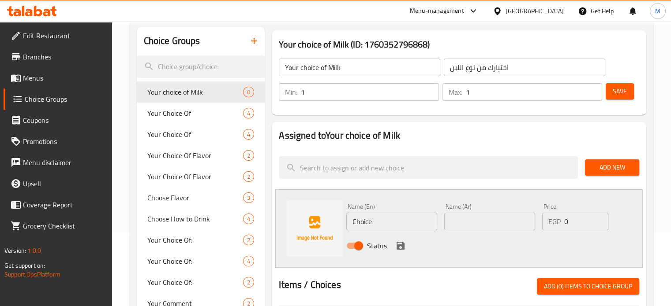
click at [487, 221] on input "text" at bounding box center [489, 222] width 91 height 18
type input "s"
click at [414, 224] on input "Choice" at bounding box center [391, 222] width 91 height 18
type input "S"
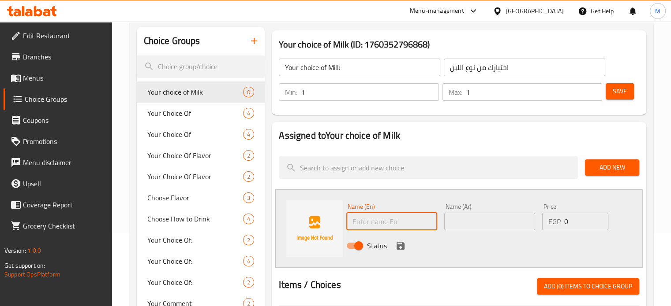
paste input "skimmed milk"
click at [355, 219] on input "skimmed milk" at bounding box center [391, 222] width 91 height 18
click at [385, 222] on input "Skimmed milk" at bounding box center [391, 222] width 91 height 18
type input "Skimmed Milk"
click at [473, 219] on input "text" at bounding box center [489, 222] width 91 height 18
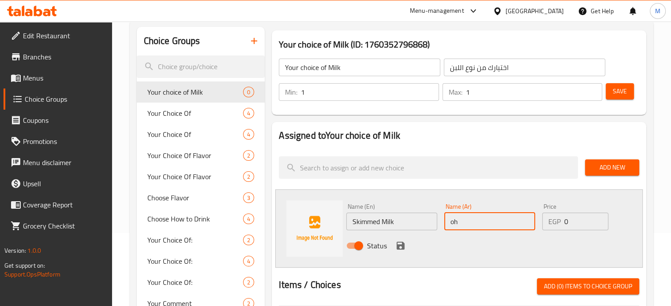
type input "o"
type input "خالى الدسم"
click at [400, 244] on icon "save" at bounding box center [400, 246] width 11 height 11
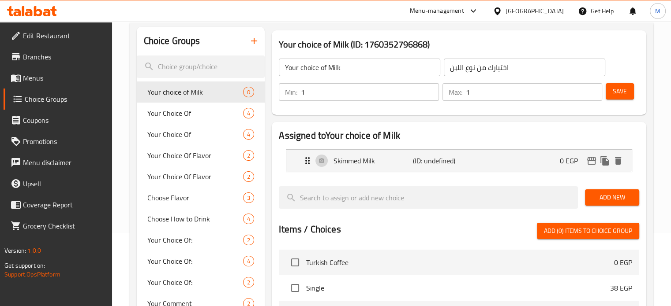
click at [594, 197] on span "Add New" at bounding box center [612, 197] width 40 height 11
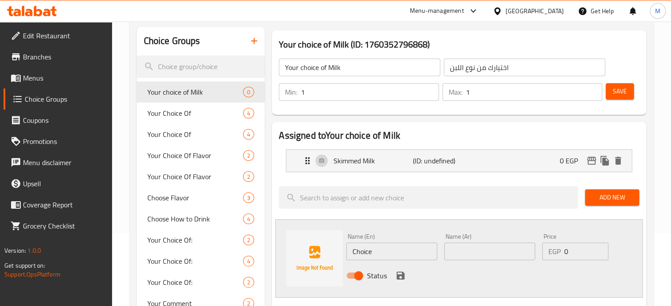
click at [480, 254] on input "text" at bounding box center [489, 252] width 91 height 18
type input "كامل الدسم"
click at [379, 254] on input "Choice" at bounding box center [391, 252] width 91 height 18
paste input "full cream milk"
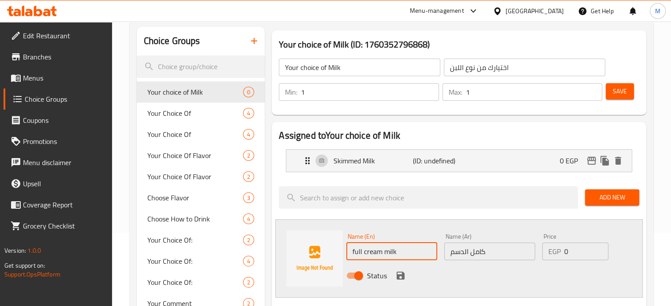
click at [356, 254] on input "full cream milk" at bounding box center [391, 252] width 91 height 18
click at [367, 246] on input "Full cream milk" at bounding box center [391, 252] width 91 height 18
click at [391, 251] on input "Full Cream milk" at bounding box center [391, 252] width 91 height 18
type input "Full Cream Milk"
click at [400, 275] on icon "save" at bounding box center [400, 276] width 8 height 8
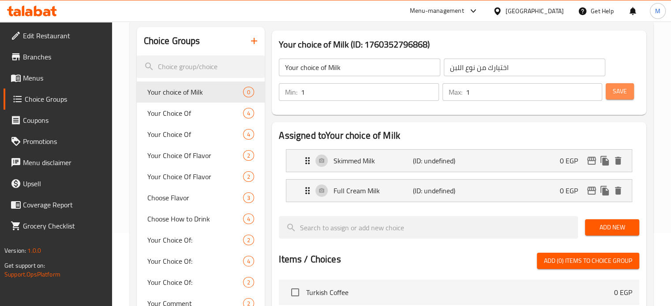
click at [621, 90] on span "Save" at bounding box center [620, 91] width 14 height 11
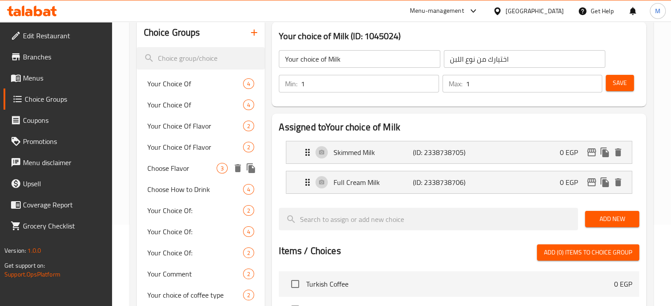
scroll to position [103, 0]
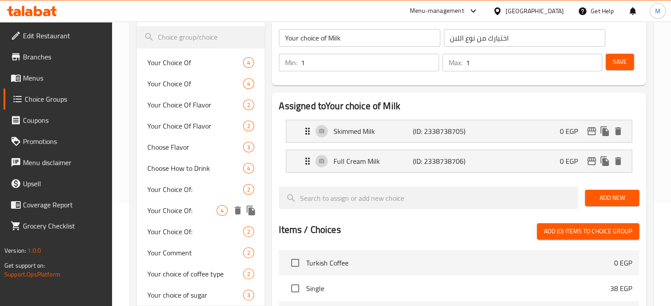
click at [195, 190] on span "Your Choice Of:" at bounding box center [195, 189] width 96 height 11
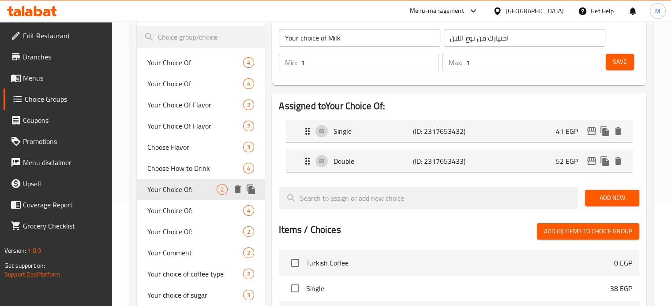
type input "Your Choice Of:"
type input "إختيارك من:"
click at [181, 206] on span "Your Choice Of:" at bounding box center [182, 211] width 70 height 11
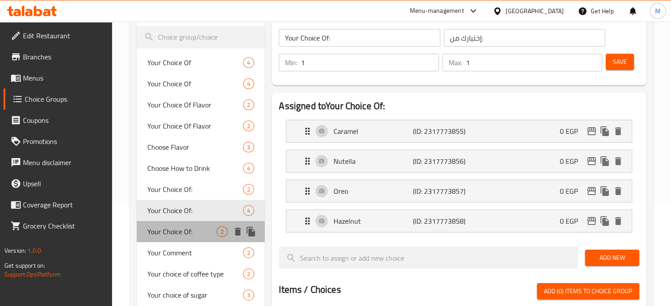
click at [179, 228] on span "Your Choice Of:" at bounding box center [182, 232] width 70 height 11
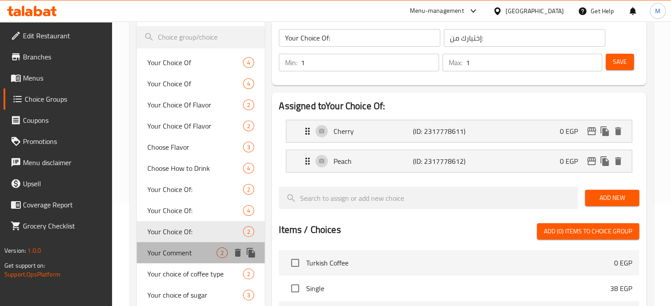
click at [177, 250] on span "Your Comment" at bounding box center [182, 253] width 70 height 11
type input "Your Comment"
type input "تعليقك"
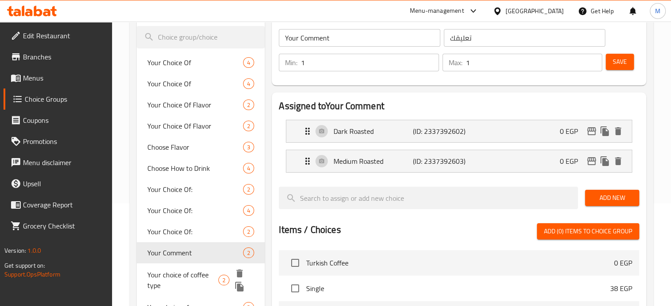
click at [180, 275] on span "Your choice of coffee type" at bounding box center [182, 280] width 71 height 21
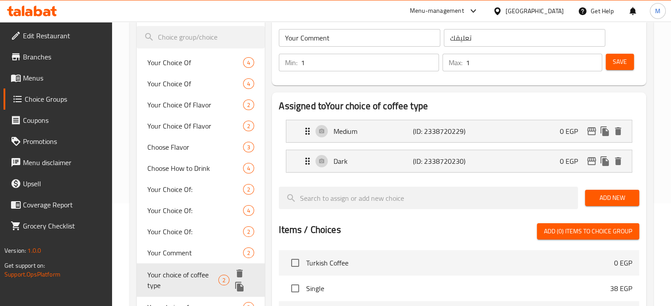
type input "Your choice of coffee type"
type input "اختيارك من نوع البن"
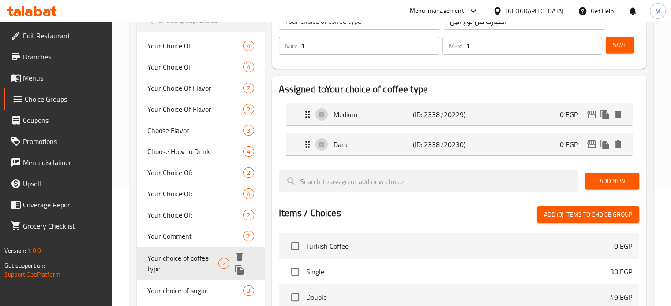
scroll to position [147, 0]
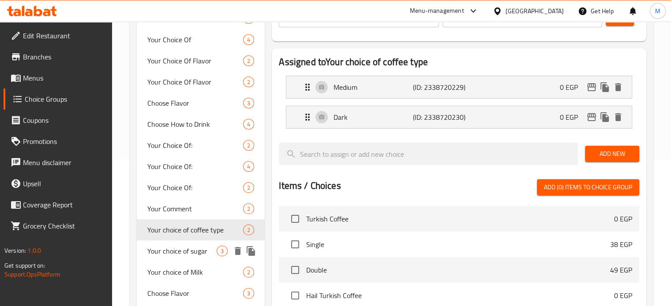
click at [179, 252] on span "Your choice of sugar" at bounding box center [182, 251] width 70 height 11
type input "Your choice of sugar"
type input "اختيارك من السكر"
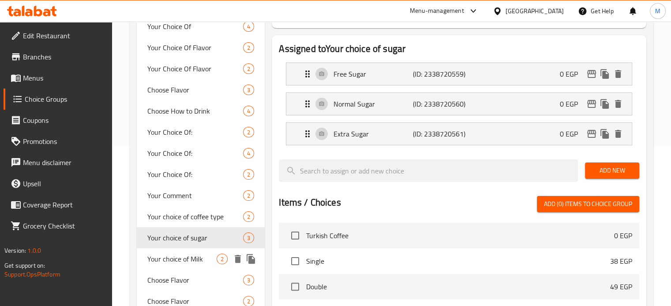
scroll to position [176, 0]
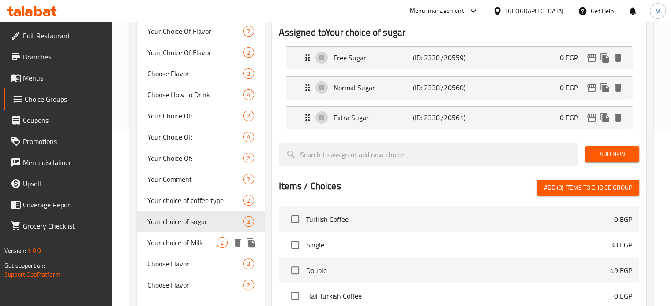
click at [182, 248] on span "Your choice of Milk" at bounding box center [182, 243] width 70 height 11
type input "Your choice of Milk"
type input "اختيارك من نوع اللبن"
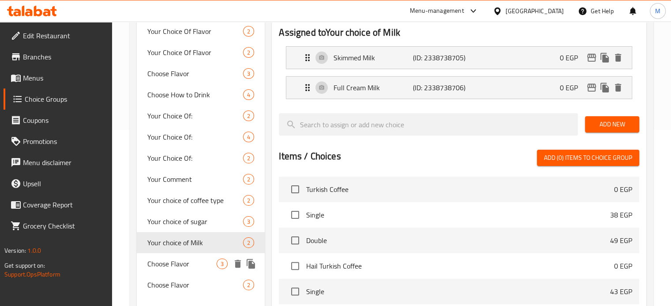
click at [182, 268] on span "Choose Flavor" at bounding box center [182, 264] width 70 height 11
type input "Choose Flavor"
type input "اختر النكهة"
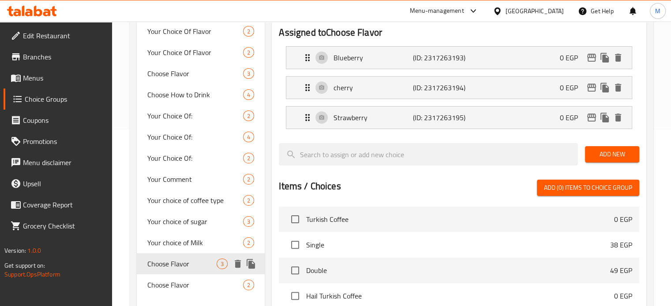
scroll to position [221, 0]
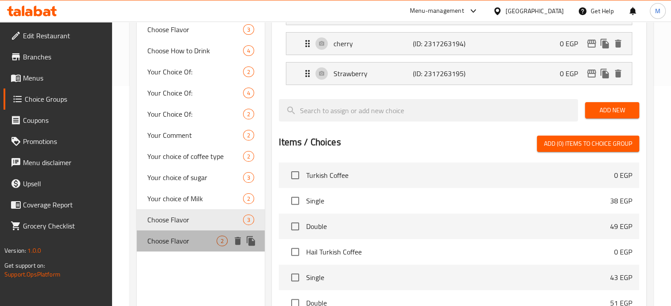
click at [191, 232] on div "Choose Flavor 2" at bounding box center [201, 241] width 128 height 21
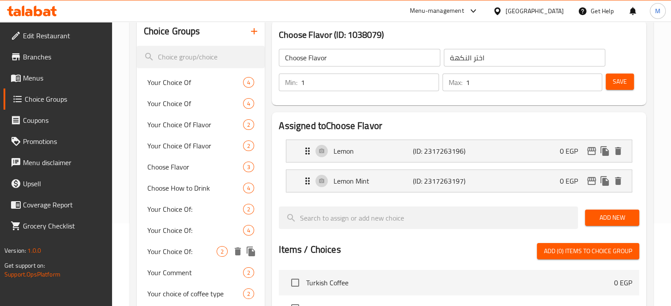
scroll to position [44, 0]
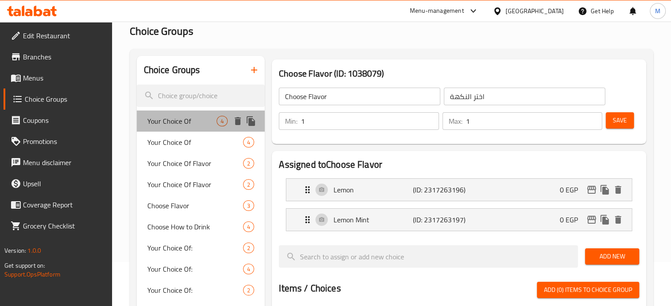
click at [194, 112] on div "Your Choice Of 4" at bounding box center [201, 121] width 128 height 21
type input "Your Choice Of"
type input "اختيارك من"
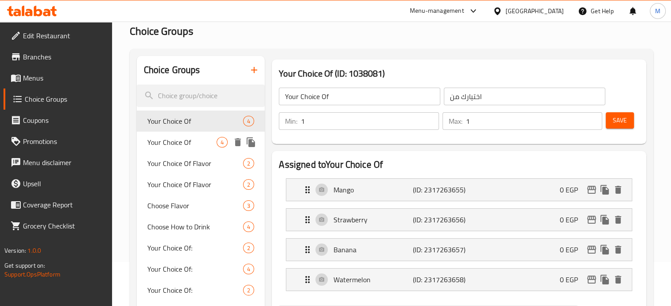
click at [187, 139] on span "Your Choice Of" at bounding box center [182, 142] width 70 height 11
type input "Your Choice Of"
type input "اختيارك من"
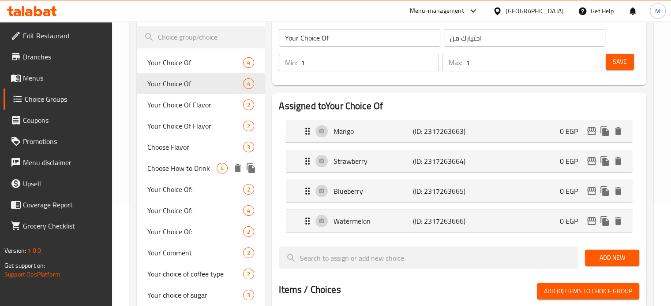
scroll to position [117, 0]
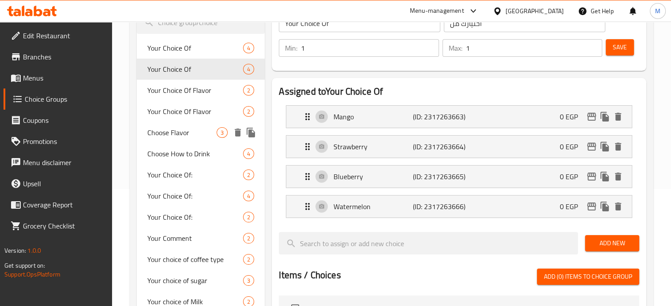
click at [191, 137] on span "Choose Flavor" at bounding box center [182, 132] width 70 height 11
type input "Choose Flavor"
type input "اختر النكهة"
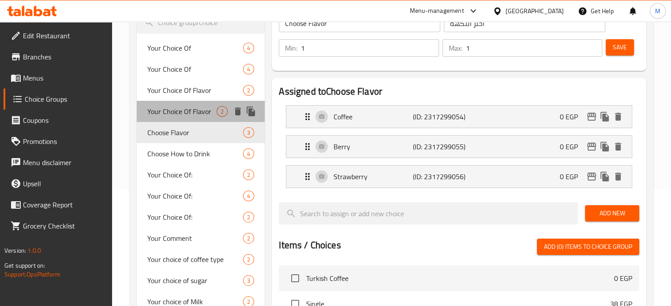
click at [208, 119] on div "Your Choice Of Flavor 2" at bounding box center [201, 111] width 128 height 21
type input "Your Choice Of Flavor"
type input "اختيارك من النكهة"
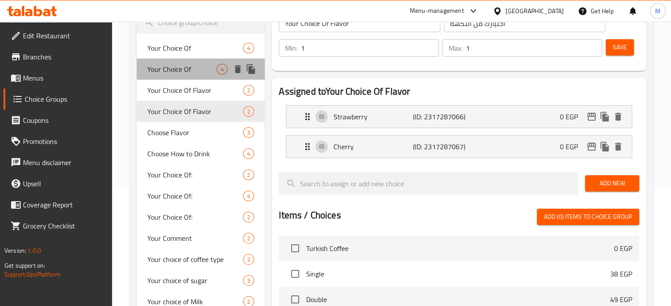
click at [196, 79] on div "Your Choice Of 4" at bounding box center [201, 69] width 128 height 21
type input "Your Choice Of"
type input "اختيارك من"
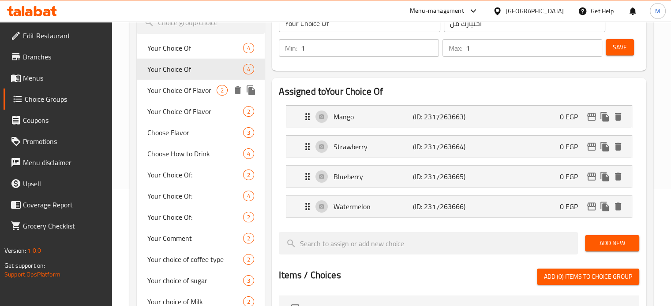
click at [202, 96] on span "Your Choice Of Flavor" at bounding box center [182, 90] width 70 height 11
type input "Your Choice Of Flavor"
type input "اختيارك من النكهة"
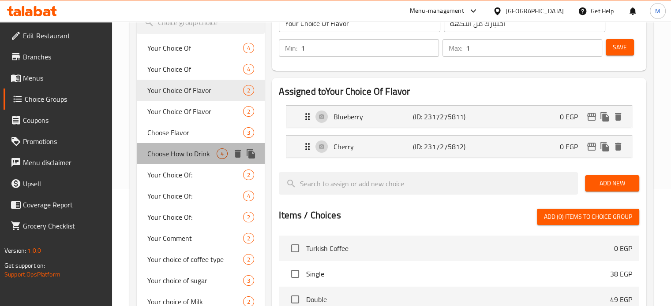
click at [183, 153] on span "Choose How to Drink" at bounding box center [182, 154] width 70 height 11
type input "Choose How to Drink"
type input "اختر كيفية الشرب"
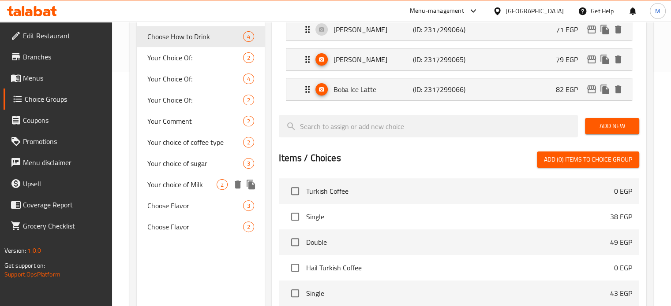
scroll to position [235, 0]
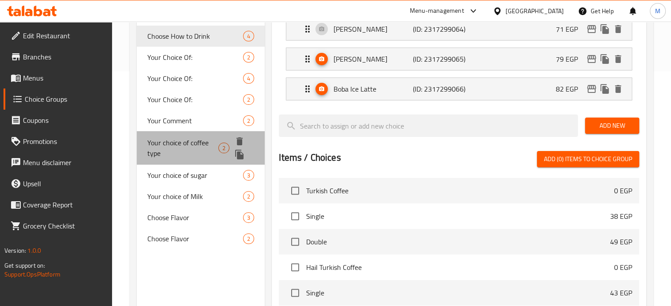
click at [197, 153] on span "Your choice of coffee type" at bounding box center [182, 148] width 71 height 21
type input "Your choice of coffee type"
type input "اختيارك من نوع البن"
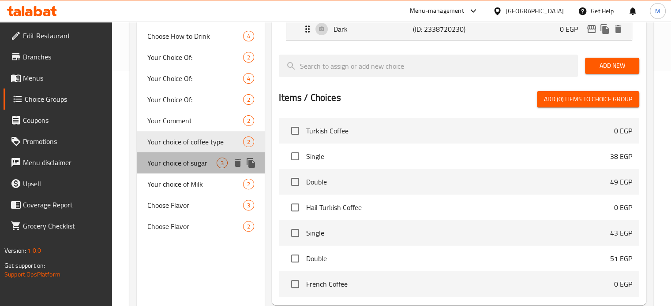
click at [193, 170] on div "Your choice of sugar 3" at bounding box center [201, 163] width 128 height 21
type input "Your choice of sugar"
type input "اختيارك من السكر"
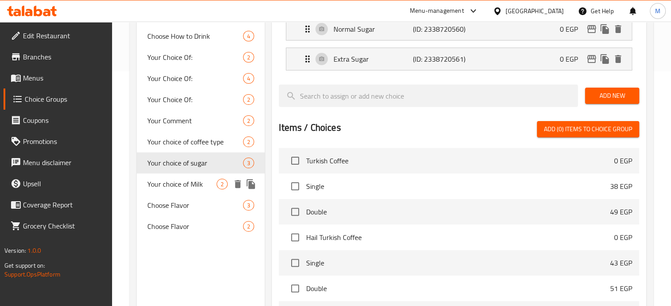
click at [192, 184] on span "Your choice of Milk" at bounding box center [182, 184] width 70 height 11
type input "Your choice of Milk"
type input "اختيارك من نوع اللبن"
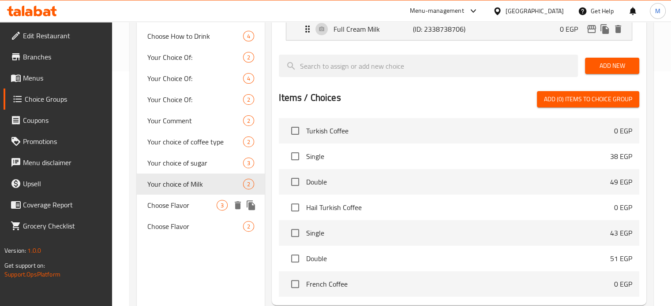
click at [183, 201] on span "Choose Flavor" at bounding box center [182, 205] width 70 height 11
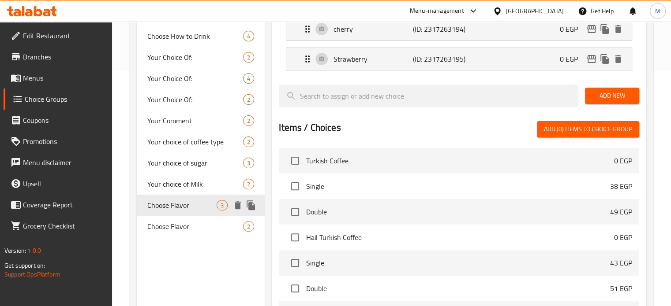
type input "Choose Flavor"
type input "اختر النكهة"
click at [187, 229] on span "Choose Flavor" at bounding box center [182, 226] width 70 height 11
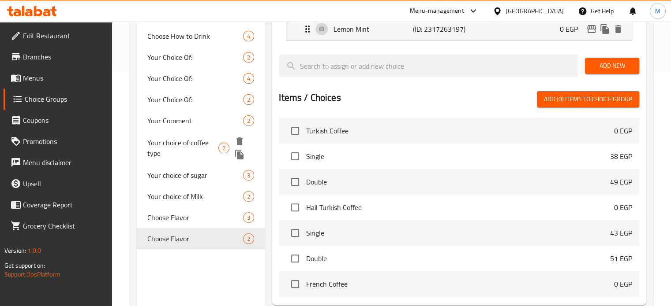
click at [199, 146] on span "Your choice of coffee type" at bounding box center [182, 148] width 71 height 21
type input "Your choice of coffee type"
type input "اختيارك من نوع البن"
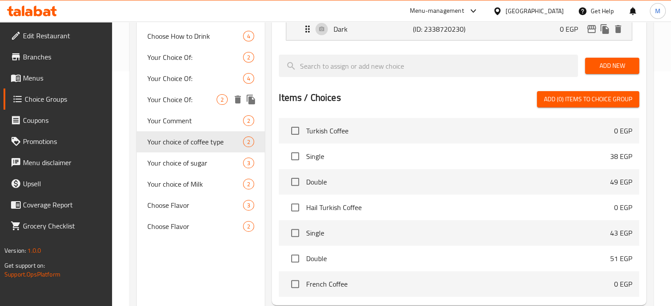
click at [195, 100] on span "Your Choice Of:" at bounding box center [182, 99] width 70 height 11
type input "Your Choice Of:"
type input "إختيارك من:"
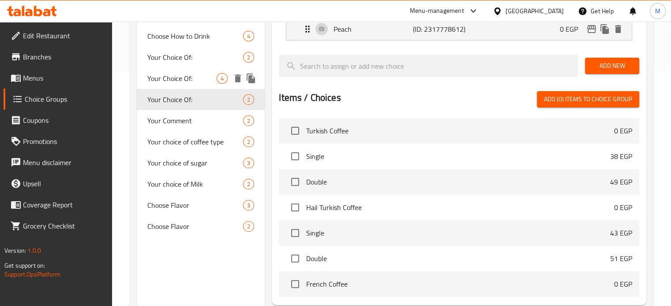
click at [206, 79] on span "Your Choice Of:" at bounding box center [182, 78] width 70 height 11
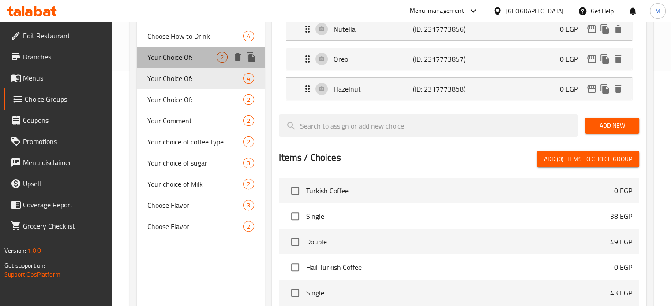
click at [203, 63] on div "Your Choice Of: 2" at bounding box center [201, 57] width 128 height 21
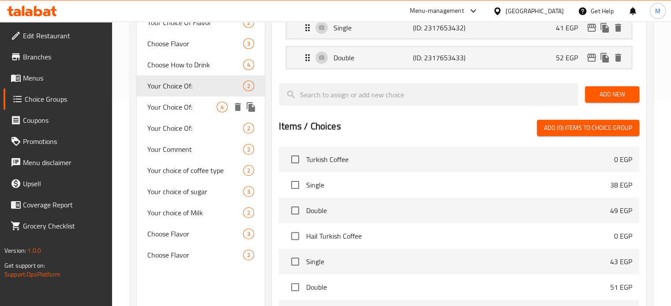
scroll to position [206, 0]
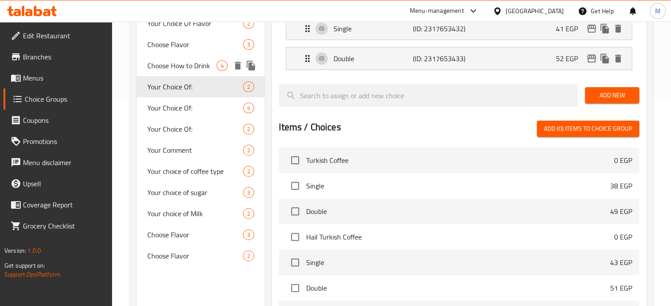
click at [204, 67] on span "Choose How to Drink" at bounding box center [182, 65] width 70 height 11
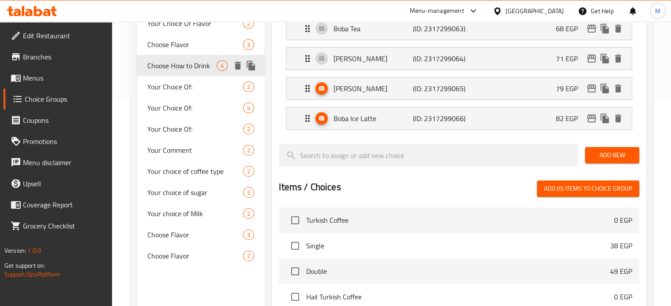
type input "Choose How to Drink"
type input "اختر كيفية الشرب"
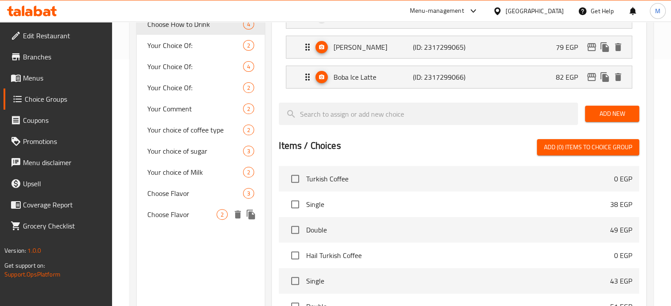
scroll to position [176, 0]
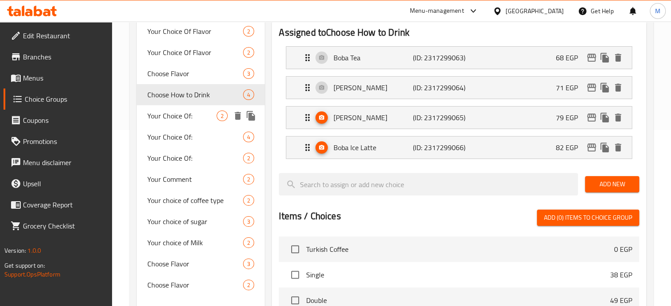
click at [194, 118] on span "Your Choice Of:" at bounding box center [182, 116] width 70 height 11
type input "Your Choice Of:"
type input "إختيارك من:"
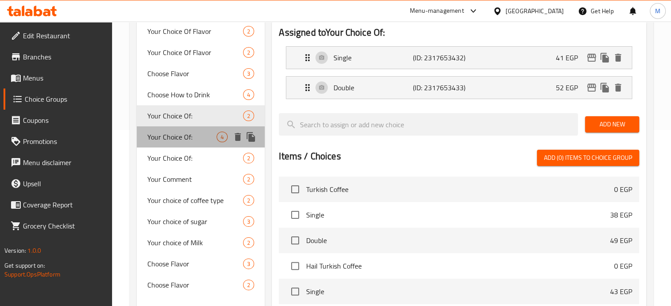
click at [185, 138] on span "Your Choice Of:" at bounding box center [182, 137] width 70 height 11
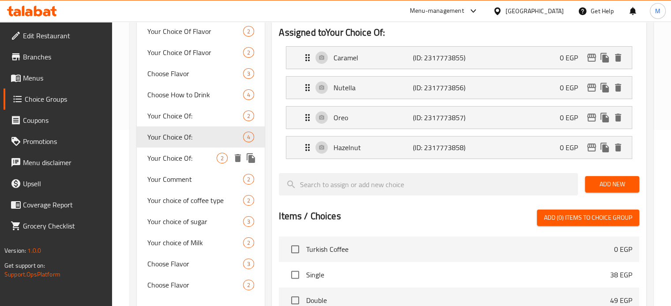
click at [189, 156] on span "Your Choice Of:" at bounding box center [182, 158] width 70 height 11
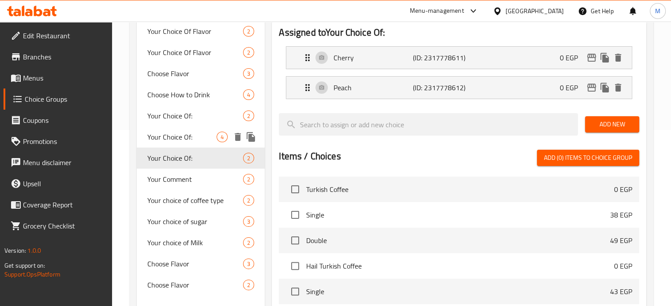
click at [191, 132] on span "Your Choice Of:" at bounding box center [182, 137] width 70 height 11
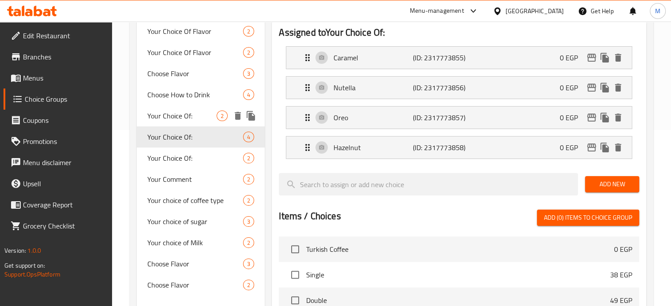
click at [197, 118] on span "Your Choice Of:" at bounding box center [182, 116] width 70 height 11
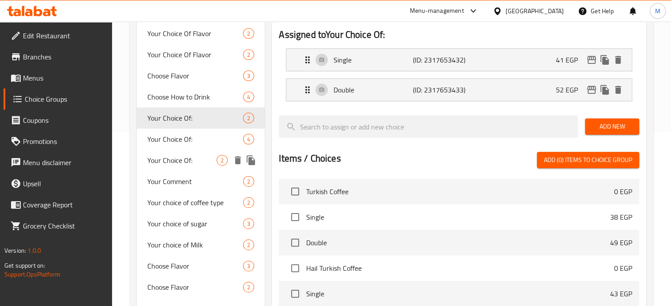
scroll to position [0, 0]
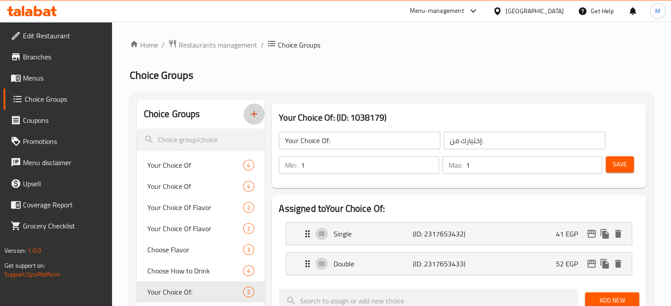
click at [255, 114] on icon "button" at bounding box center [254, 114] width 11 height 11
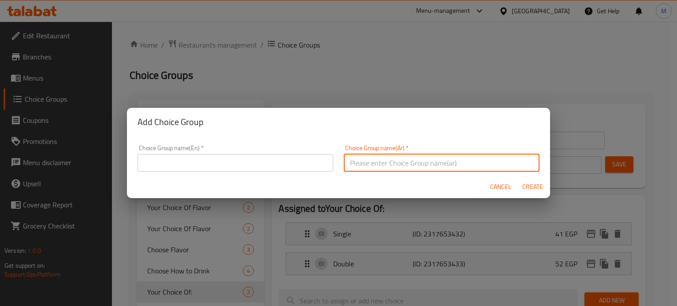
click at [402, 160] on input "text" at bounding box center [442, 163] width 196 height 18
paste input "شاي فواكه طازج"
click at [389, 165] on input "اختيارك من نوع شاي فواكه" at bounding box center [442, 163] width 196 height 18
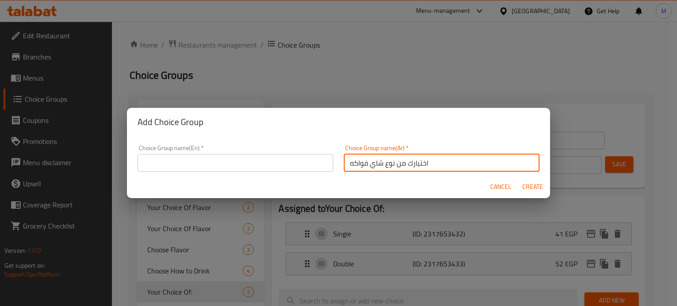
type input "اختيارك من نوع شاي فواكه"
click at [282, 169] on input "text" at bounding box center [236, 163] width 196 height 18
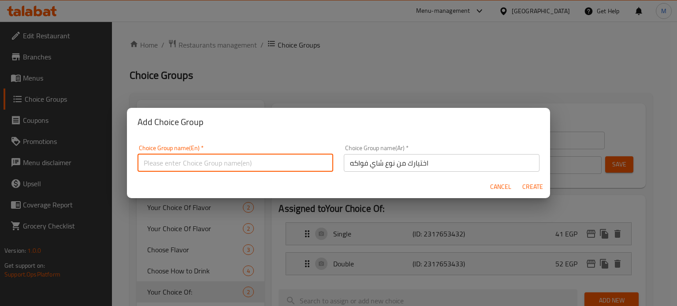
paste input "Your choice of fruit tea"
type input "Your choice of fruit tea"
click at [531, 191] on span "Create" at bounding box center [532, 187] width 21 height 11
type input "Your choice of fruit tea"
type input "اختيارك من نوع شاي فواكه"
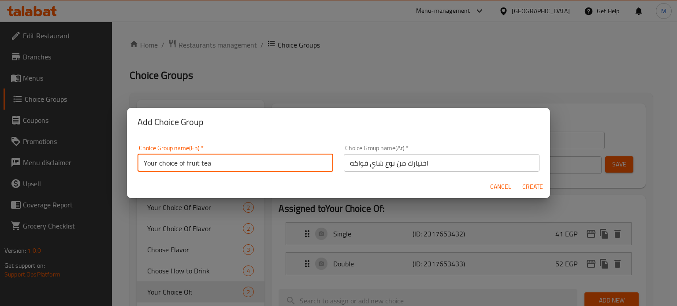
type input "0"
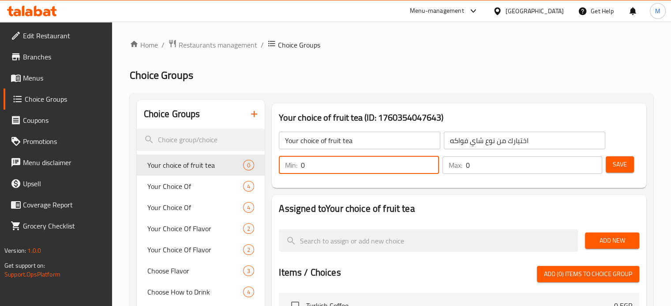
drag, startPoint x: 311, startPoint y: 163, endPoint x: 299, endPoint y: 162, distance: 11.9
click at [299, 162] on div "Min: 0 ​" at bounding box center [359, 166] width 160 height 18
type input "1"
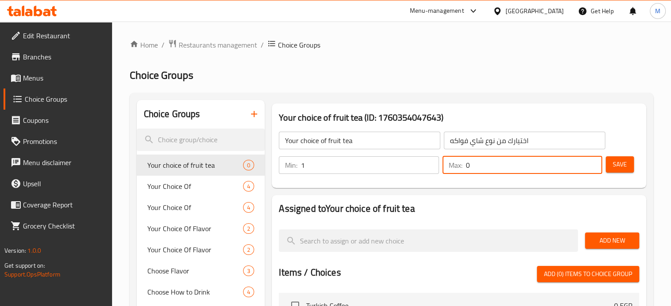
drag, startPoint x: 476, startPoint y: 168, endPoint x: 456, endPoint y: 168, distance: 20.3
click at [456, 168] on div "Max: 0 ​" at bounding box center [522, 166] width 160 height 18
type input "1"
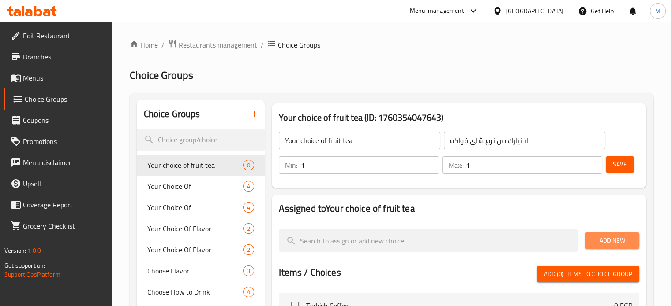
click at [603, 244] on span "Add New" at bounding box center [612, 240] width 40 height 11
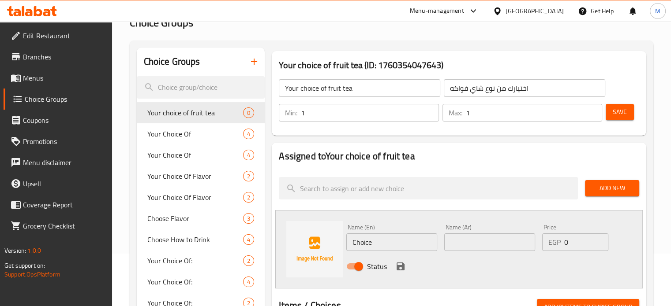
scroll to position [59, 0]
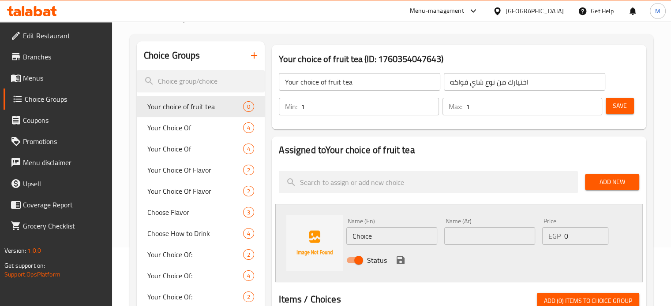
click at [484, 239] on input "text" at bounding box center [489, 237] width 91 height 18
type input "سخن"
click at [394, 247] on div "Name (En) Choice Name (En)" at bounding box center [392, 232] width 98 height 34
click at [395, 239] on input "Choice" at bounding box center [391, 237] width 91 height 18
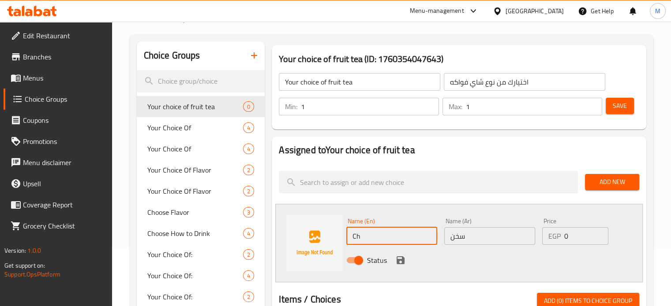
type input "C"
type input "Hot"
click at [397, 259] on icon "save" at bounding box center [400, 260] width 11 height 11
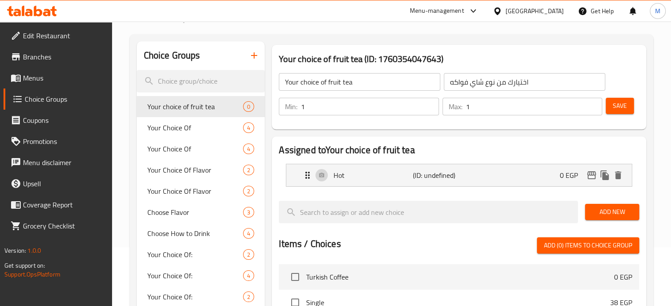
click at [596, 213] on span "Add New" at bounding box center [612, 212] width 40 height 11
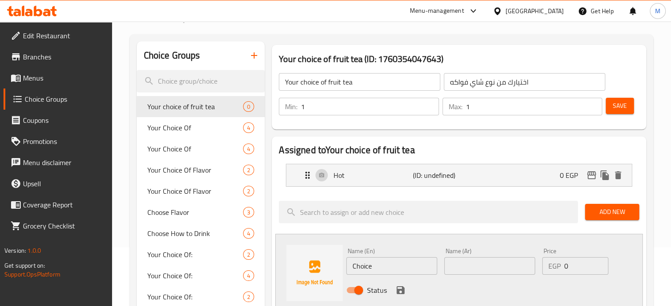
click at [480, 268] on input "text" at bounding box center [489, 267] width 91 height 18
click at [380, 271] on input "Choice" at bounding box center [391, 267] width 91 height 18
type input "÷"
type input "Ice"
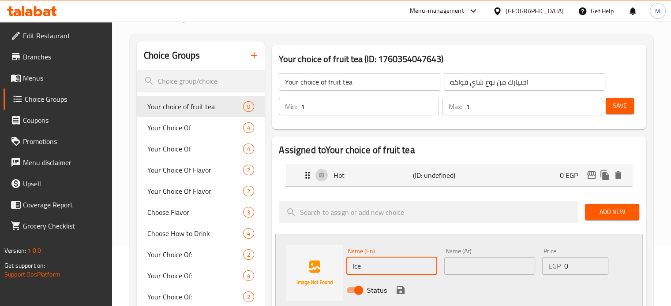
click at [465, 267] on input "text" at bounding box center [489, 267] width 91 height 18
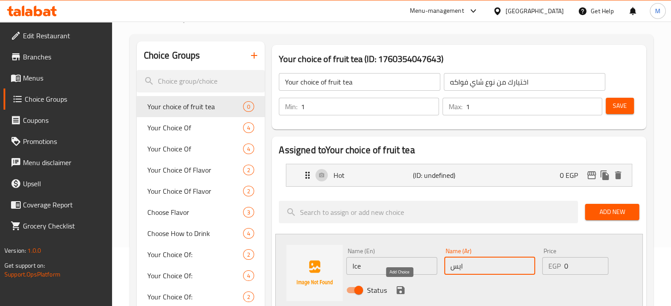
type input "ايس"
click at [398, 292] on icon "save" at bounding box center [400, 291] width 8 height 8
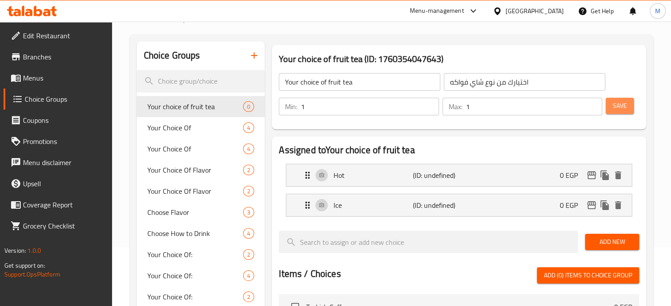
click at [621, 101] on span "Save" at bounding box center [620, 106] width 14 height 11
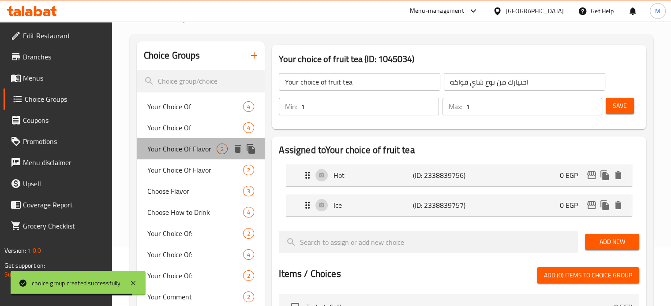
click at [176, 148] on span "Your Choice Of Flavor" at bounding box center [182, 149] width 70 height 11
type input "Your Choice Of Flavor"
type input "اختيارك من النكهة"
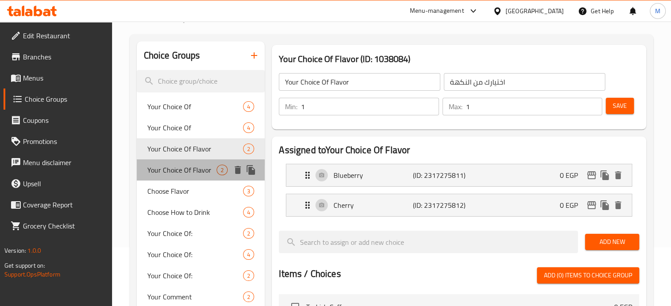
click at [190, 168] on span "Your Choice Of Flavor" at bounding box center [182, 170] width 70 height 11
type input "Your Choice Of Flavor"
type input "اختيارك من النكهة"
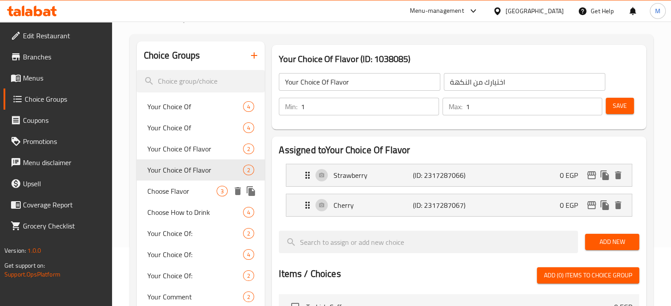
click at [177, 186] on span "Choose Flavor" at bounding box center [182, 191] width 70 height 11
type input "Choose Flavor"
type input "اختر النكهة"
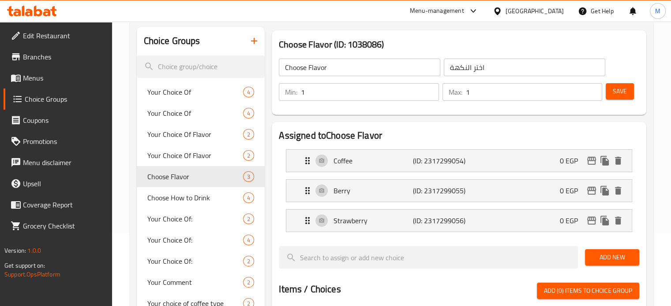
click at [614, 260] on span "Add New" at bounding box center [612, 257] width 40 height 11
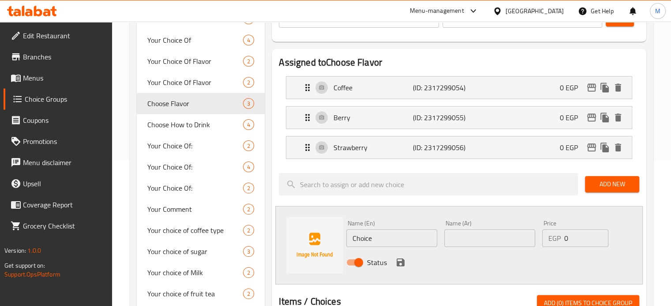
scroll to position [147, 0]
click at [457, 241] on input "text" at bounding box center [489, 238] width 91 height 18
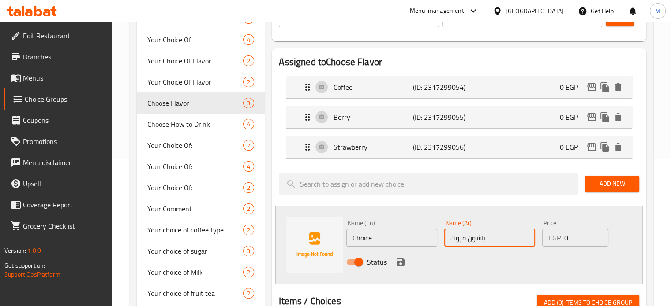
click at [457, 241] on input "باشون فروت" at bounding box center [489, 238] width 91 height 18
type input "باشون فروت"
click at [378, 235] on input "Choice" at bounding box center [391, 238] width 91 height 18
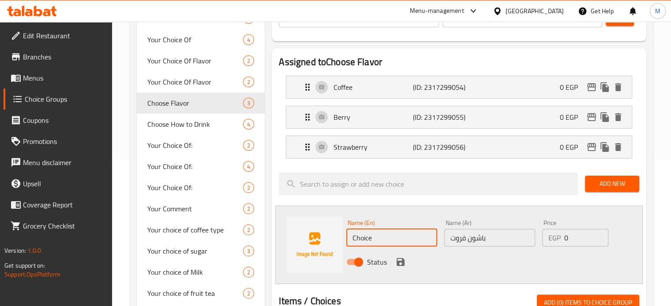
click at [378, 235] on input "Choice" at bounding box center [391, 238] width 91 height 18
paste input "Passion fruit"
type input "Passion fruit"
click at [396, 269] on div "Status" at bounding box center [490, 262] width 294 height 24
click at [402, 262] on icon "save" at bounding box center [400, 262] width 8 height 8
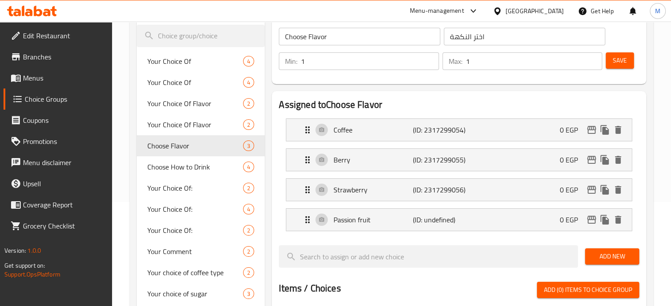
scroll to position [103, 0]
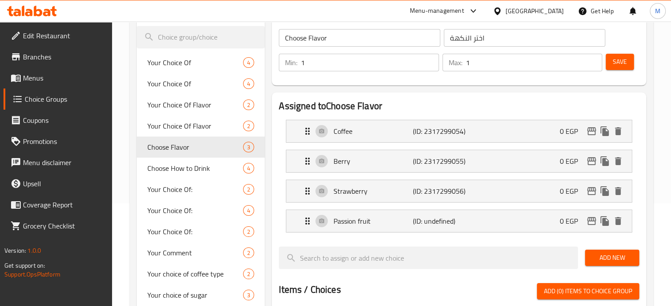
click at [613, 63] on span "Save" at bounding box center [620, 61] width 14 height 11
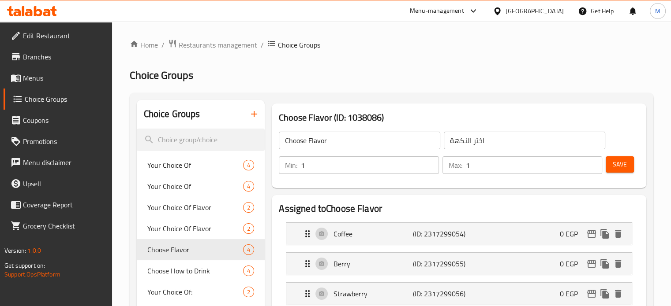
click at [255, 120] on button "button" at bounding box center [253, 114] width 21 height 21
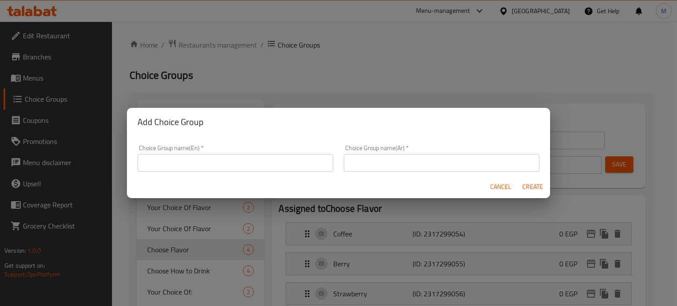
click at [371, 160] on input "text" at bounding box center [442, 163] width 196 height 18
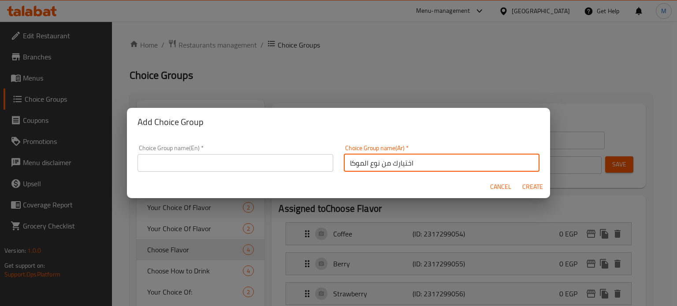
click at [373, 161] on input "اختيارك من نوع الموكا" at bounding box center [442, 163] width 196 height 18
type input "اختيارك من نوع الموكا"
click at [233, 163] on input "text" at bounding box center [236, 163] width 196 height 18
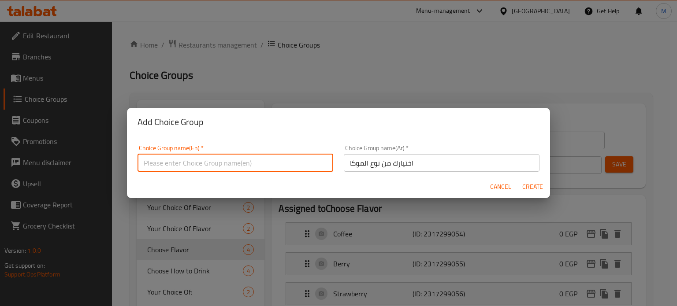
paste input "Your choice of mocha"
type input "Your choice of mocha"
drag, startPoint x: 530, startPoint y: 183, endPoint x: 515, endPoint y: 202, distance: 23.5
click at [530, 183] on span "Create" at bounding box center [532, 187] width 21 height 11
type input "Your choice of mocha"
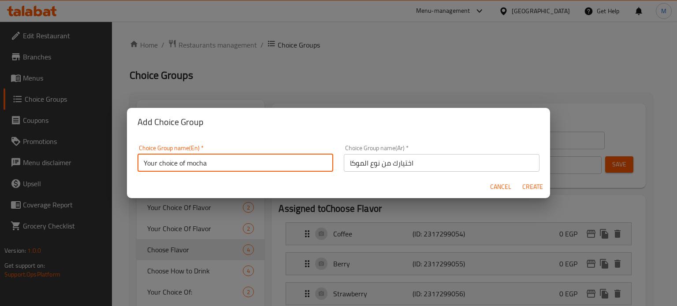
type input "اختيارك من نوع الموكا"
type input "0"
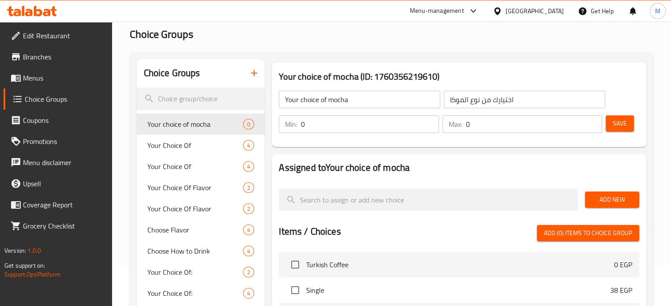
scroll to position [44, 0]
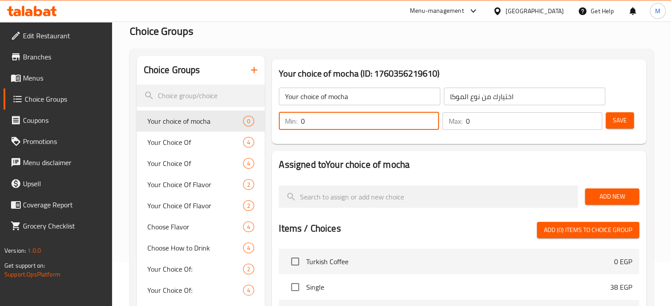
drag, startPoint x: 310, startPoint y: 125, endPoint x: 290, endPoint y: 135, distance: 22.9
click at [291, 135] on div "Min: 0 ​ Max: 0 ​ Save" at bounding box center [456, 121] width 367 height 28
type input "1"
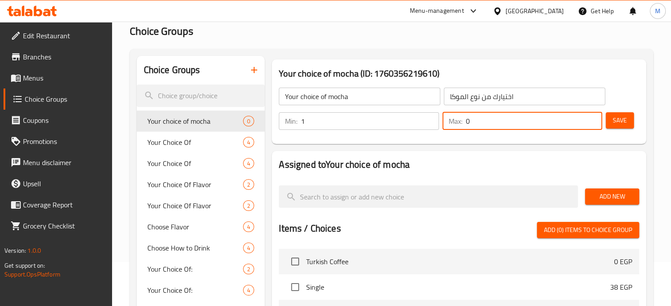
drag, startPoint x: 475, startPoint y: 120, endPoint x: 452, endPoint y: 120, distance: 22.9
click at [453, 120] on div "Max: 0 ​" at bounding box center [522, 121] width 160 height 18
type input "1"
click at [594, 201] on span "Add New" at bounding box center [612, 196] width 40 height 11
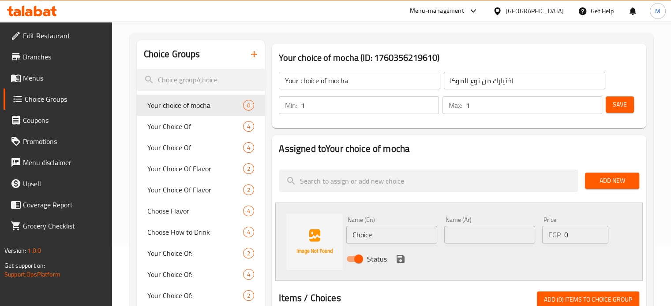
scroll to position [73, 0]
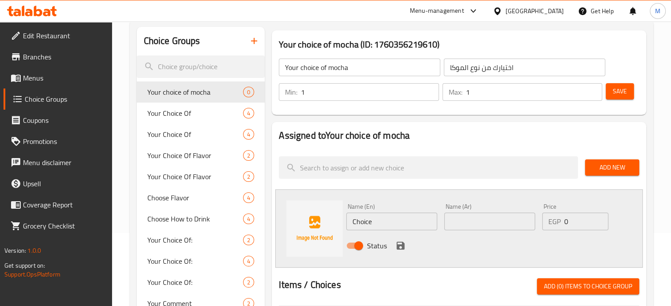
click at [473, 218] on input "text" at bounding box center [489, 222] width 91 height 18
type input "وايت"
click at [389, 218] on input "Choice" at bounding box center [391, 222] width 91 height 18
type input "White"
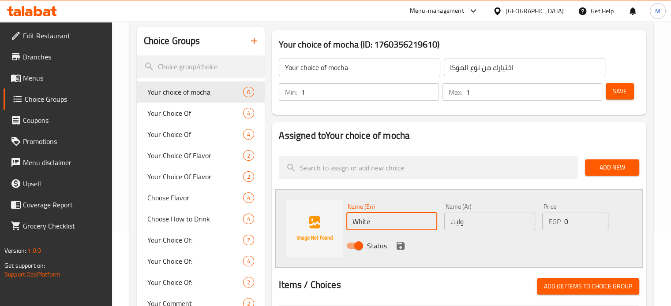
click at [499, 240] on div "Status" at bounding box center [490, 246] width 294 height 24
click at [402, 247] on icon "save" at bounding box center [400, 246] width 8 height 8
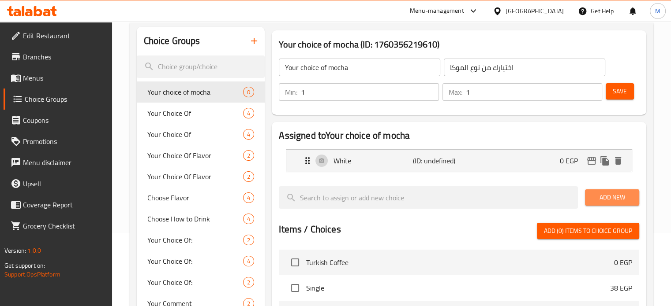
click at [607, 197] on span "Add New" at bounding box center [612, 197] width 40 height 11
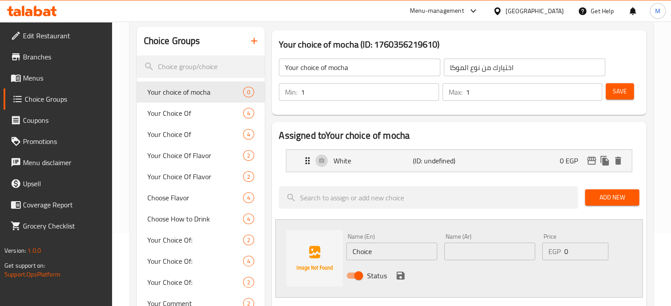
click at [464, 245] on input "text" at bounding box center [489, 252] width 91 height 18
type input "]"
type input "دارك"
click at [392, 251] on input "Choice" at bounding box center [391, 252] width 91 height 18
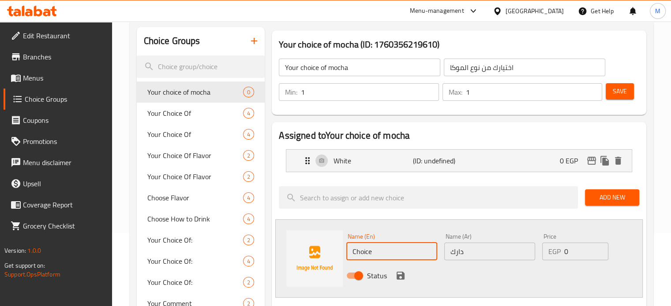
click at [392, 251] on input "Choice" at bounding box center [391, 252] width 91 height 18
click at [432, 163] on p "(ID: undefined)" at bounding box center [439, 161] width 53 height 11
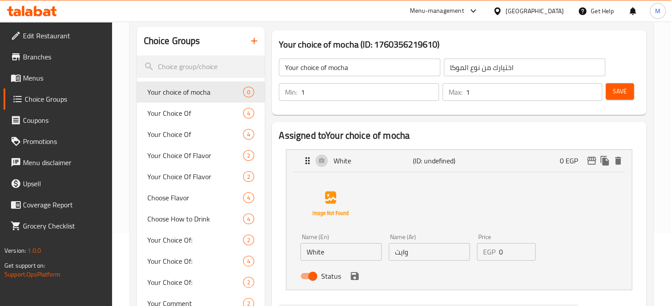
click at [431, 259] on input "وايت" at bounding box center [429, 252] width 81 height 18
type input "وايت شوكليت"
click at [354, 255] on input "White" at bounding box center [340, 252] width 81 height 18
type input "white chocolate"
click at [356, 277] on icon "save" at bounding box center [355, 277] width 8 height 8
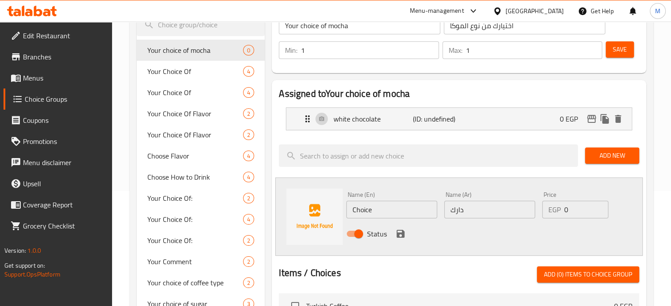
scroll to position [117, 0]
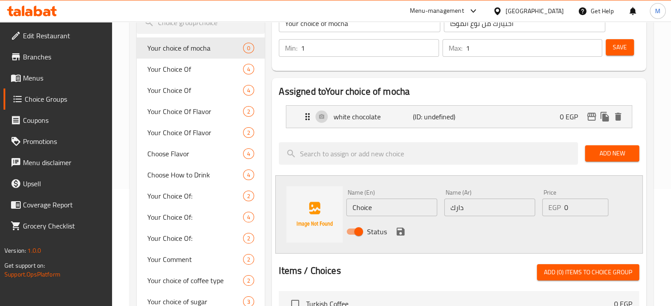
click at [476, 208] on input "دارك" at bounding box center [489, 208] width 91 height 18
type input "دارك شوكليت"
click at [389, 205] on input "Choice" at bounding box center [391, 208] width 91 height 18
type input "Dark Chocolate"
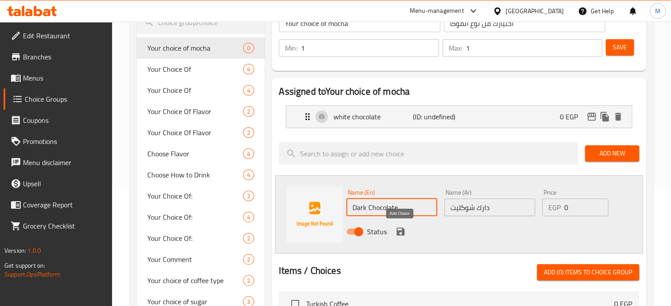
click at [402, 232] on icon "save" at bounding box center [400, 232] width 8 height 8
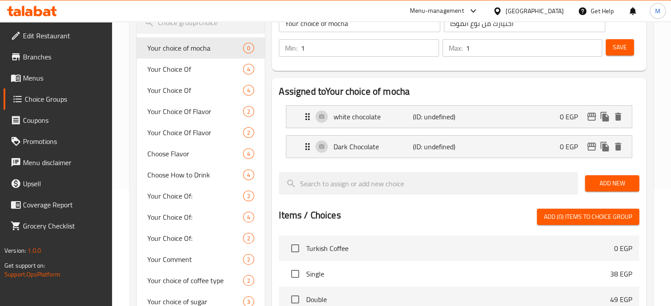
click at [611, 51] on button "Save" at bounding box center [619, 47] width 28 height 16
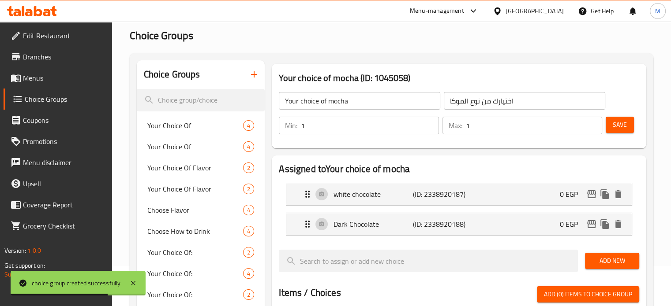
scroll to position [0, 0]
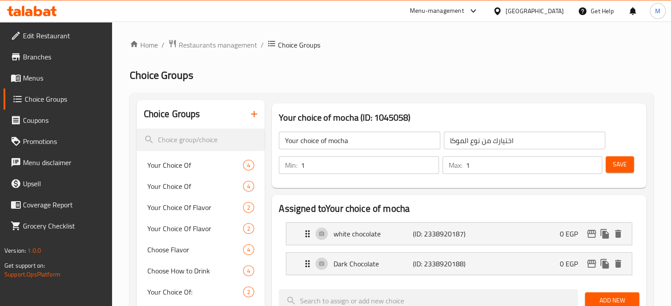
click at [254, 115] on icon "button" at bounding box center [254, 114] width 6 height 6
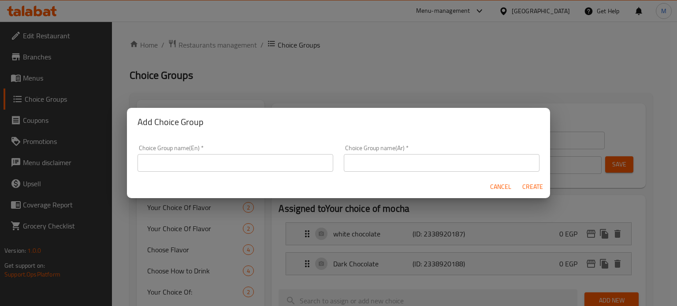
click at [401, 168] on input "text" at bounding box center [442, 163] width 196 height 18
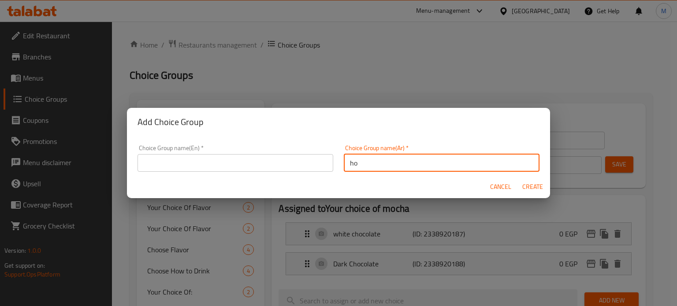
type input "h"
click at [391, 167] on input "اختيارك من نكهات الشاى" at bounding box center [442, 163] width 196 height 18
type input "اختيارك من نكهات الشاى"
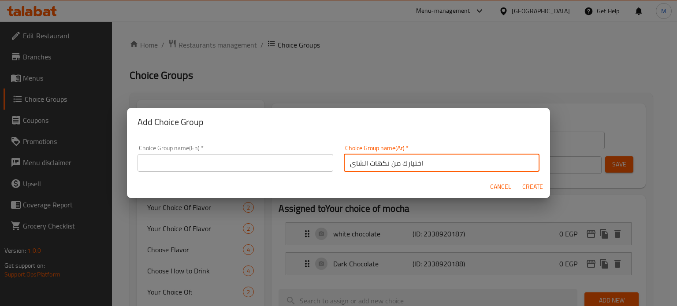
click at [270, 158] on input "text" at bounding box center [236, 163] width 196 height 18
paste input "Your choice of tea flavors"
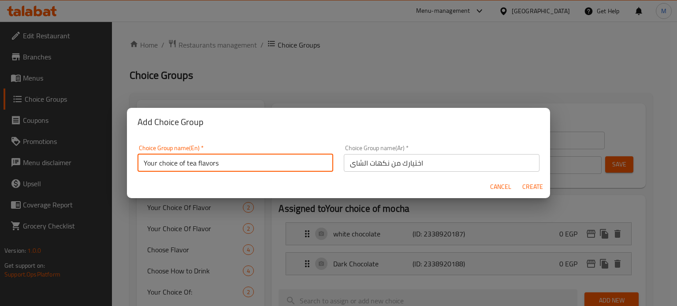
type input "Your choice of tea flavors"
click at [535, 187] on span "Create" at bounding box center [532, 187] width 21 height 11
type input "Your choice of tea flavors"
type input "اختيارك من نكهات الشاى"
type input "0"
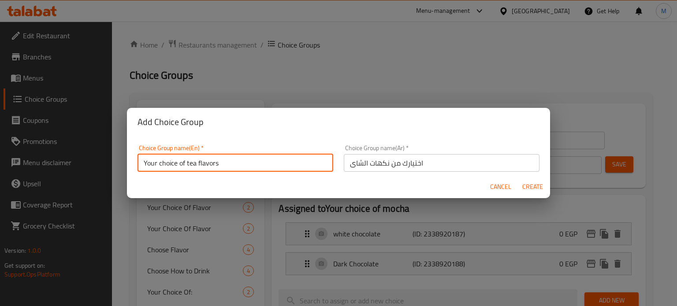
type input "0"
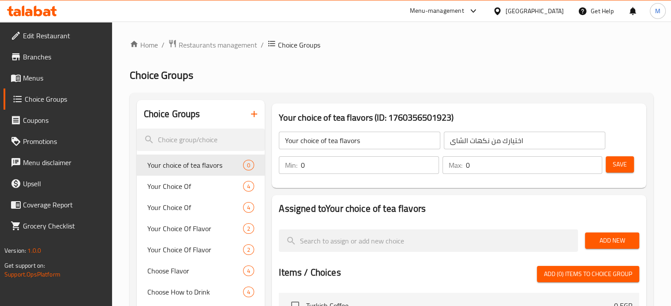
drag, startPoint x: 306, startPoint y: 165, endPoint x: 296, endPoint y: 167, distance: 10.8
click at [300, 165] on div "Min: 0 ​" at bounding box center [359, 166] width 160 height 18
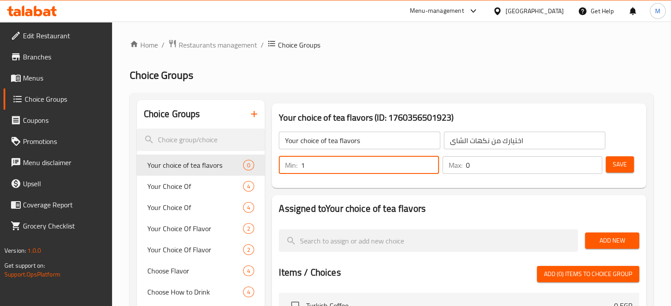
type input "1"
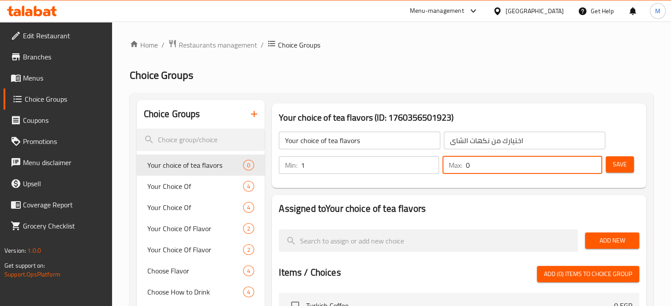
drag, startPoint x: 477, startPoint y: 164, endPoint x: 453, endPoint y: 164, distance: 23.4
click at [455, 164] on div "Max: 0 ​" at bounding box center [522, 166] width 160 height 18
type input "1"
click at [603, 236] on span "Add New" at bounding box center [612, 240] width 40 height 11
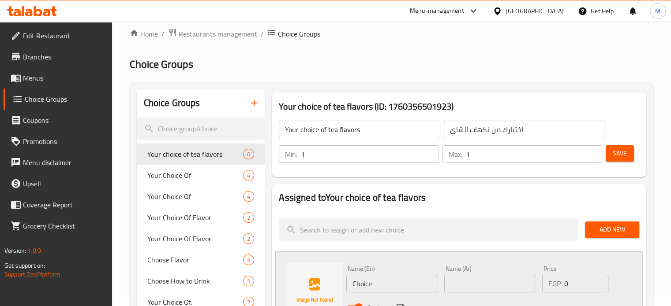
scroll to position [29, 0]
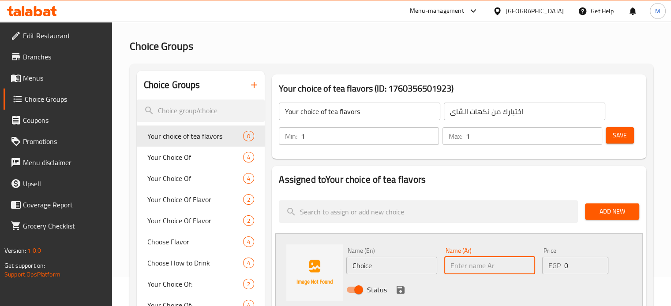
click at [495, 266] on input "text" at bounding box center [489, 266] width 91 height 18
click at [460, 268] on input "باشون" at bounding box center [489, 266] width 91 height 18
type input "باشون"
click at [392, 265] on input "Choice" at bounding box center [391, 266] width 91 height 18
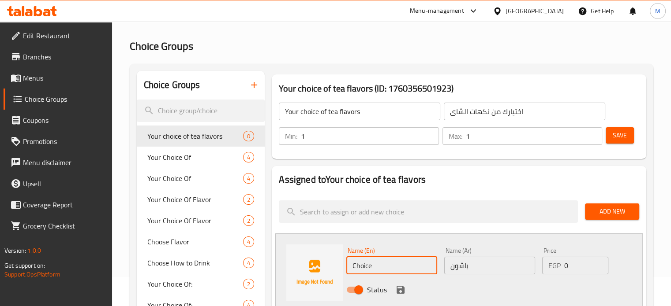
click at [392, 264] on input "Choice" at bounding box center [391, 266] width 91 height 18
paste input "Passion"
type input "Passion"
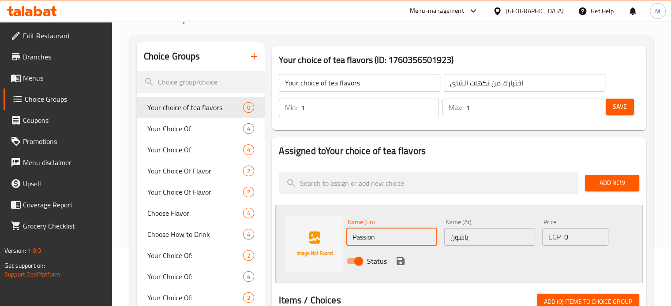
scroll to position [59, 0]
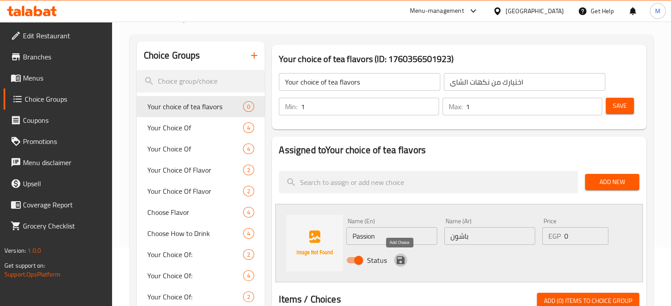
click at [402, 259] on icon "save" at bounding box center [400, 261] width 8 height 8
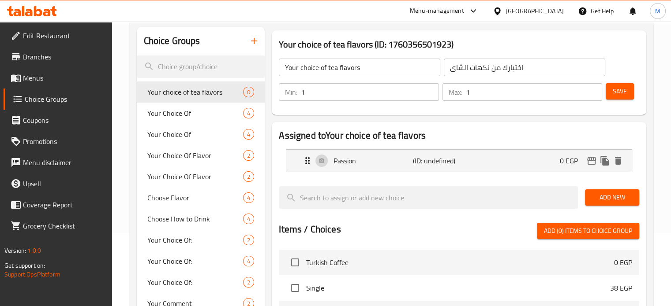
click at [604, 196] on span "Add New" at bounding box center [612, 197] width 40 height 11
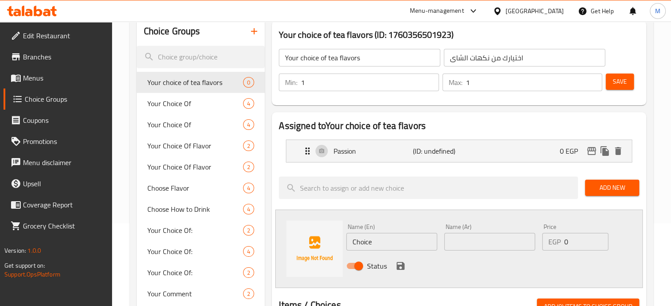
scroll to position [88, 0]
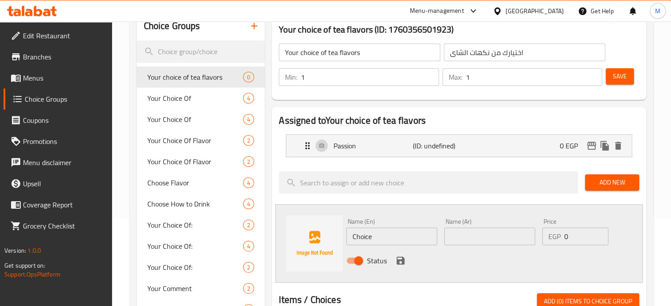
click at [485, 234] on input "text" at bounding box center [489, 237] width 91 height 18
type input "فراولة"
click at [393, 234] on input "Choice" at bounding box center [391, 237] width 91 height 18
click at [467, 241] on input "فراولة" at bounding box center [489, 237] width 91 height 18
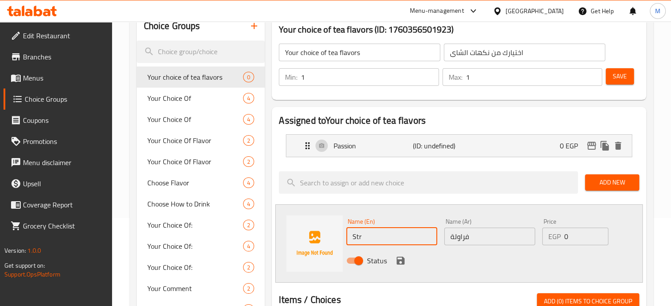
click at [467, 241] on input "فراولة" at bounding box center [489, 237] width 91 height 18
click at [400, 240] on input "Str" at bounding box center [391, 237] width 91 height 18
paste input "awberry"
type input "Strawberry"
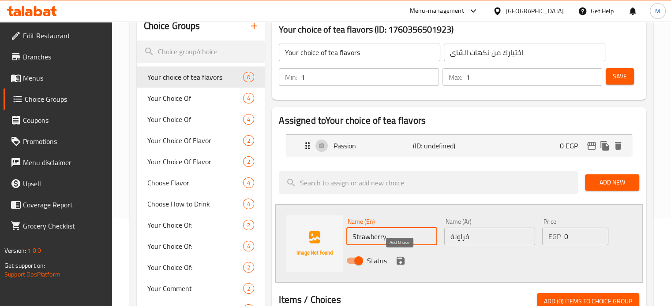
click at [397, 260] on icon "save" at bounding box center [400, 261] width 8 height 8
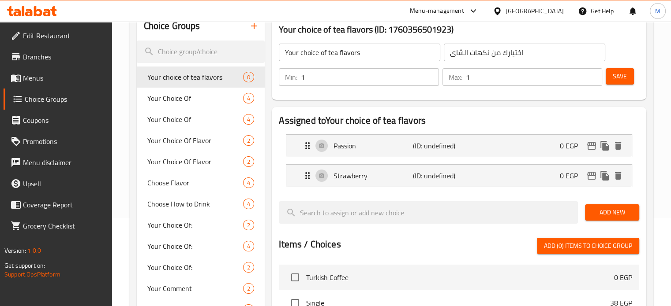
click at [607, 212] on span "Add New" at bounding box center [612, 212] width 40 height 11
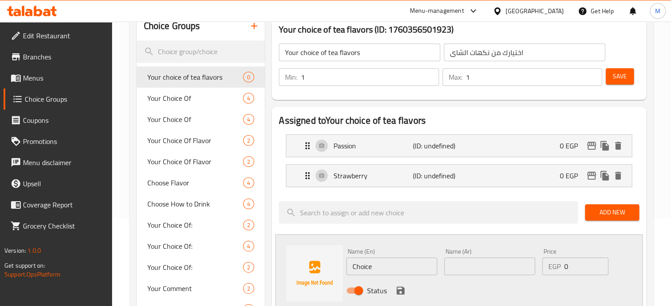
click at [487, 264] on input "text" at bounding box center [489, 267] width 91 height 18
type input "t"
click at [487, 264] on input "[PERSON_NAME]" at bounding box center [489, 267] width 91 height 18
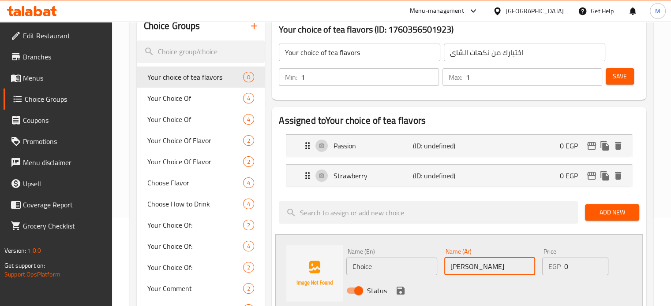
type input "[PERSON_NAME]"
click at [370, 259] on input "Choice" at bounding box center [391, 267] width 91 height 18
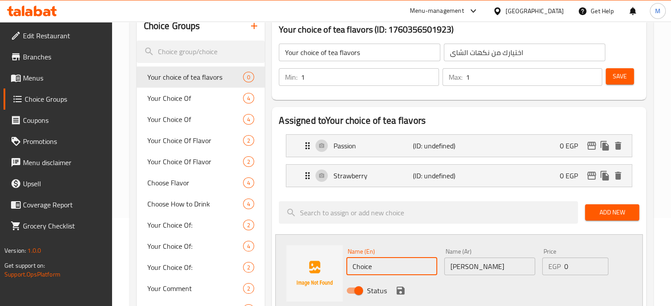
click at [370, 259] on input "Choice" at bounding box center [391, 267] width 91 height 18
paste input "Strawberry raspberry"
type input "Strawberry raspberry"
click at [399, 289] on icon "save" at bounding box center [400, 291] width 11 height 11
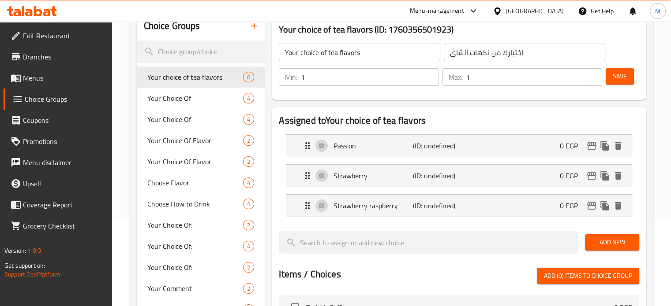
click at [616, 77] on span "Save" at bounding box center [620, 76] width 14 height 11
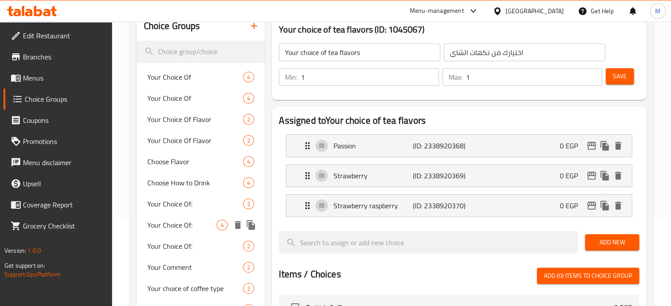
click at [162, 231] on span "Your Choice Of:" at bounding box center [182, 225] width 70 height 11
type input "Your Choice Of:"
type input "إختيارك من:"
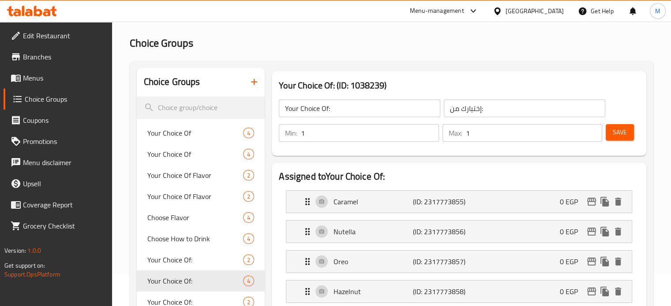
scroll to position [29, 0]
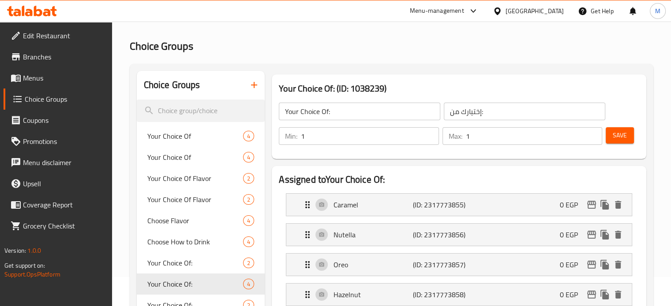
click at [255, 86] on icon "button" at bounding box center [254, 85] width 11 height 11
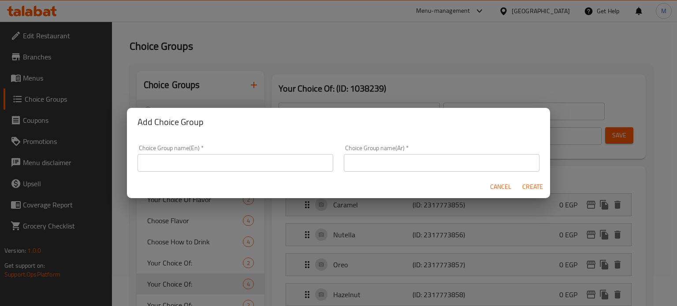
drag, startPoint x: 426, startPoint y: 157, endPoint x: 426, endPoint y: 164, distance: 6.6
click at [426, 157] on input "text" at bounding box center [442, 163] width 196 height 18
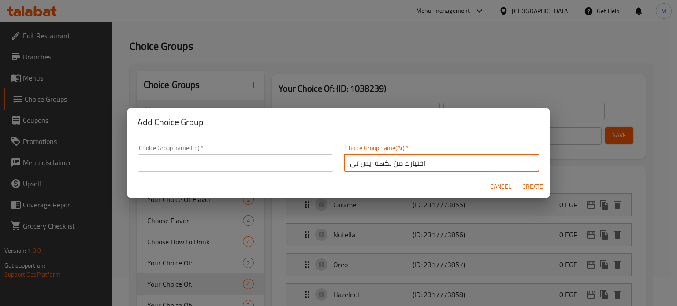
click at [401, 164] on input "اختيارك من نكهة ايس تى" at bounding box center [442, 163] width 196 height 18
type input "اختيارك من نكهة ايس تى"
click at [245, 162] on input "text" at bounding box center [236, 163] width 196 height 18
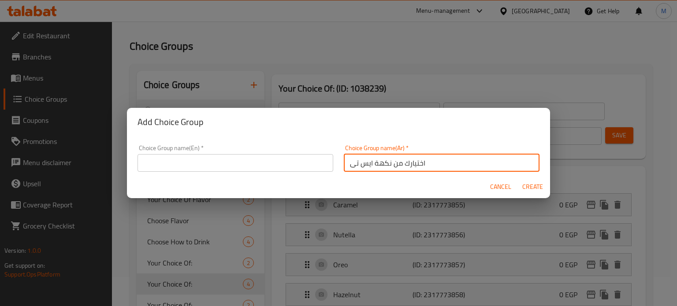
paste input "Your choice of iced tea flavor"
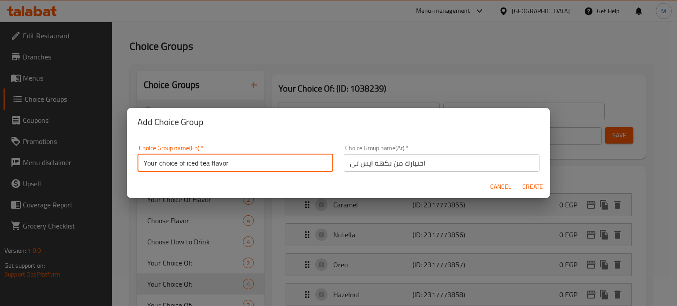
type input "Your choice of iced tea flavor"
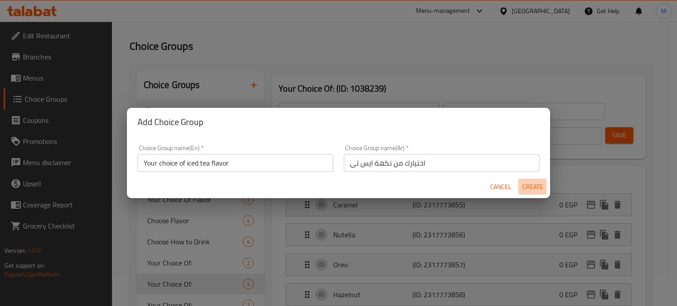
click at [539, 187] on span "Create" at bounding box center [532, 187] width 21 height 11
type input "Your choice of iced tea flavor"
type input "اختيارك من نكهة ايس تى"
type input "0"
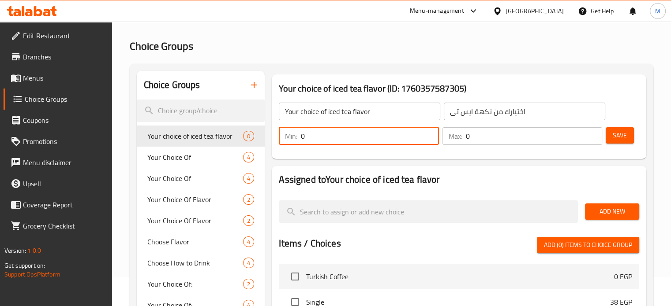
drag, startPoint x: 313, startPoint y: 139, endPoint x: 299, endPoint y: 138, distance: 14.6
click at [299, 138] on div "Min: 0 ​" at bounding box center [359, 136] width 160 height 18
type input "1"
click at [466, 136] on input "0" at bounding box center [534, 136] width 136 height 18
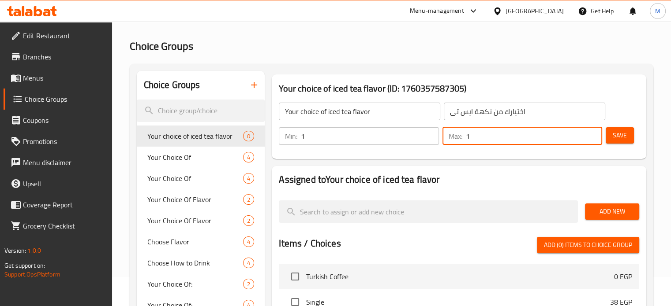
type input "1"
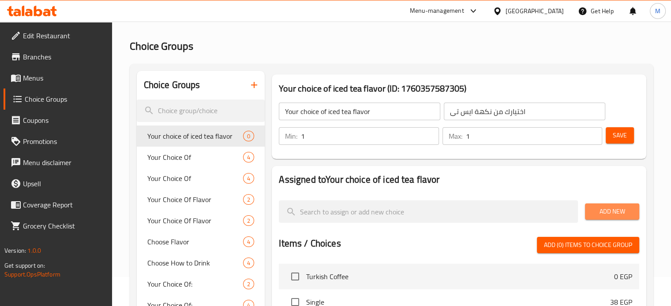
click at [601, 213] on span "Add New" at bounding box center [612, 211] width 40 height 11
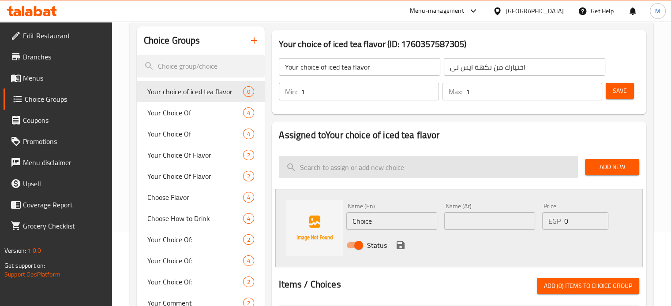
scroll to position [88, 0]
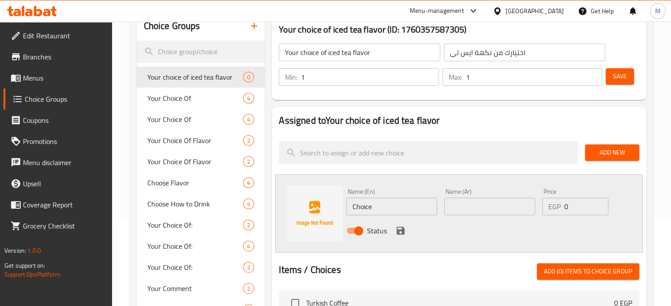
click at [469, 206] on input "text" at bounding box center [489, 207] width 91 height 18
click at [469, 206] on input "كلاسيك" at bounding box center [489, 207] width 91 height 18
type input "كلاسيك"
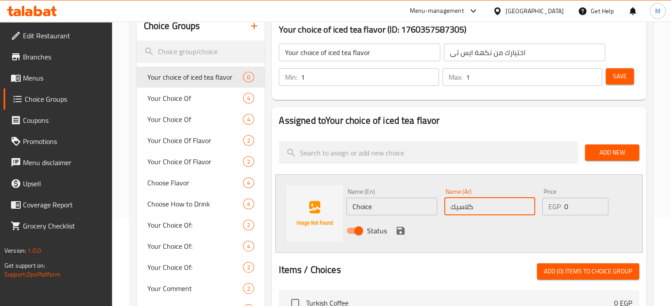
click at [371, 210] on input "Choice" at bounding box center [391, 207] width 91 height 18
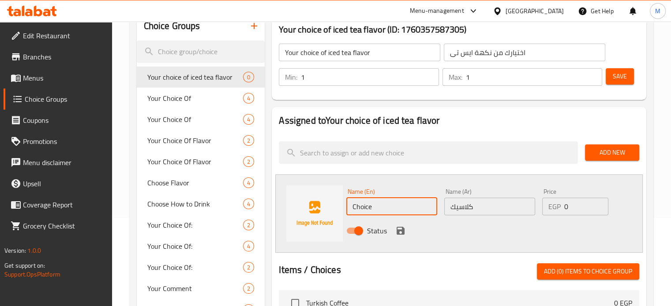
click at [371, 210] on input "Choice" at bounding box center [391, 207] width 91 height 18
click at [380, 208] on input "Classic Tea" at bounding box center [391, 207] width 91 height 18
type input "Classic"
drag, startPoint x: 475, startPoint y: 226, endPoint x: 460, endPoint y: 224, distance: 15.2
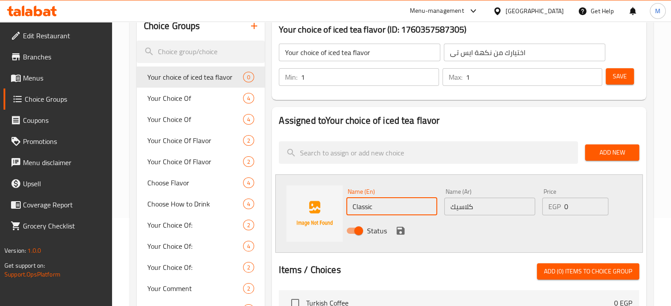
click at [475, 225] on div "Status" at bounding box center [490, 231] width 294 height 24
click at [400, 229] on icon "save" at bounding box center [400, 231] width 11 height 11
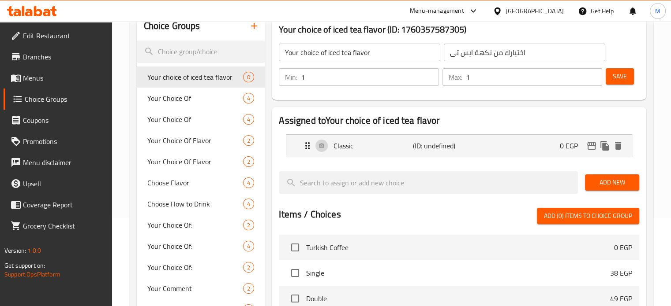
click at [608, 183] on span "Add New" at bounding box center [612, 182] width 40 height 11
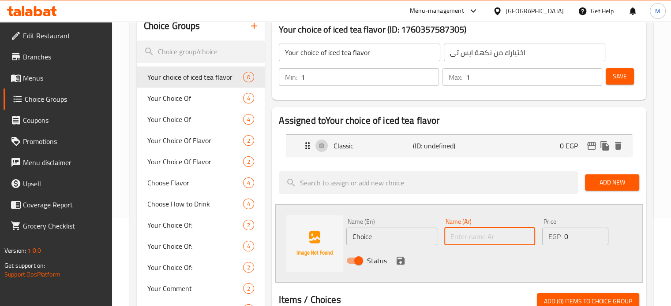
click at [469, 235] on input "text" at bounding box center [489, 237] width 91 height 18
type input "f"
click at [475, 233] on input "باشون" at bounding box center [489, 237] width 91 height 18
type input "باشون"
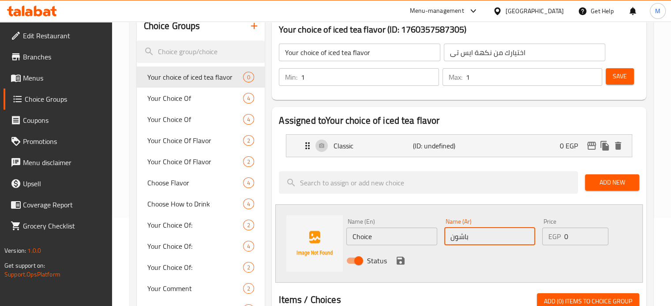
click at [386, 238] on input "Choice" at bounding box center [391, 237] width 91 height 18
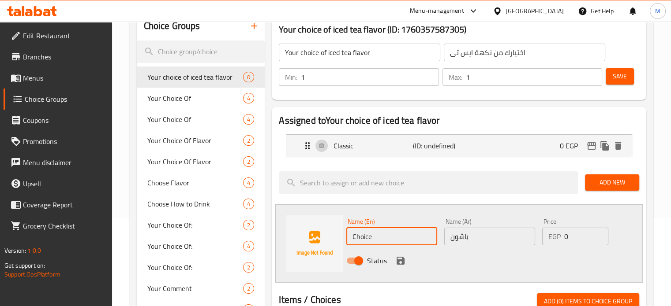
paste input "Passion"
type input "Passion"
drag, startPoint x: 483, startPoint y: 259, endPoint x: 457, endPoint y: 255, distance: 26.4
click at [482, 259] on div "Status" at bounding box center [490, 261] width 294 height 24
click at [400, 262] on icon "save" at bounding box center [400, 261] width 11 height 11
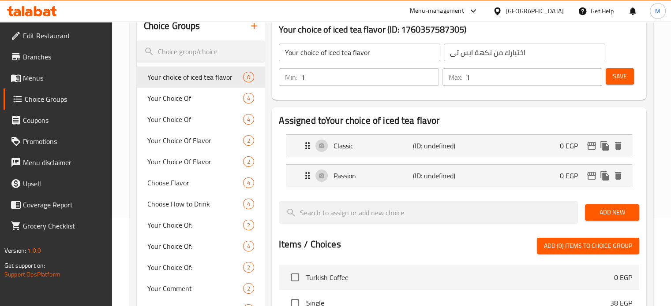
click at [602, 217] on span "Add New" at bounding box center [612, 212] width 40 height 11
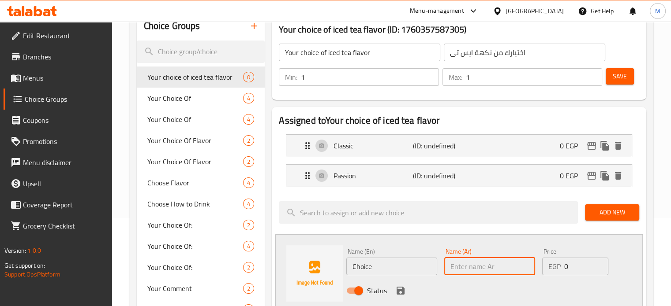
click at [491, 263] on input "text" at bounding box center [489, 267] width 91 height 18
click at [491, 264] on input "فراولة" at bounding box center [489, 267] width 91 height 18
type input "فراولة"
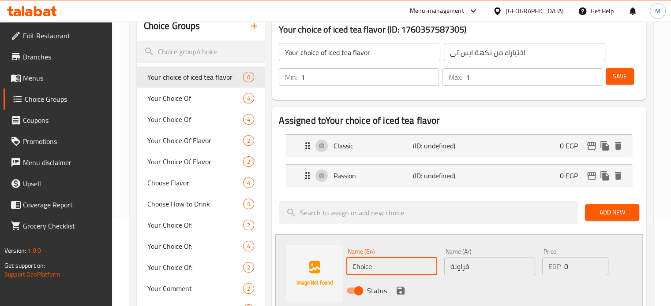
click at [387, 267] on input "Choice" at bounding box center [391, 267] width 91 height 18
paste input "Strawberry"
type input "Strawberry"
click at [399, 289] on icon "save" at bounding box center [400, 291] width 8 height 8
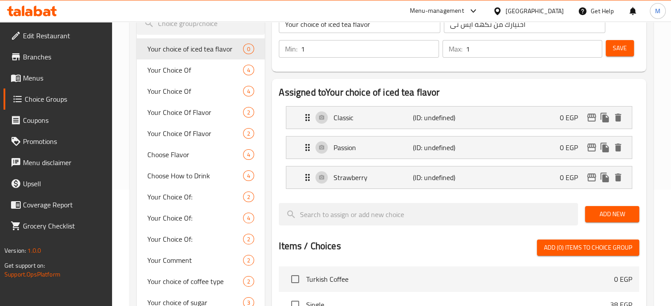
scroll to position [117, 0]
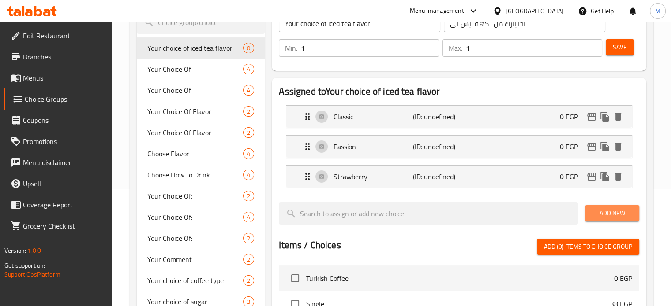
click at [602, 211] on span "Add New" at bounding box center [612, 213] width 40 height 11
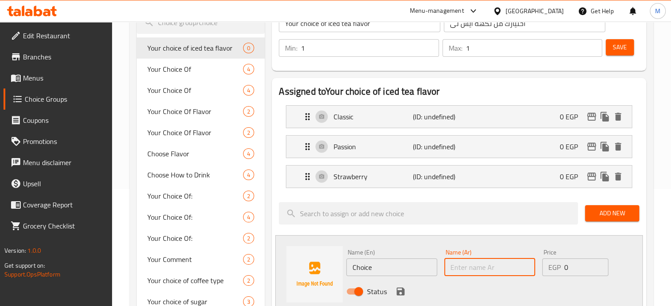
drag, startPoint x: 483, startPoint y: 268, endPoint x: 479, endPoint y: 261, distance: 8.1
click at [483, 268] on input "text" at bounding box center [489, 268] width 91 height 18
type input "مانجة"
click at [396, 269] on input "Choice" at bounding box center [391, 268] width 91 height 18
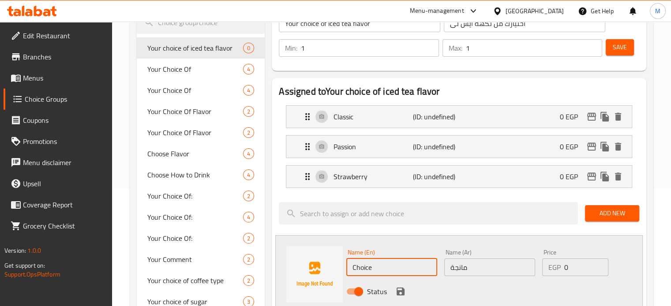
click at [396, 269] on input "Choice" at bounding box center [391, 268] width 91 height 18
type input "mango"
click at [490, 286] on div "Status" at bounding box center [490, 292] width 294 height 24
click at [402, 292] on icon "save" at bounding box center [400, 292] width 8 height 8
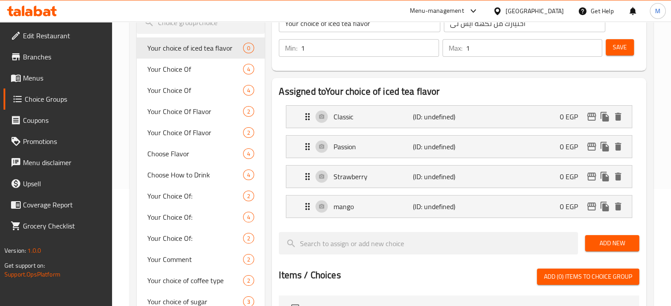
click at [621, 48] on span "Save" at bounding box center [620, 47] width 14 height 11
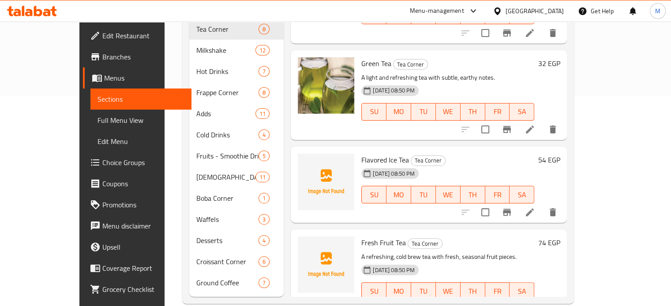
scroll to position [212, 0]
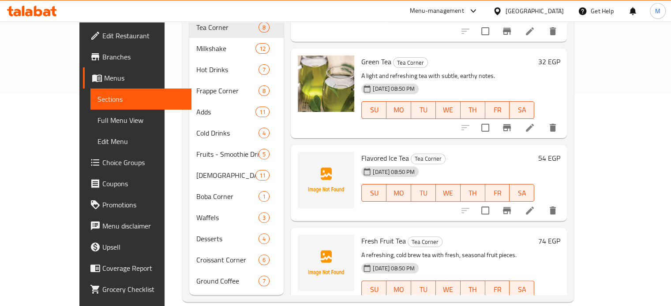
click at [542, 203] on li at bounding box center [529, 211] width 25 height 16
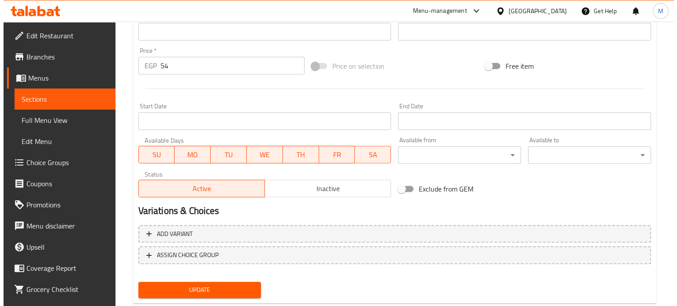
scroll to position [316, 0]
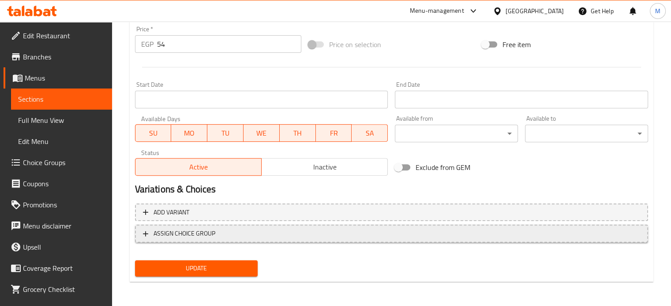
click at [209, 239] on span "ASSIGN CHOICE GROUP" at bounding box center [184, 233] width 62 height 11
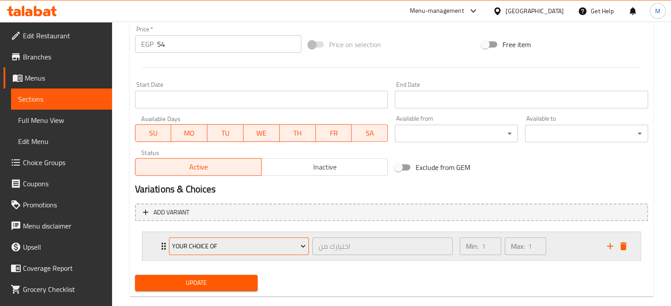
click at [217, 245] on span "Your Choice Of" at bounding box center [239, 246] width 134 height 11
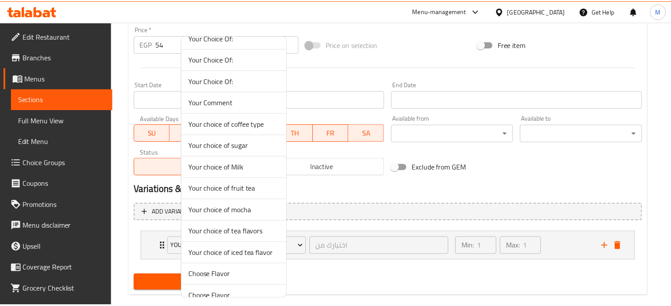
scroll to position [152, 0]
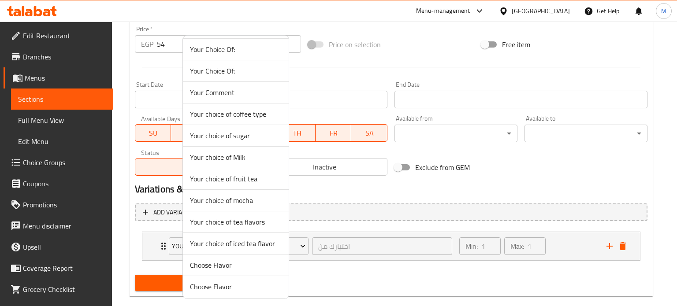
click at [244, 241] on span "Your choice of iced tea flavor" at bounding box center [236, 244] width 92 height 11
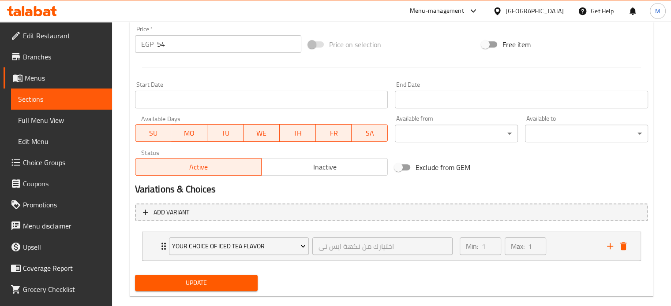
click at [222, 278] on span "Update" at bounding box center [196, 283] width 109 height 11
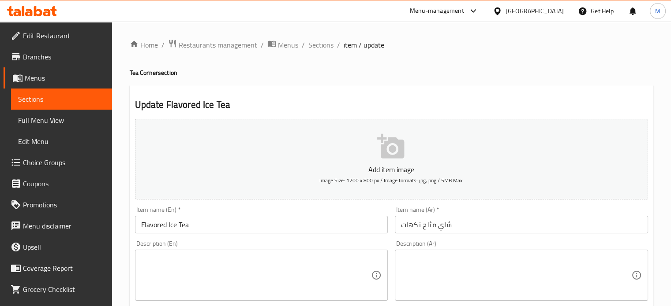
scroll to position [0, 0]
click at [318, 44] on span "Sections" at bounding box center [320, 45] width 25 height 11
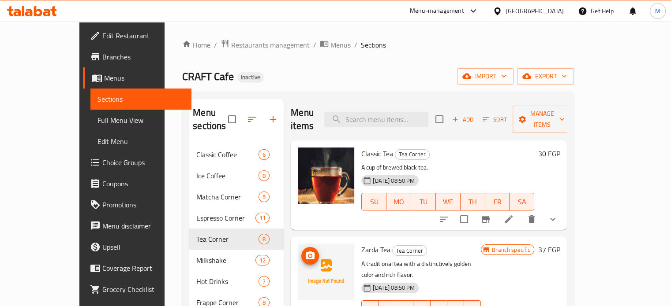
click at [301, 249] on button "upload picture" at bounding box center [310, 256] width 18 height 18
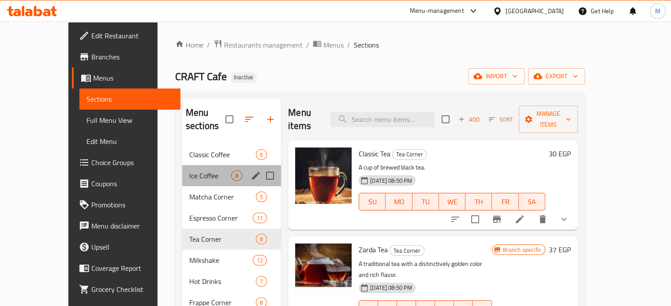
click at [182, 165] on div "Ice Coffee 8" at bounding box center [231, 175] width 99 height 21
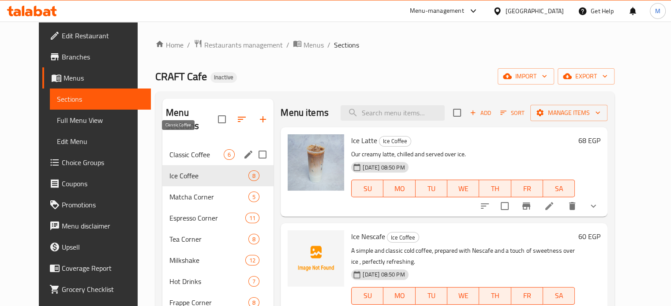
click at [188, 150] on span "Classic Coffee" at bounding box center [196, 155] width 54 height 11
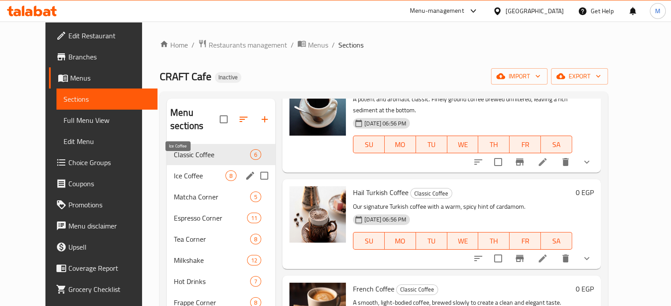
click at [174, 171] on span "Ice Coffee" at bounding box center [200, 176] width 52 height 11
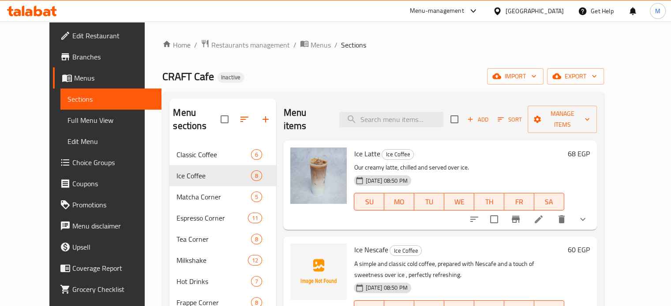
click at [356, 243] on span "Ice Nescafe" at bounding box center [371, 249] width 34 height 13
copy h6 "Ice Nescafe"
click at [296, 251] on span "upload picture" at bounding box center [303, 256] width 18 height 11
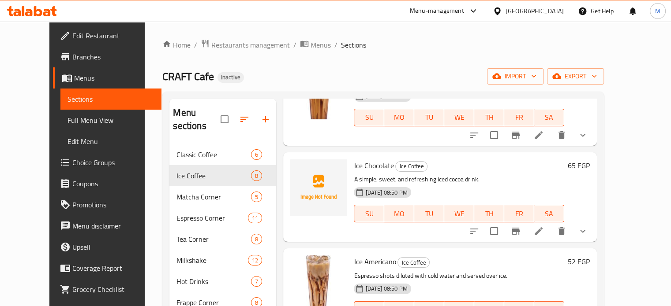
scroll to position [379, 0]
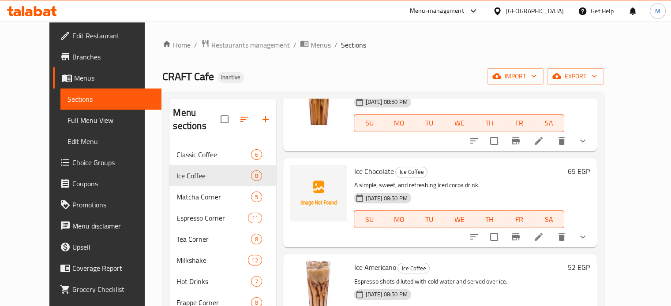
click at [370, 162] on div "Ice Chocolate Ice Coffee A simple, sweet, and refreshing iced cocoa drink. 29-0…" at bounding box center [458, 203] width 217 height 82
click at [366, 165] on span "Ice Chocolate" at bounding box center [374, 171] width 40 height 13
click at [367, 165] on span "Ice Chocolate" at bounding box center [374, 171] width 40 height 13
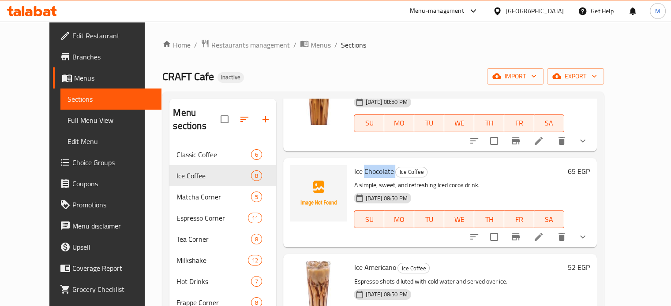
click at [368, 165] on span "Ice Chocolate" at bounding box center [374, 171] width 40 height 13
click at [297, 172] on icon "upload picture" at bounding box center [302, 177] width 11 height 11
click at [298, 173] on icon "upload picture" at bounding box center [302, 177] width 9 height 8
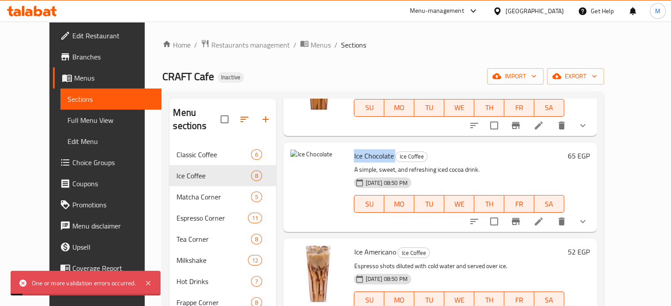
scroll to position [408, 0]
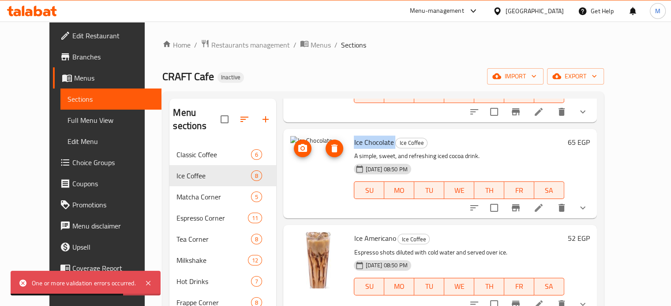
click at [297, 143] on icon "upload picture" at bounding box center [302, 148] width 11 height 11
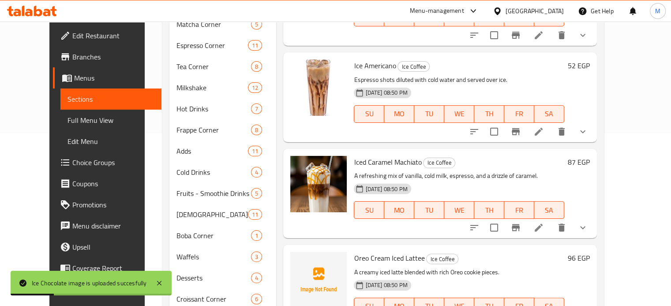
scroll to position [212, 0]
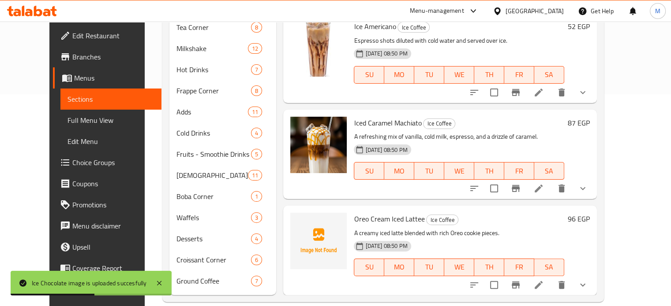
click at [391, 213] on span "Oreo Cream Iced Lattee" at bounding box center [389, 219] width 71 height 13
copy h6 "Oreo Cream Iced Lattee"
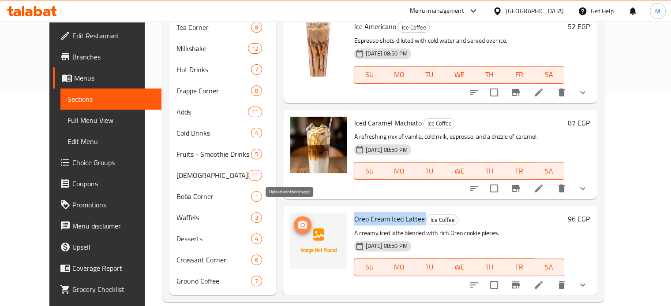
click at [294, 220] on span "upload picture" at bounding box center [303, 225] width 18 height 11
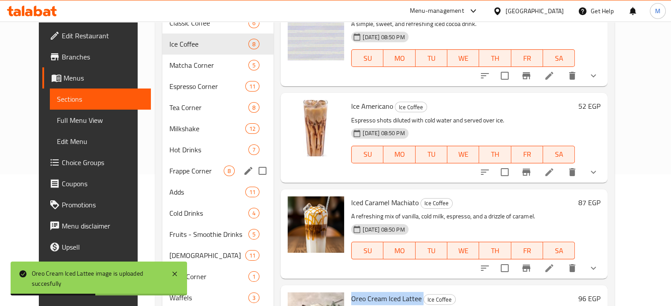
scroll to position [80, 0]
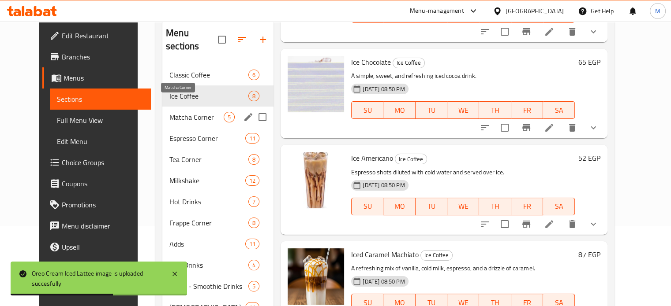
click at [189, 107] on div "Matcha Corner 5" at bounding box center [217, 117] width 111 height 21
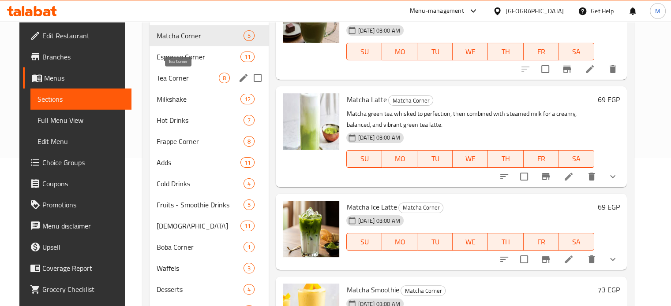
scroll to position [124, 0]
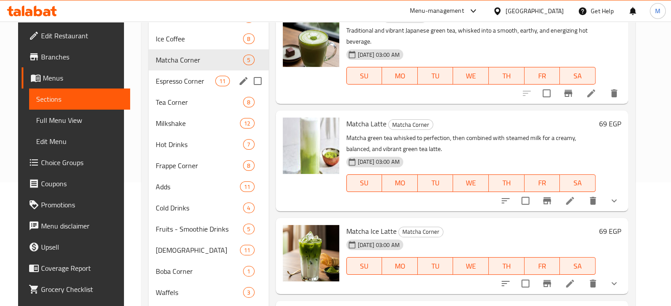
click at [173, 82] on span "Espresso Corner" at bounding box center [186, 81] width 60 height 11
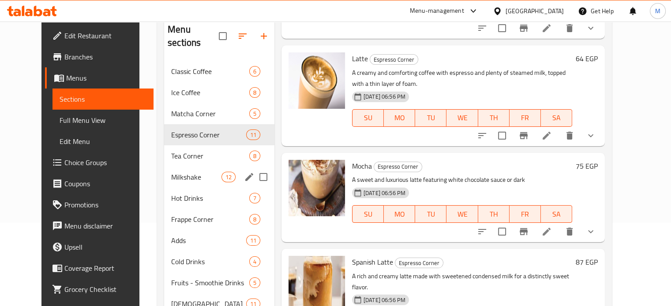
scroll to position [80, 0]
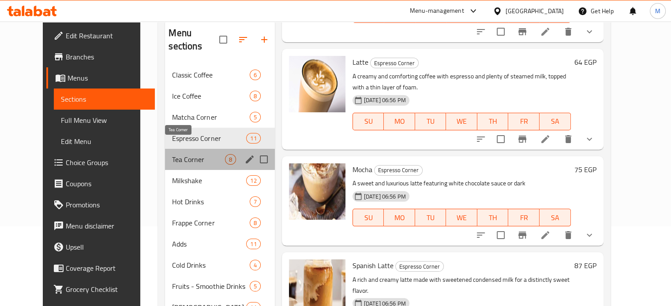
click at [177, 154] on span "Tea Corner" at bounding box center [198, 159] width 52 height 11
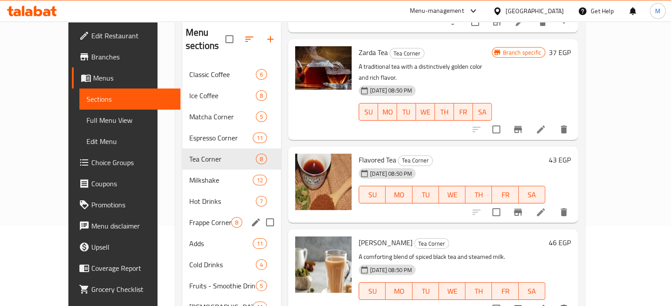
scroll to position [132, 0]
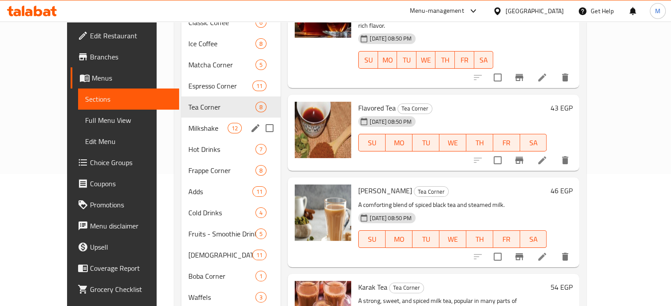
click at [188, 123] on span "Milkshake" at bounding box center [207, 128] width 39 height 11
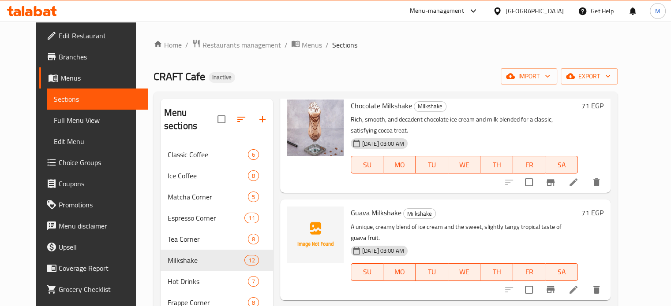
scroll to position [294, 0]
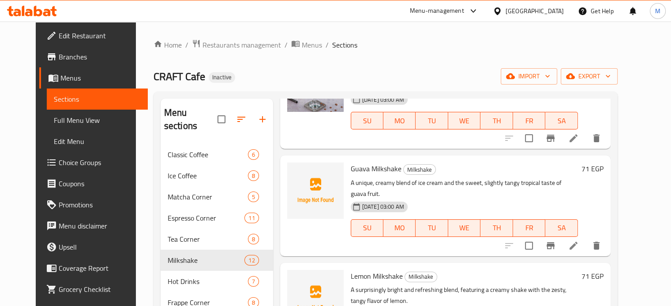
click at [369, 162] on span "Guava Milkshake" at bounding box center [376, 168] width 51 height 13
copy h6 "Guava Milkshake"
click at [298, 174] on circle "upload picture" at bounding box center [299, 175] width 3 height 3
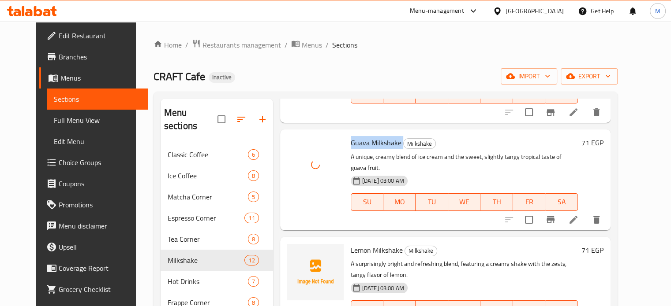
scroll to position [323, 0]
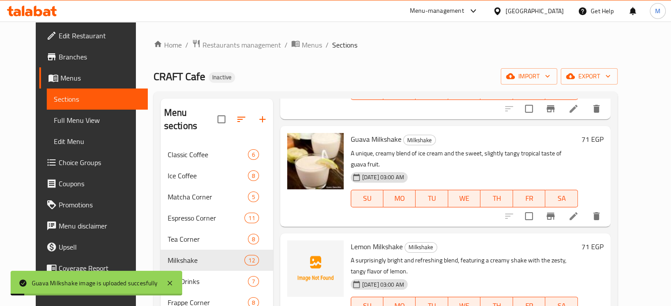
click at [375, 240] on span "Lemon Milkshake" at bounding box center [377, 246] width 52 height 13
copy h6 "Lemon Milkshake"
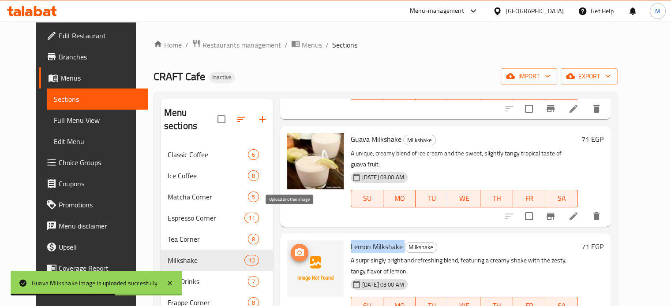
click at [298, 251] on circle "upload picture" at bounding box center [299, 252] width 3 height 3
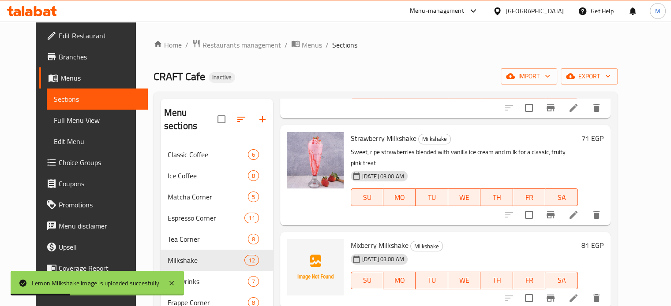
scroll to position [662, 0]
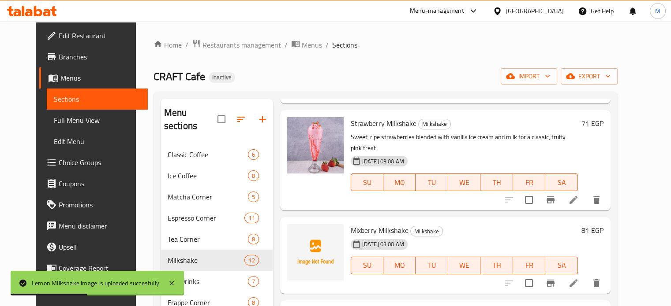
click at [377, 224] on span "Mixberry Milkshake" at bounding box center [380, 230] width 58 height 13
copy h6 "Mixberry Milkshake"
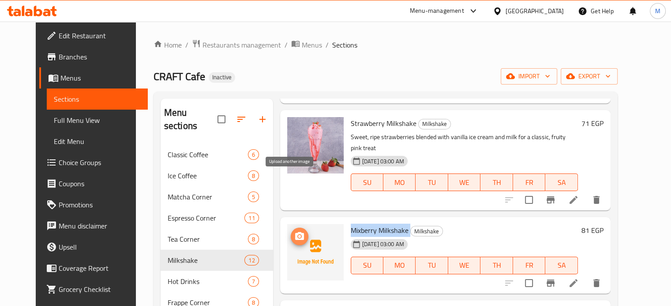
click at [291, 232] on span "upload picture" at bounding box center [300, 237] width 18 height 11
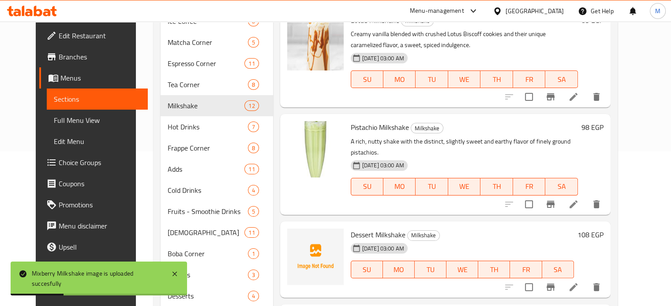
scroll to position [212, 0]
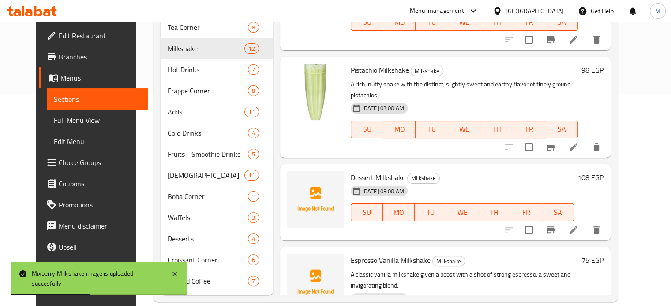
click at [373, 171] on span "Dessert Milkshake" at bounding box center [378, 177] width 55 height 13
click at [373, 254] on span "Espresso Vanilla Milkshake" at bounding box center [391, 260] width 80 height 13
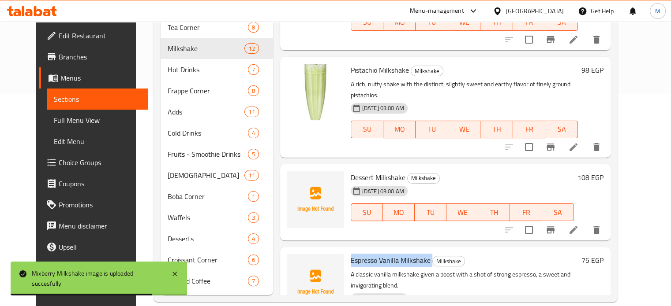
click at [373, 254] on span "Espresso Vanilla Milkshake" at bounding box center [391, 260] width 80 height 13
copy h6 "Espresso Vanilla Milkshake"
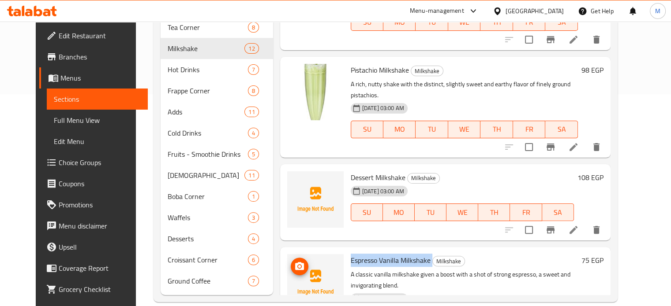
click at [295, 262] on span "upload picture" at bounding box center [300, 267] width 18 height 11
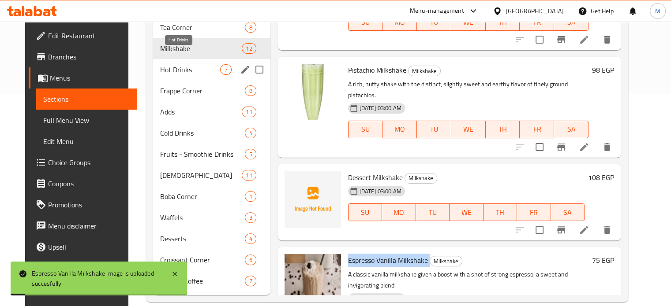
click at [183, 64] on span "Hot Drinks" at bounding box center [190, 69] width 60 height 11
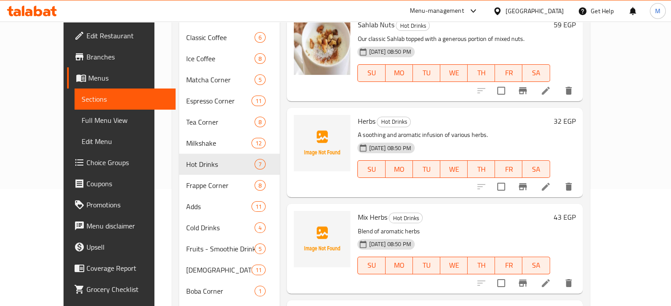
scroll to position [147, 0]
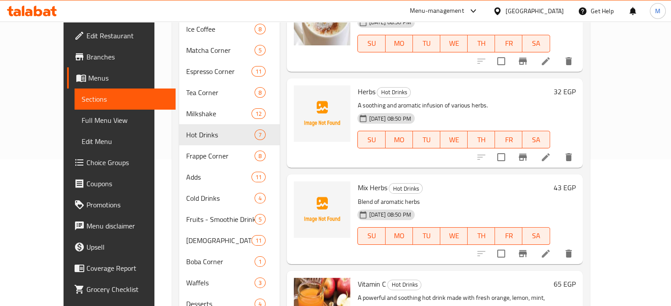
click at [357, 85] on span "Herbs" at bounding box center [366, 91] width 18 height 13
copy h6 "Herbs"
click at [297, 185] on button "upload picture" at bounding box center [306, 194] width 18 height 18
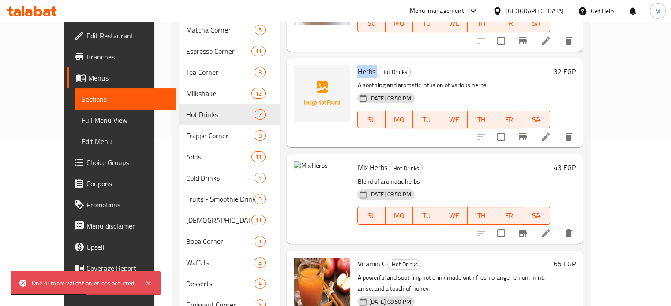
scroll to position [212, 0]
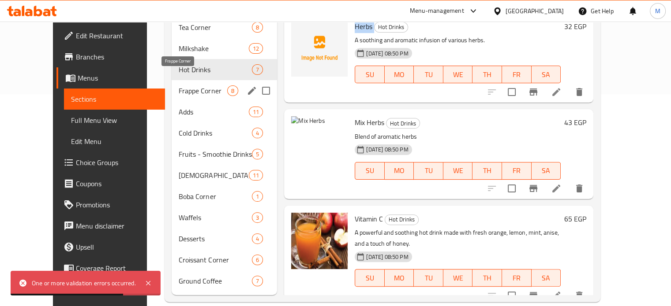
click at [187, 86] on span "Frappe Corner" at bounding box center [203, 91] width 49 height 11
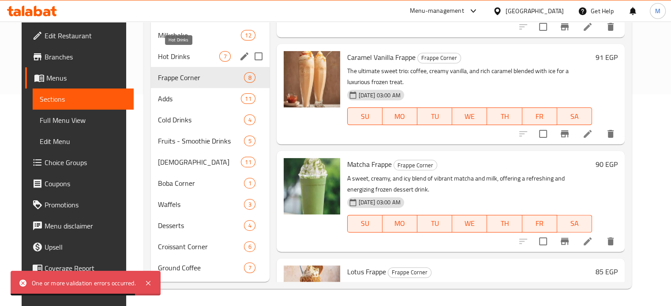
click at [175, 52] on span "Hot Drinks" at bounding box center [188, 56] width 61 height 11
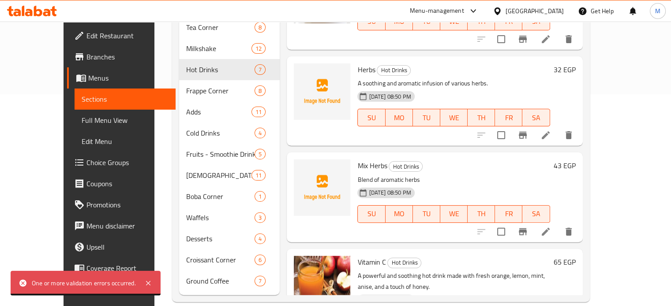
scroll to position [242, 0]
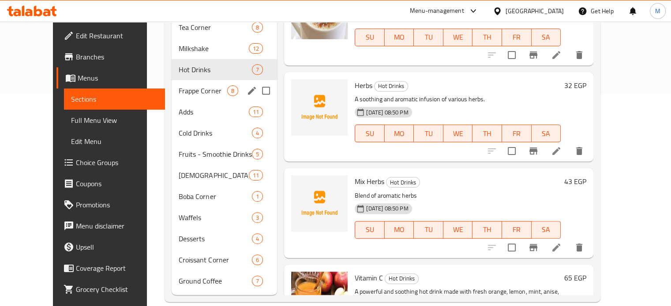
click at [197, 86] on span "Frappe Corner" at bounding box center [203, 91] width 49 height 11
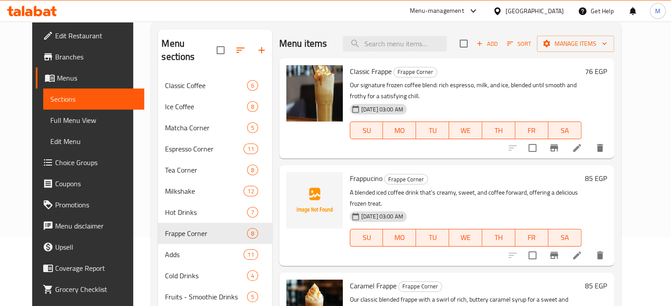
scroll to position [88, 0]
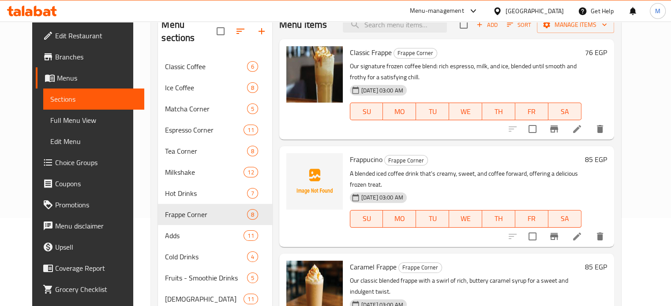
click at [363, 155] on span "Frappucino" at bounding box center [366, 159] width 33 height 13
copy h6 "Frappucino"
click at [294, 162] on icon "upload picture" at bounding box center [298, 165] width 9 height 8
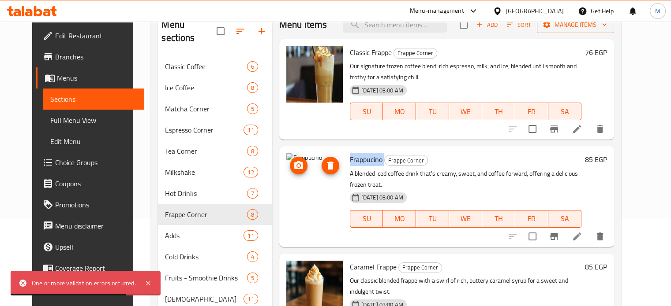
click at [293, 157] on img at bounding box center [314, 181] width 56 height 56
click at [293, 161] on icon "upload picture" at bounding box center [298, 166] width 11 height 11
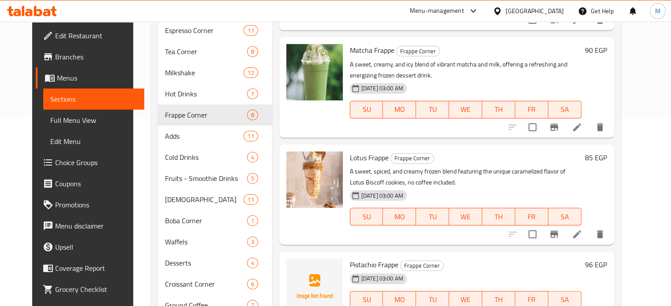
scroll to position [212, 0]
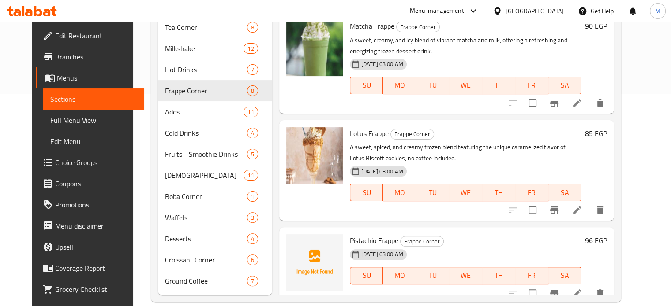
click at [360, 234] on span "Pistachio Frappe" at bounding box center [374, 240] width 49 height 13
copy h6 "Pistachio Frappe"
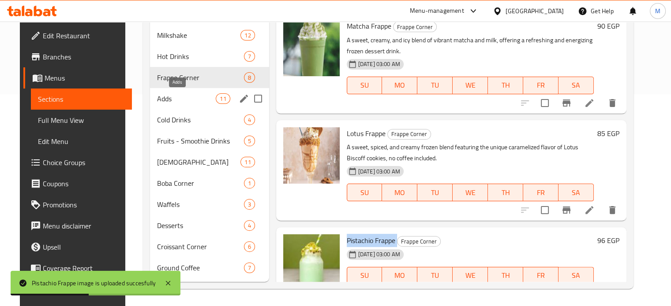
click at [187, 96] on span "Adds" at bounding box center [186, 98] width 59 height 11
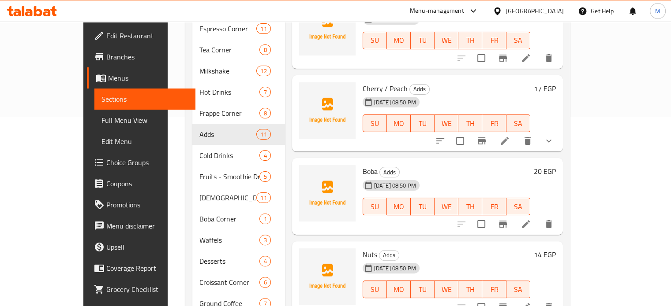
scroll to position [212, 0]
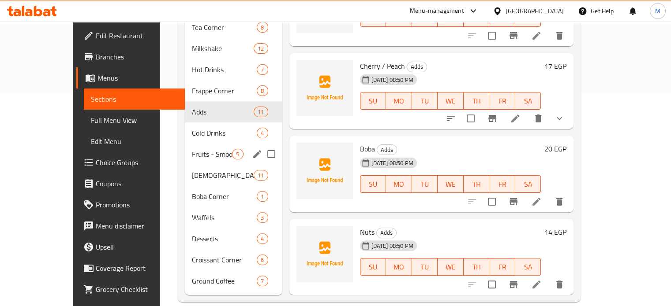
click at [192, 128] on span "Cold Drinks" at bounding box center [224, 133] width 65 height 11
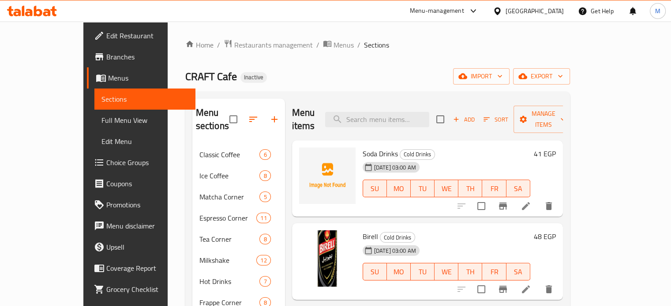
click at [364, 147] on span "Soda Drinks" at bounding box center [380, 153] width 35 height 13
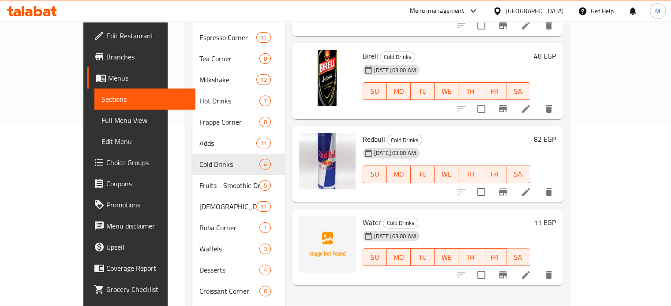
scroll to position [212, 0]
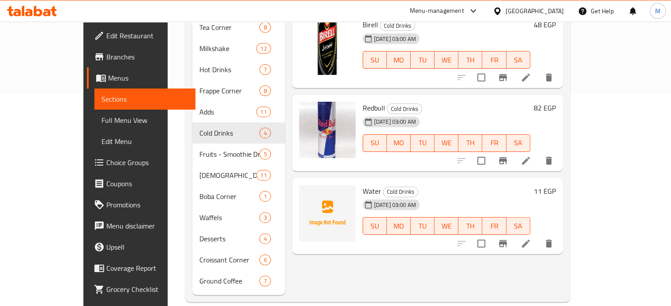
click at [363, 185] on span "Water" at bounding box center [372, 191] width 19 height 13
copy h6 "Water"
click at [303, 189] on button "upload picture" at bounding box center [312, 198] width 18 height 18
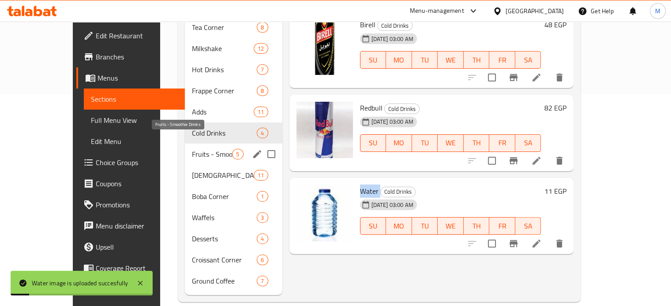
click at [203, 149] on span "Fruits - Smoothie Drinks" at bounding box center [212, 154] width 40 height 11
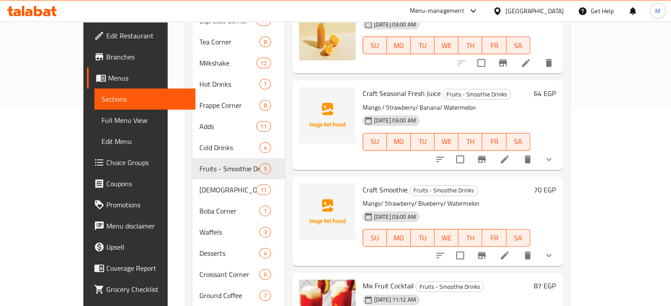
scroll to position [69, 0]
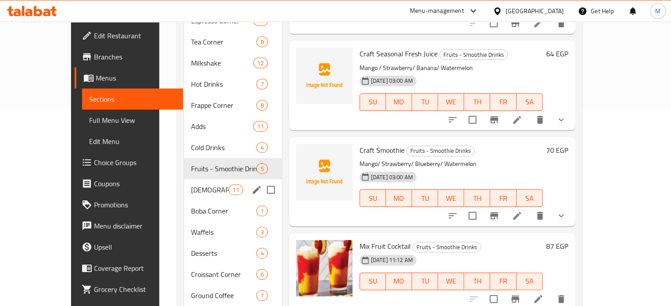
click at [184, 183] on div "Moctails 11" at bounding box center [233, 189] width 98 height 21
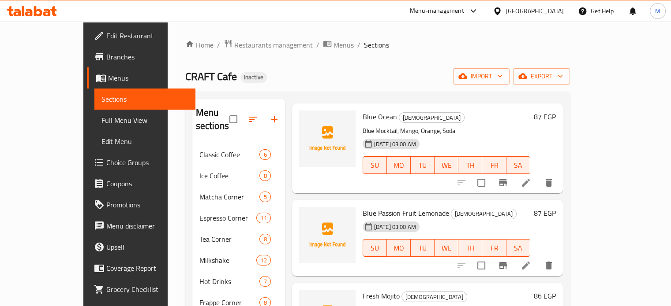
scroll to position [498, 0]
